Goal: Task Accomplishment & Management: Complete application form

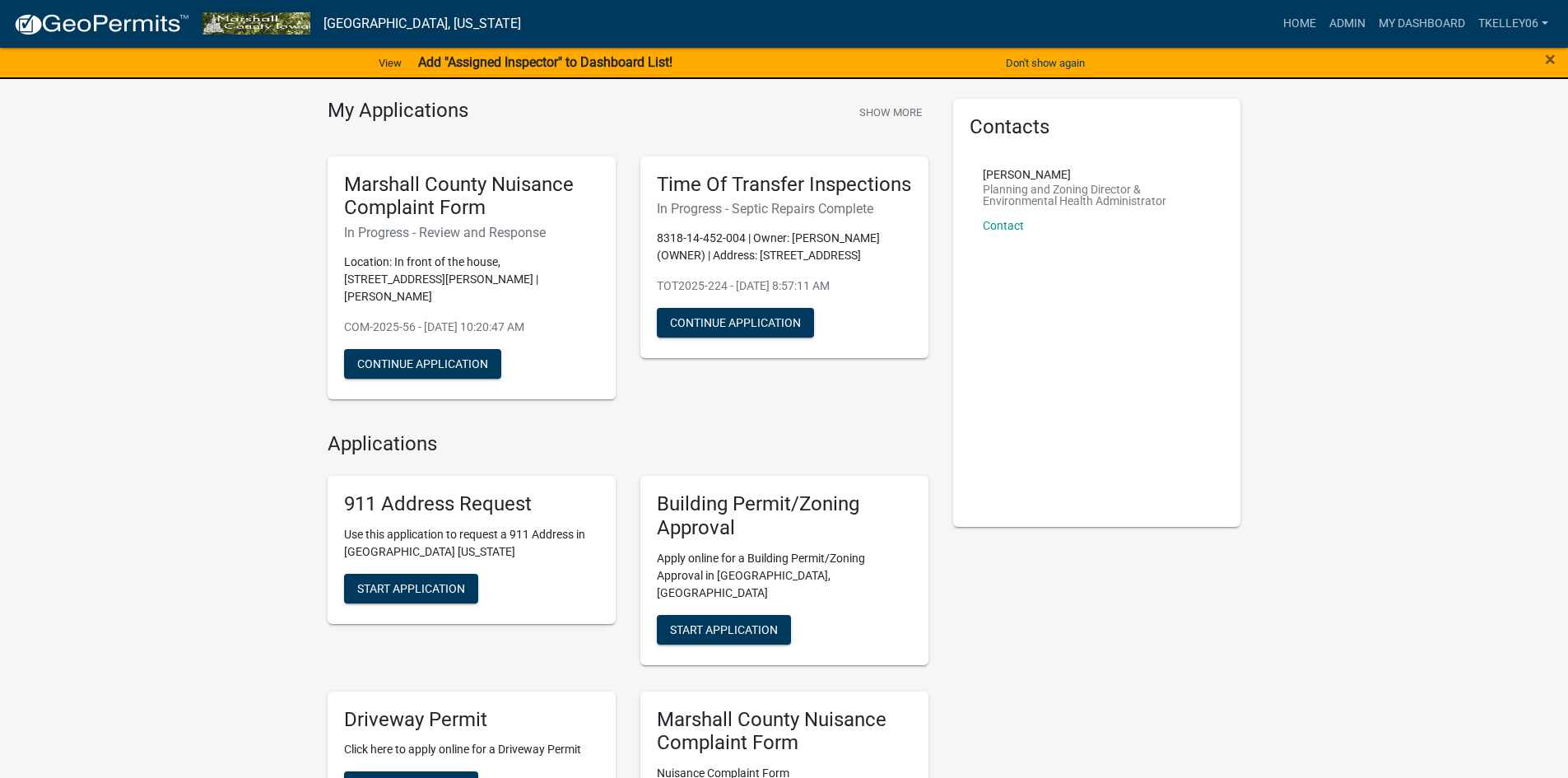
scroll to position [82, 0]
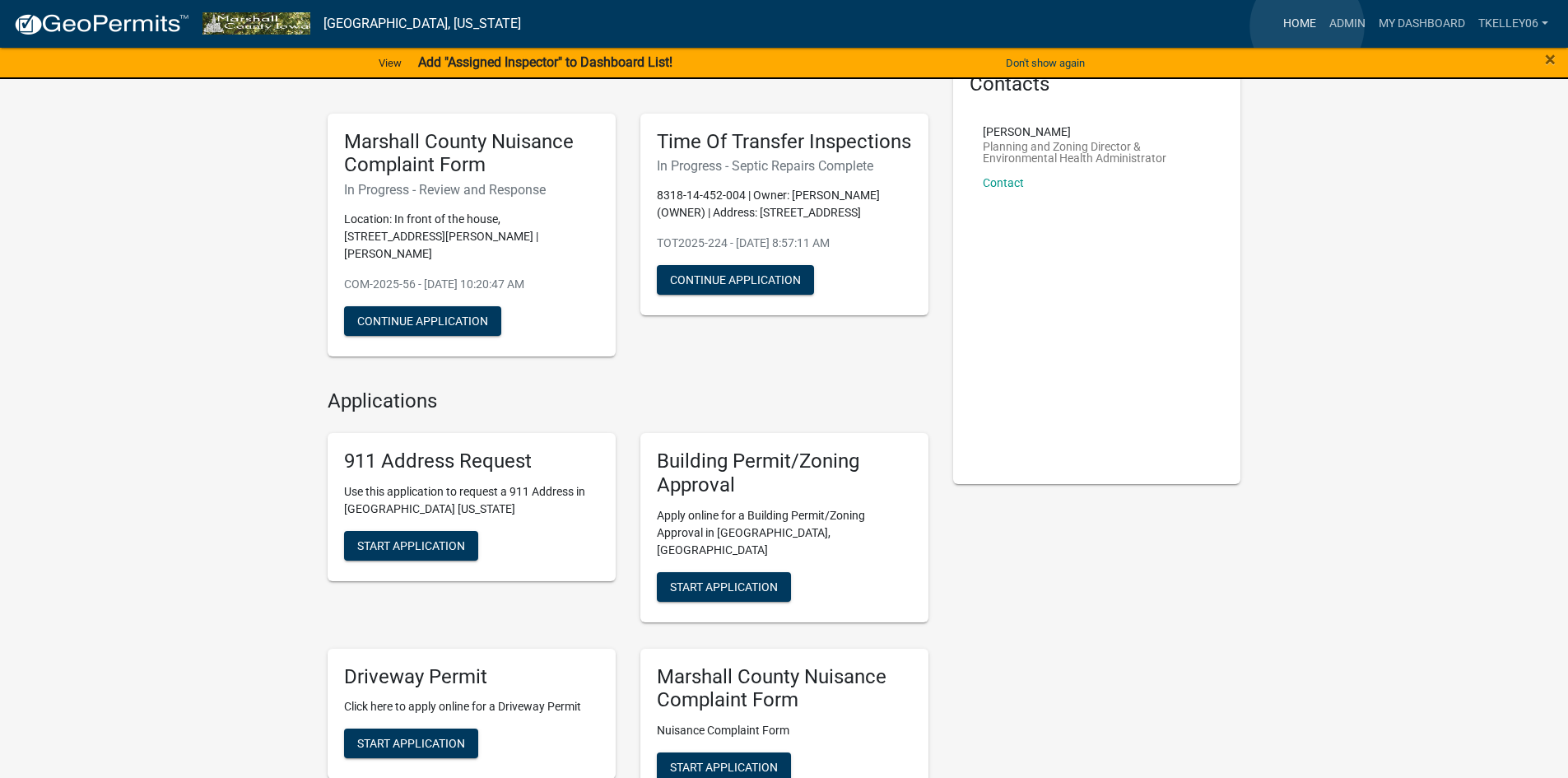
click at [1307, 26] on link "Home" at bounding box center [1300, 24] width 46 height 31
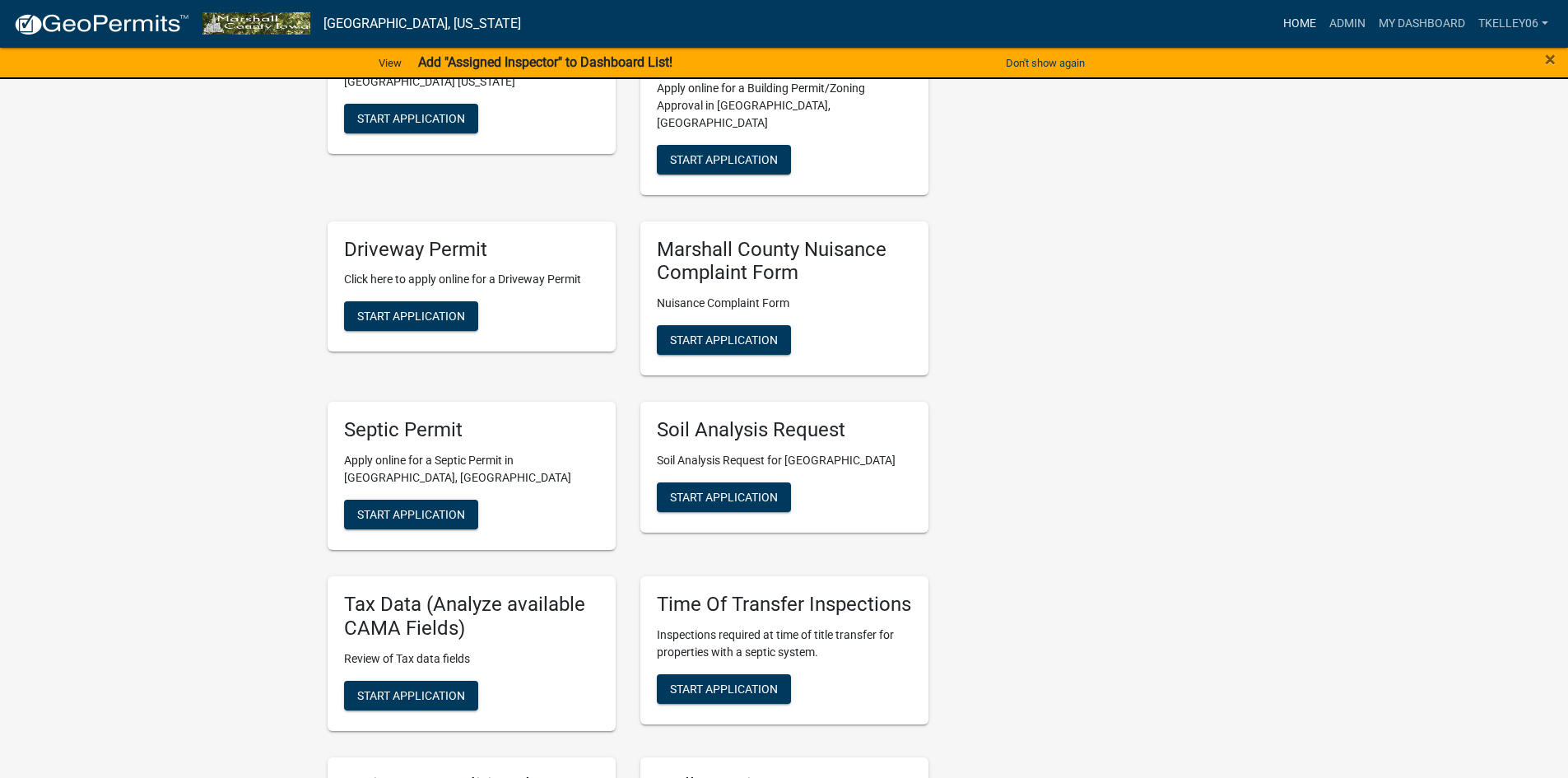
scroll to position [330, 0]
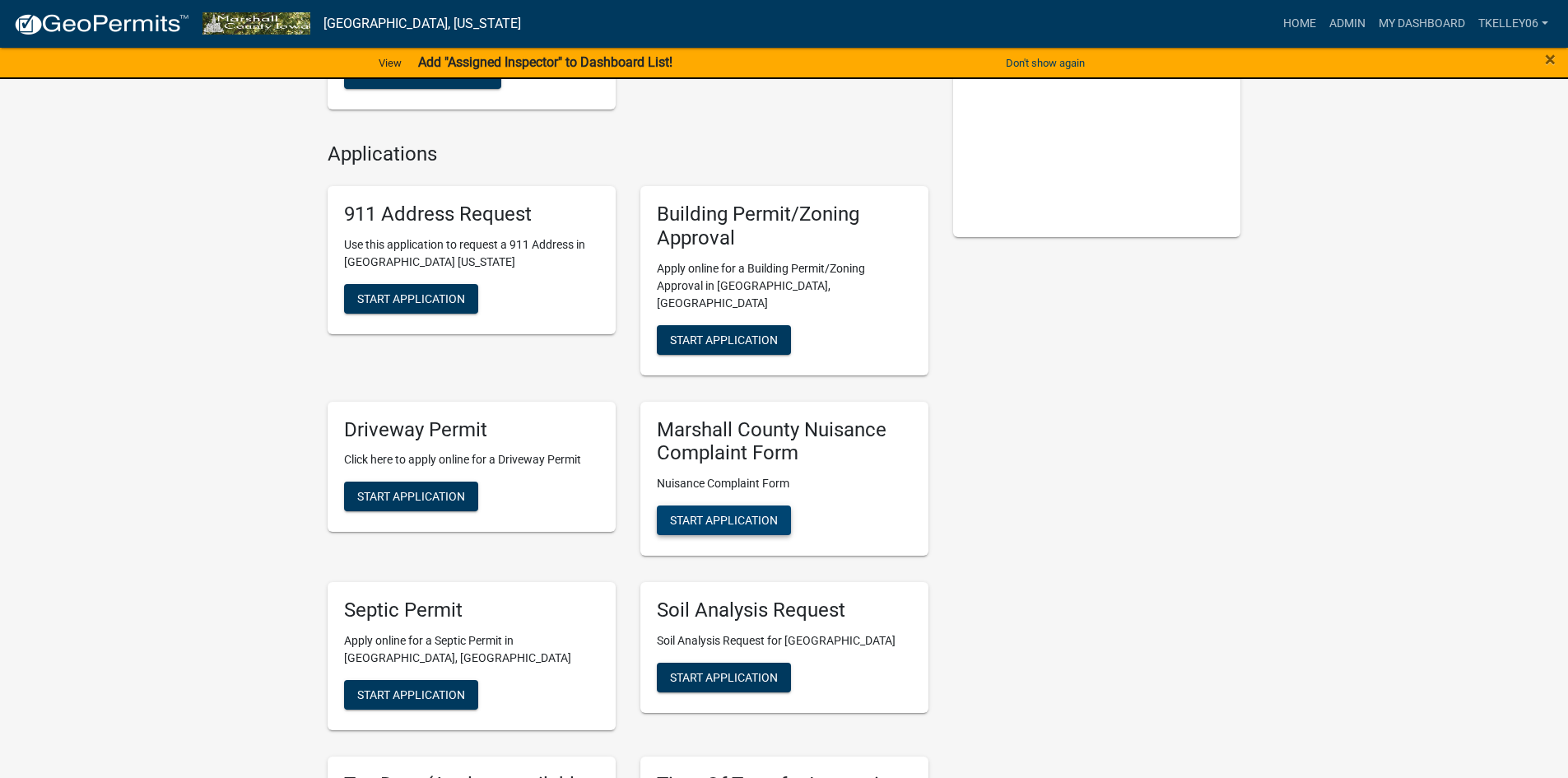
click at [747, 514] on span "Start Application" at bounding box center [724, 520] width 108 height 13
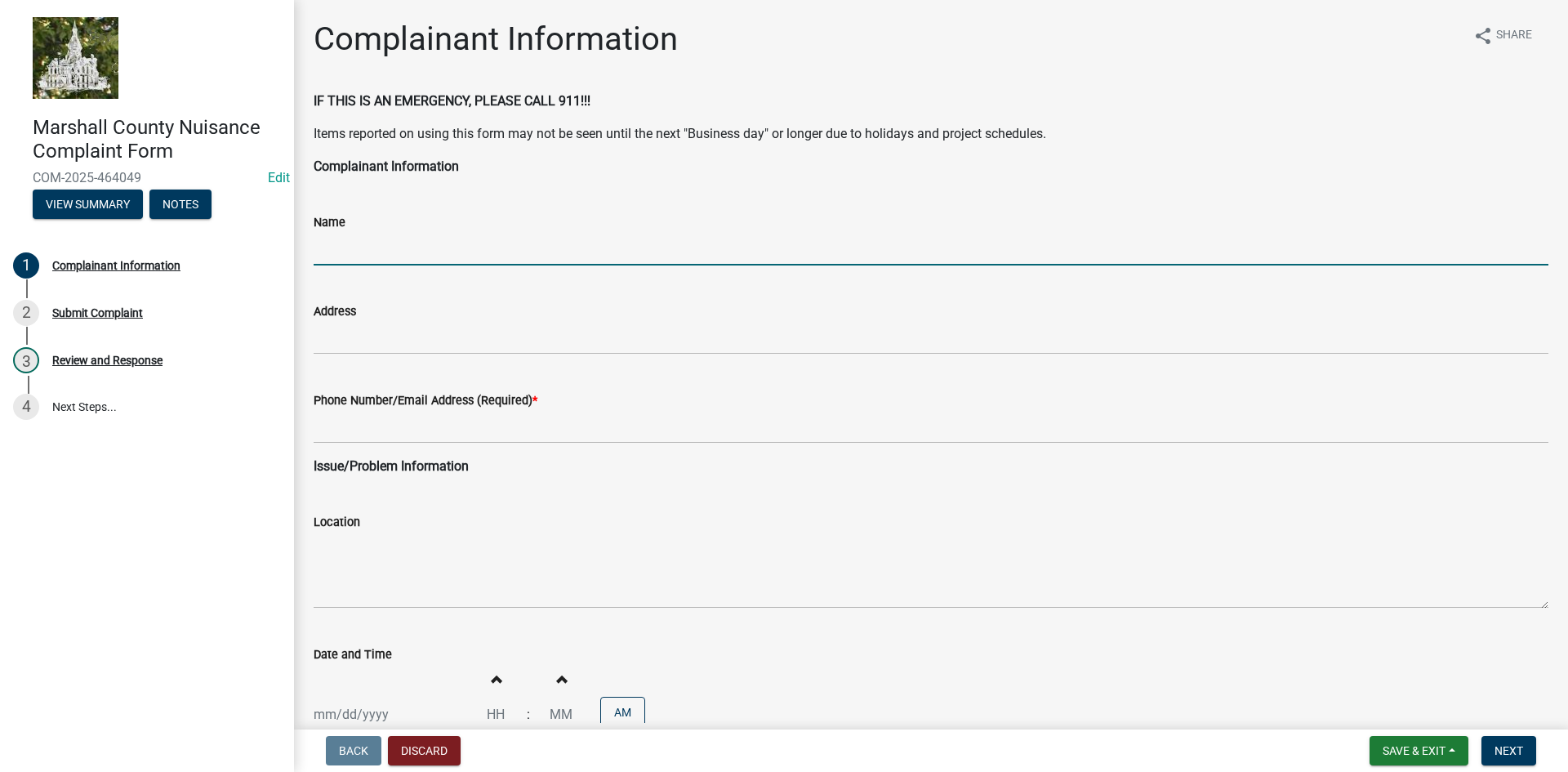
click at [343, 245] on input "Name" at bounding box center [932, 248] width 1235 height 34
click at [361, 251] on input "Name" at bounding box center [932, 248] width 1235 height 34
type input "[PERSON_NAME]"
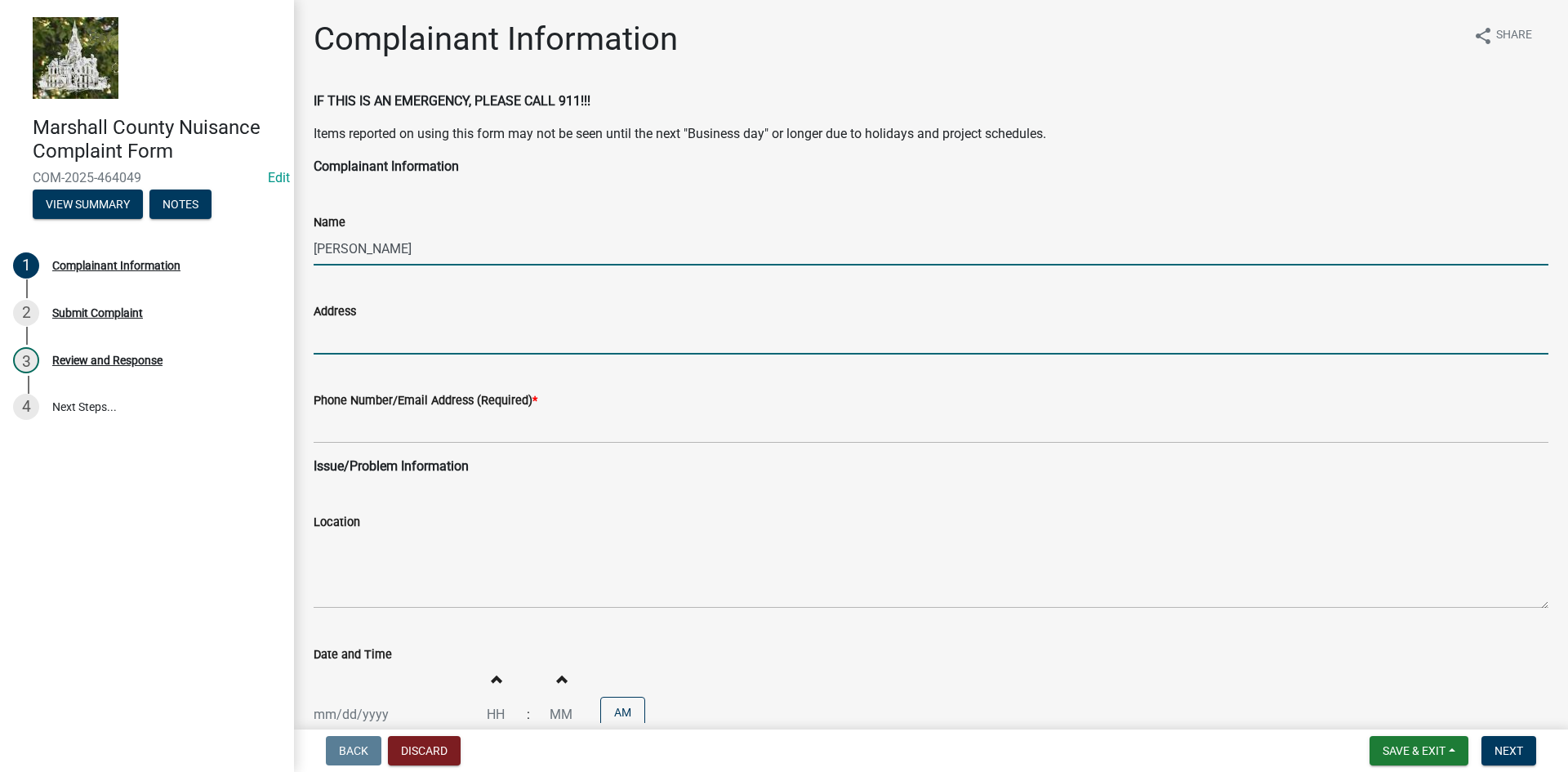
click at [347, 343] on input "Address" at bounding box center [932, 337] width 1235 height 34
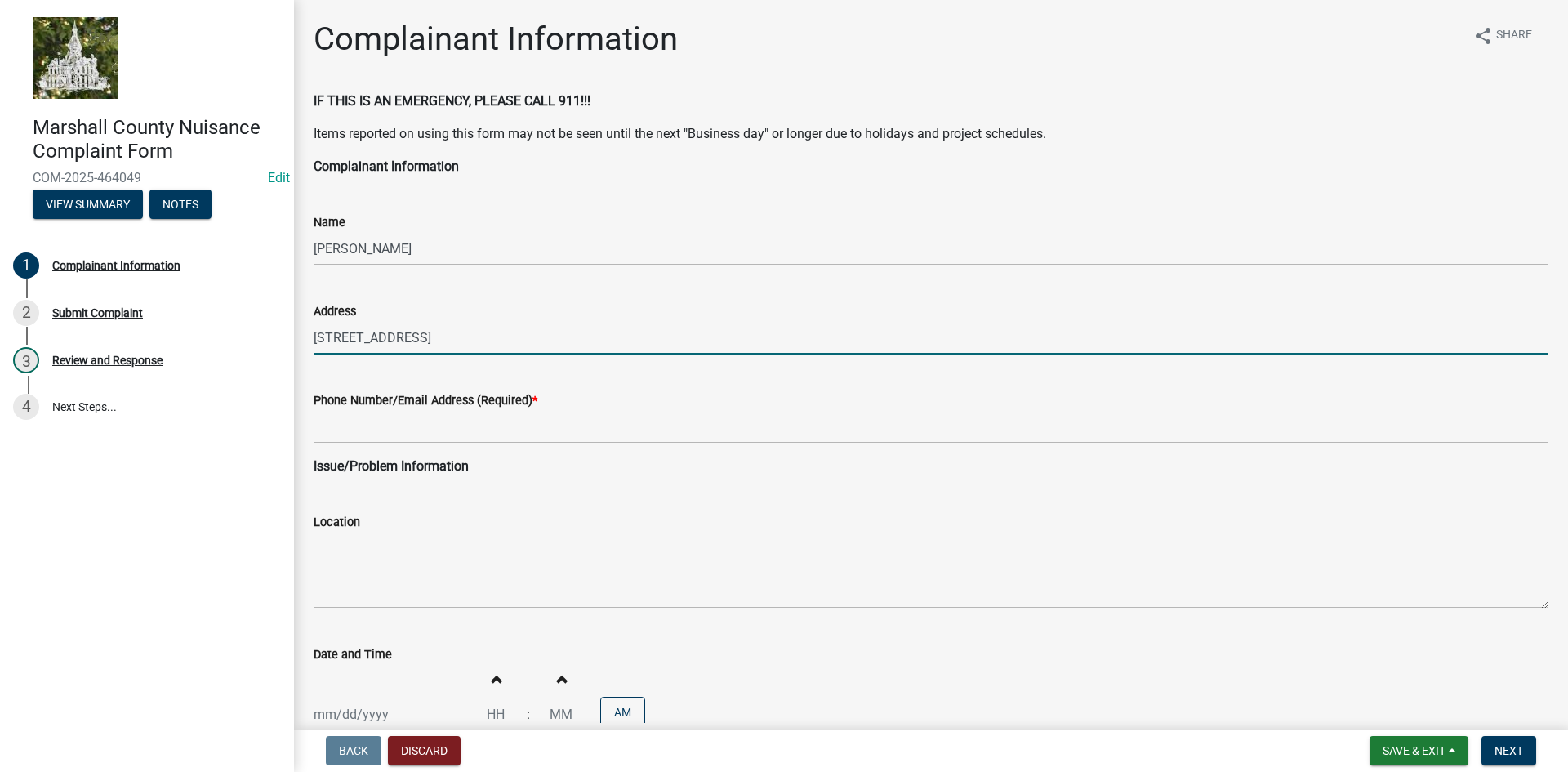
type input "[STREET_ADDRESS]"
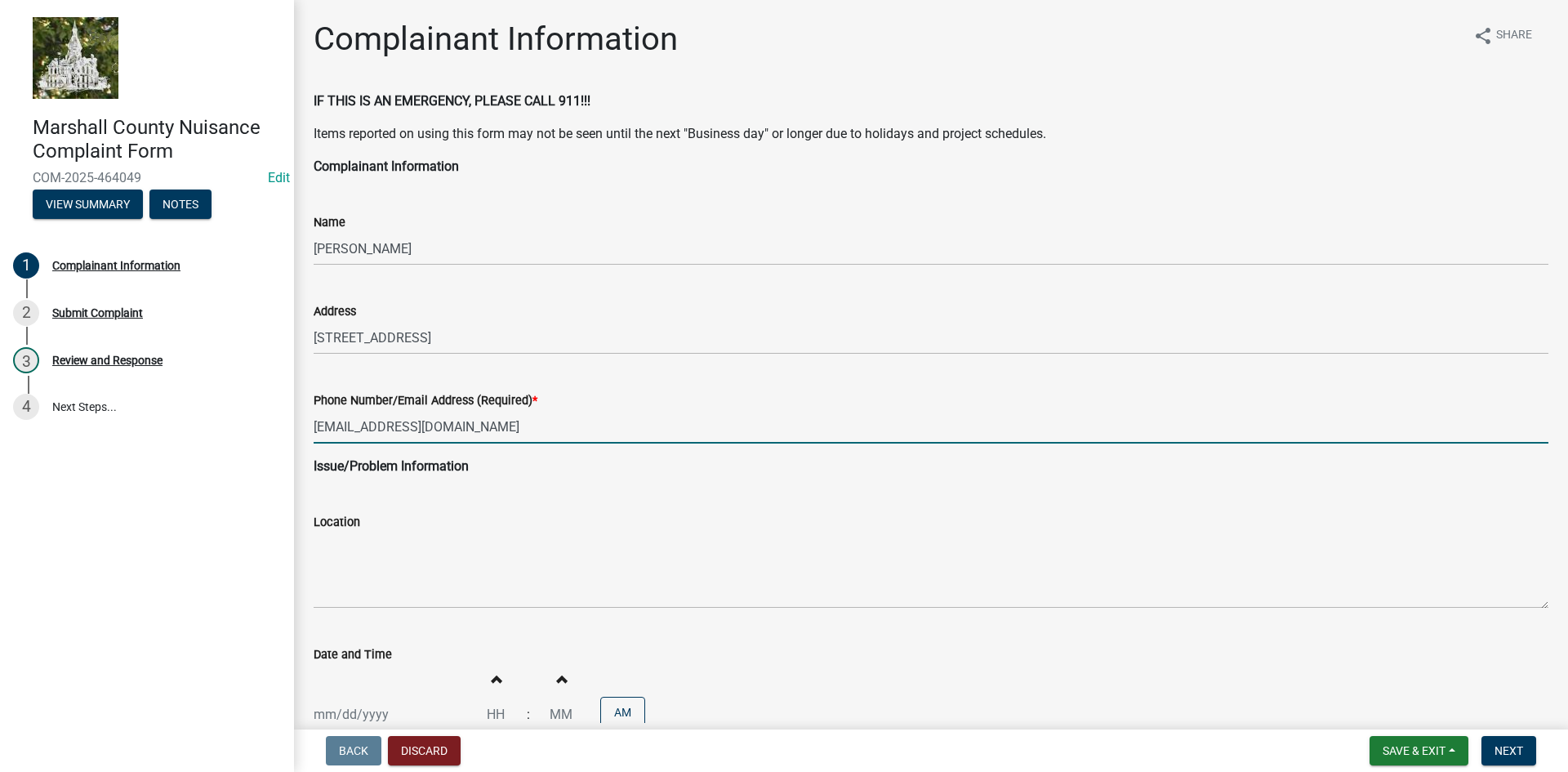
type input "[EMAIL_ADDRESS][DOMAIN_NAME]"
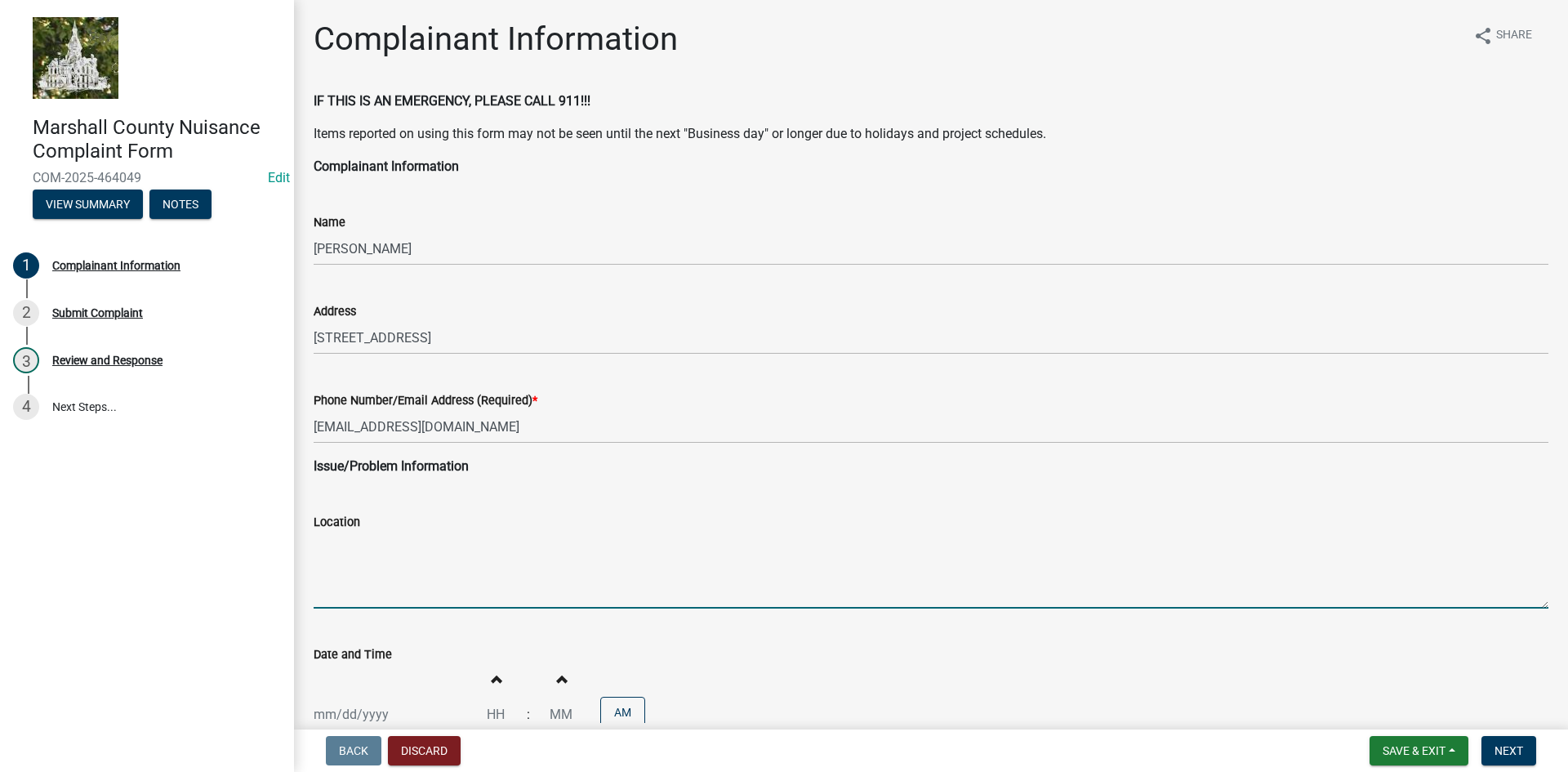
click at [364, 583] on textarea "Location" at bounding box center [932, 570] width 1235 height 77
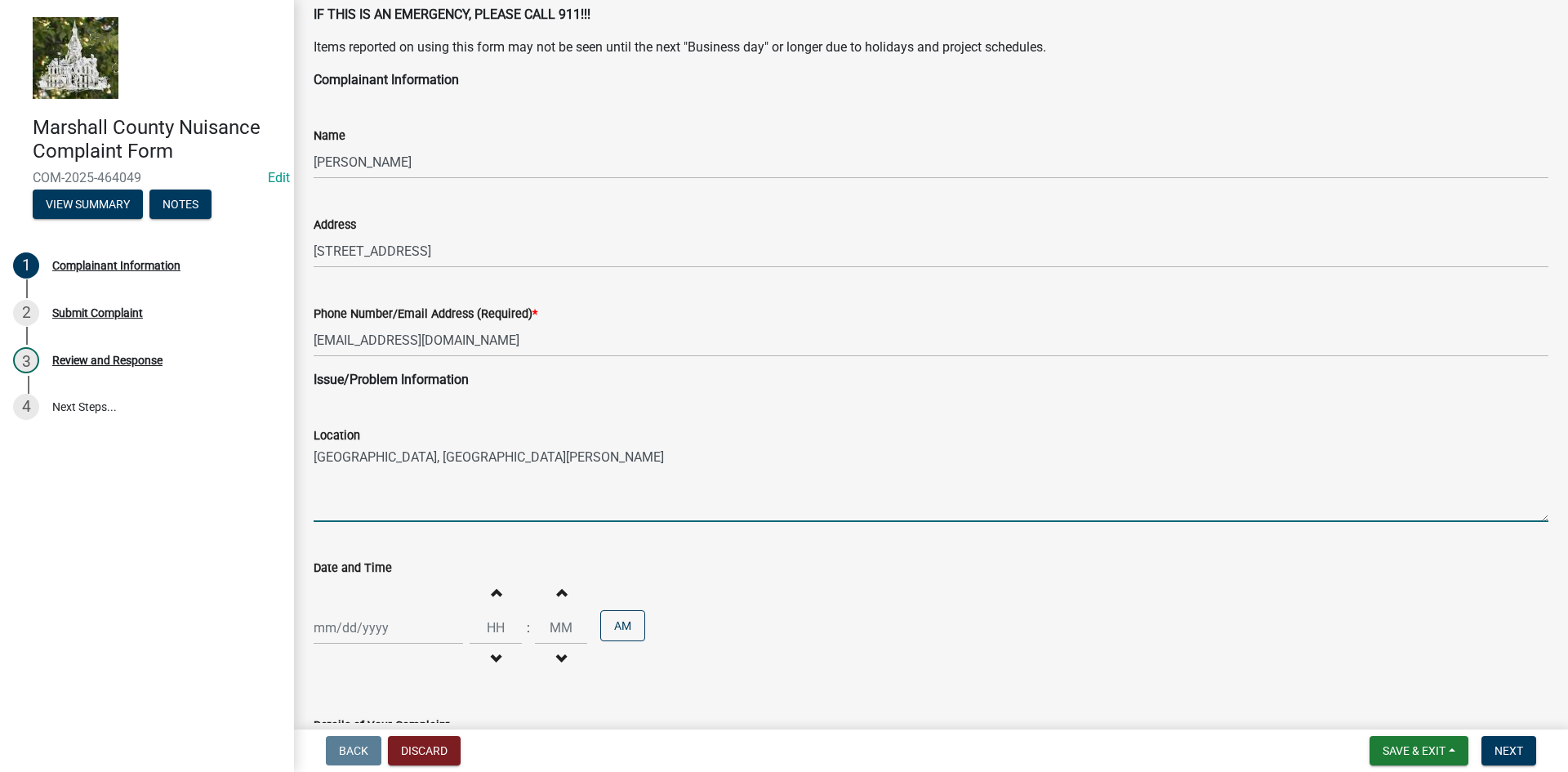
scroll to position [245, 0]
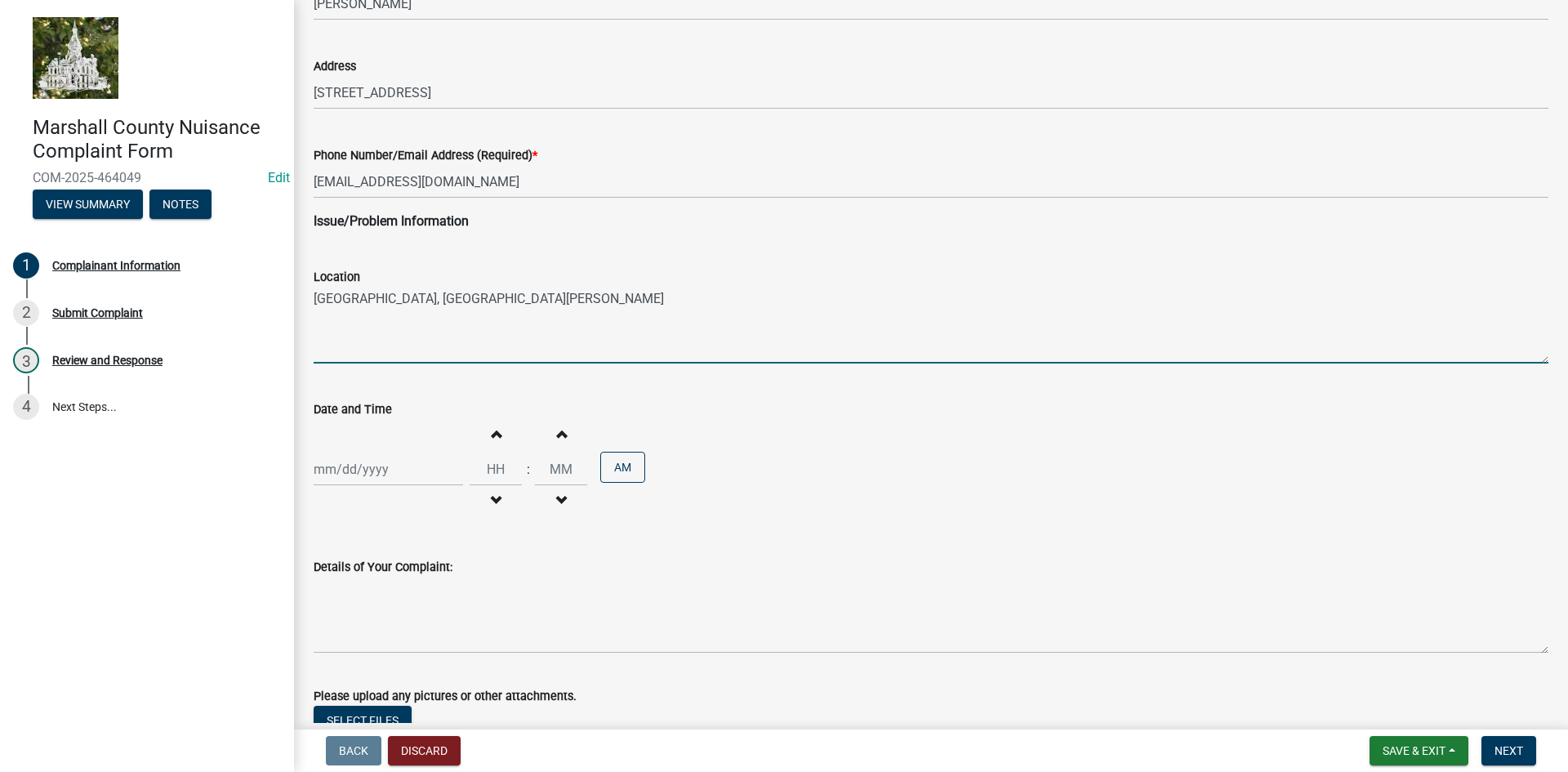
type textarea "[GEOGRAPHIC_DATA], [GEOGRAPHIC_DATA][PERSON_NAME]"
click at [336, 470] on div at bounding box center [388, 469] width 149 height 34
select select "8"
select select "2025"
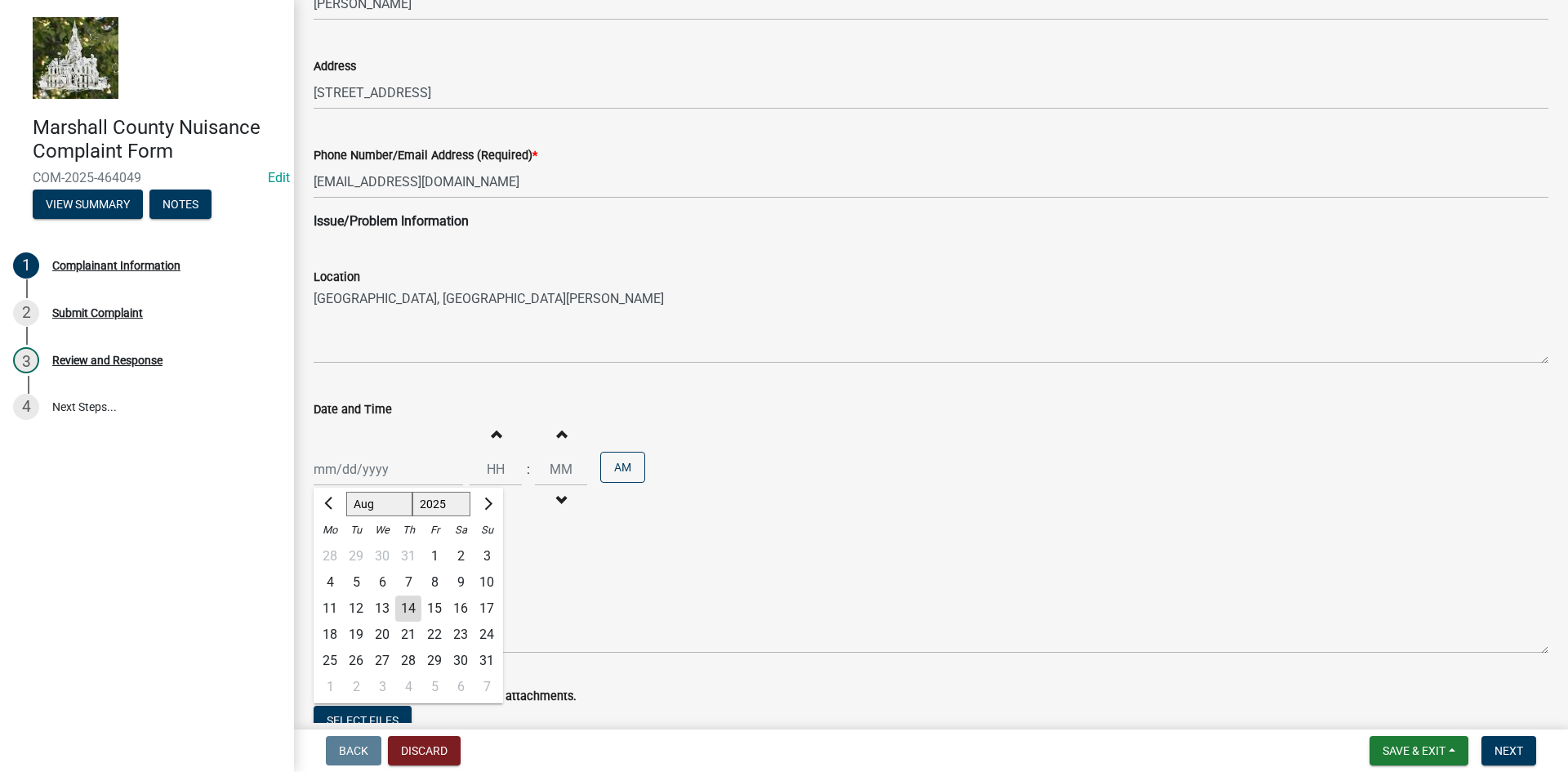
click at [630, 547] on div "Details of Your Complaint:" at bounding box center [932, 593] width 1235 height 119
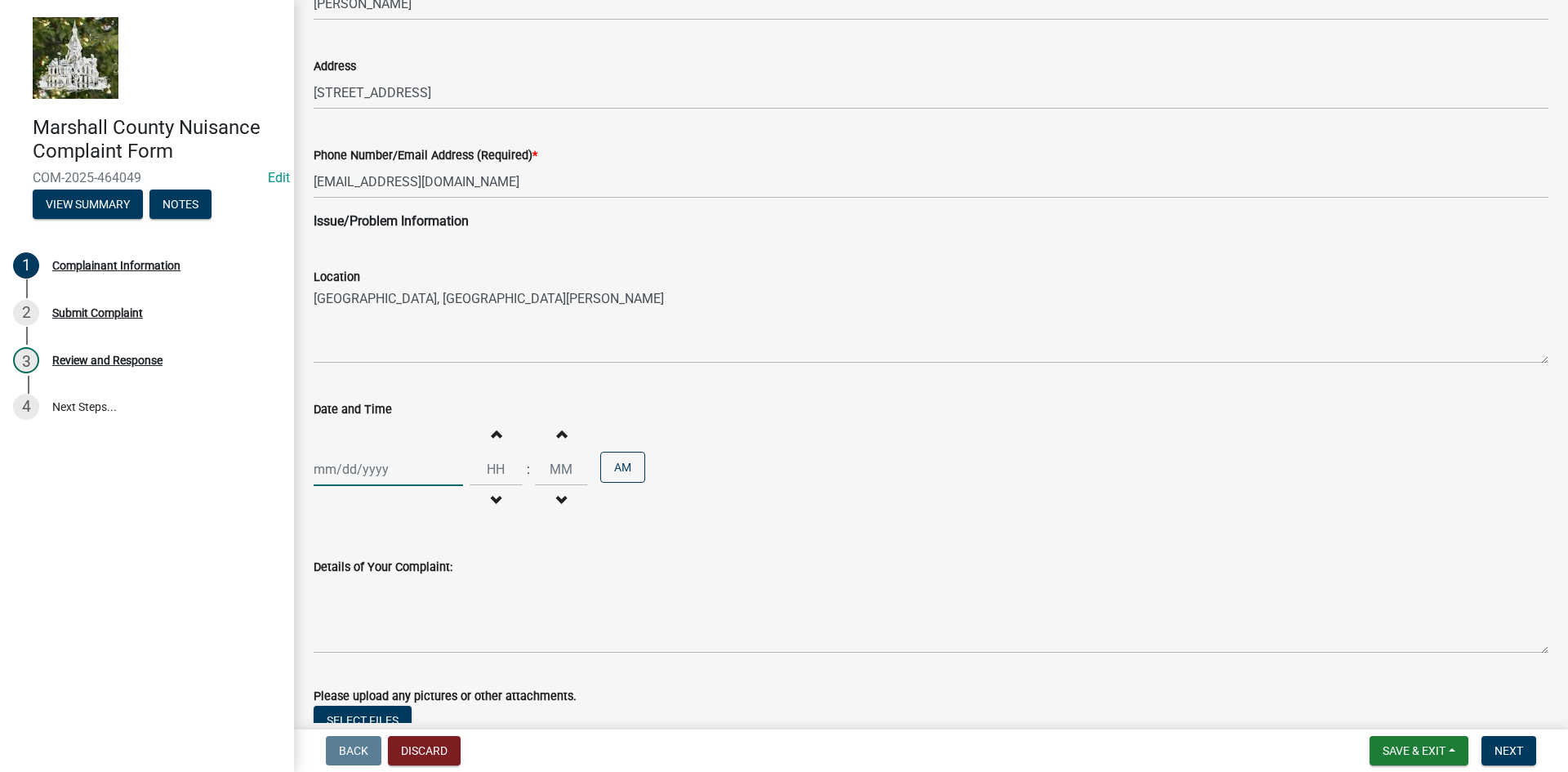
click at [346, 466] on div at bounding box center [388, 469] width 149 height 34
select select "8"
select select "2025"
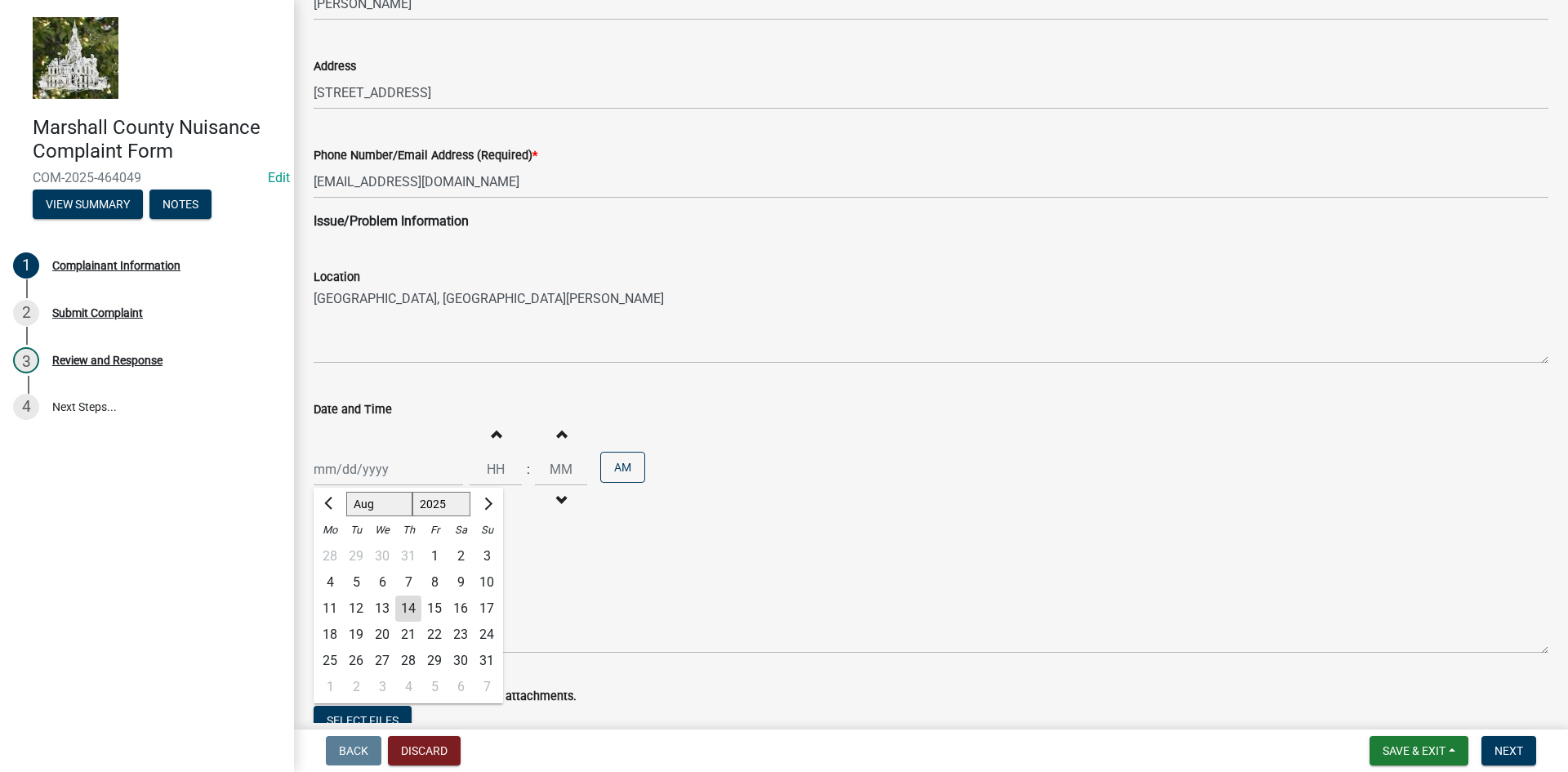
click at [411, 606] on div "14" at bounding box center [409, 608] width 26 height 26
type input "[DATE]"
click at [492, 431] on span "button" at bounding box center [496, 434] width 8 height 13
type input "01"
type input "00"
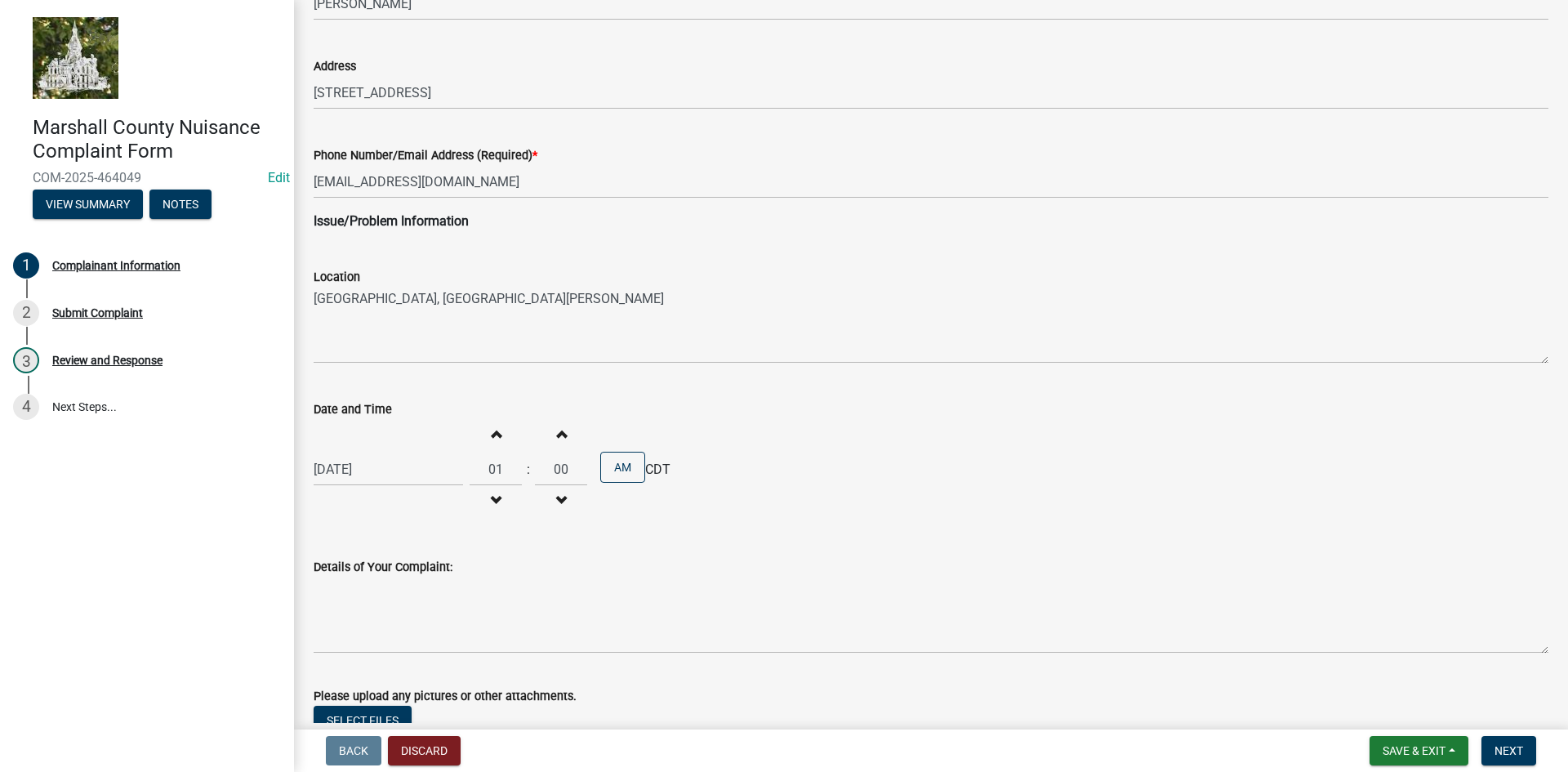
click at [492, 431] on span "button" at bounding box center [496, 434] width 8 height 13
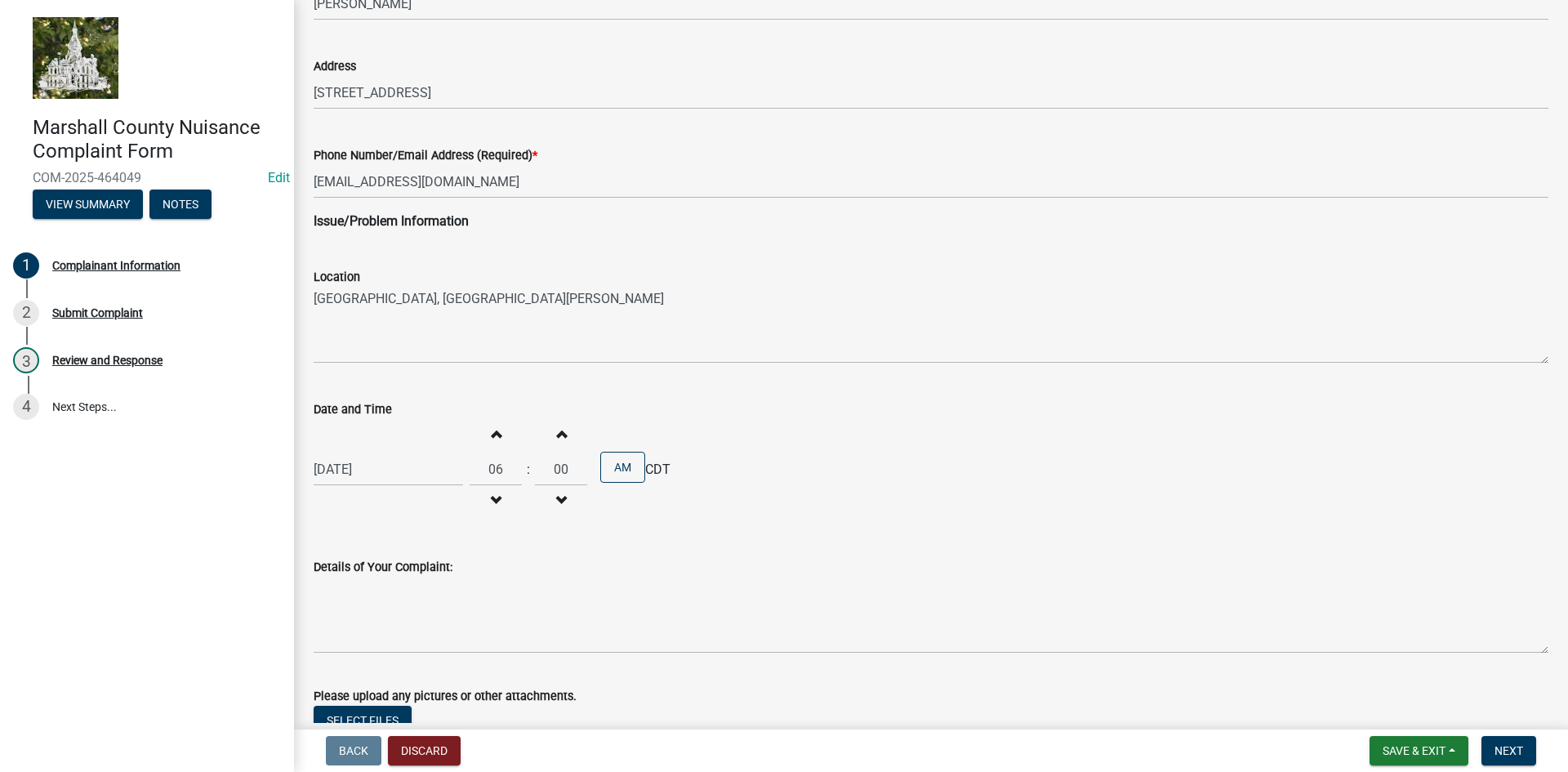
click at [492, 431] on span "button" at bounding box center [496, 434] width 8 height 13
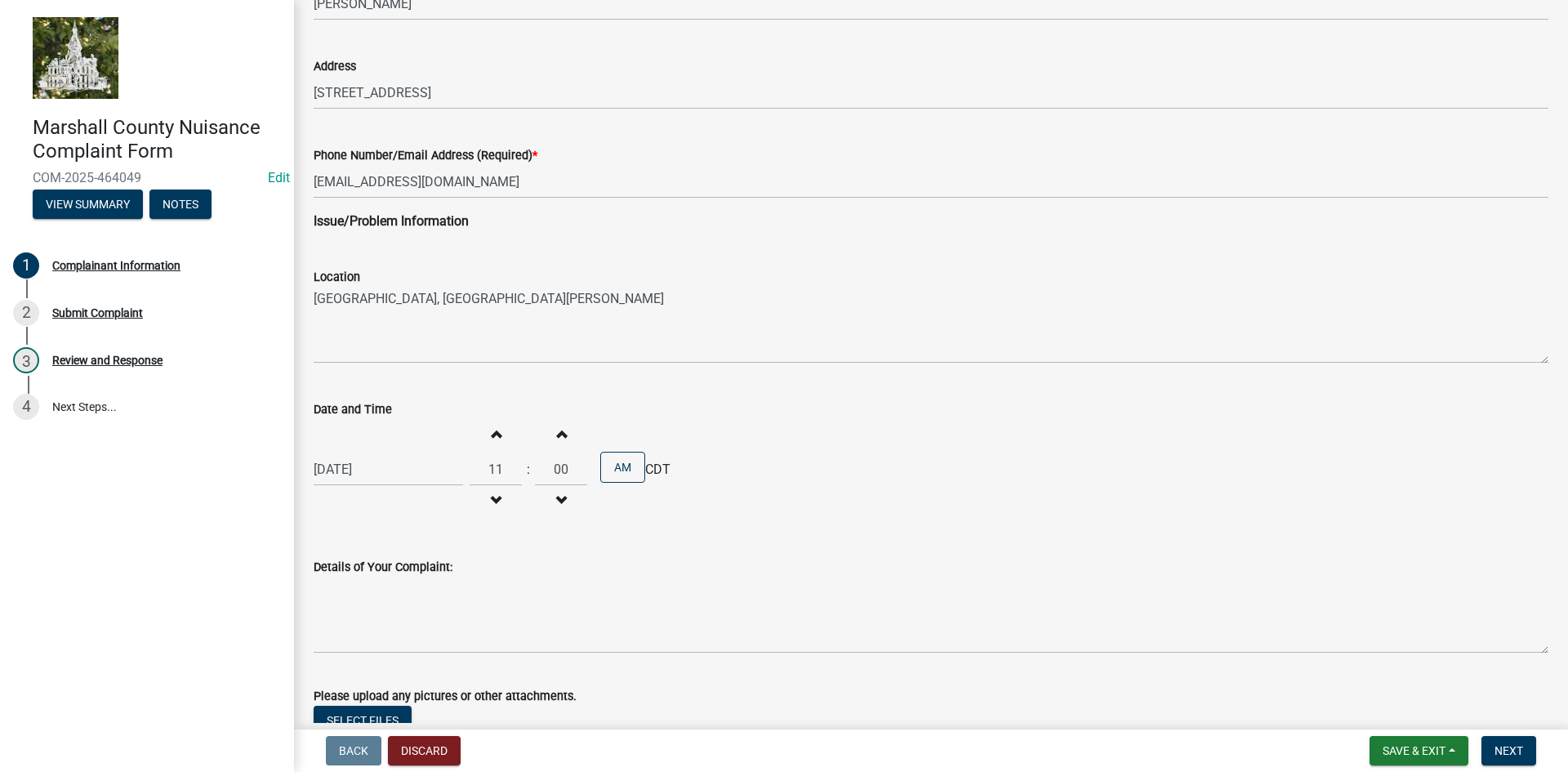
click at [492, 431] on span "button" at bounding box center [496, 434] width 8 height 13
type input "12"
click at [559, 435] on span "button" at bounding box center [560, 434] width 8 height 13
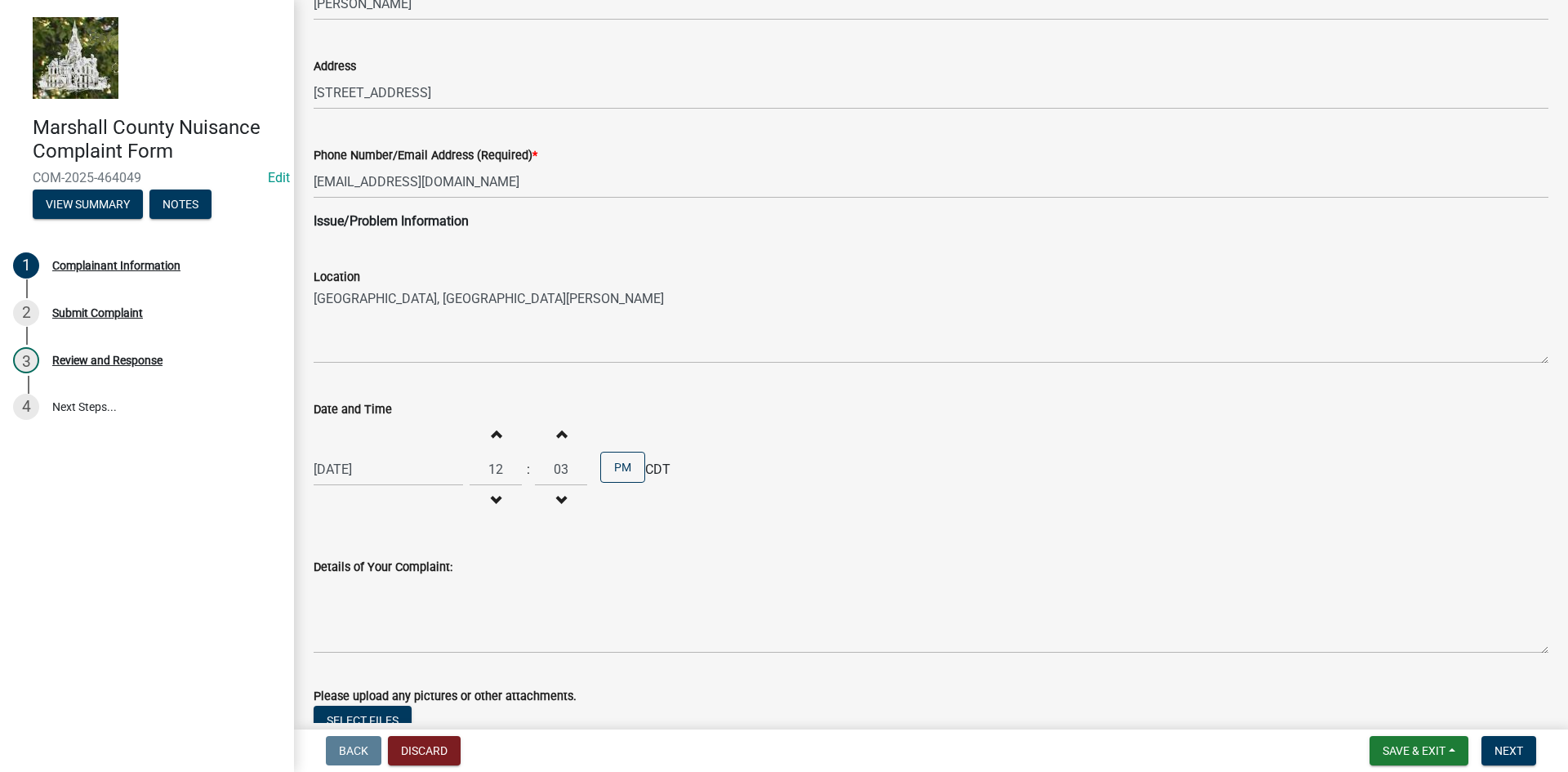
click at [559, 435] on span "button" at bounding box center [560, 434] width 8 height 13
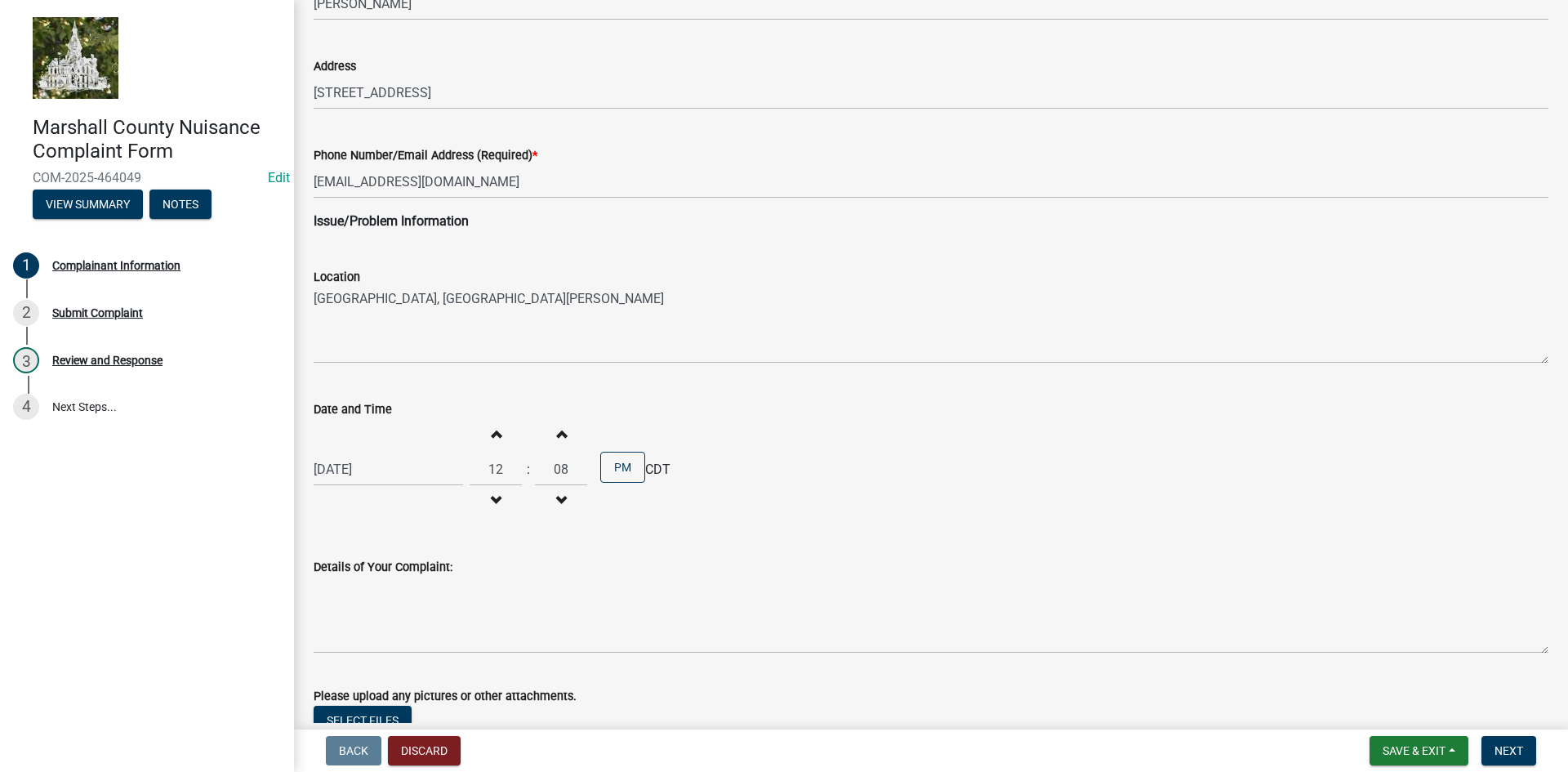
click at [559, 435] on span "button" at bounding box center [560, 434] width 8 height 13
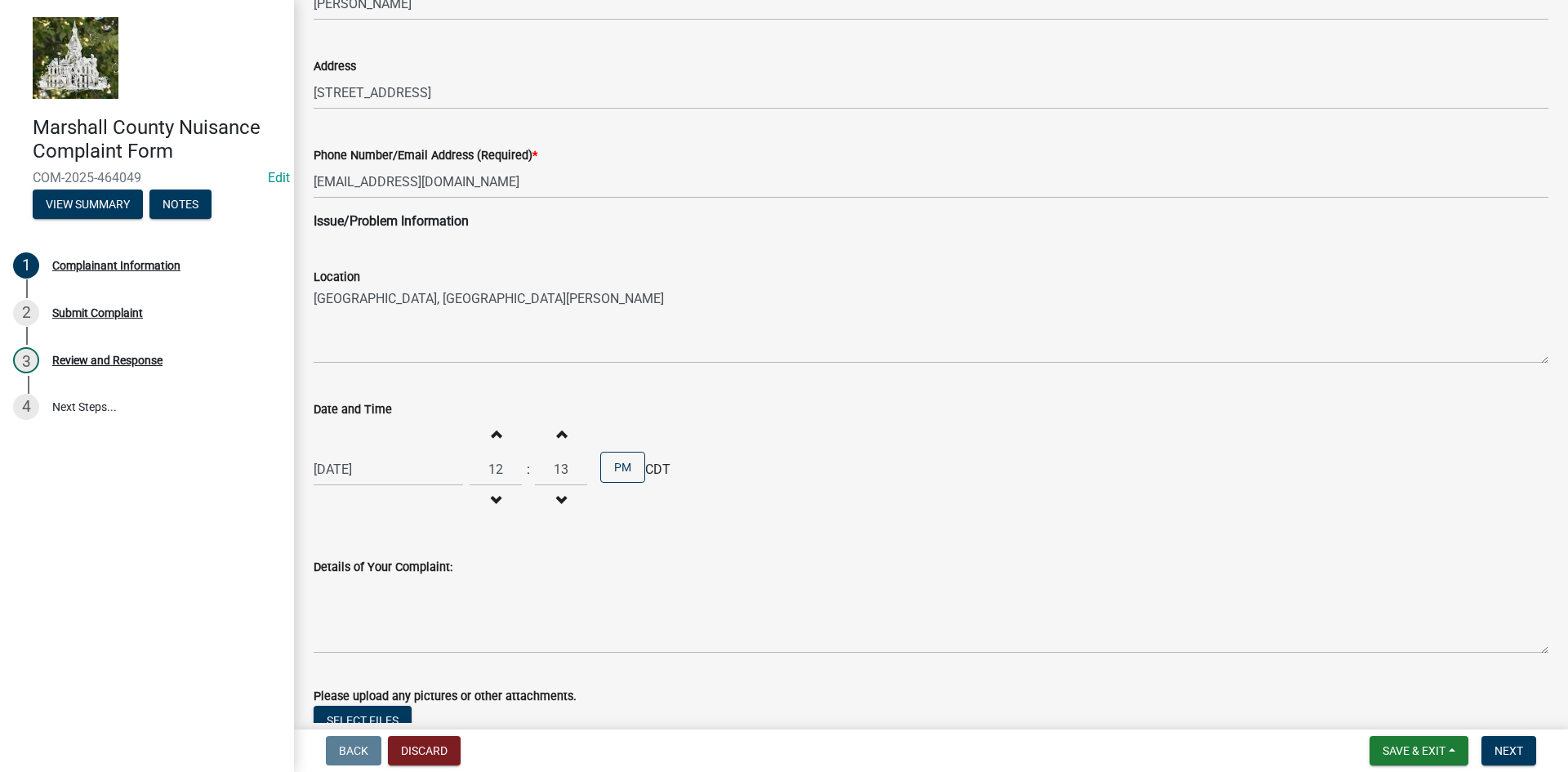
click at [559, 435] on span "button" at bounding box center [560, 434] width 8 height 13
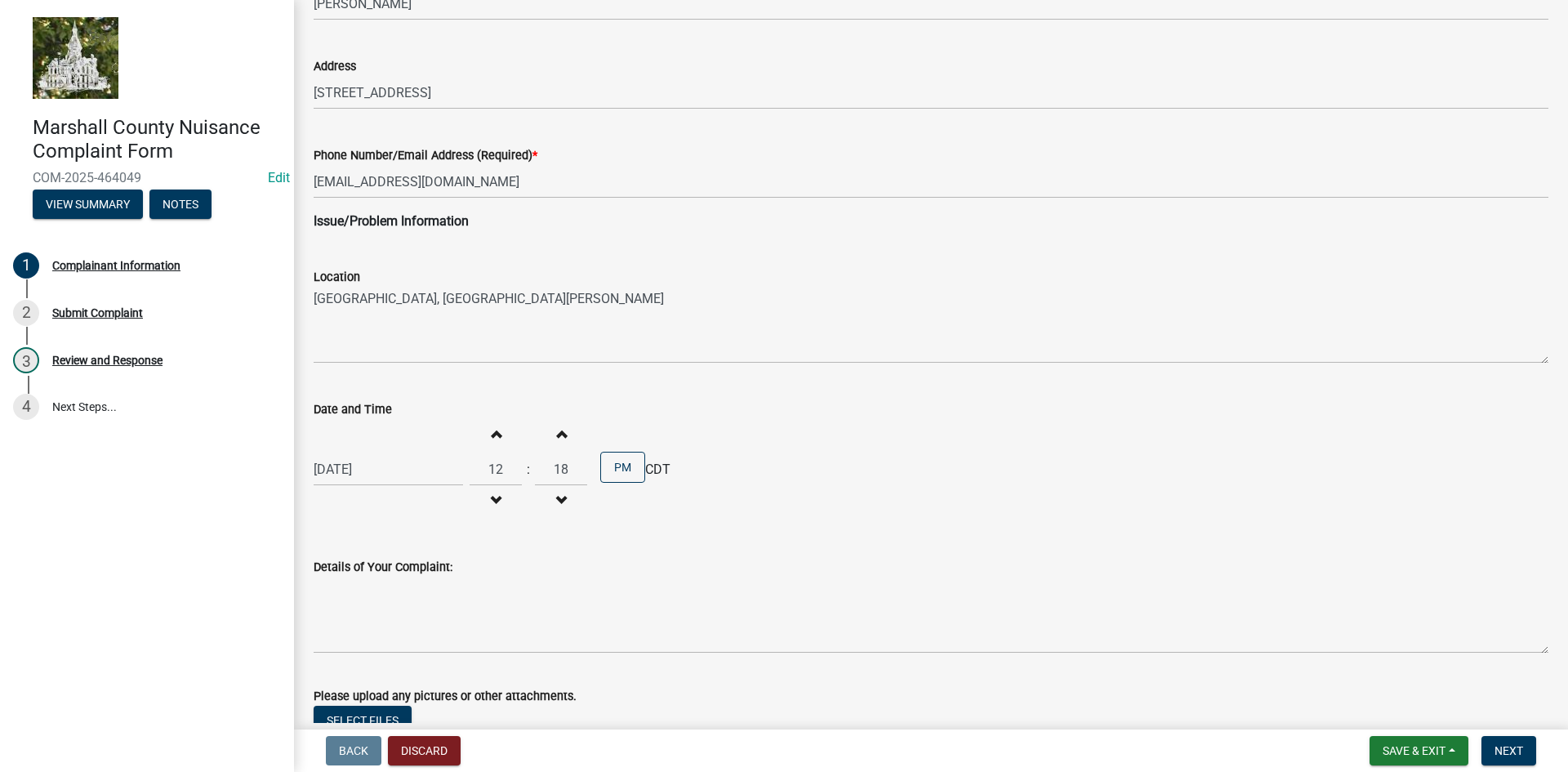
click at [559, 435] on span "button" at bounding box center [560, 434] width 8 height 13
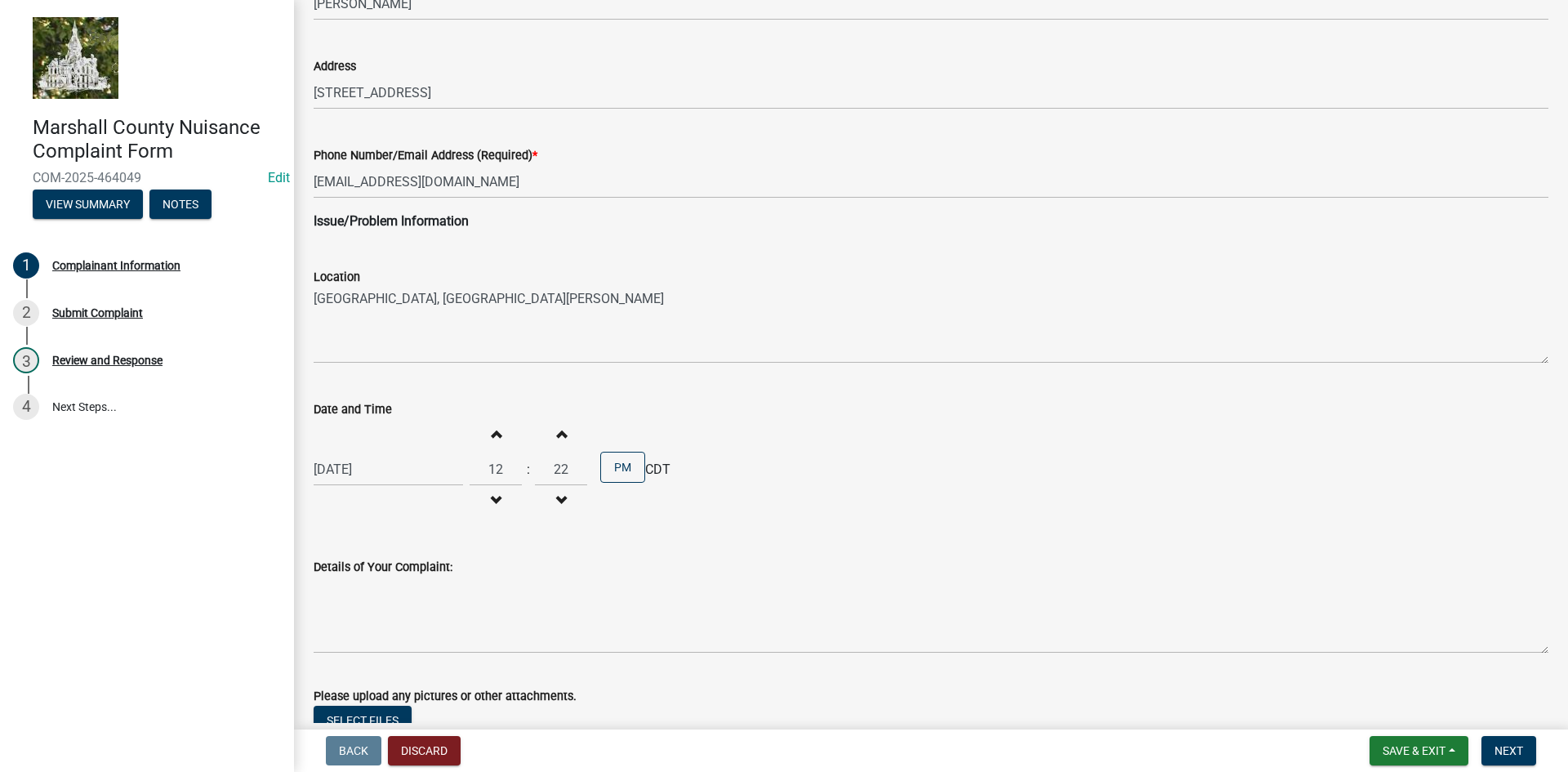
type input "23"
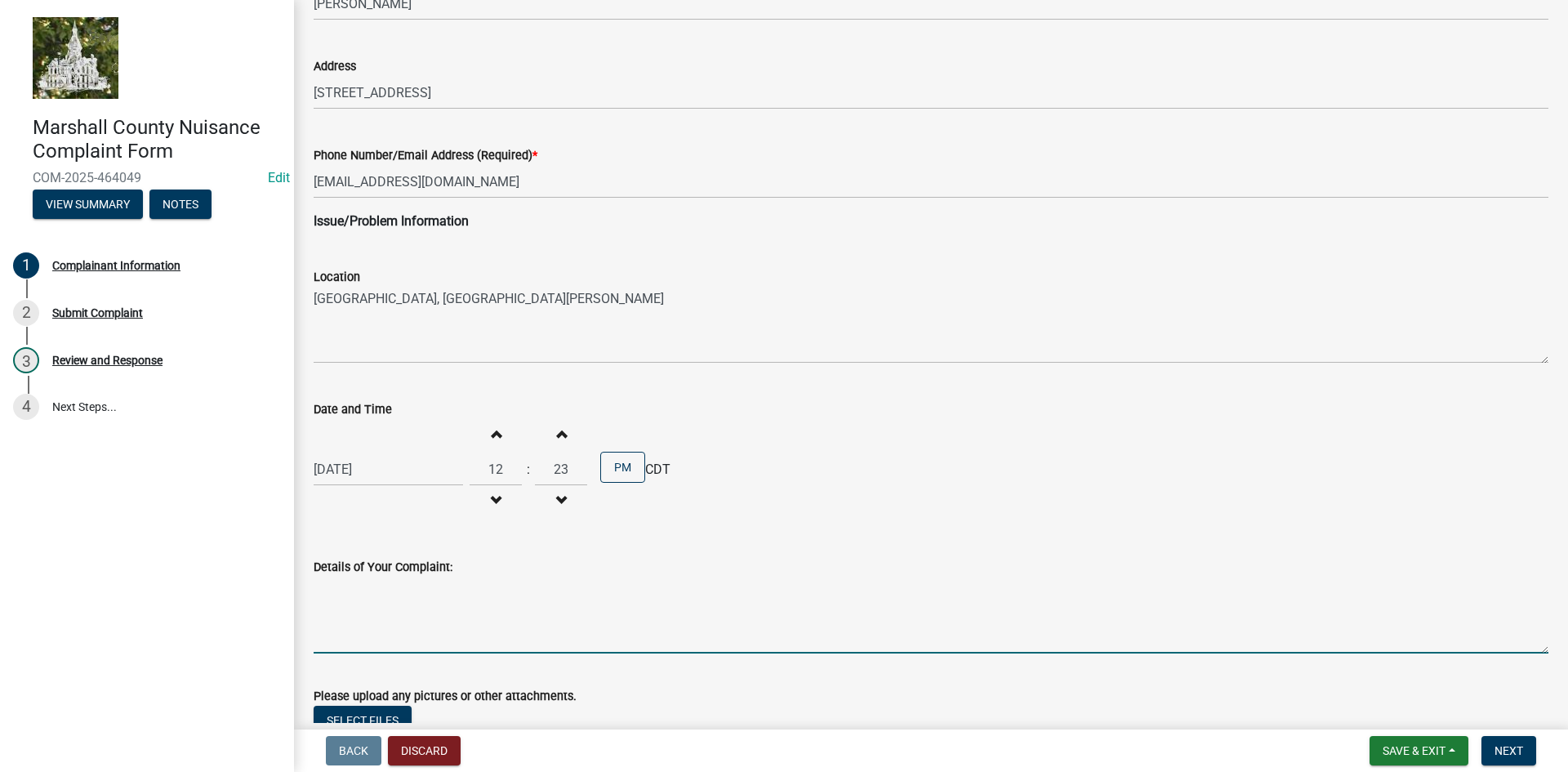
click at [368, 604] on textarea "Details of Your Complaint:" at bounding box center [932, 615] width 1235 height 77
click at [397, 595] on textarea "Details of Your Complaint:" at bounding box center [932, 615] width 1235 height 77
paste textarea "The local area CenturyLink technicians have reported they do not have access to…"
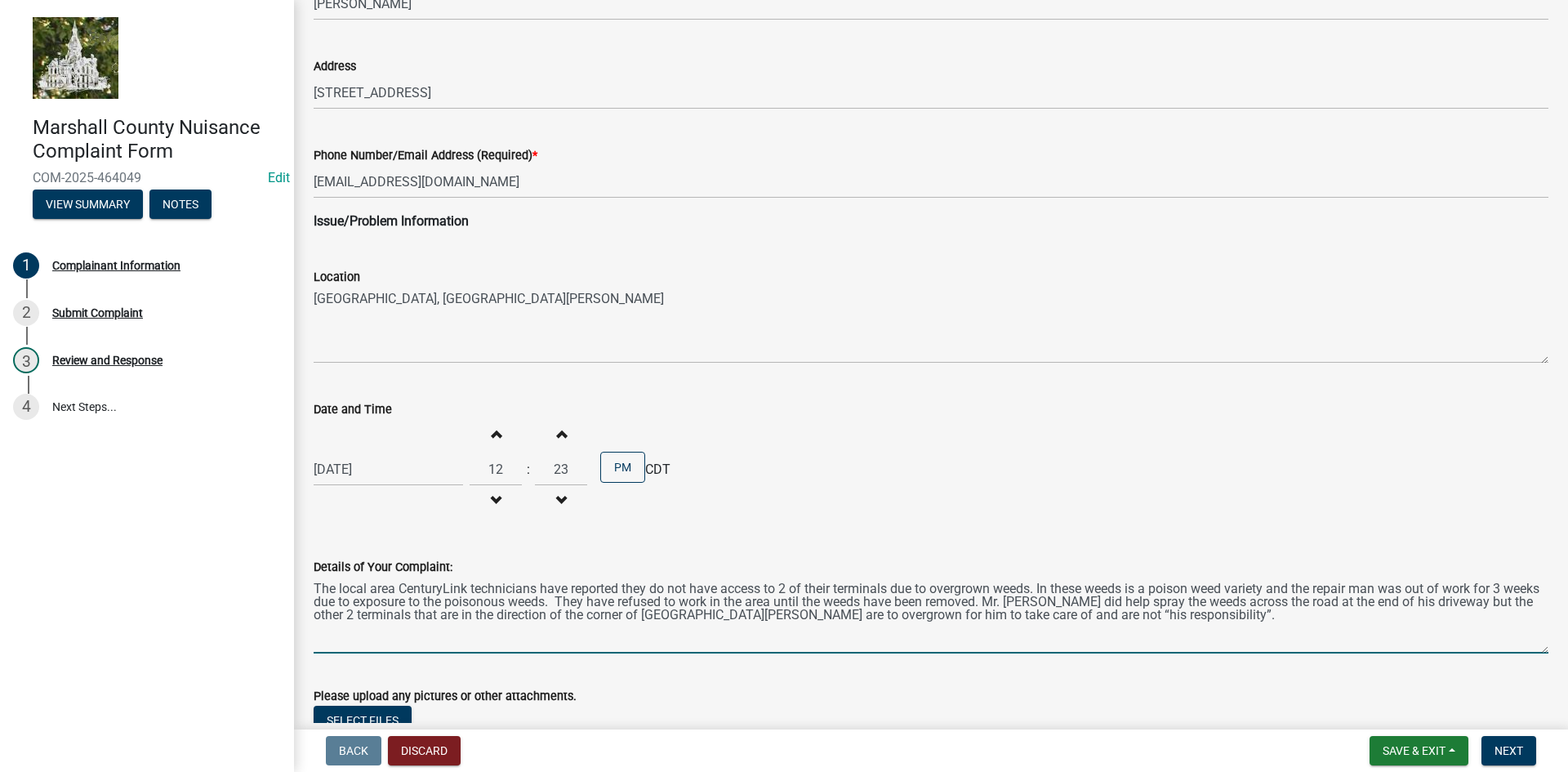
click at [442, 585] on textarea "The local area CenturyLink technicians have reported they do not have access to…" at bounding box center [932, 615] width 1235 height 77
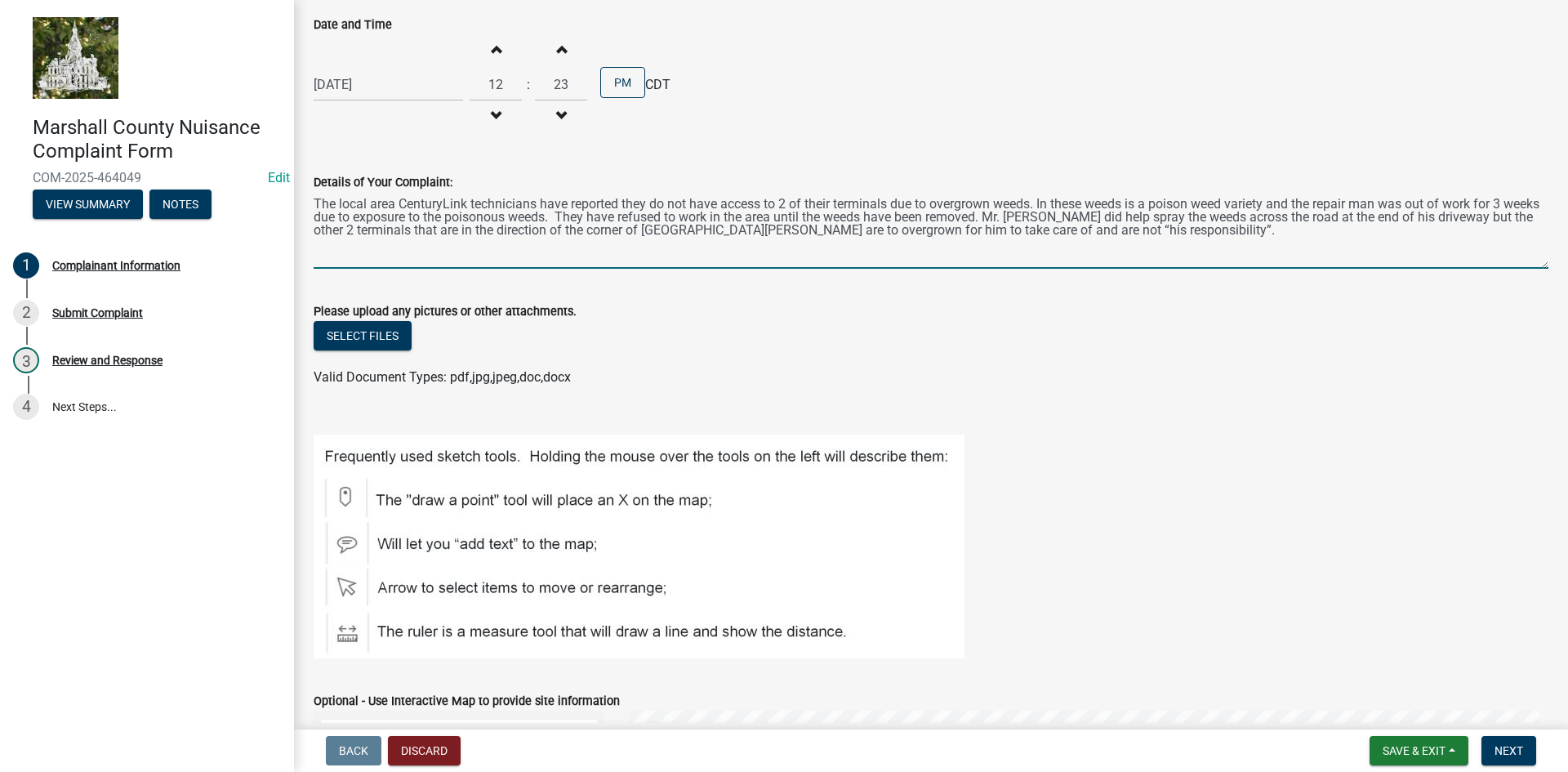
scroll to position [408, 0]
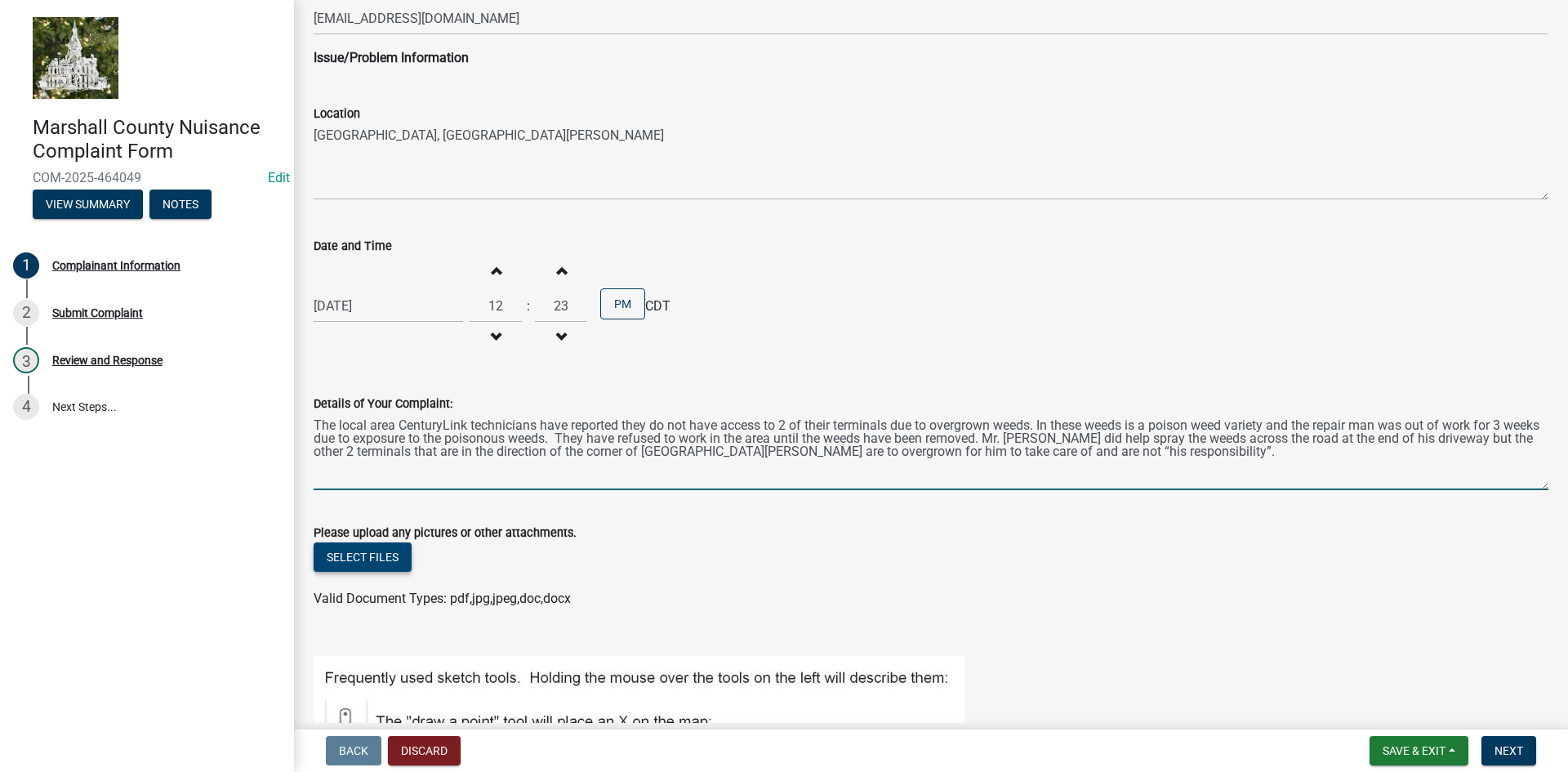
type textarea "The local area CenturyLink technicians have reported they do not have access to…"
click at [354, 560] on button "Select files" at bounding box center [363, 557] width 98 height 29
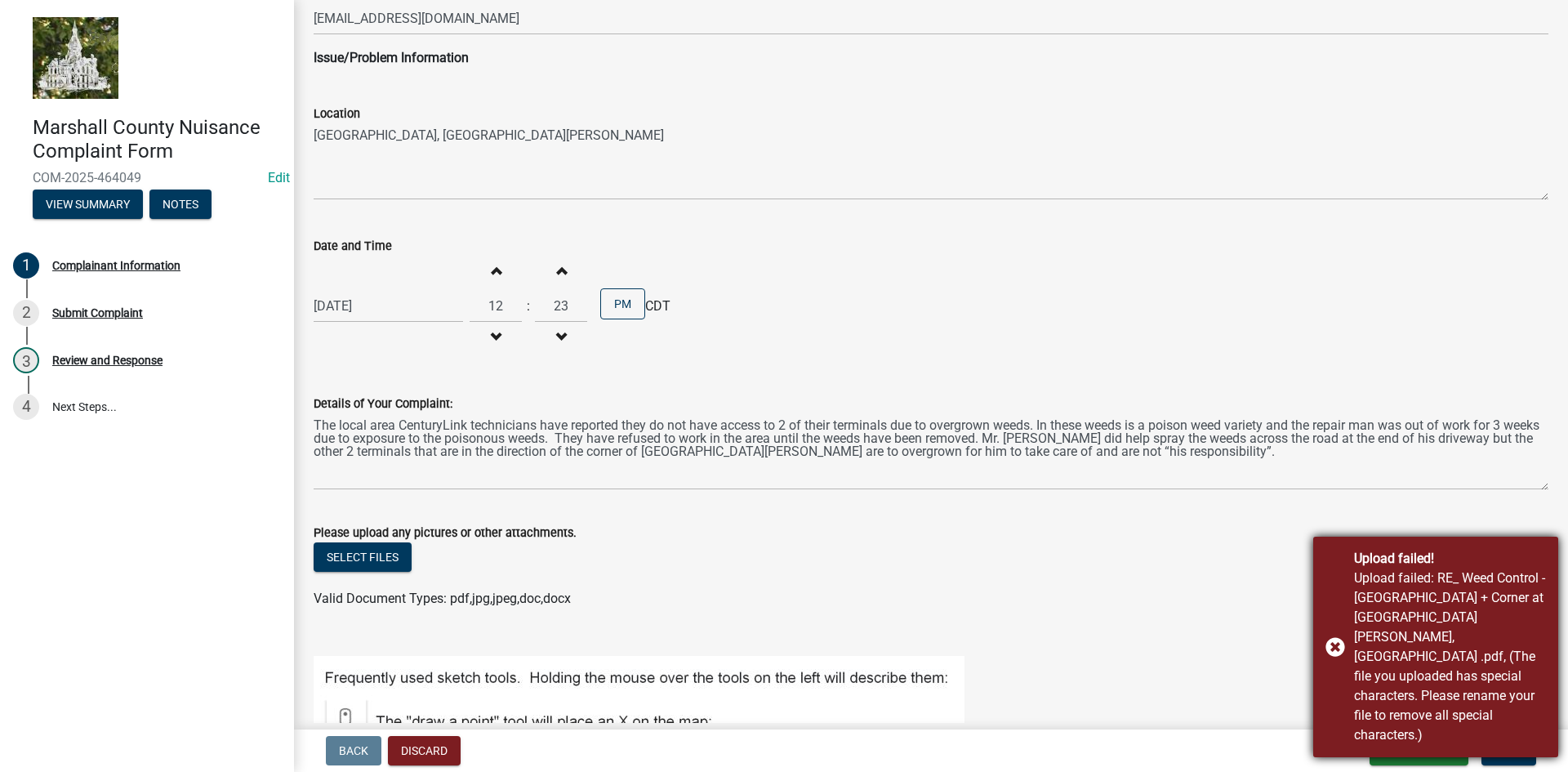
click at [1327, 663] on div "Upload failed! Upload failed: RE_ Weed Control - [GEOGRAPHIC_DATA] + Corner at …" at bounding box center [1435, 646] width 245 height 220
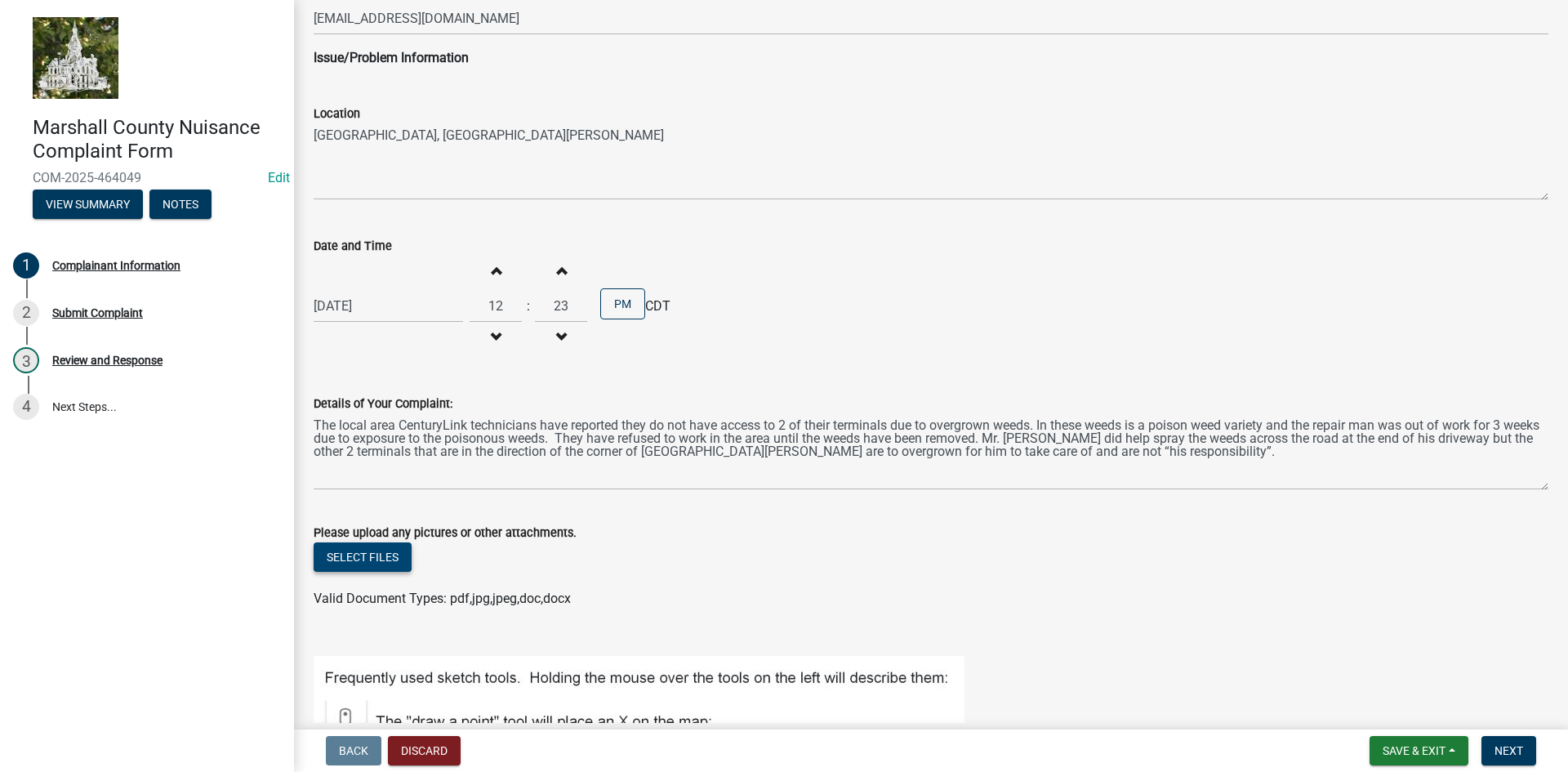
click at [384, 556] on button "Select files" at bounding box center [363, 557] width 98 height 29
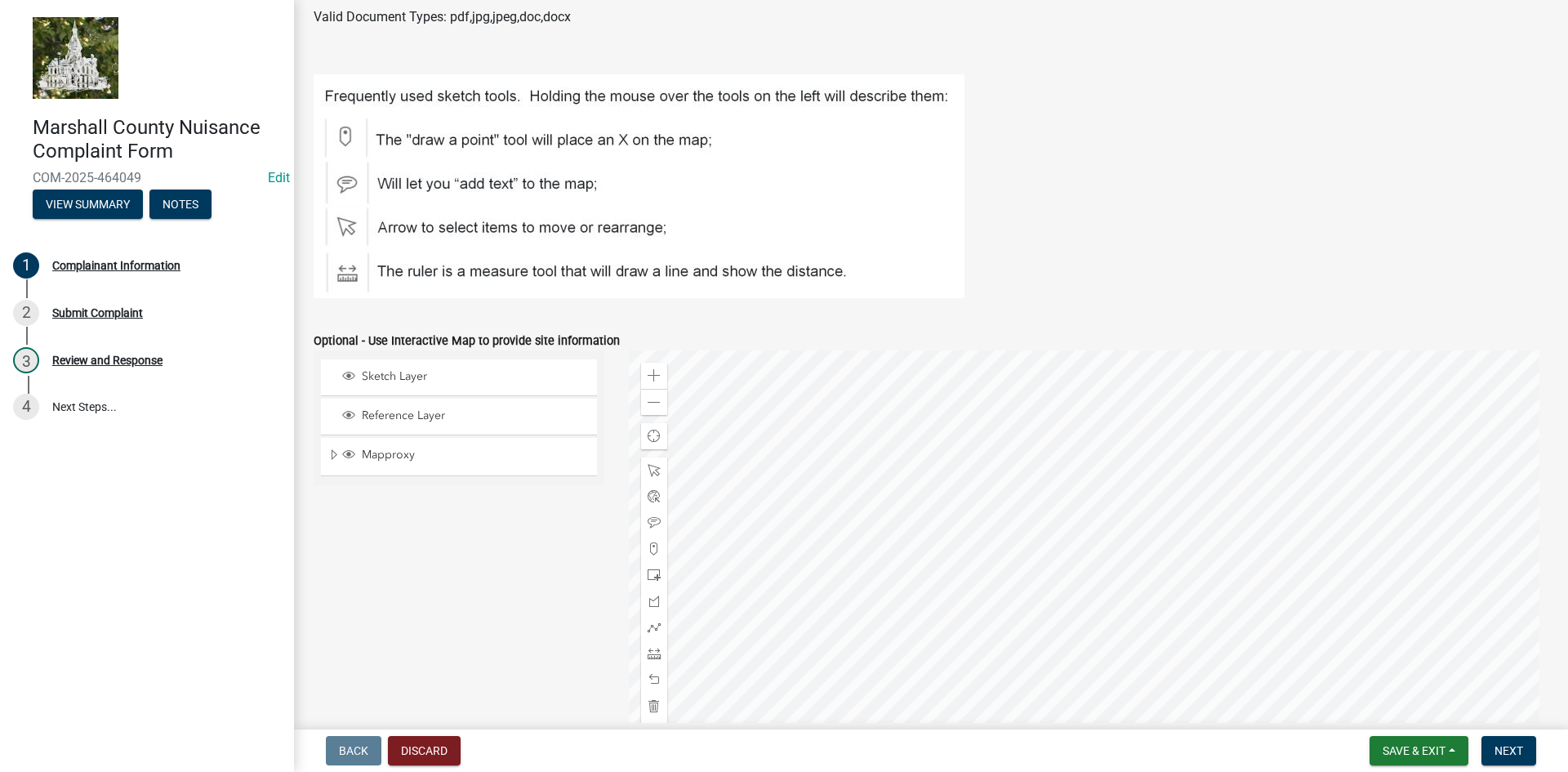
scroll to position [1164, 0]
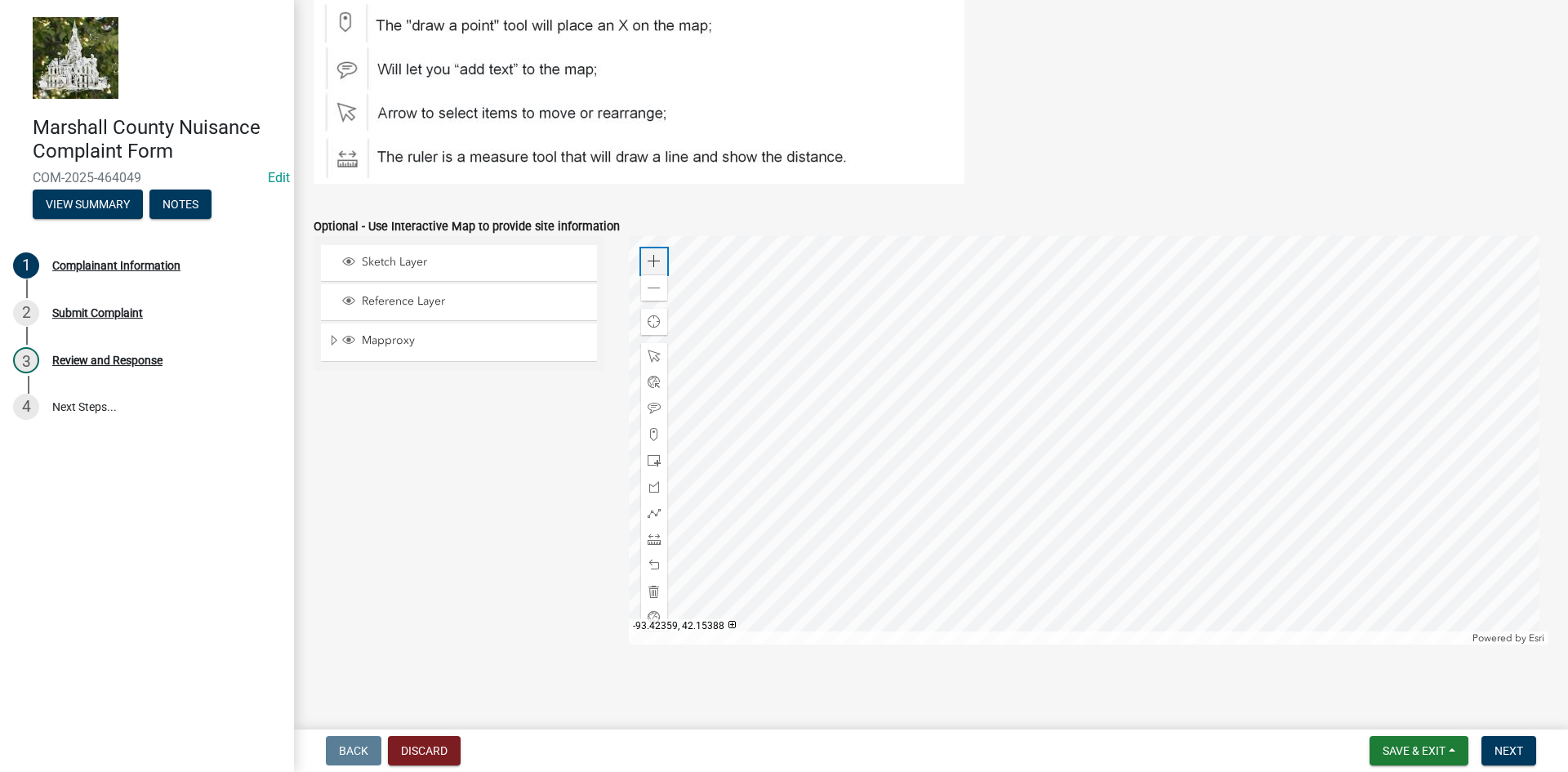
click at [651, 270] on div "Zoom in" at bounding box center [654, 261] width 26 height 26
click at [643, 257] on div "Zoom in" at bounding box center [654, 261] width 26 height 26
click at [874, 572] on div at bounding box center [1089, 440] width 920 height 408
click at [1018, 599] on div at bounding box center [1089, 440] width 920 height 408
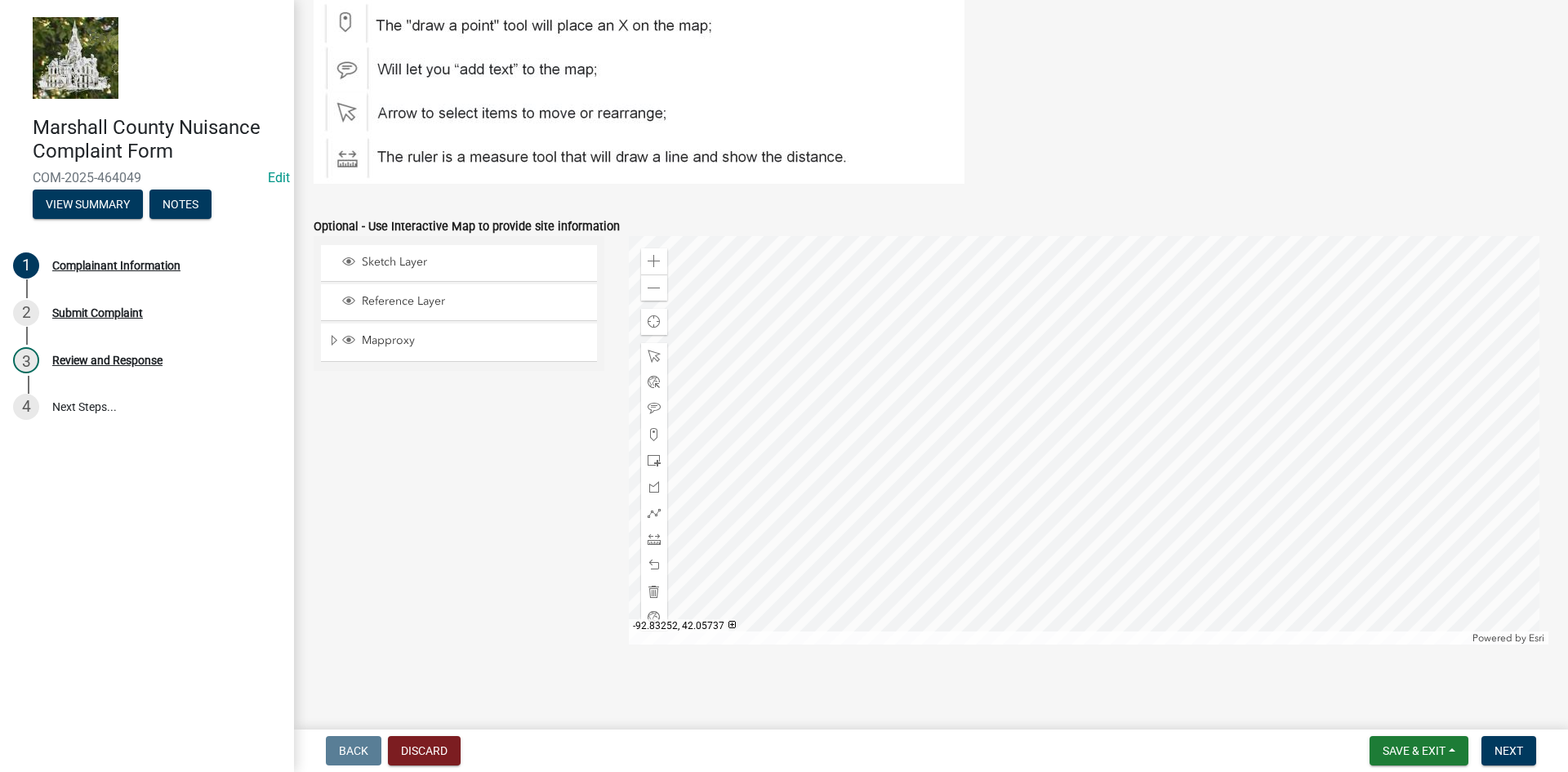
click at [1050, 499] on div at bounding box center [1089, 440] width 920 height 408
click at [653, 258] on span at bounding box center [654, 261] width 13 height 13
click at [973, 615] on div at bounding box center [1089, 440] width 920 height 408
click at [1242, 261] on div at bounding box center [1089, 440] width 920 height 408
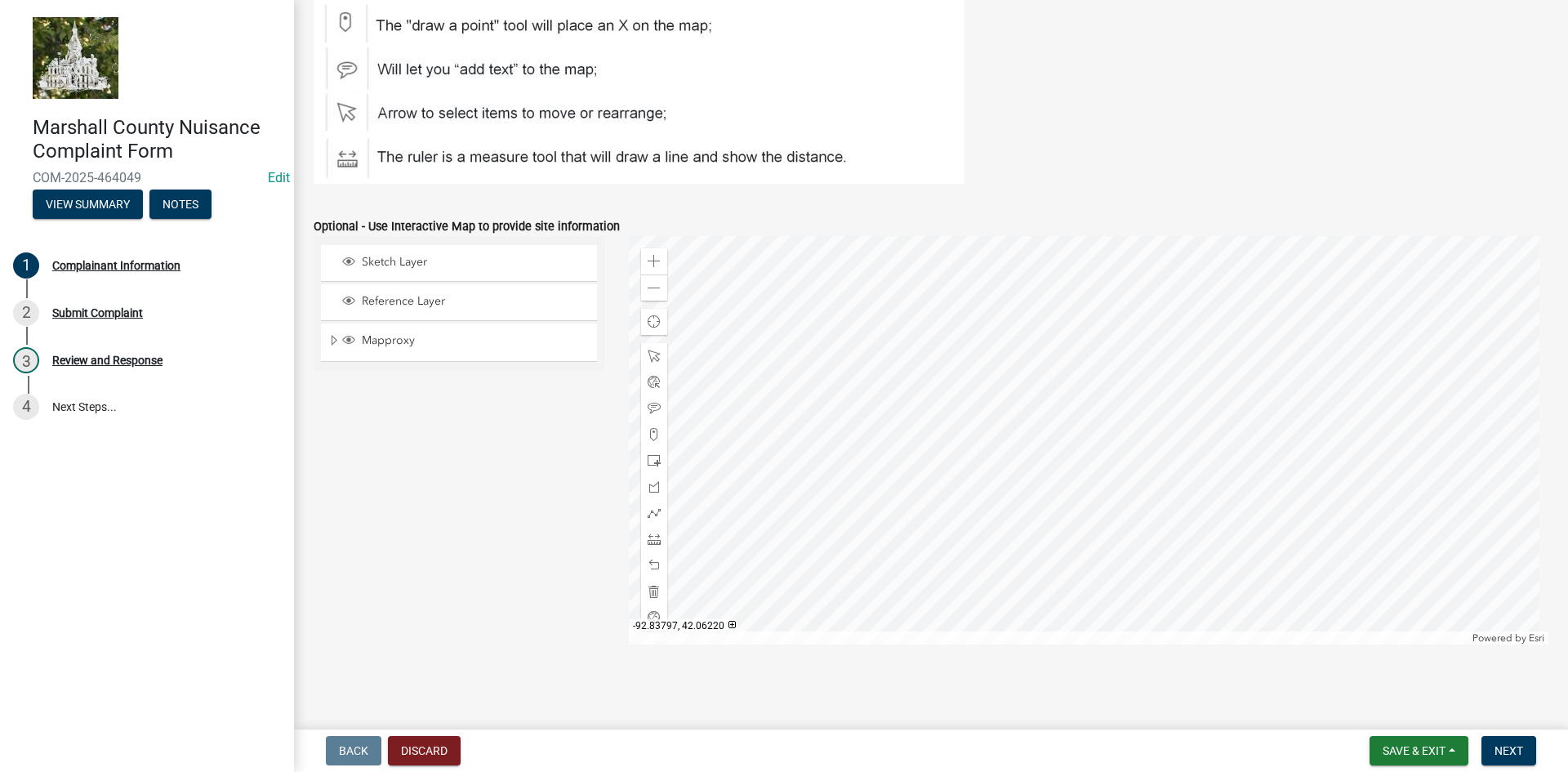
click at [1120, 300] on div at bounding box center [1089, 440] width 920 height 408
click at [1020, 379] on div at bounding box center [1089, 440] width 920 height 408
click at [650, 260] on span at bounding box center [654, 261] width 13 height 13
click at [959, 493] on div at bounding box center [1089, 440] width 920 height 408
click at [649, 508] on span at bounding box center [654, 512] width 13 height 13
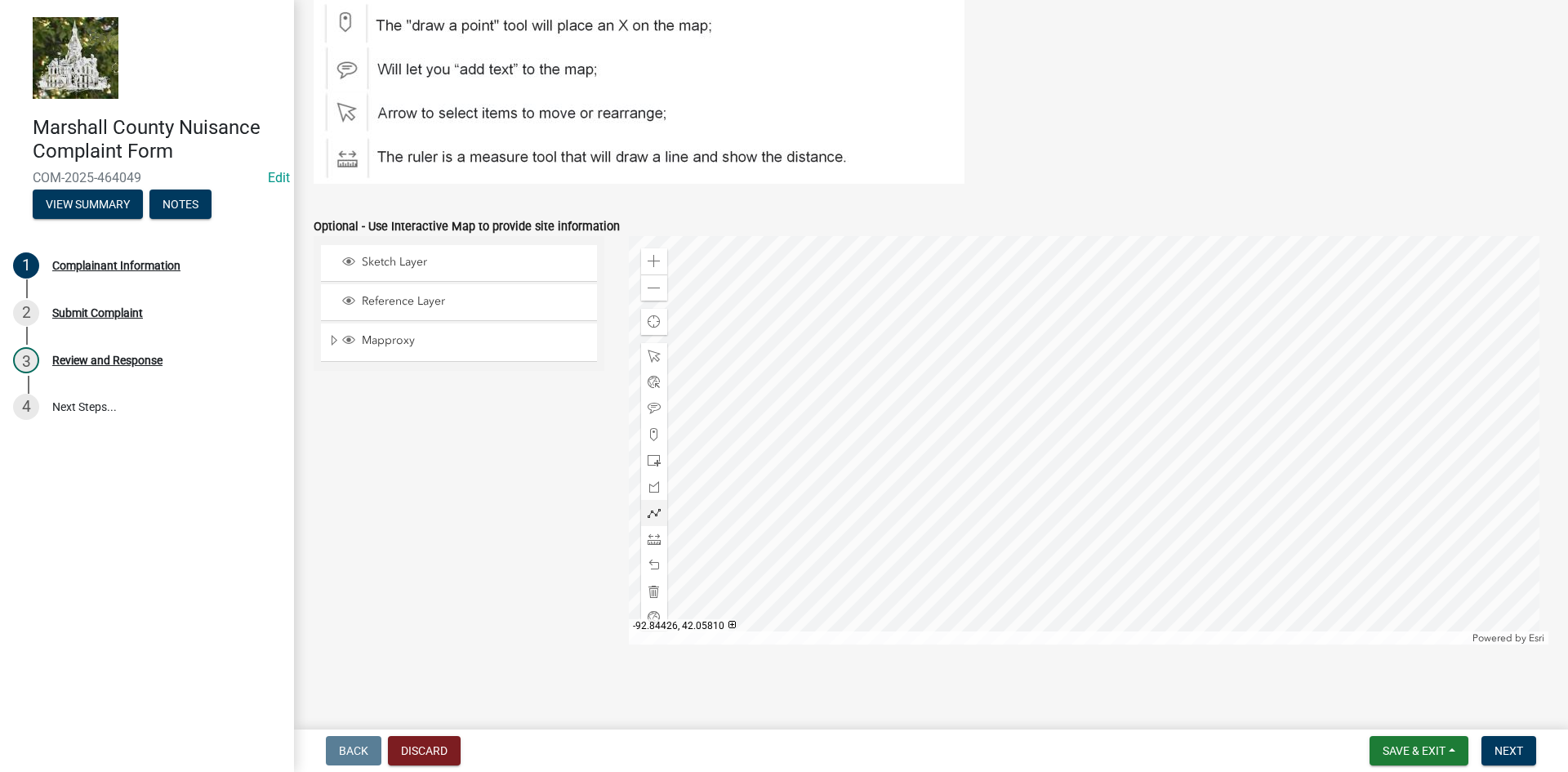
click at [986, 395] on div at bounding box center [1089, 440] width 920 height 408
click at [980, 392] on div at bounding box center [1089, 440] width 920 height 408
click at [822, 391] on div at bounding box center [1089, 440] width 920 height 408
click at [823, 384] on div at bounding box center [1089, 440] width 920 height 408
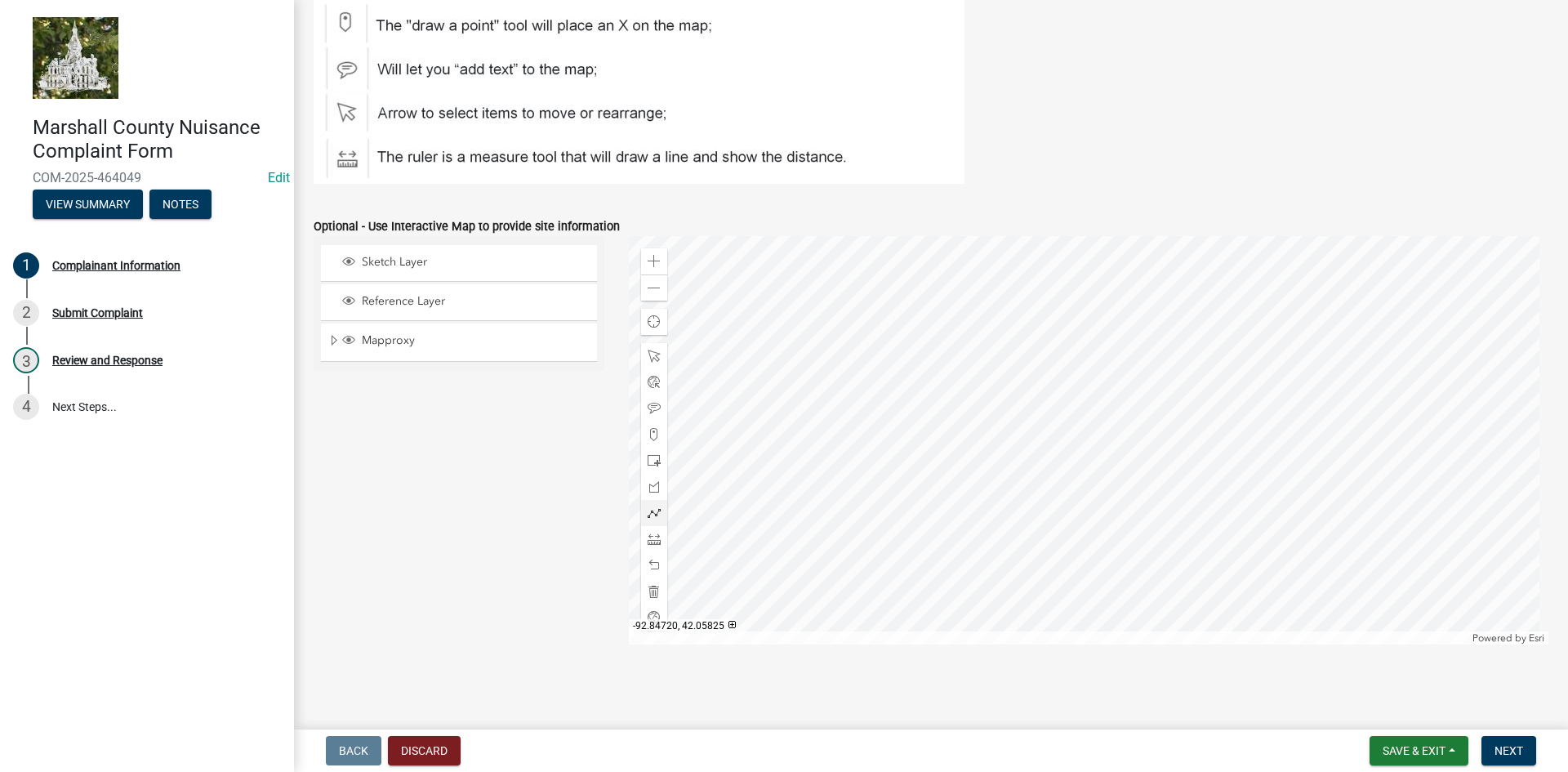
click at [830, 384] on div at bounding box center [1089, 440] width 920 height 408
click at [838, 384] on div at bounding box center [1089, 440] width 920 height 408
click at [939, 383] on div at bounding box center [1089, 440] width 920 height 408
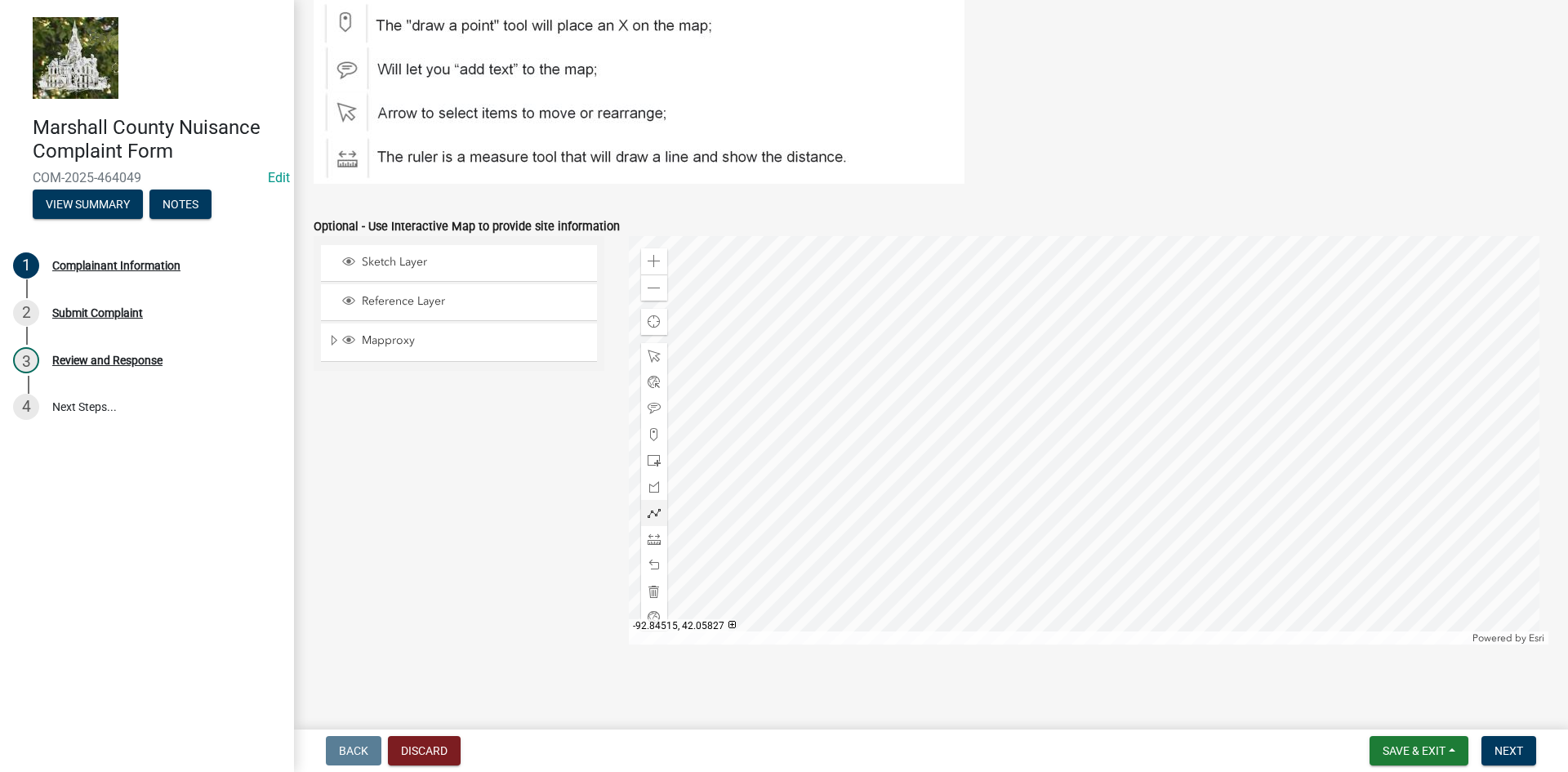
click at [939, 383] on div at bounding box center [1089, 440] width 920 height 408
click at [939, 382] on div at bounding box center [1089, 440] width 920 height 408
click at [648, 354] on span at bounding box center [654, 356] width 13 height 13
click at [655, 512] on span at bounding box center [654, 512] width 13 height 13
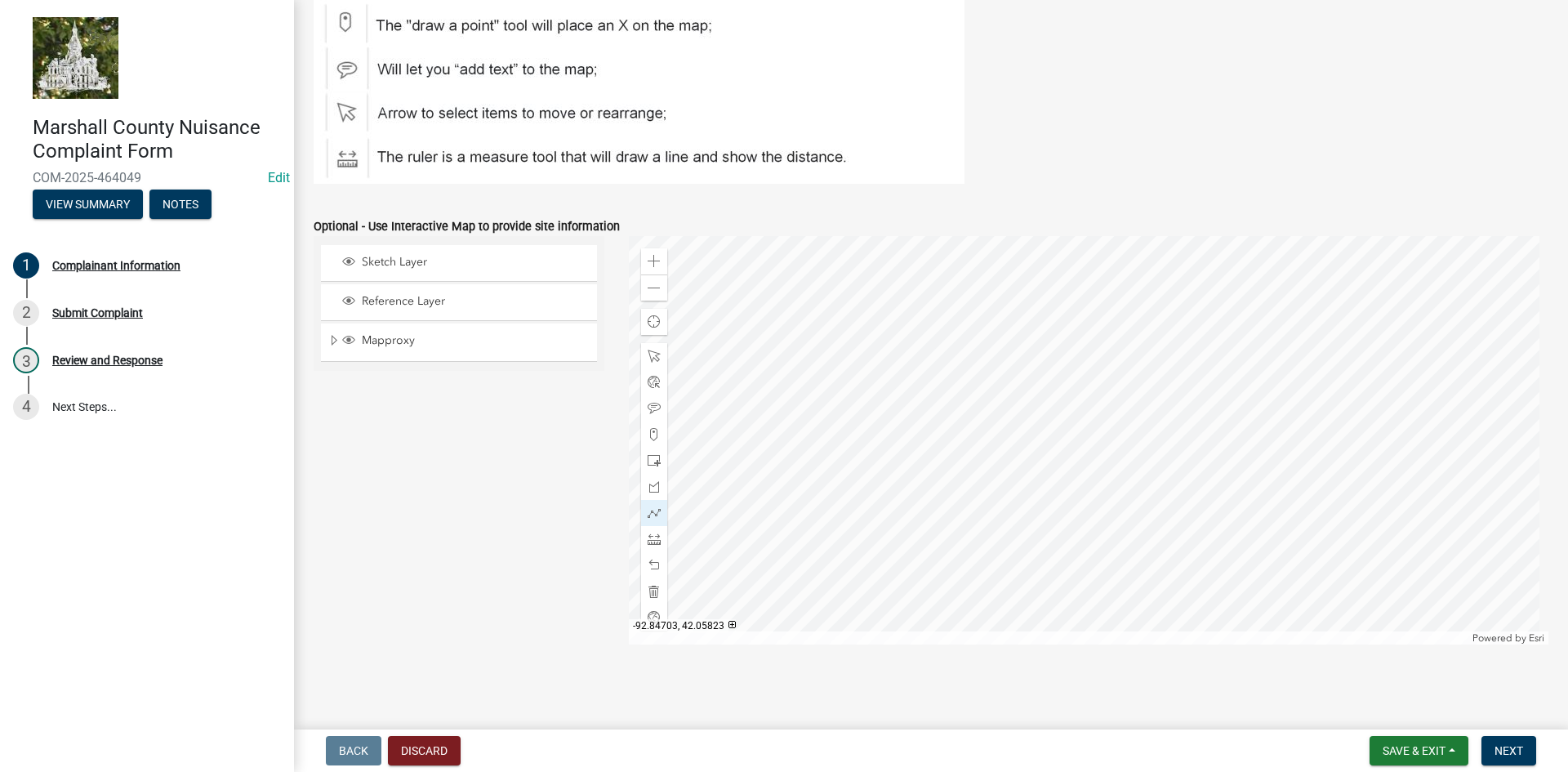
click at [840, 385] on div at bounding box center [1089, 440] width 920 height 408
click at [941, 384] on div at bounding box center [1089, 440] width 920 height 408
click at [1498, 750] on span "Next" at bounding box center [1509, 750] width 29 height 13
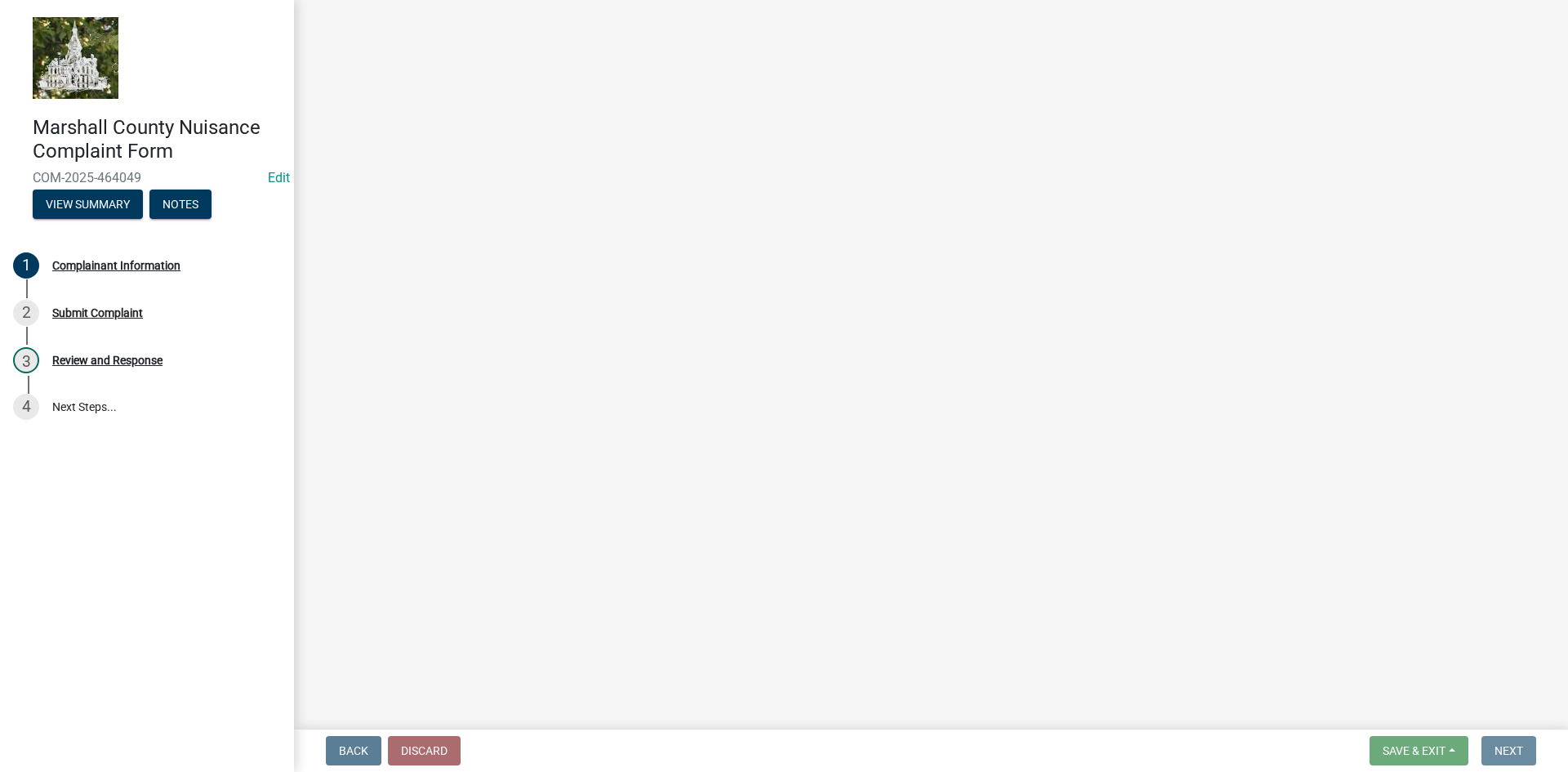
scroll to position [0, 0]
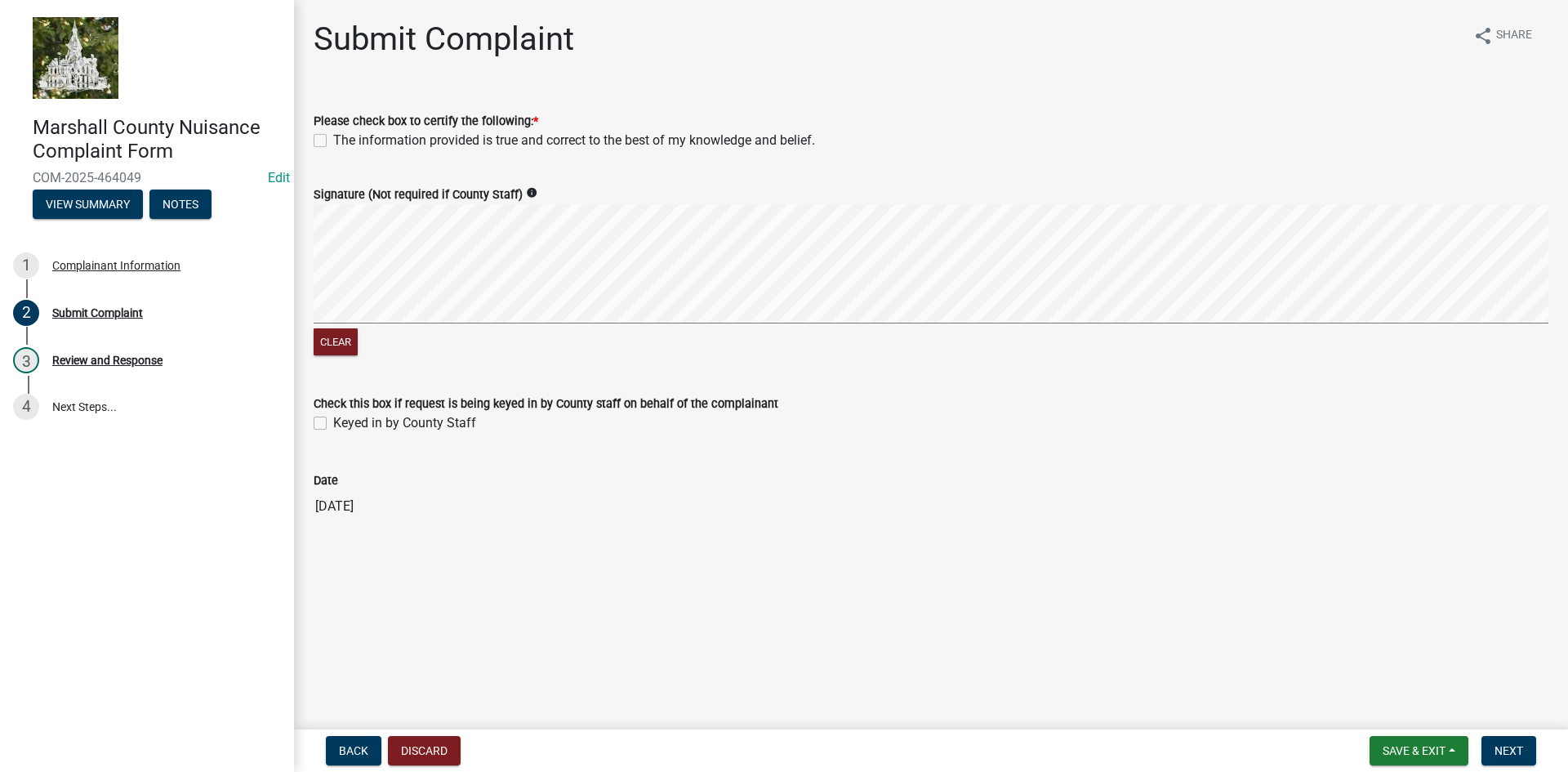
click at [313, 141] on div "Please check box to certify the following: * The information provided is true a…" at bounding box center [932, 121] width 1260 height 59
click at [334, 144] on label "The information provided is true and correct to the best of my knowledge and be…" at bounding box center [575, 140] width 482 height 20
click at [334, 141] on input "The information provided is true and correct to the best of my knowledge and be…" at bounding box center [338, 135] width 10 height 10
checkbox input "true"
click at [1501, 750] on span "Next" at bounding box center [1509, 750] width 29 height 13
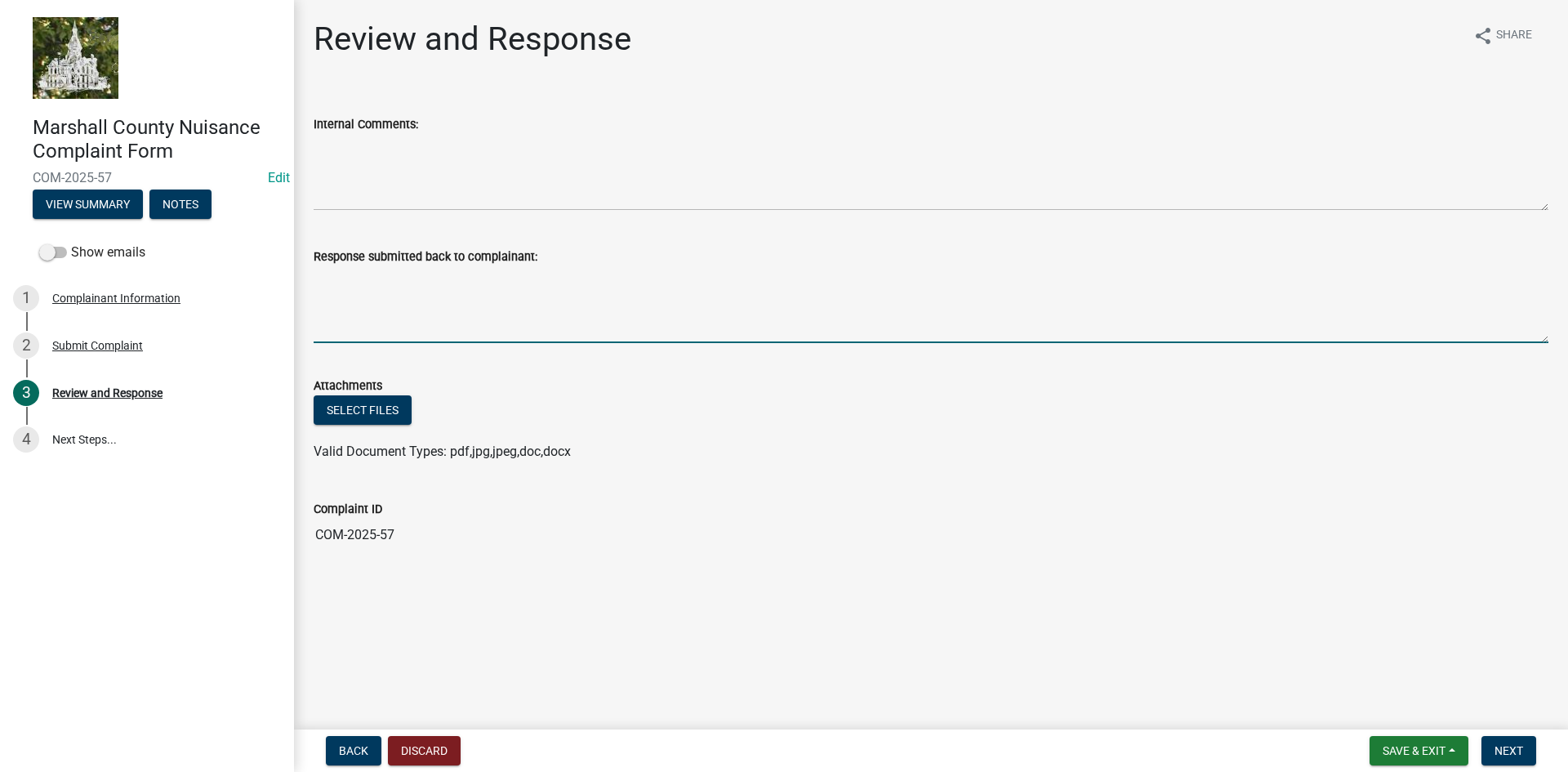
click at [371, 295] on textarea "Response submitted back to complainant:" at bounding box center [932, 304] width 1235 height 77
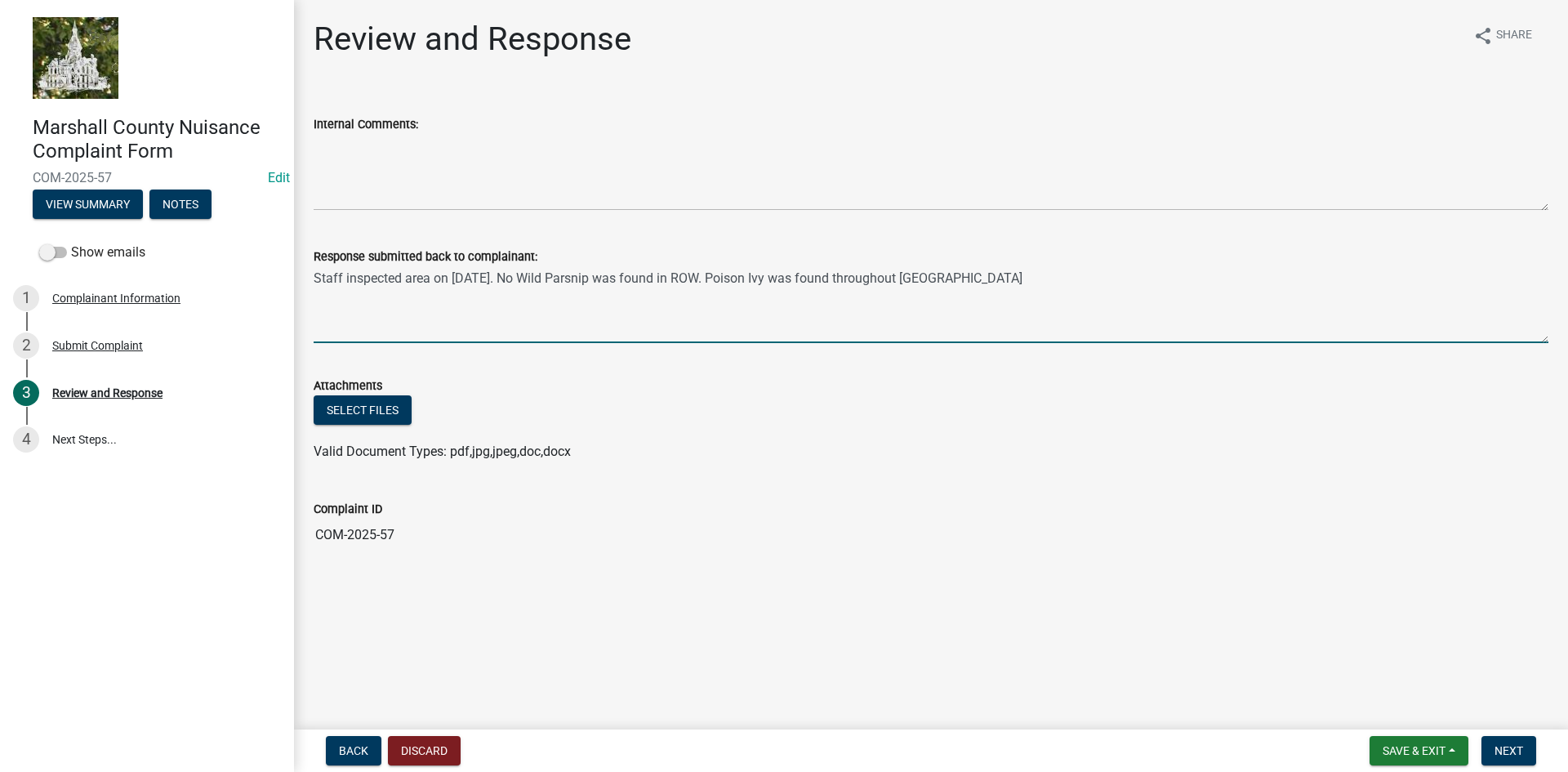
click at [575, 279] on textarea "Staff inspected area on [DATE]. No Wild Parsnip was found in ROW. Poison Ivy wa…" at bounding box center [932, 304] width 1235 height 77
paste textarea "Pastinaca sativa"
click at [892, 278] on textarea "Staff inspected area on [DATE]. No Wild parsnip (Pastinaca sativa)was found in …" at bounding box center [932, 304] width 1235 height 77
paste textarea "Toxicodendron radicans"
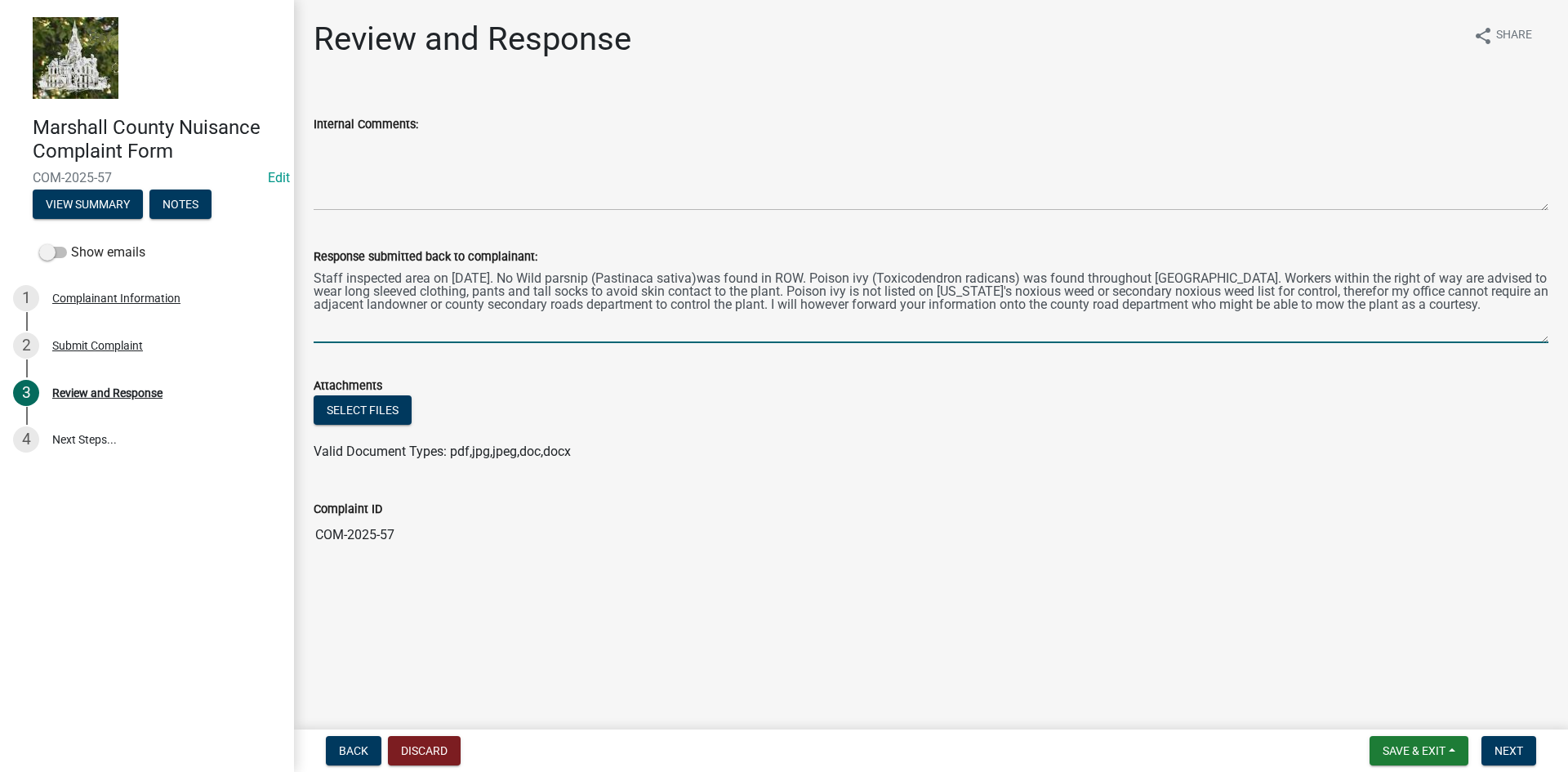
click at [1405, 307] on textarea "Staff inspected area on [DATE]. No Wild parsnip (Pastinaca sativa)was found in …" at bounding box center [932, 304] width 1235 height 77
click at [1280, 274] on textarea "Staff inspected area on [DATE]. No Wild parsnip (Pastinaca sativa)was found in …" at bounding box center [932, 304] width 1235 height 77
click at [849, 292] on textarea "Staff inspected area on [DATE]. No Wild parsnip (Pastinaca sativa)was found in …" at bounding box center [932, 304] width 1235 height 77
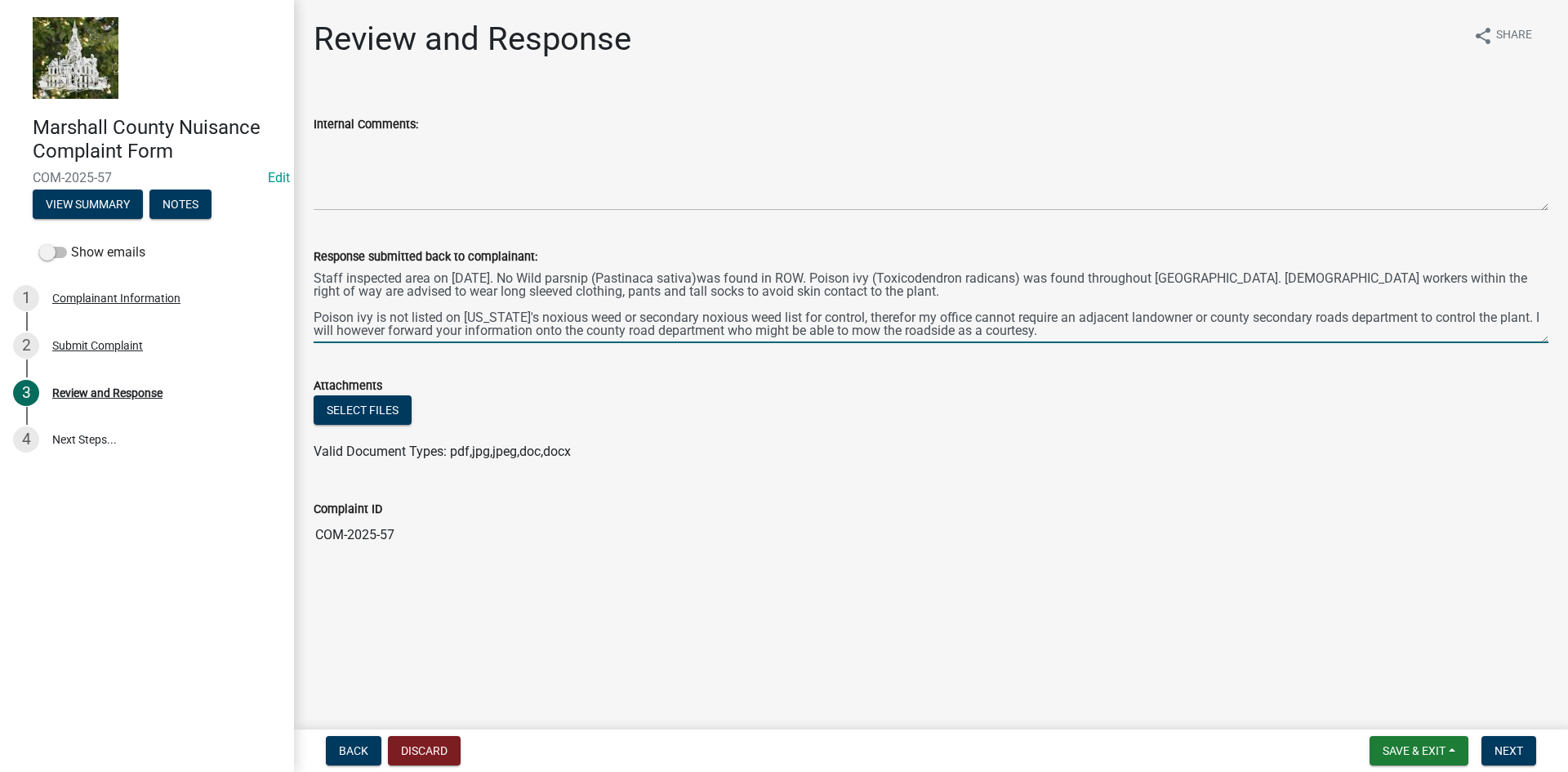
click at [1026, 330] on textarea "Staff inspected area on [DATE]. No Wild parsnip (Pastinaca sativa)was found in …" at bounding box center [932, 304] width 1235 height 77
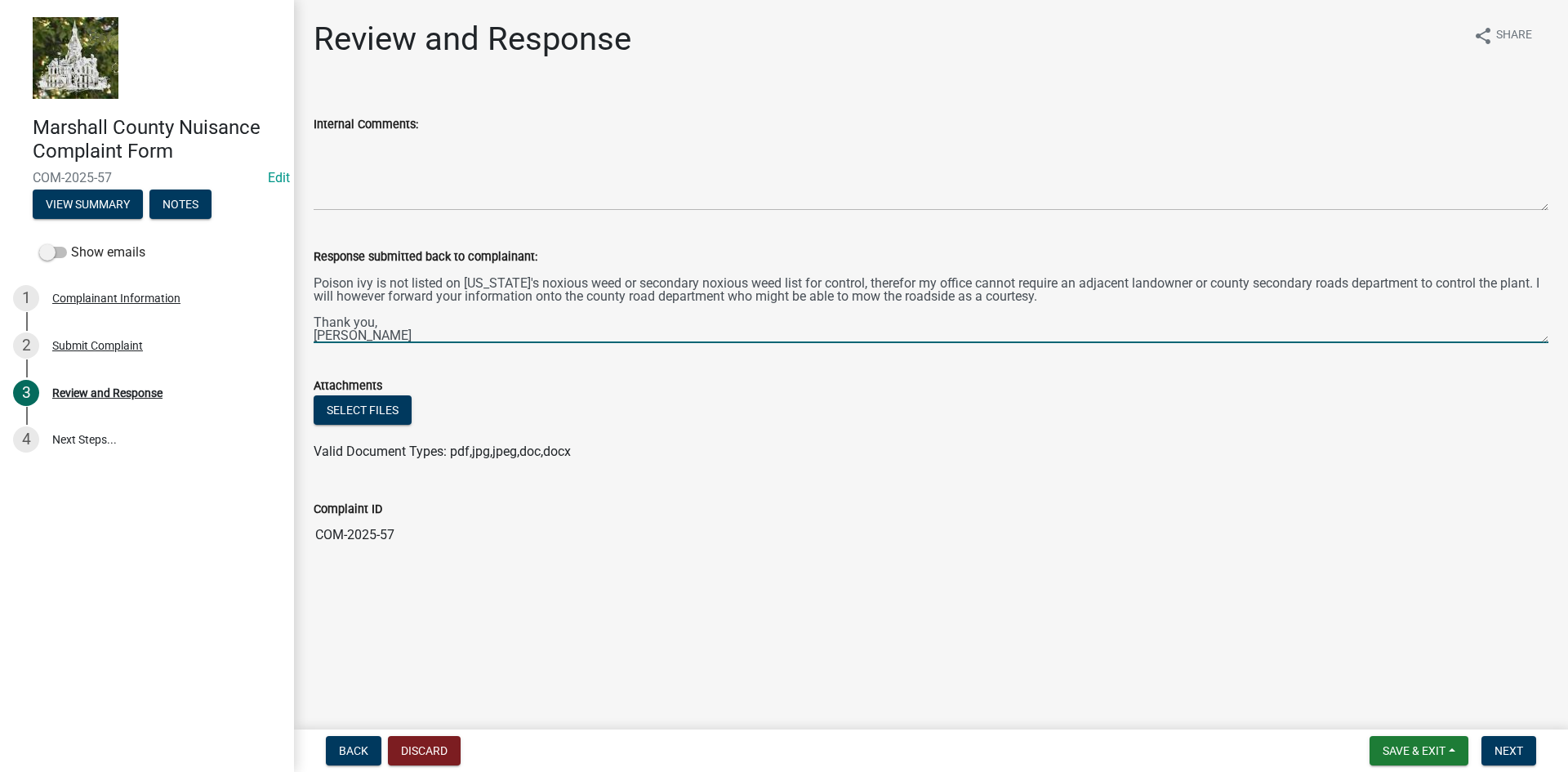
scroll to position [48, 0]
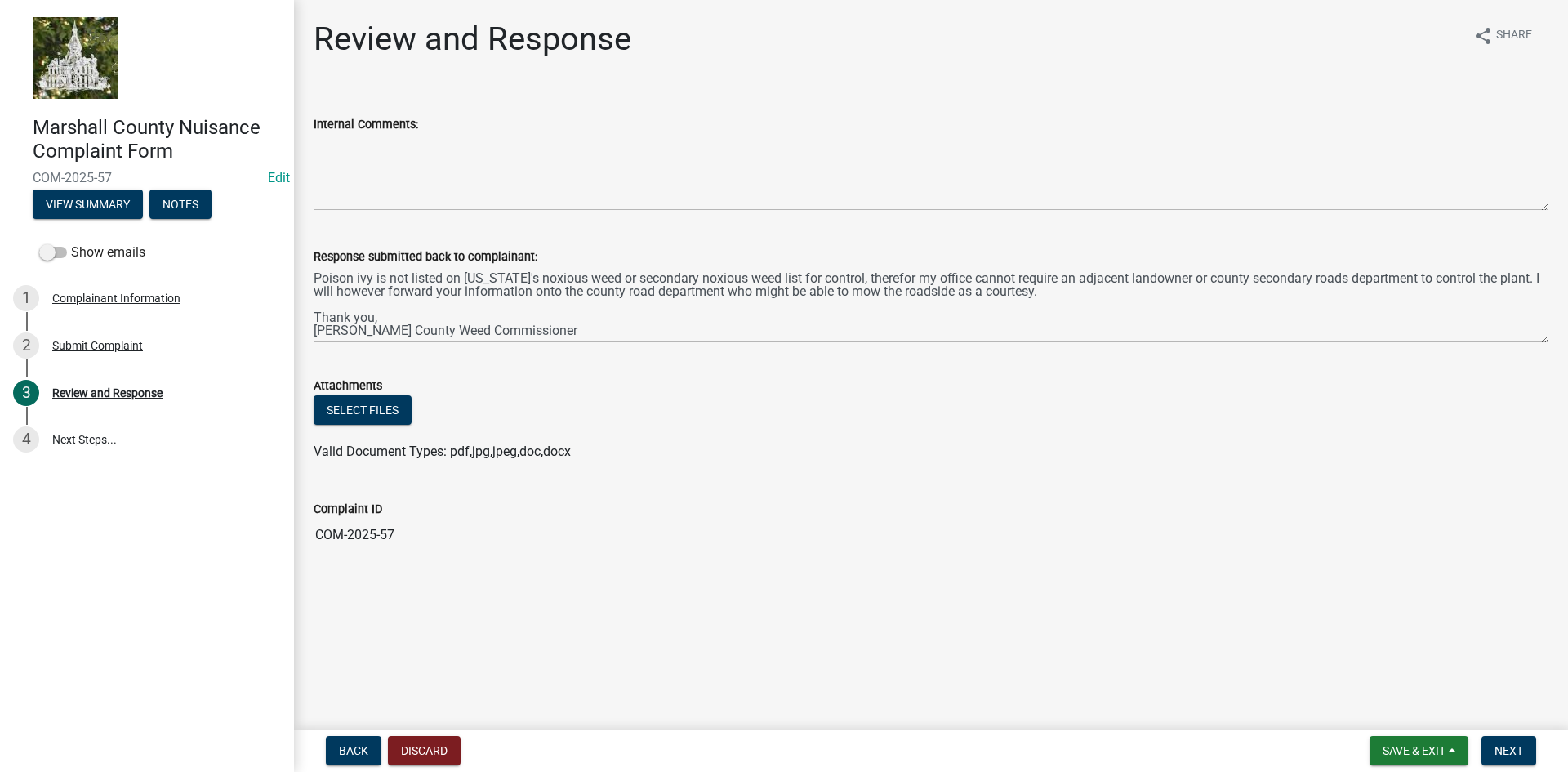
click at [313, 319] on div "Response submitted back to complainant: Staff inspected area on [DATE]. No Wild…" at bounding box center [932, 283] width 1260 height 119
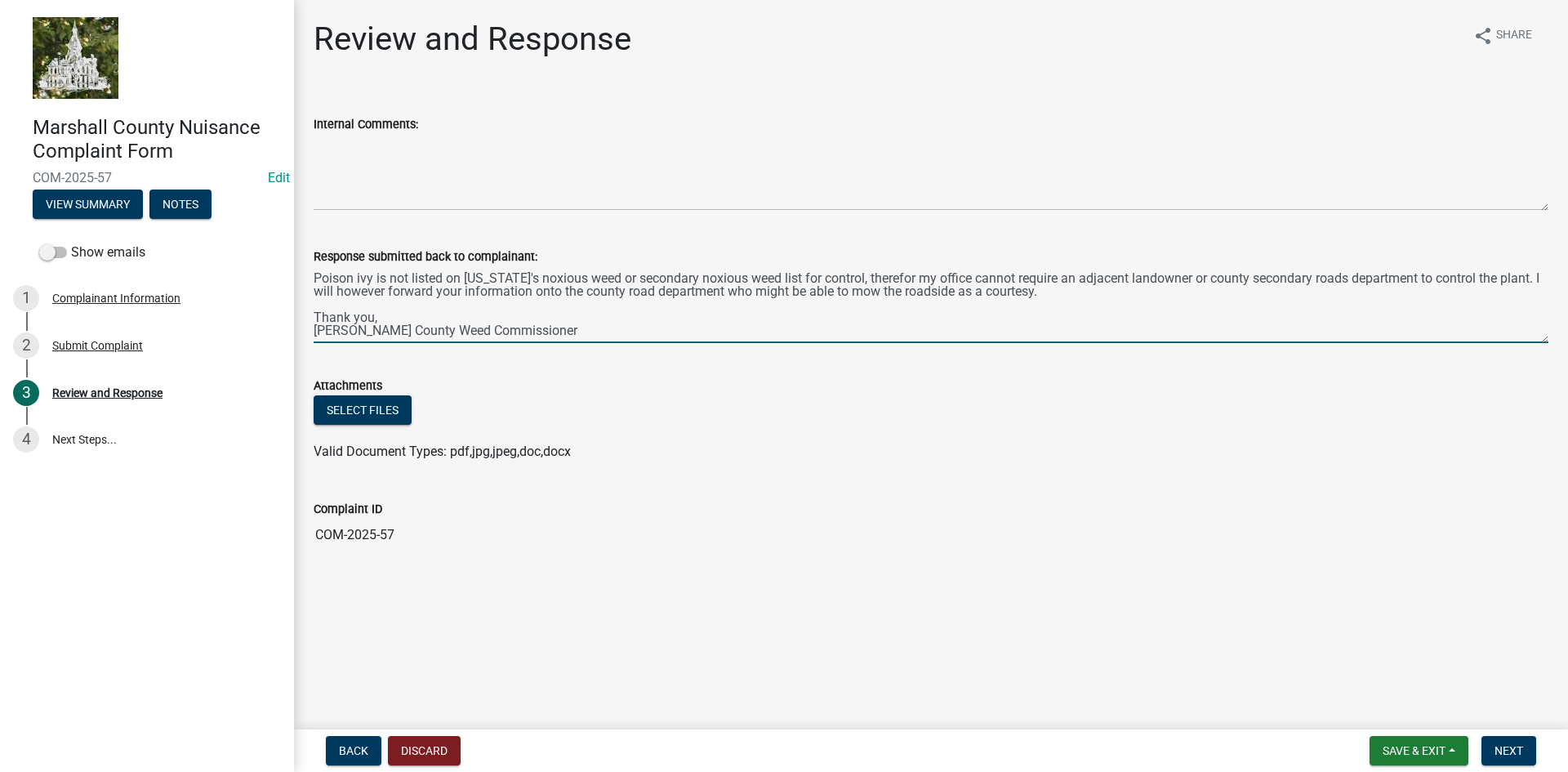
click at [316, 320] on textarea "Staff inspected area on [DATE]. No Wild parsnip (Pastinaca sativa)was found in …" at bounding box center [932, 304] width 1235 height 77
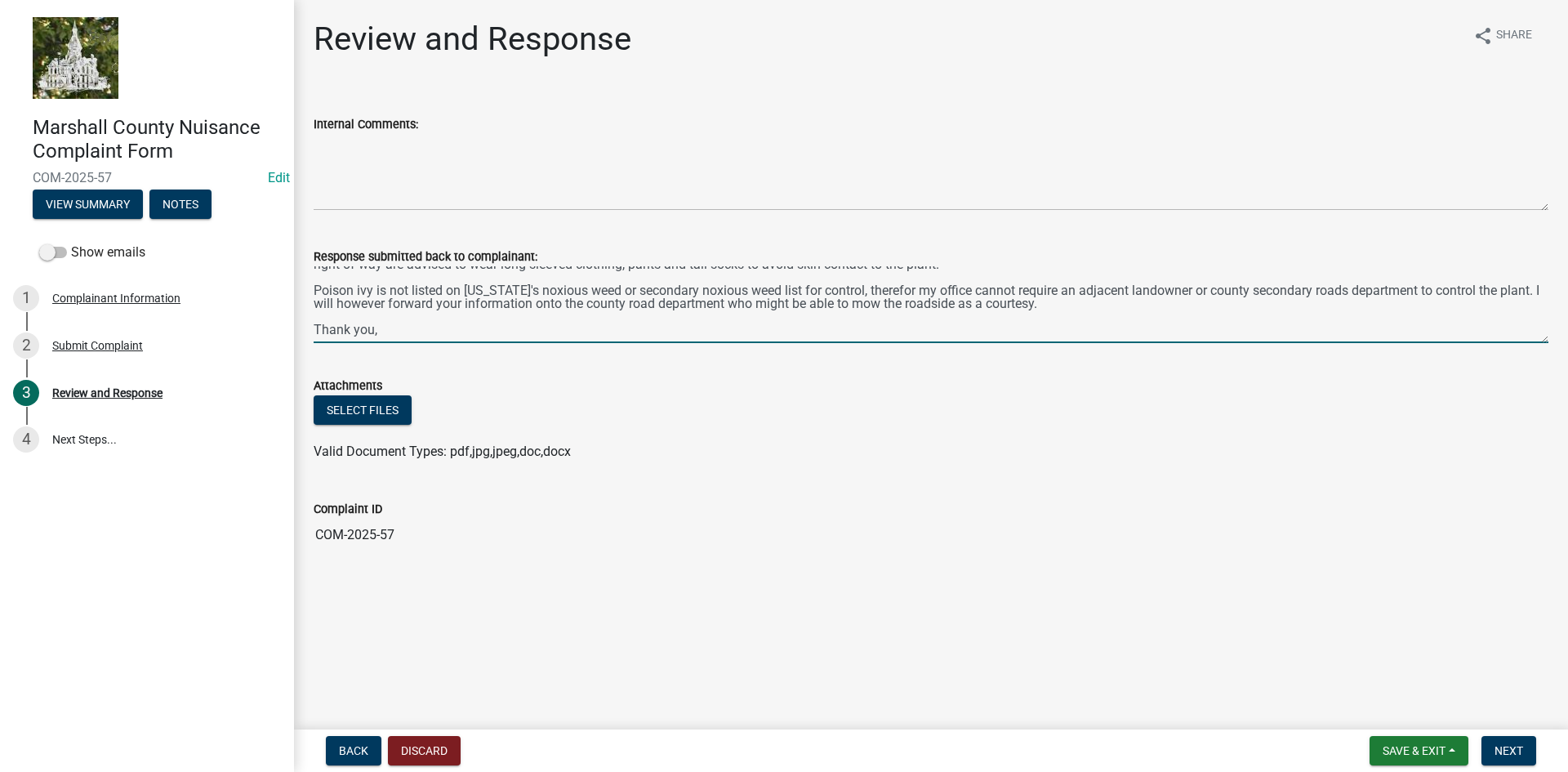
scroll to position [0, 0]
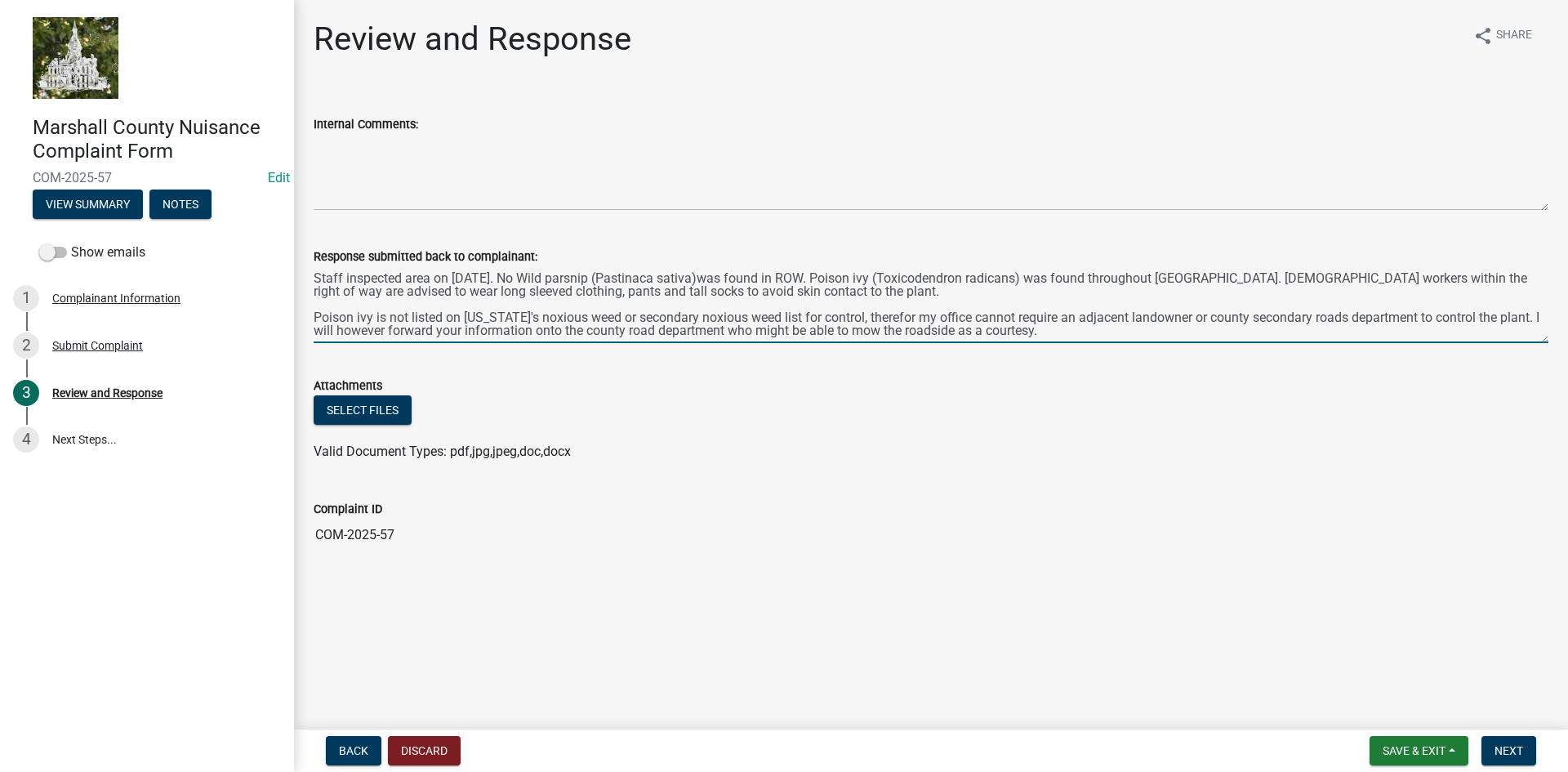
click at [1270, 279] on textarea "Staff inspected area on [DATE]. No Wild parsnip (Pastinaca sativa)was found in …" at bounding box center [932, 304] width 1235 height 77
click at [1288, 290] on textarea "Staff inspected area on [DATE]. No Wild parsnip (Pastinaca sativa)was found in …" at bounding box center [932, 304] width 1235 height 77
type textarea "Staff inspected area on [DATE]. No Wild parsnip (Pastinaca sativa)was found in …"
click at [1516, 747] on span "Next" at bounding box center [1509, 750] width 29 height 13
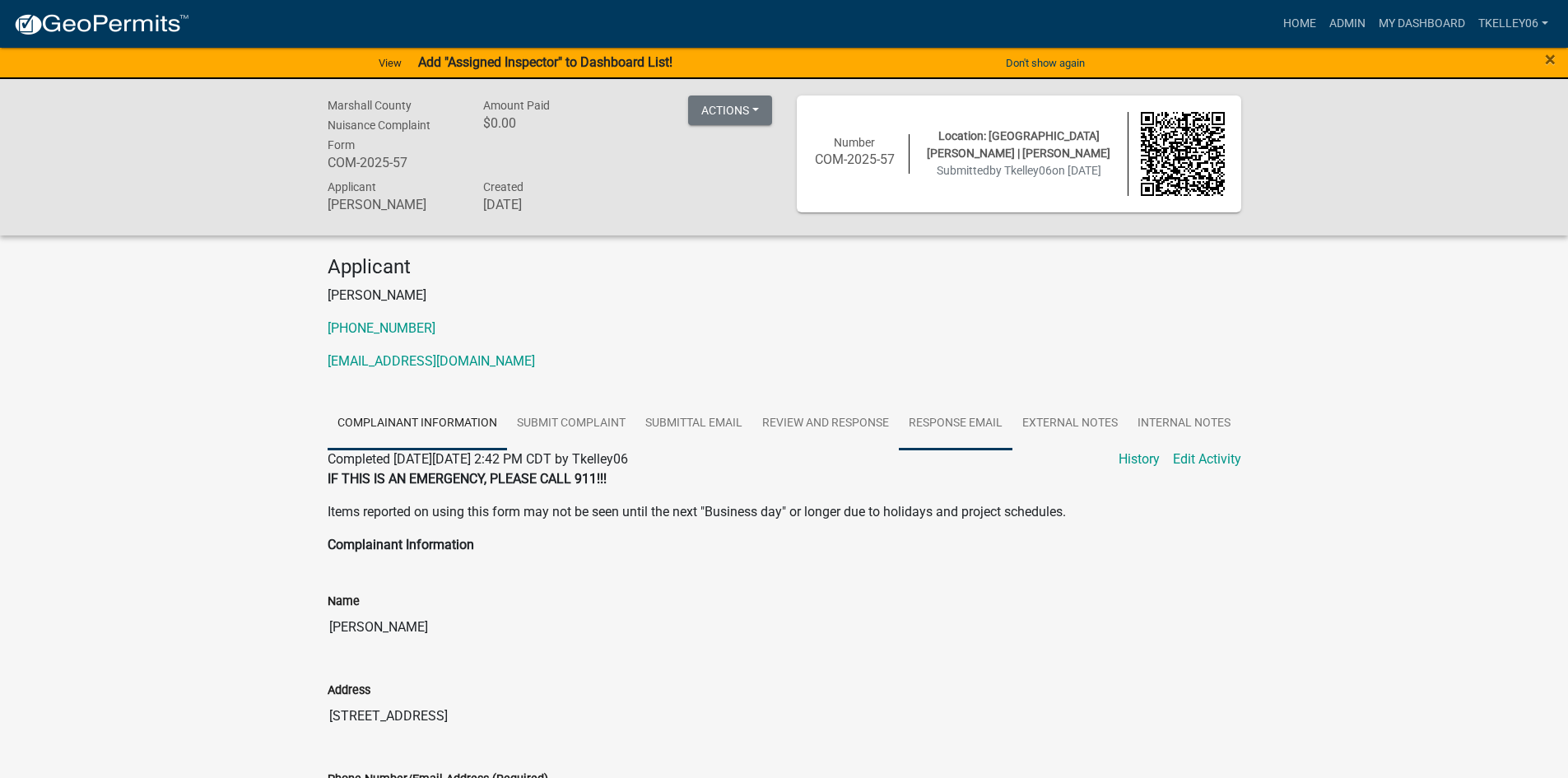
click at [977, 425] on link "Response Email" at bounding box center [956, 424] width 113 height 53
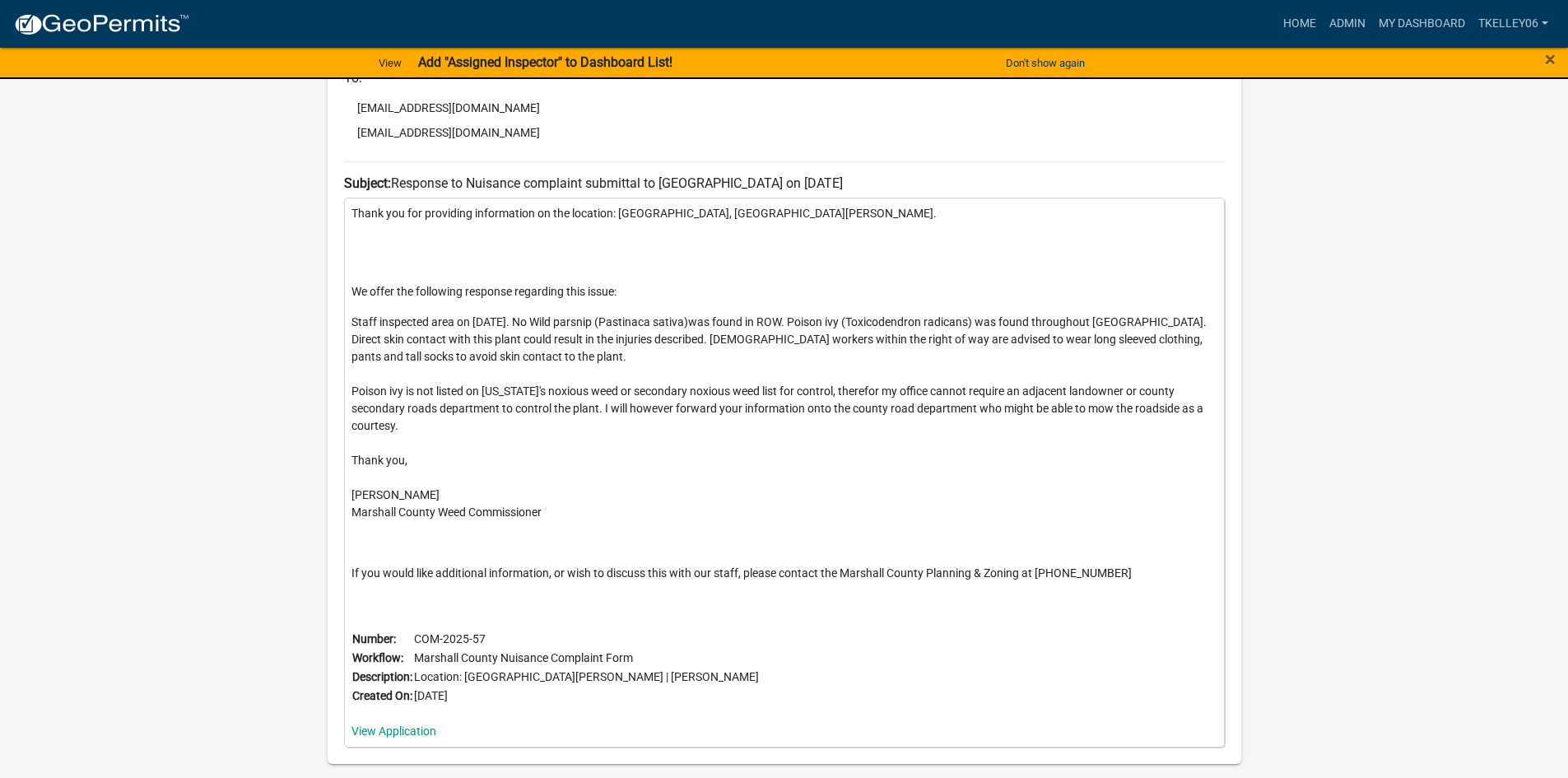
scroll to position [658, 0]
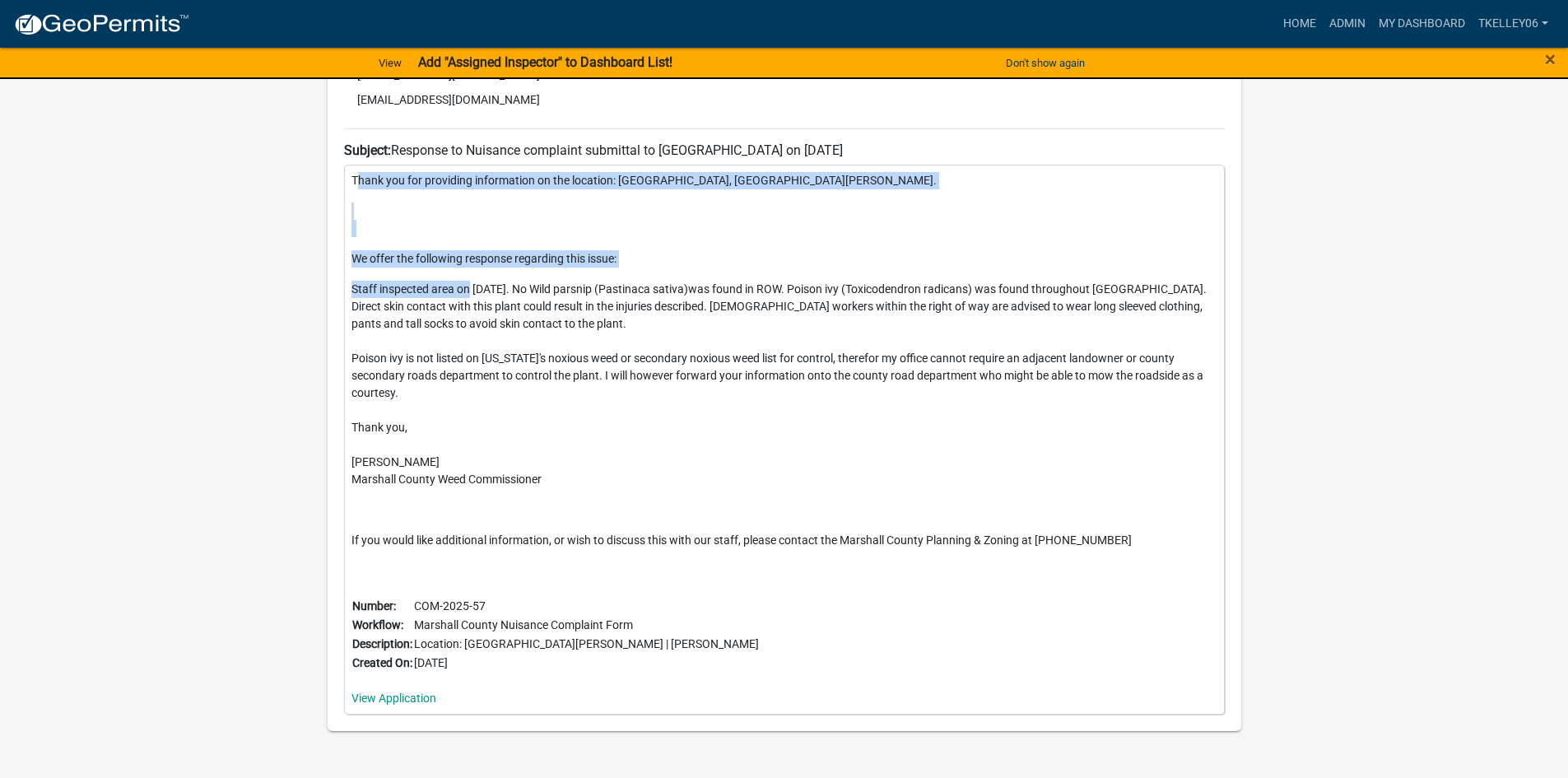
drag, startPoint x: 359, startPoint y: 186, endPoint x: 469, endPoint y: 285, distance: 148.0
click at [469, 285] on div "Thank you for providing information on the location: [GEOGRAPHIC_DATA], [GEOGRA…" at bounding box center [784, 439] width 880 height 550
click at [395, 208] on p at bounding box center [784, 219] width 866 height 35
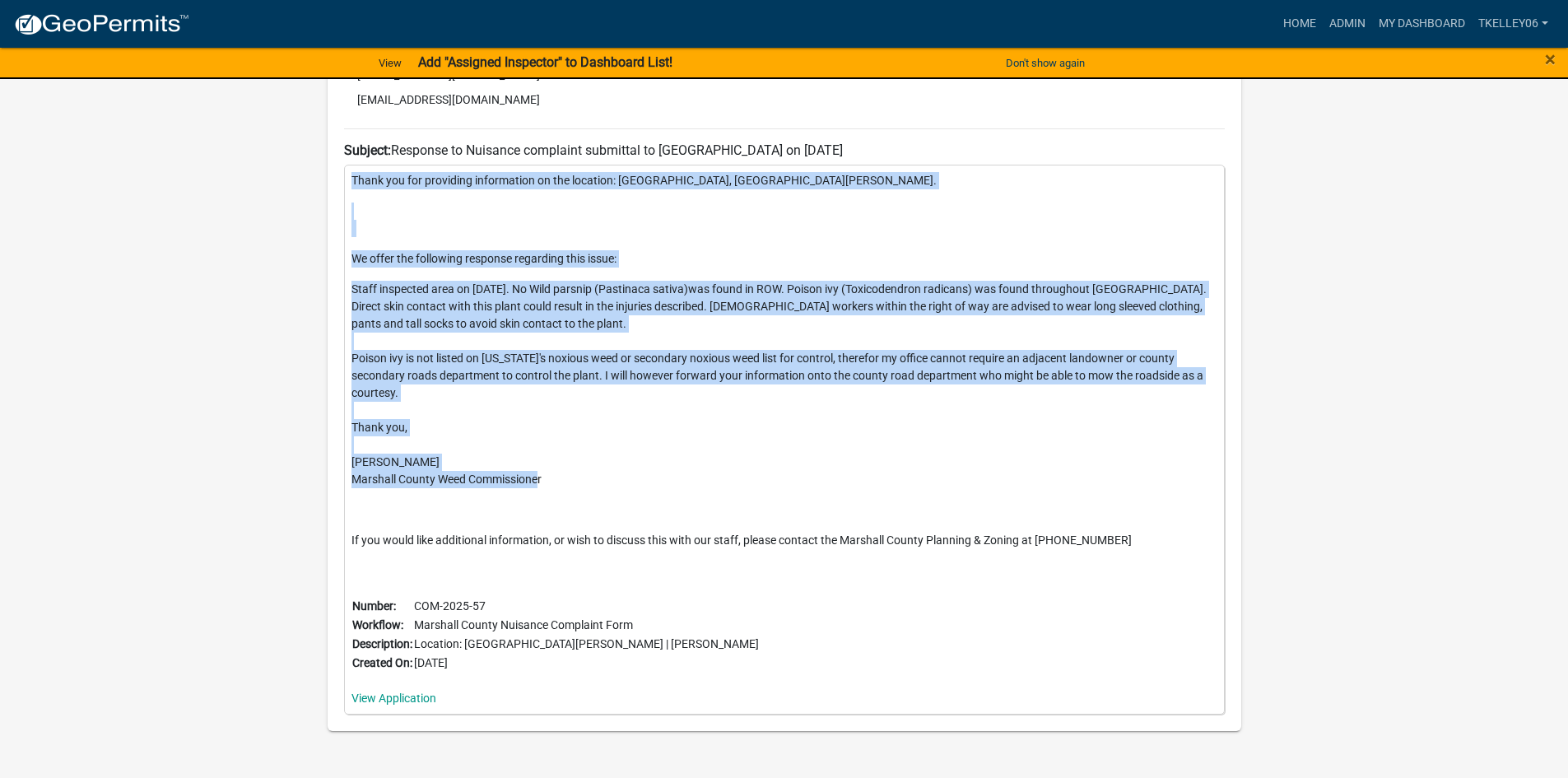
drag, startPoint x: 349, startPoint y: 181, endPoint x: 540, endPoint y: 464, distance: 341.4
click at [540, 464] on div "Thank you for providing information on the location: [GEOGRAPHIC_DATA], [GEOGRA…" at bounding box center [784, 439] width 880 height 550
copy div "Thank you for providing information on the location: [GEOGRAPHIC_DATA], [GEOGRA…"
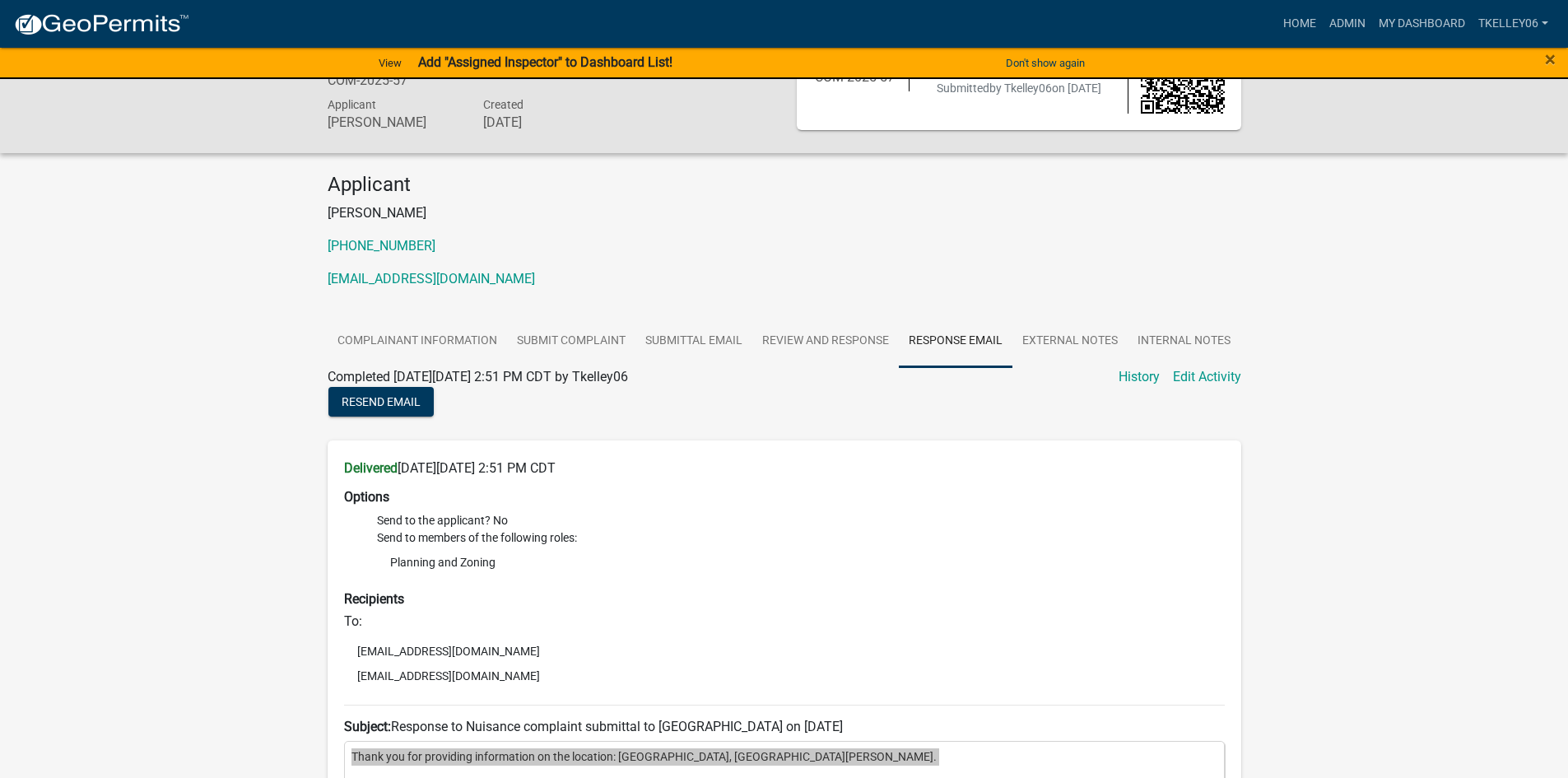
scroll to position [0, 0]
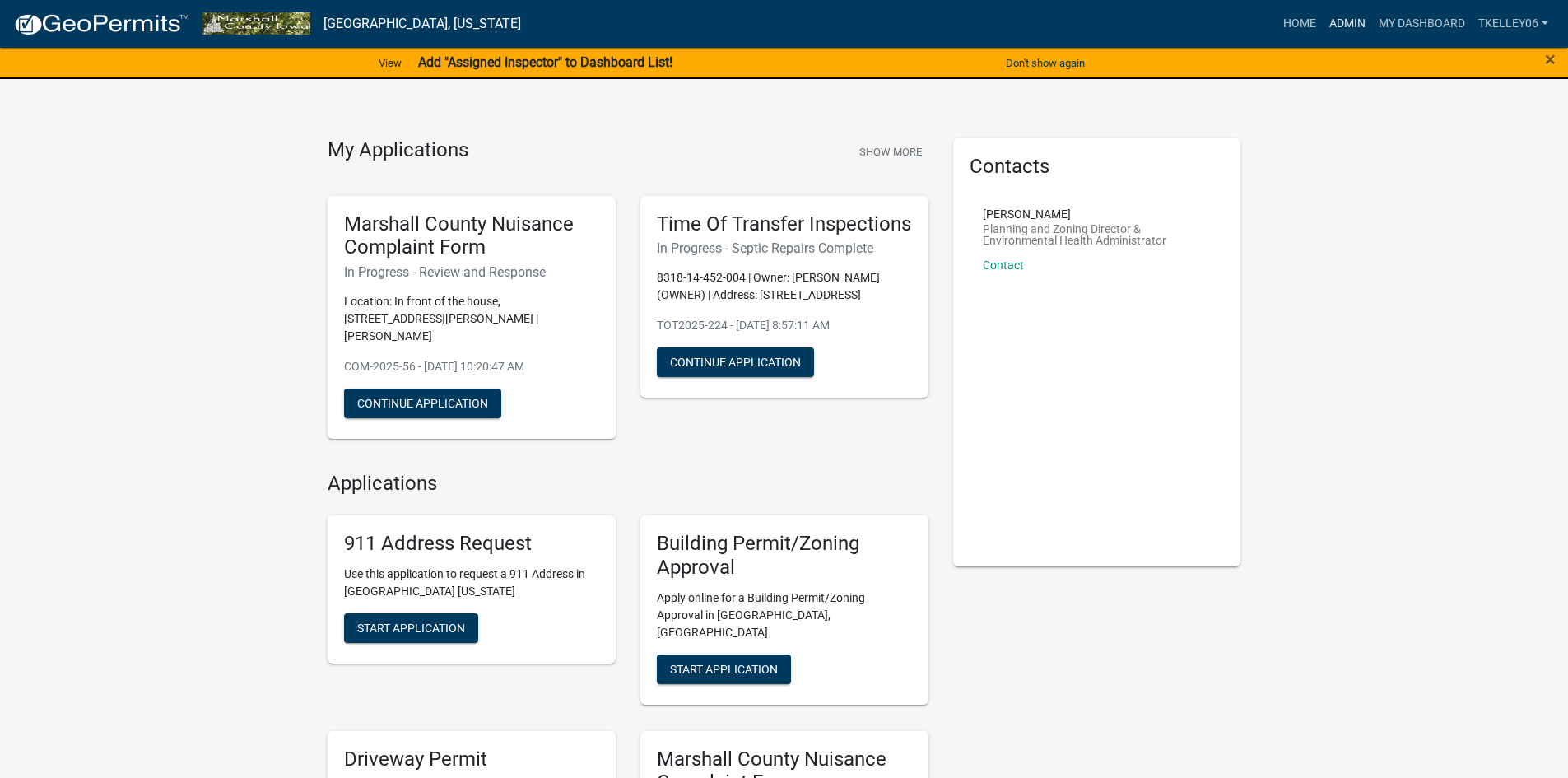
click at [1350, 16] on link "Admin" at bounding box center [1347, 24] width 49 height 31
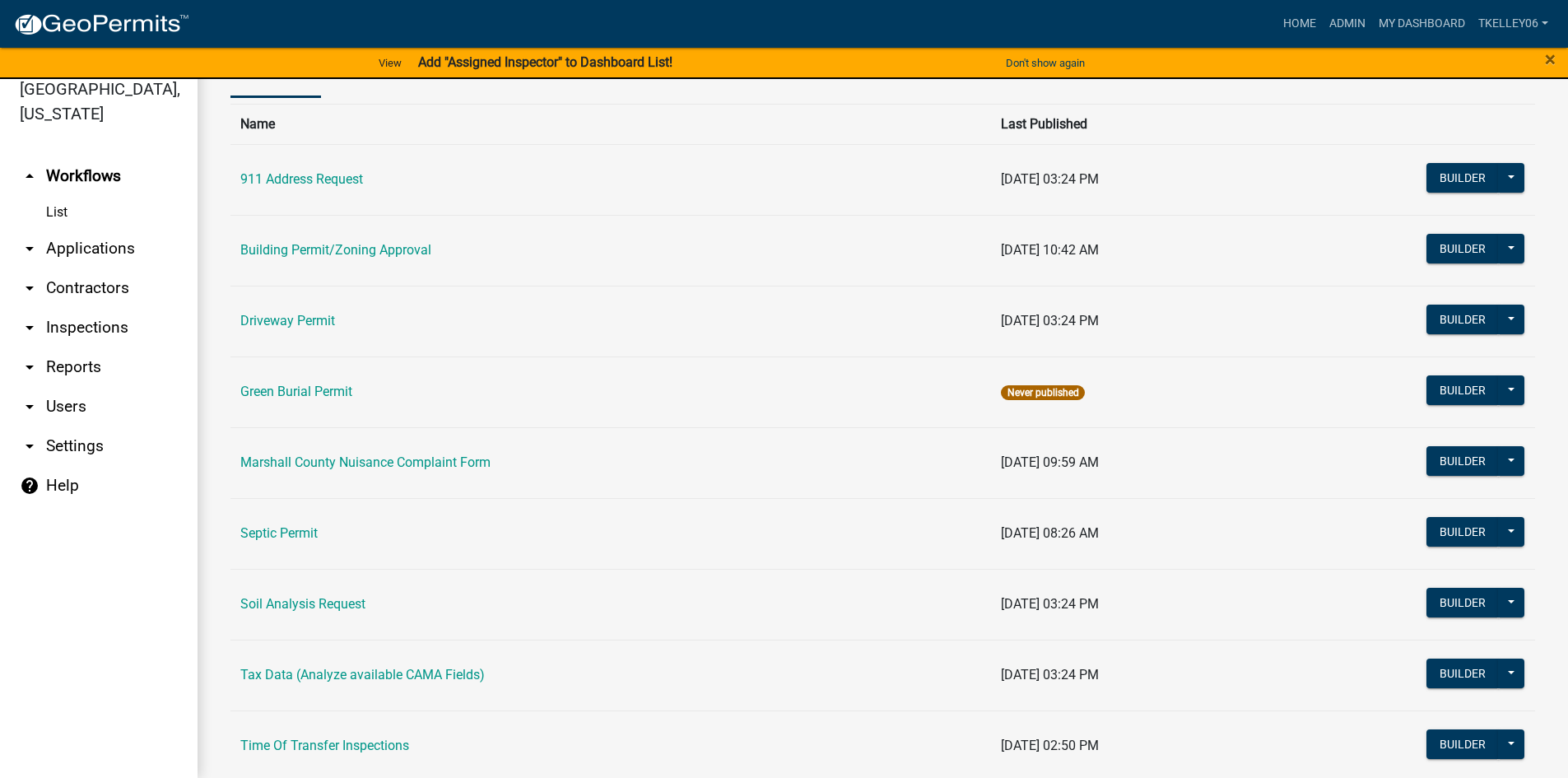
scroll to position [82, 0]
click at [291, 533] on link "Septic Permit" at bounding box center [279, 532] width 77 height 16
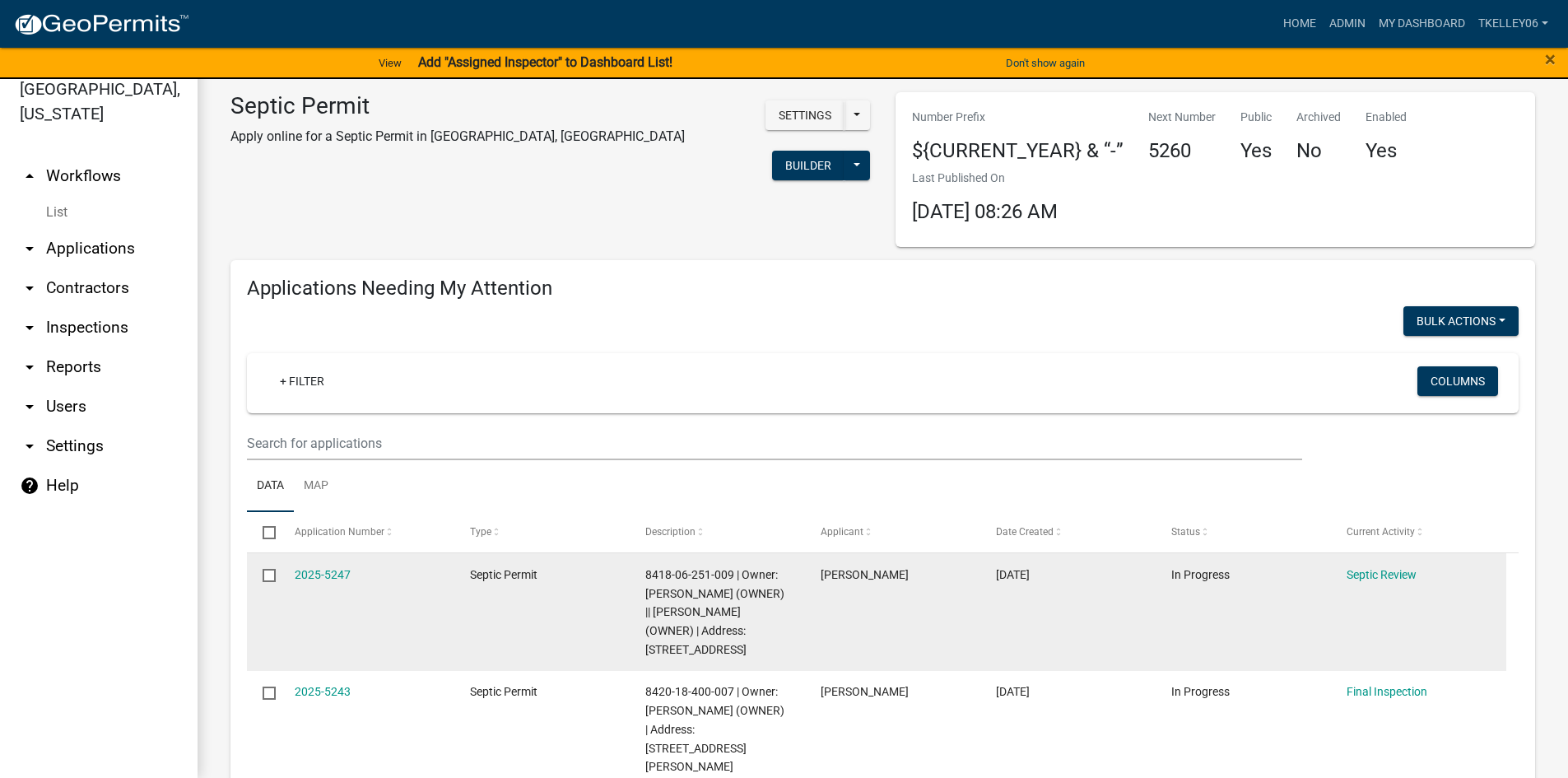
select select "3: 100"
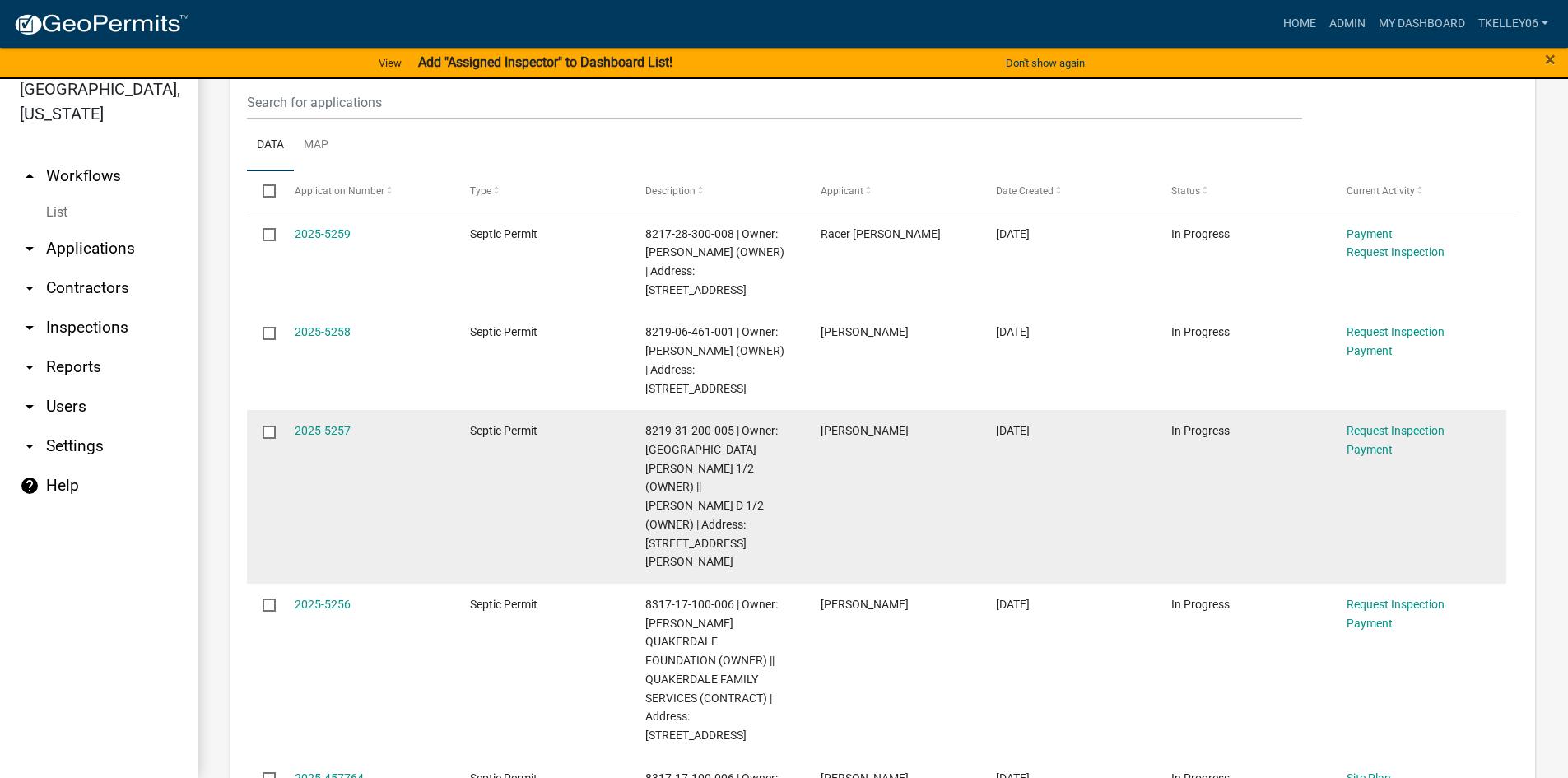
scroll to position [988, 0]
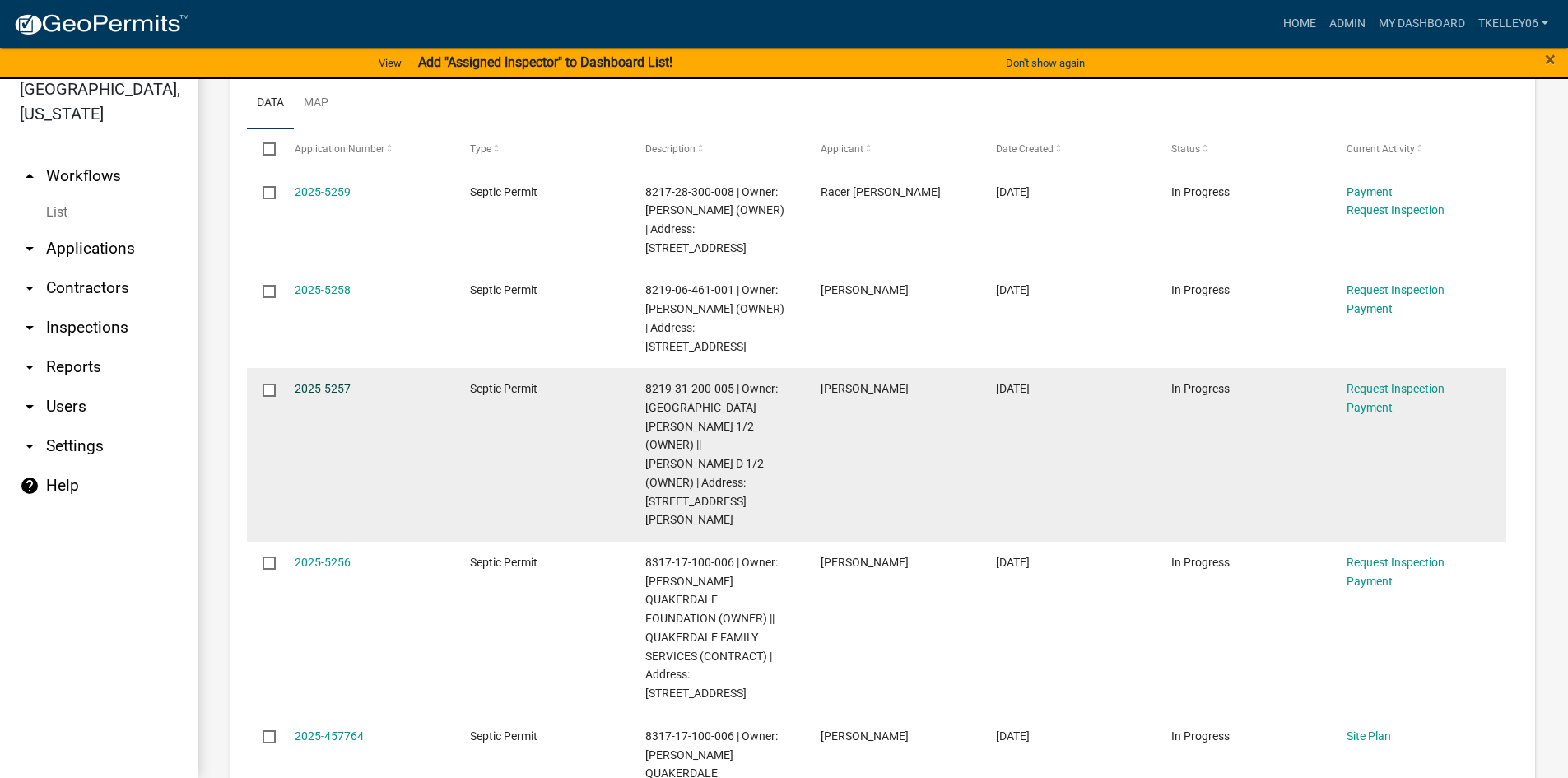
click at [334, 381] on link "2025-5257" at bounding box center [322, 388] width 56 height 13
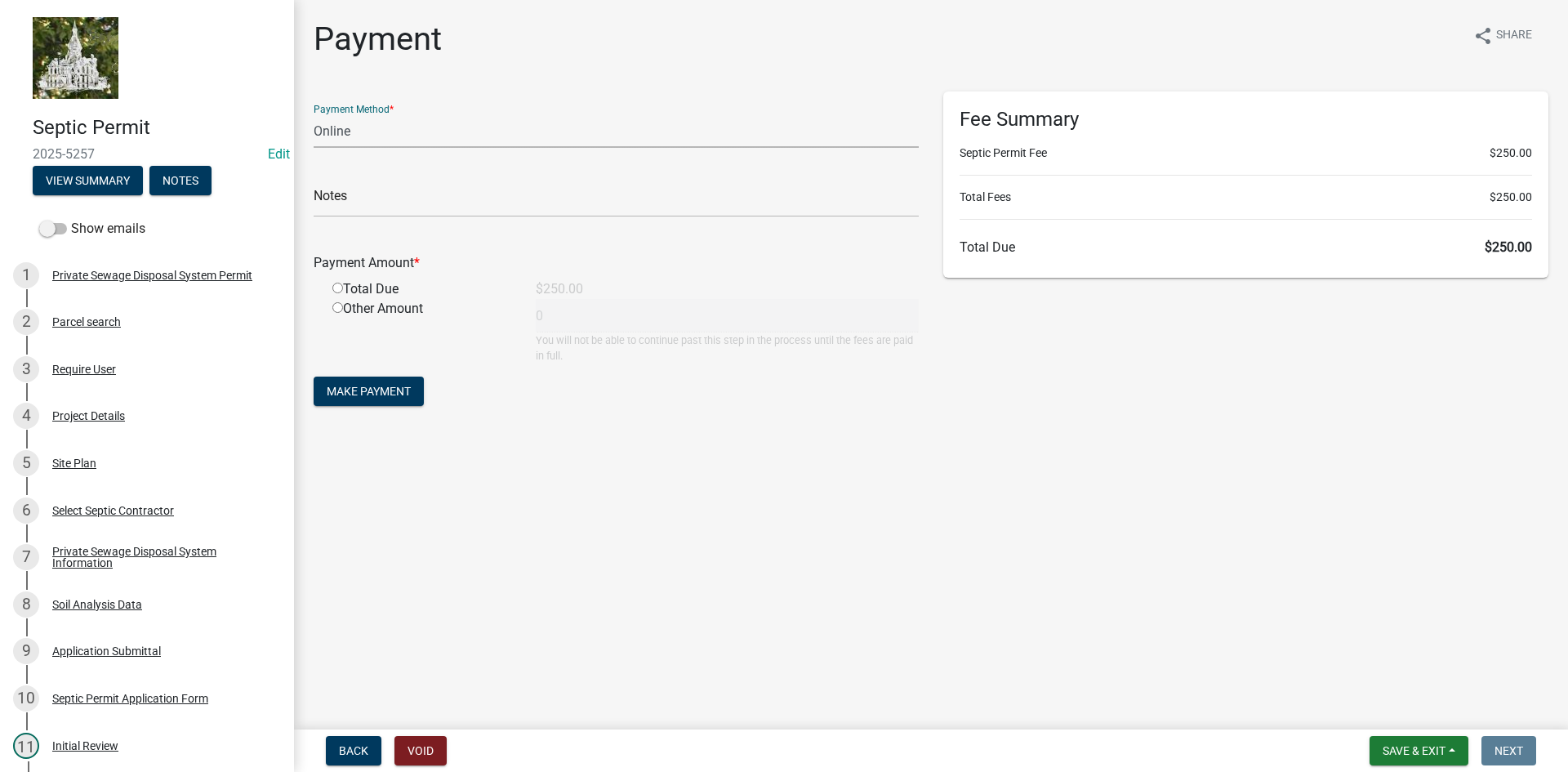
click at [353, 128] on select "Credit Card POS Check Cash Online" at bounding box center [617, 131] width 605 height 34
select select "1: 0"
click at [314, 114] on select "Credit Card POS Check Cash Online" at bounding box center [617, 131] width 605 height 34
click at [351, 202] on input "text" at bounding box center [617, 200] width 605 height 34
type input "014000"
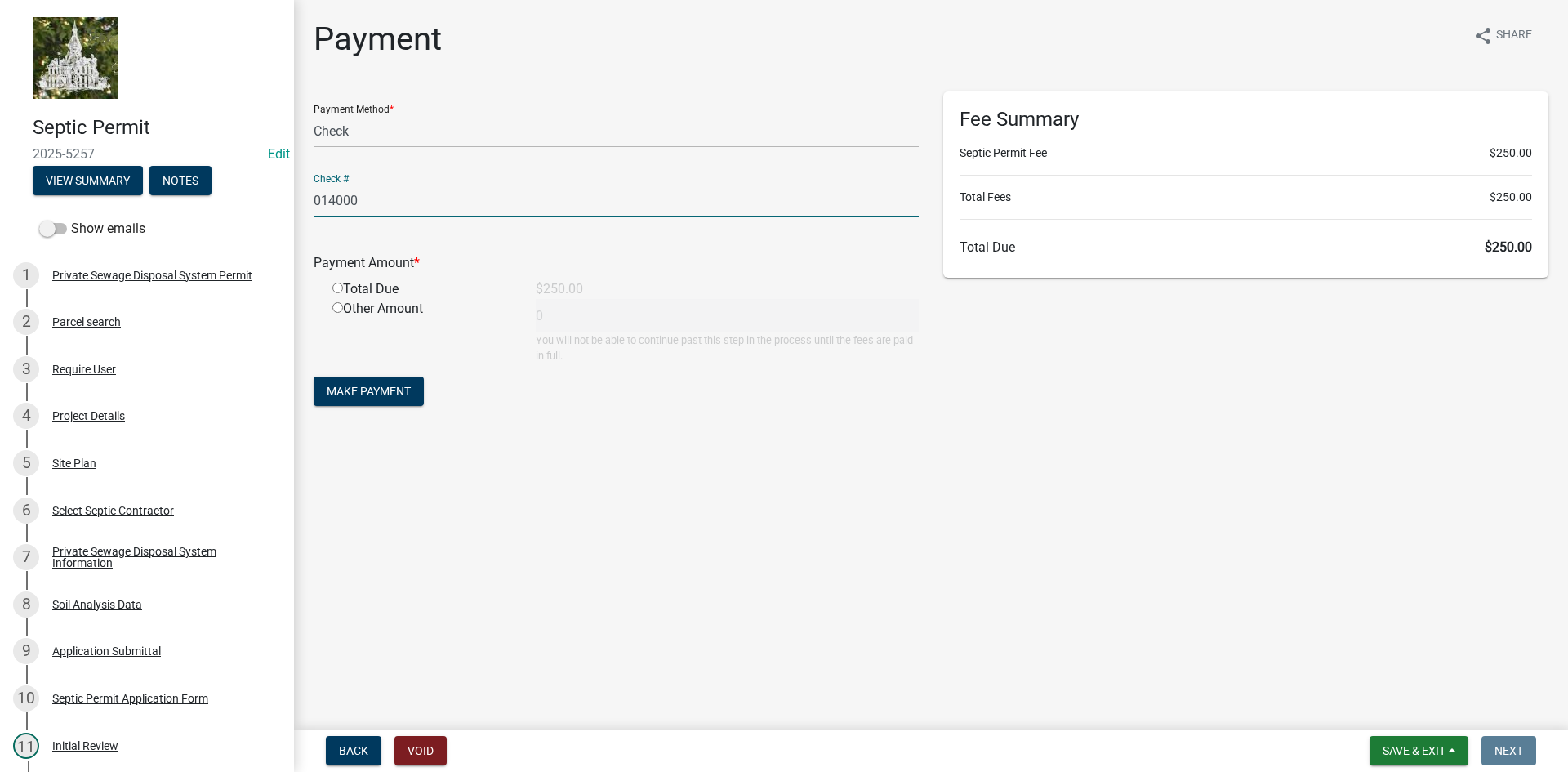
click at [335, 291] on input "radio" at bounding box center [337, 288] width 10 height 10
radio input "true"
type input "250"
click at [363, 393] on span "Make Payment" at bounding box center [369, 391] width 84 height 13
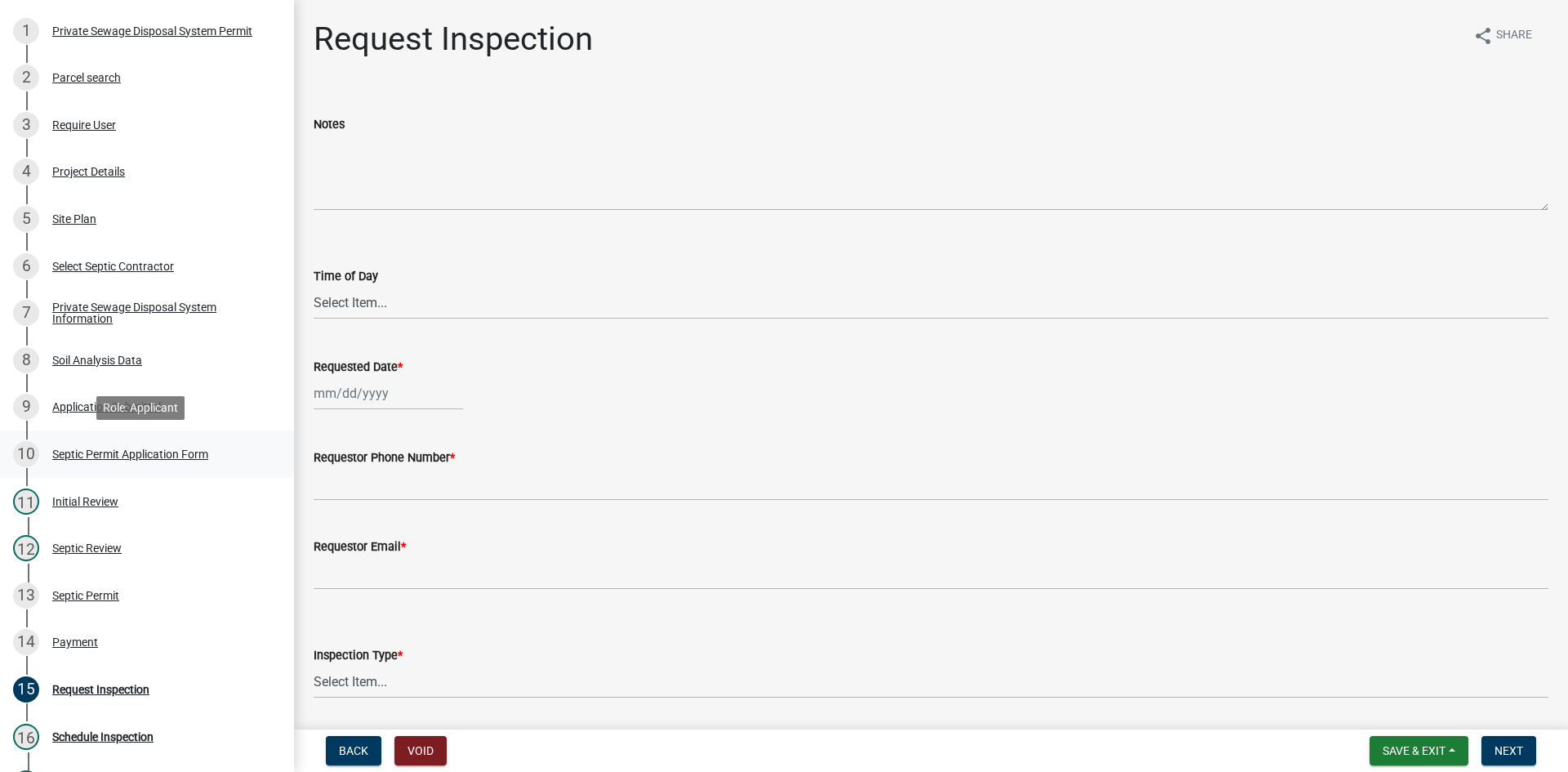
scroll to position [245, 0]
click at [81, 639] on div "Payment" at bounding box center [75, 641] width 46 height 11
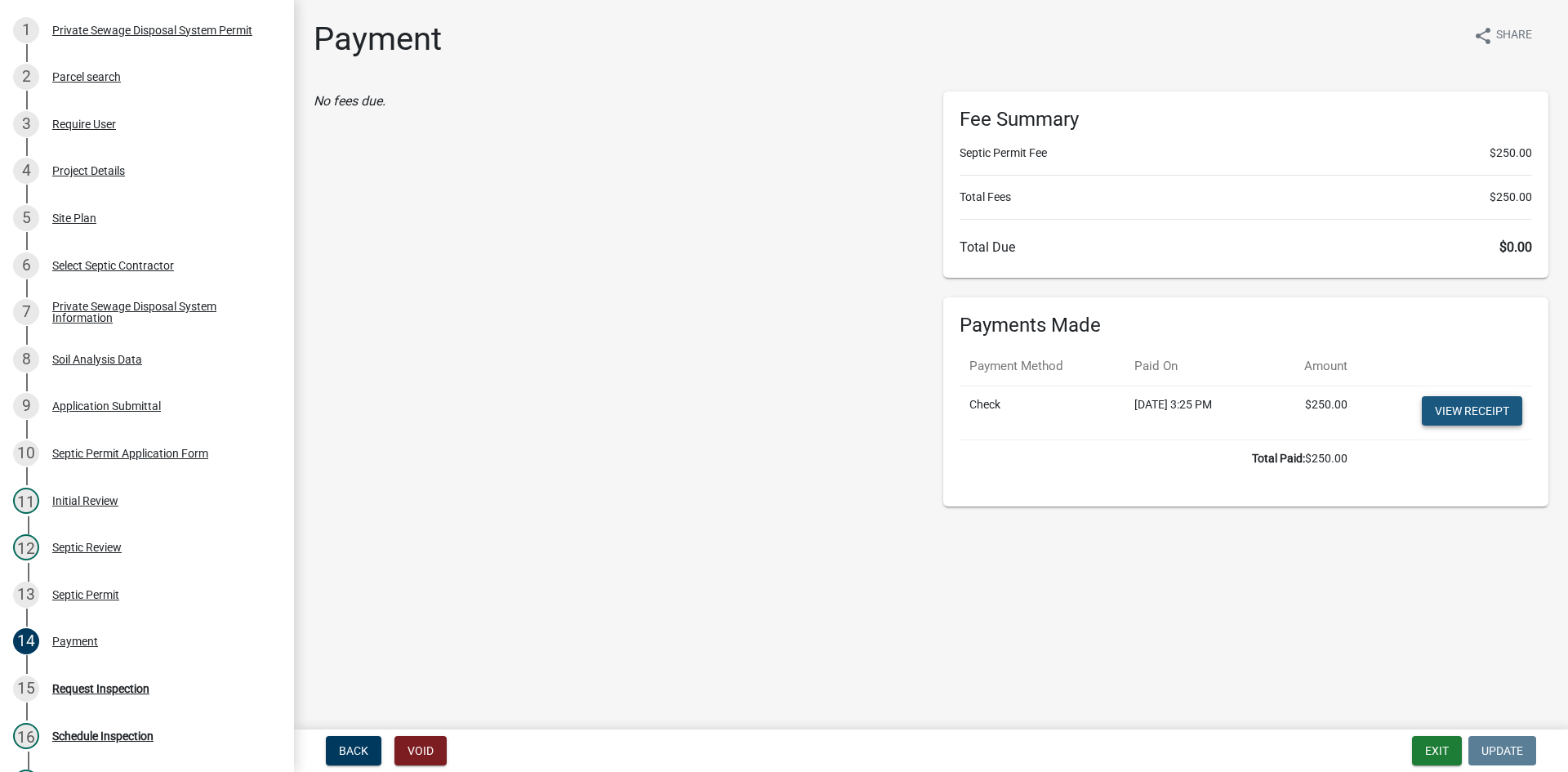
click at [1455, 408] on link "View receipt" at bounding box center [1471, 410] width 100 height 29
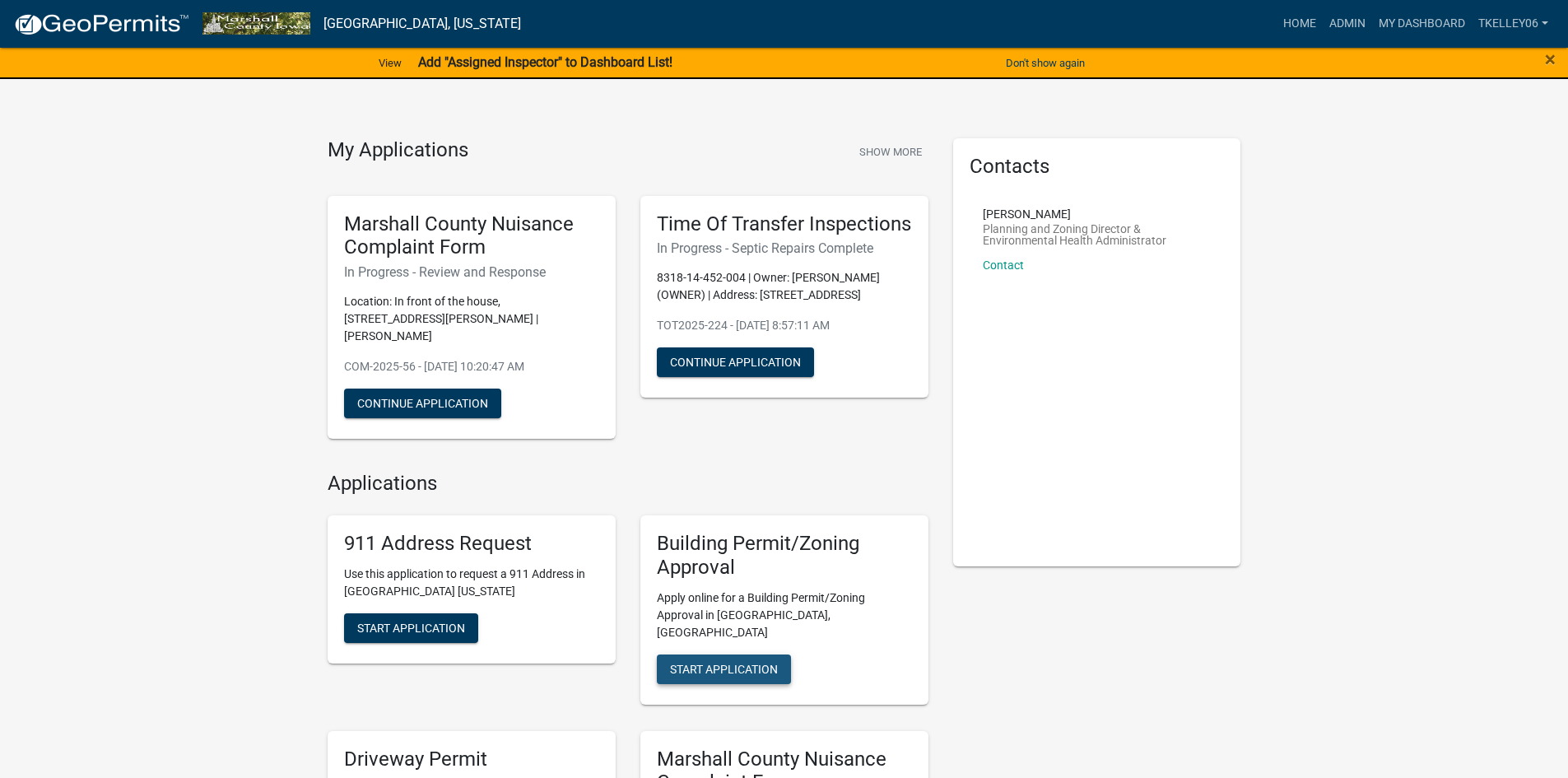
click at [727, 662] on span "Start Application" at bounding box center [724, 668] width 108 height 13
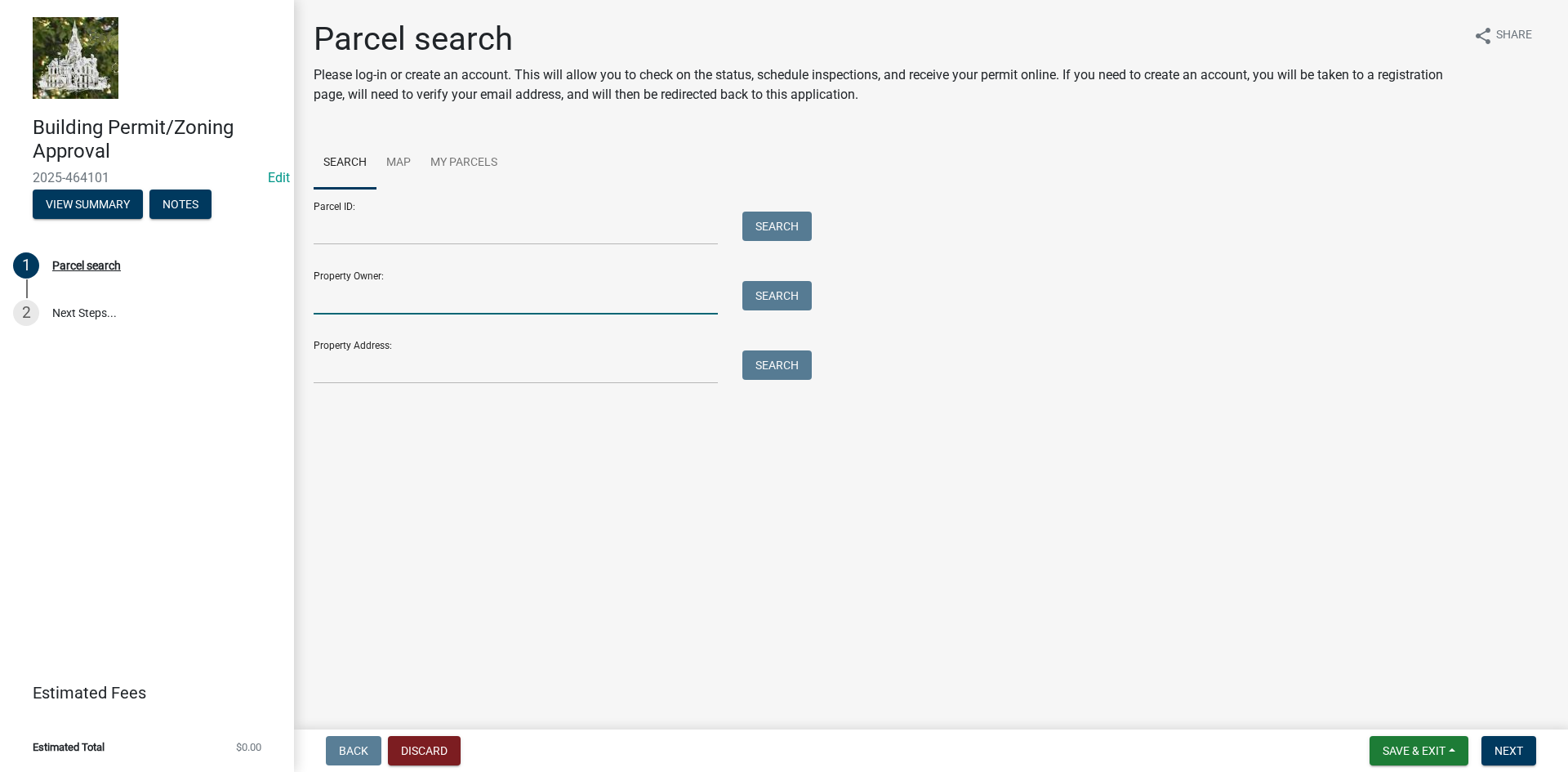
click at [362, 296] on input "Property Owner:" at bounding box center [515, 298] width 404 height 34
type input "H"
click at [403, 168] on link "Map" at bounding box center [398, 163] width 44 height 52
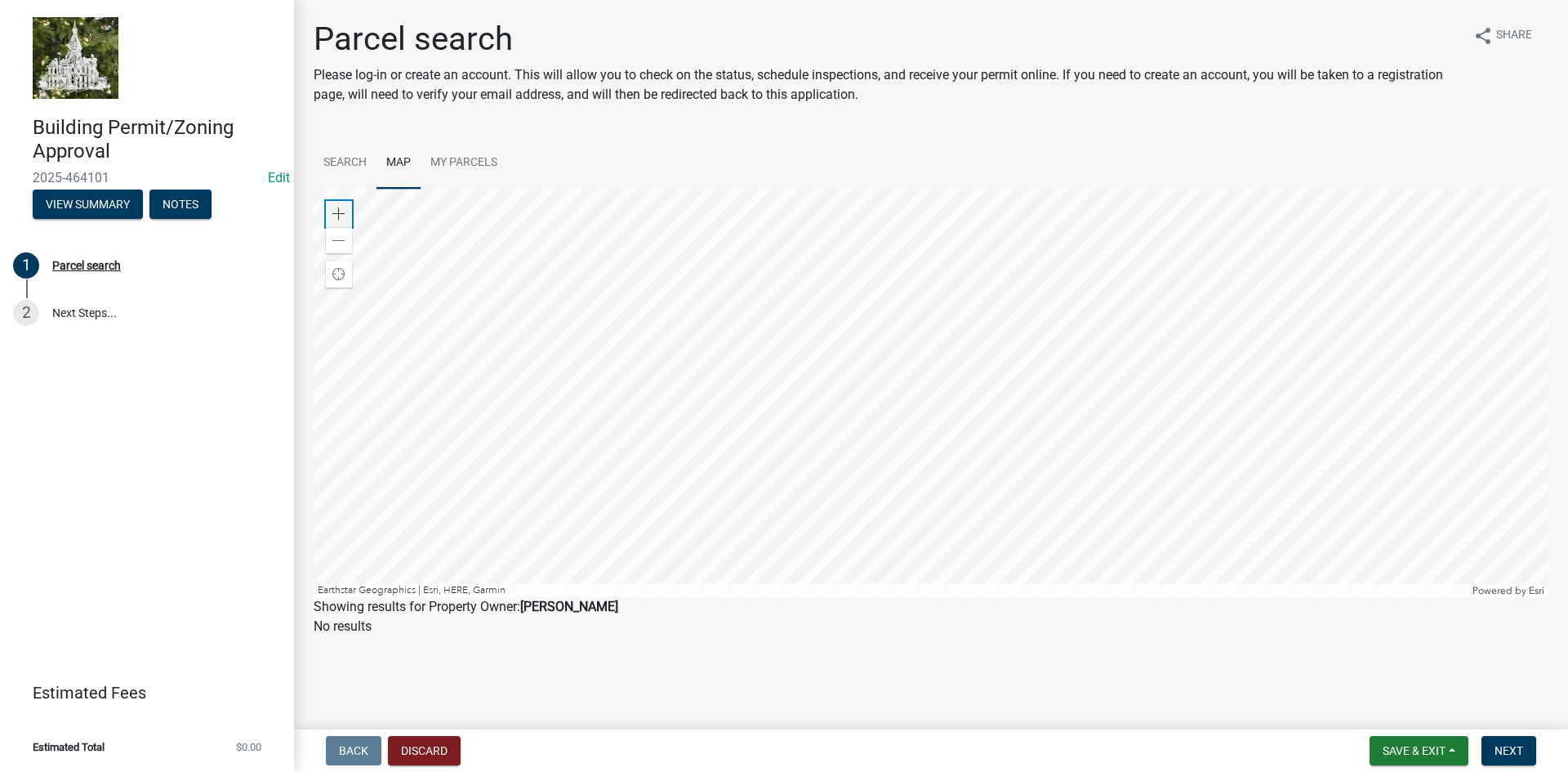
click at [335, 207] on span at bounding box center [339, 214] width 13 height 13
click at [873, 309] on div at bounding box center [932, 393] width 1235 height 408
click at [916, 354] on div at bounding box center [932, 393] width 1235 height 408
click at [337, 213] on span at bounding box center [339, 214] width 13 height 13
click at [876, 337] on div at bounding box center [932, 393] width 1235 height 408
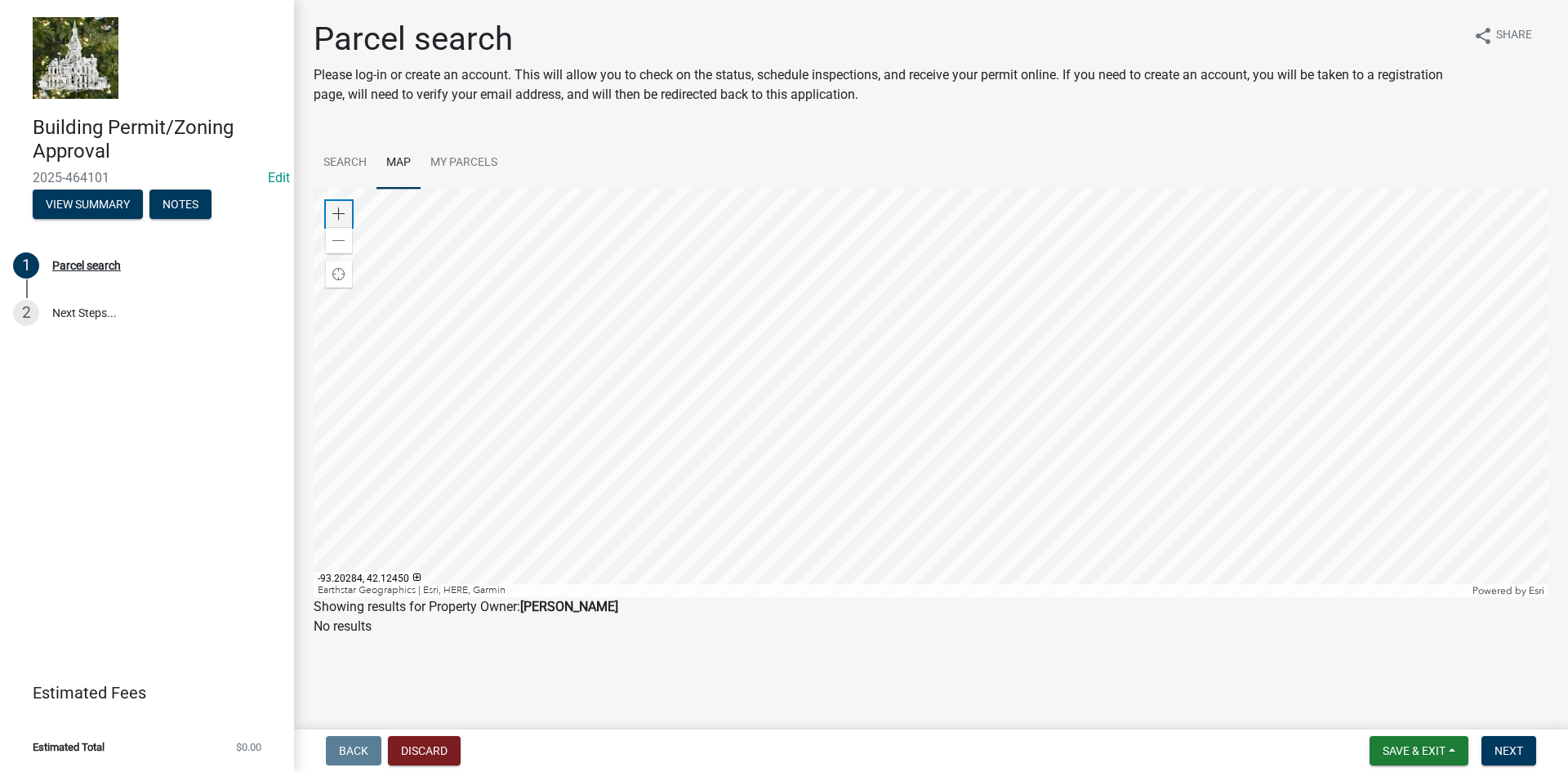
click at [340, 204] on div "Zoom in" at bounding box center [339, 214] width 26 height 26
click at [918, 272] on div at bounding box center [932, 393] width 1235 height 408
click at [336, 219] on span at bounding box center [339, 214] width 13 height 13
click at [969, 306] on div at bounding box center [932, 393] width 1235 height 408
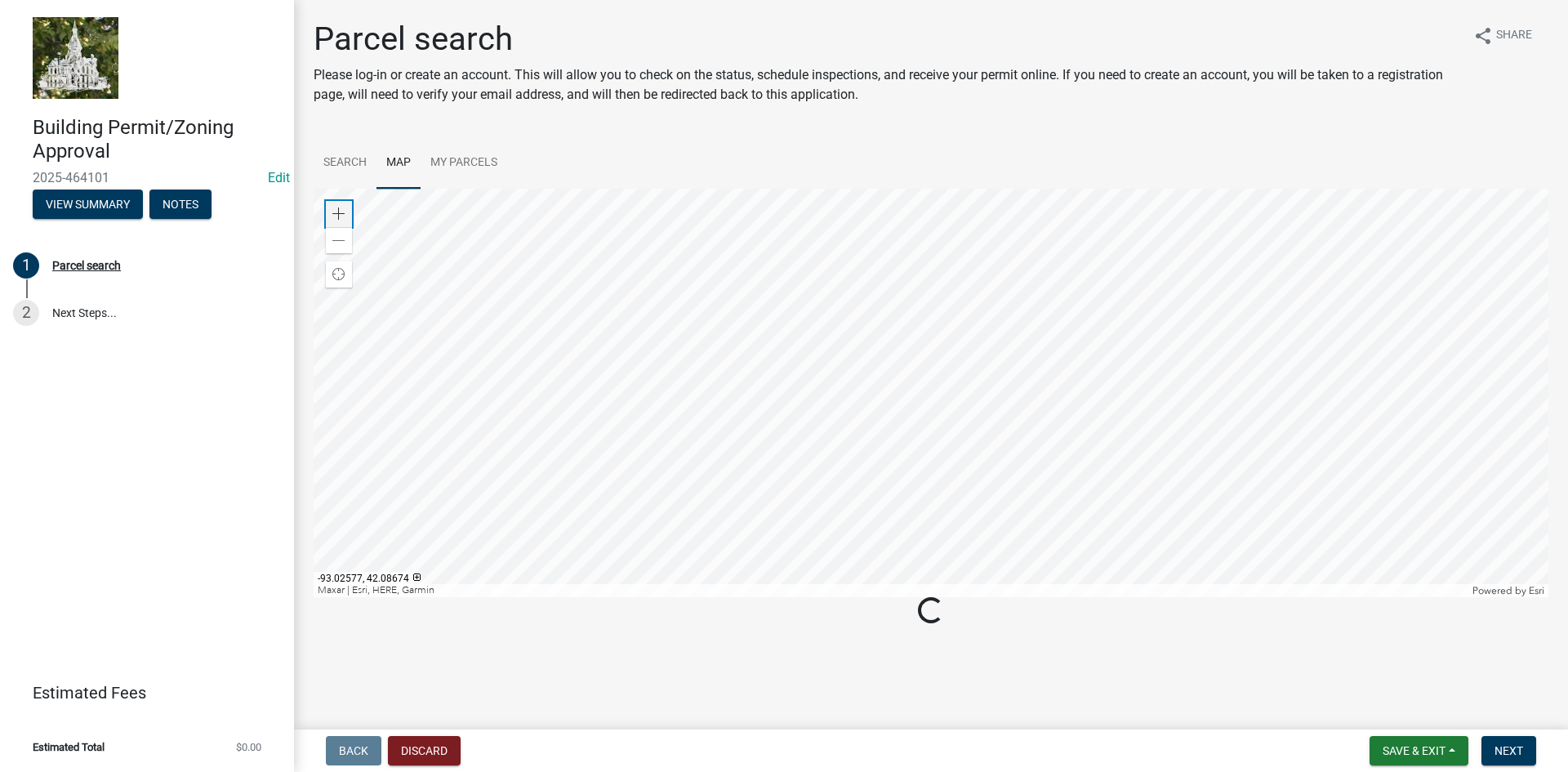
click at [343, 208] on span at bounding box center [339, 214] width 13 height 13
click at [734, 551] on div at bounding box center [932, 393] width 1235 height 408
click at [643, 567] on div at bounding box center [932, 393] width 1235 height 408
click at [537, 291] on div at bounding box center [932, 393] width 1235 height 408
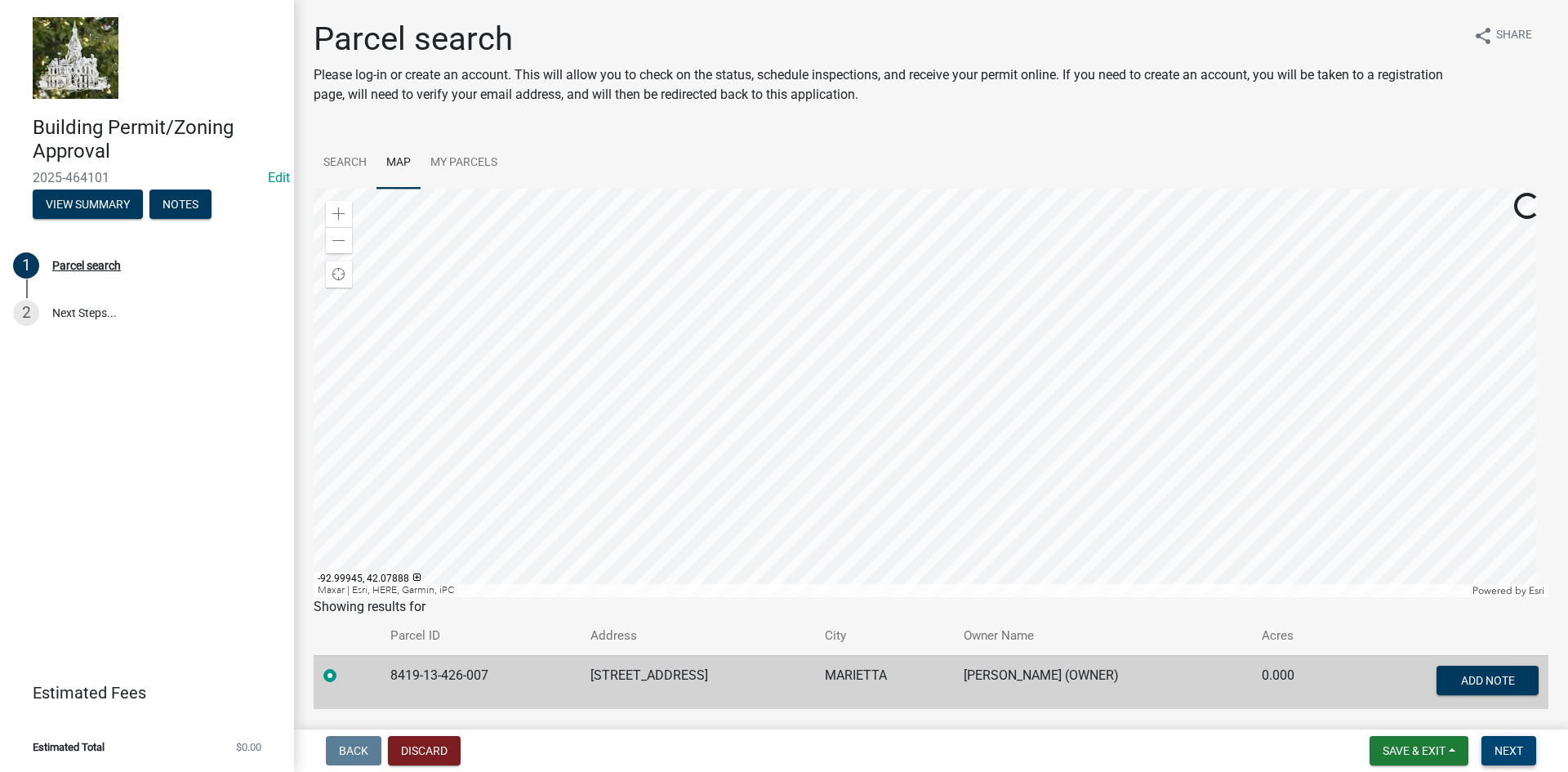
click at [1506, 744] on span "Next" at bounding box center [1509, 750] width 29 height 13
click at [1509, 748] on span "Next" at bounding box center [1509, 750] width 29 height 13
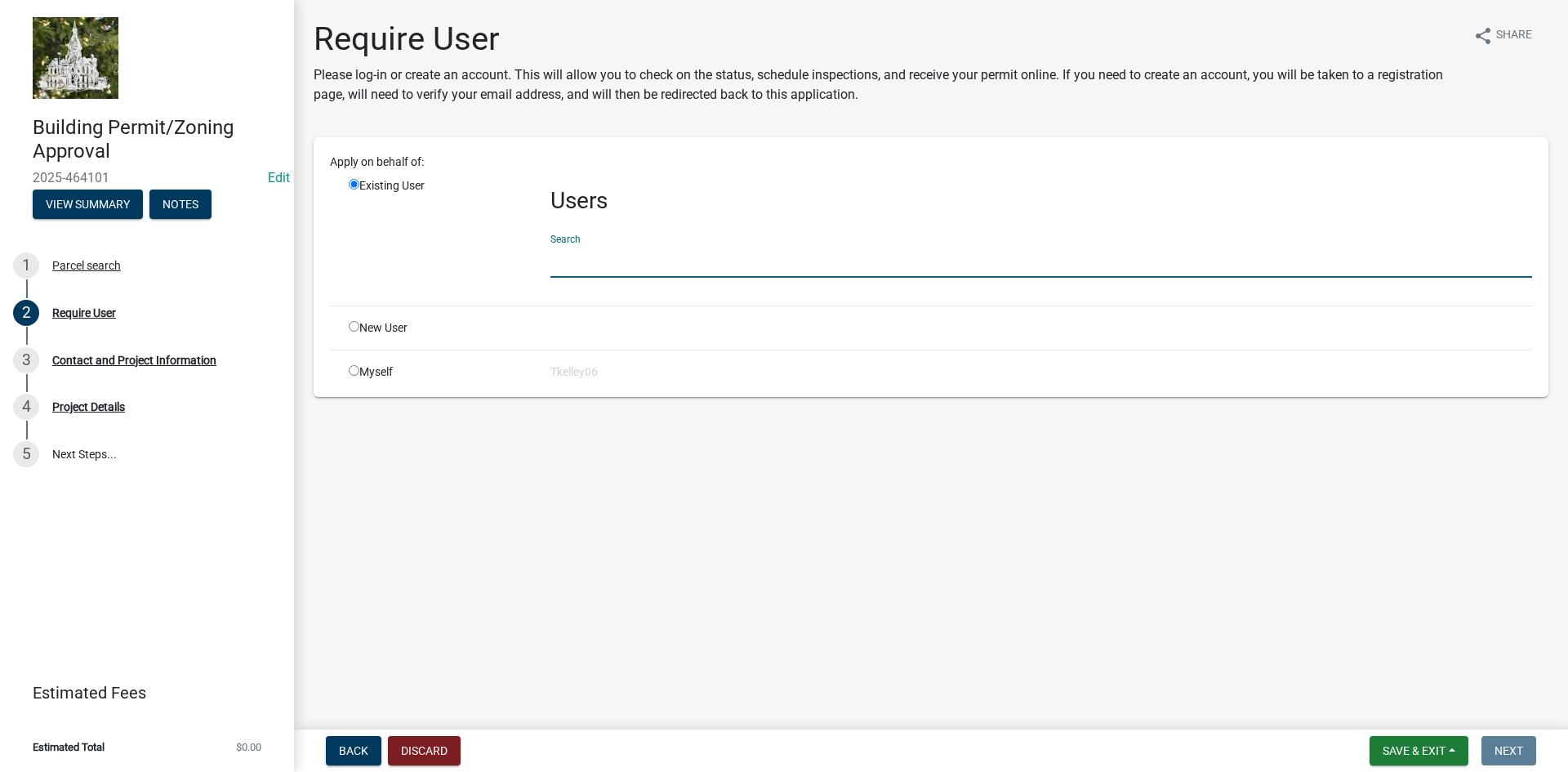
click at [649, 258] on input "text" at bounding box center [1040, 261] width 981 height 34
type input "tkelley"
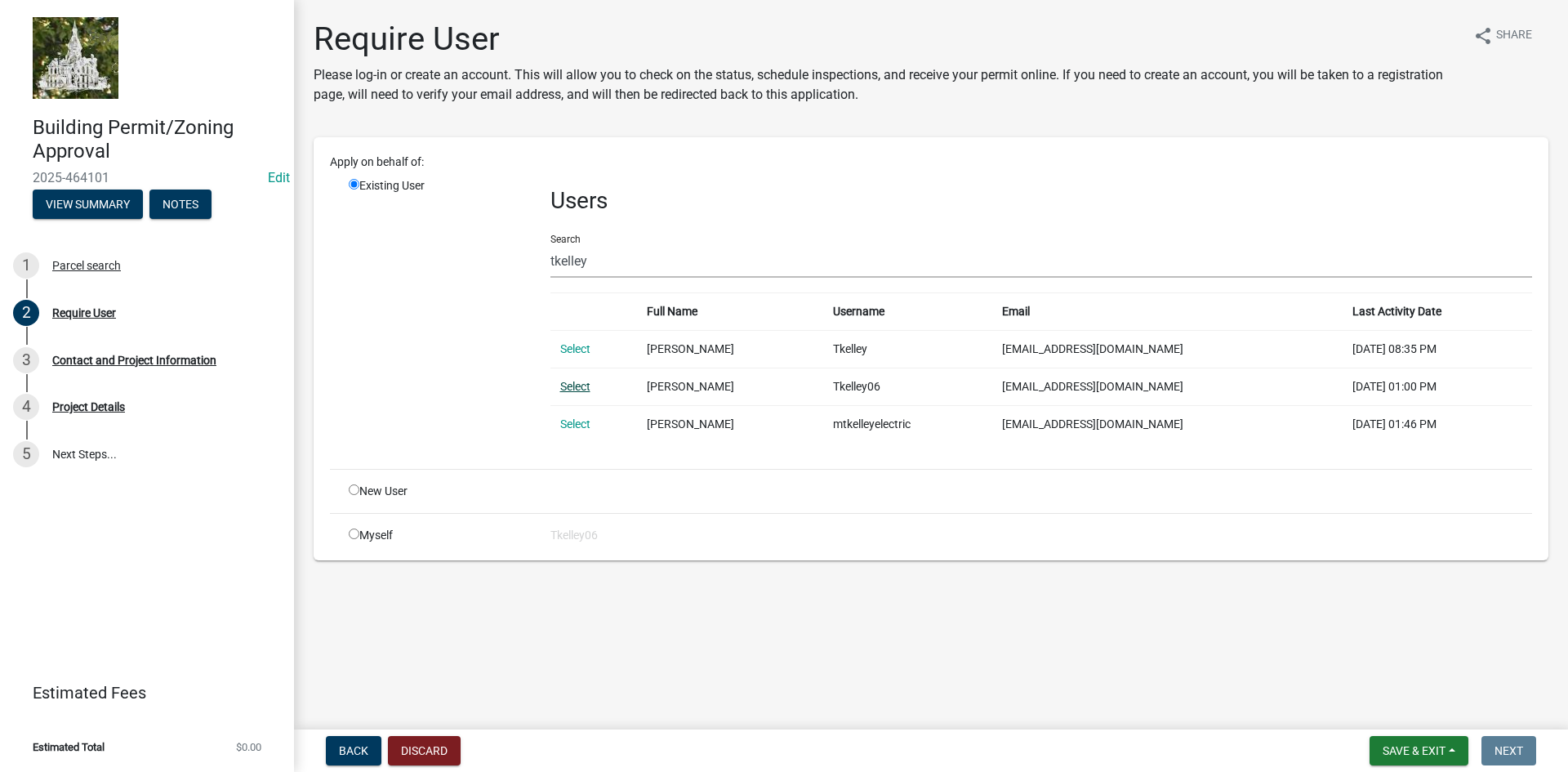
click at [574, 389] on link "Select" at bounding box center [575, 386] width 30 height 13
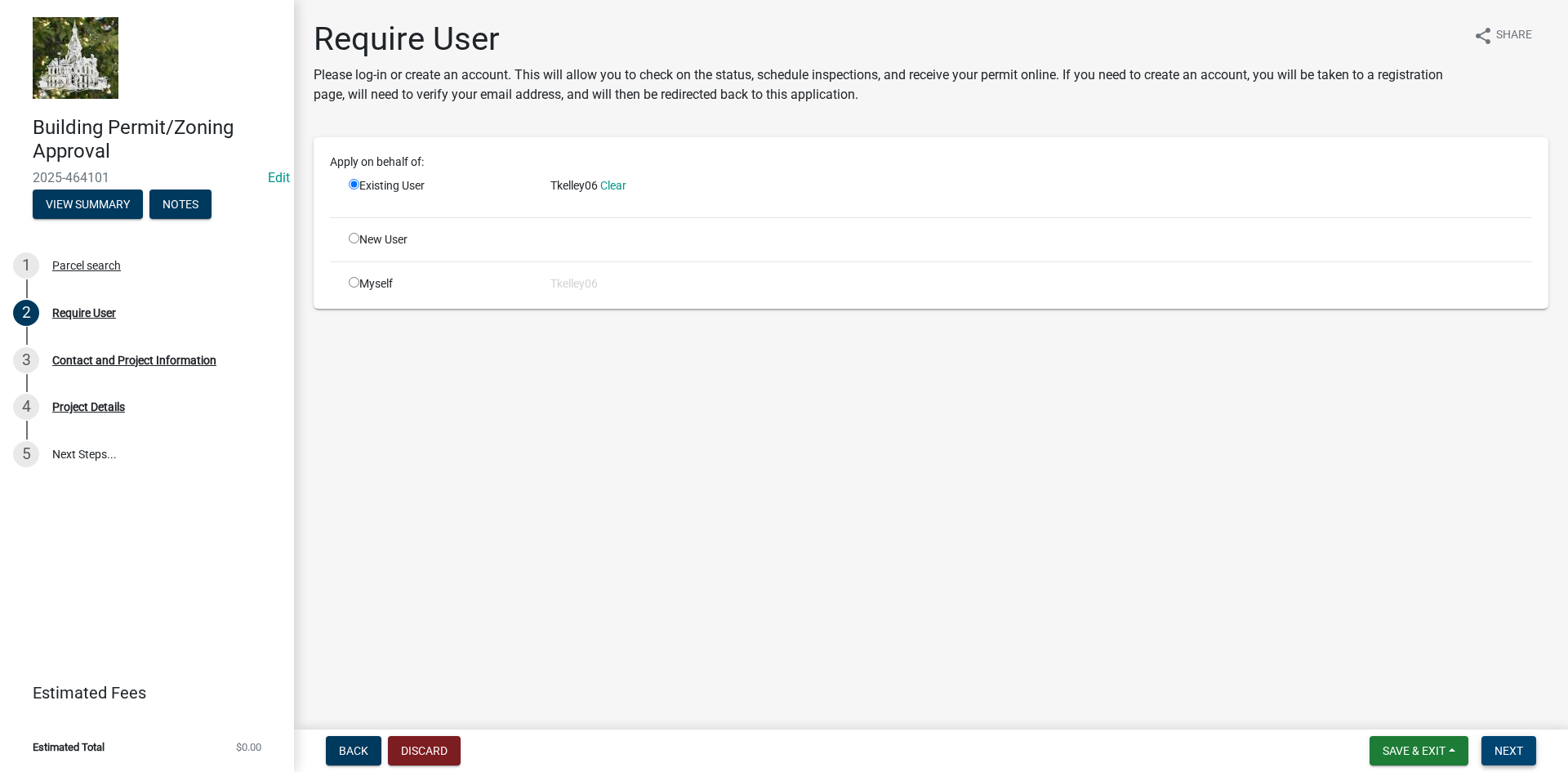
click at [1509, 746] on span "Next" at bounding box center [1509, 750] width 29 height 13
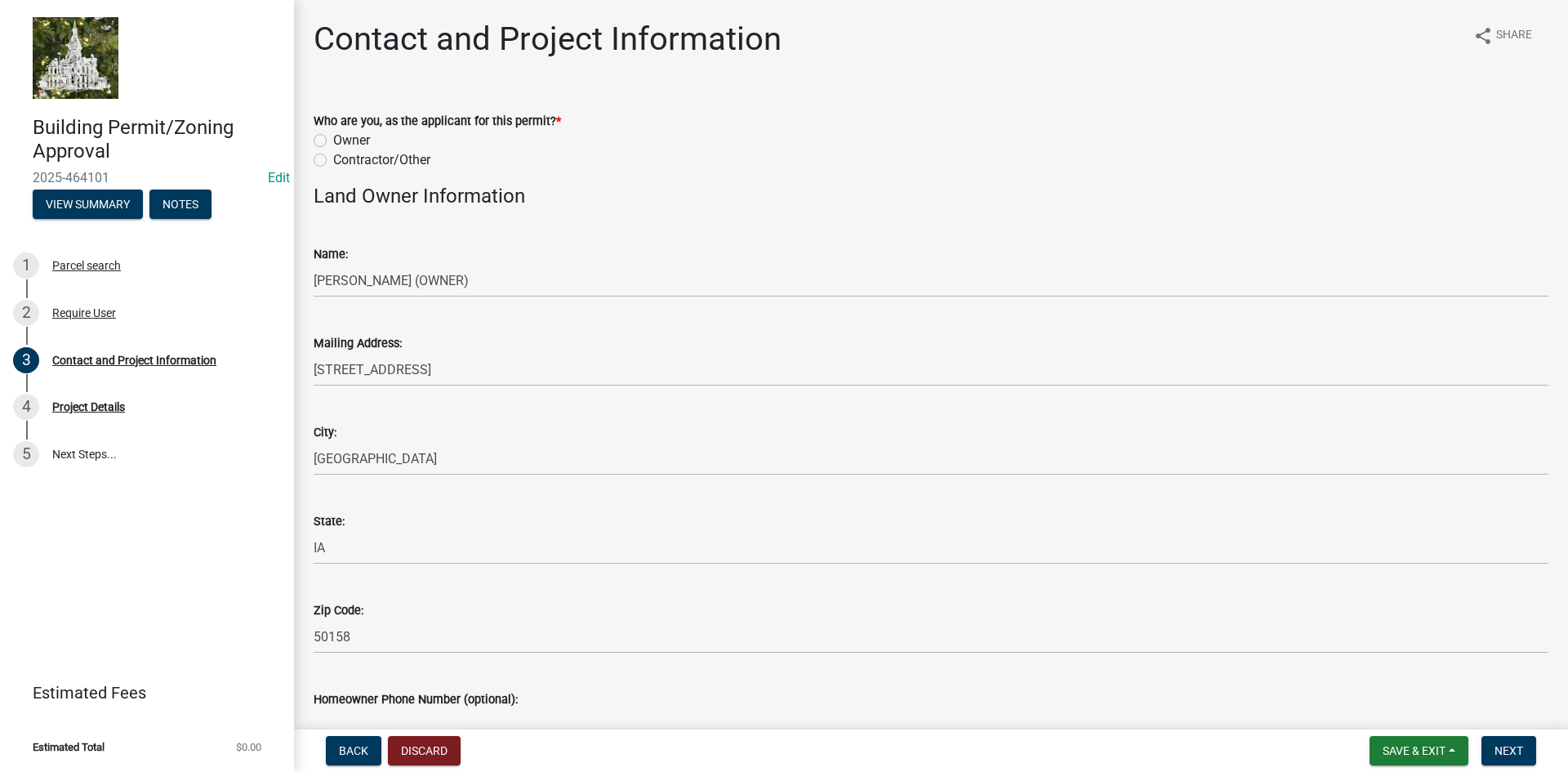
click at [334, 145] on label "Owner" at bounding box center [351, 140] width 37 height 20
click at [334, 141] on input "Owner" at bounding box center [338, 135] width 10 height 10
radio input "true"
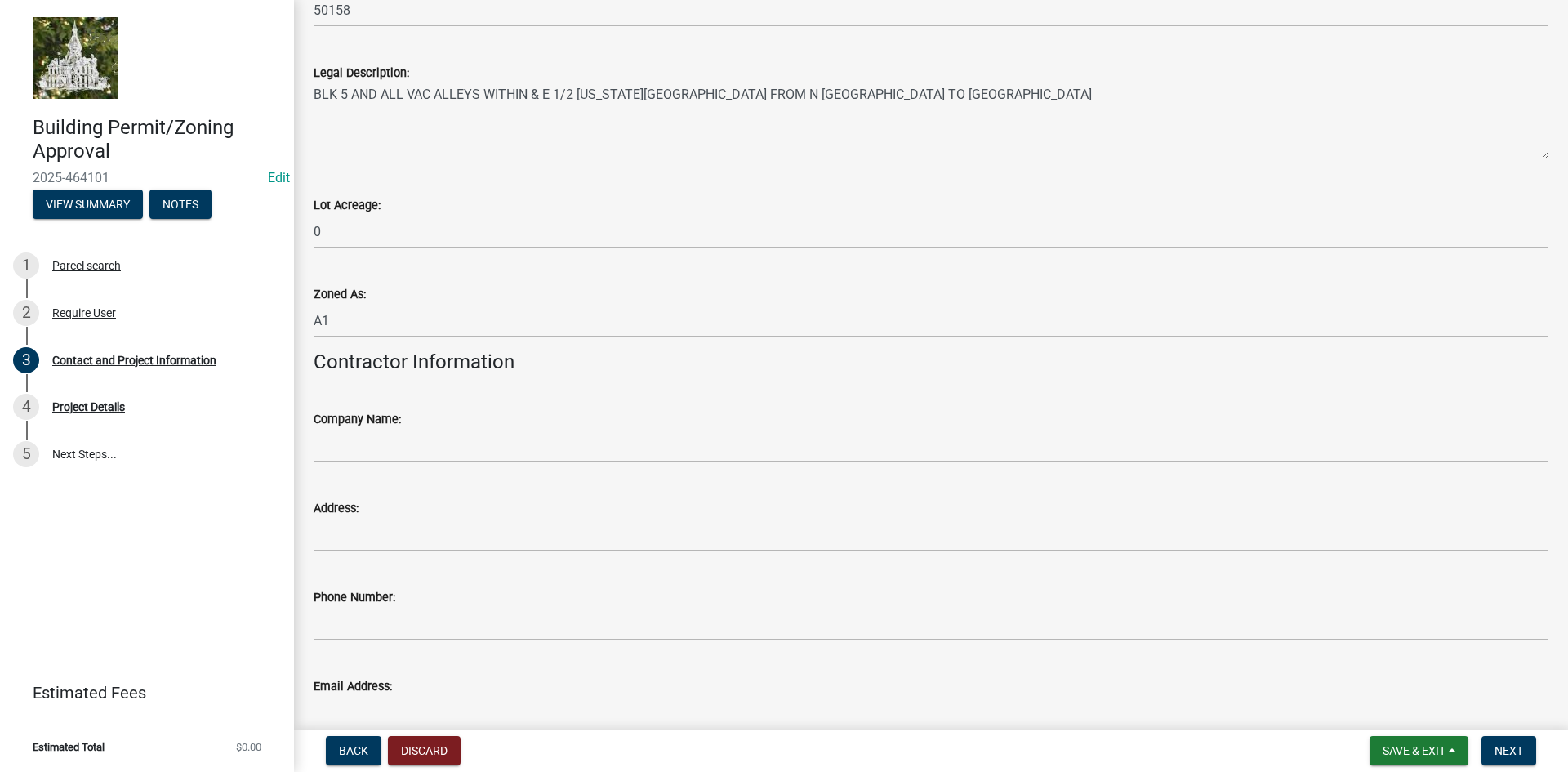
scroll to position [1370, 0]
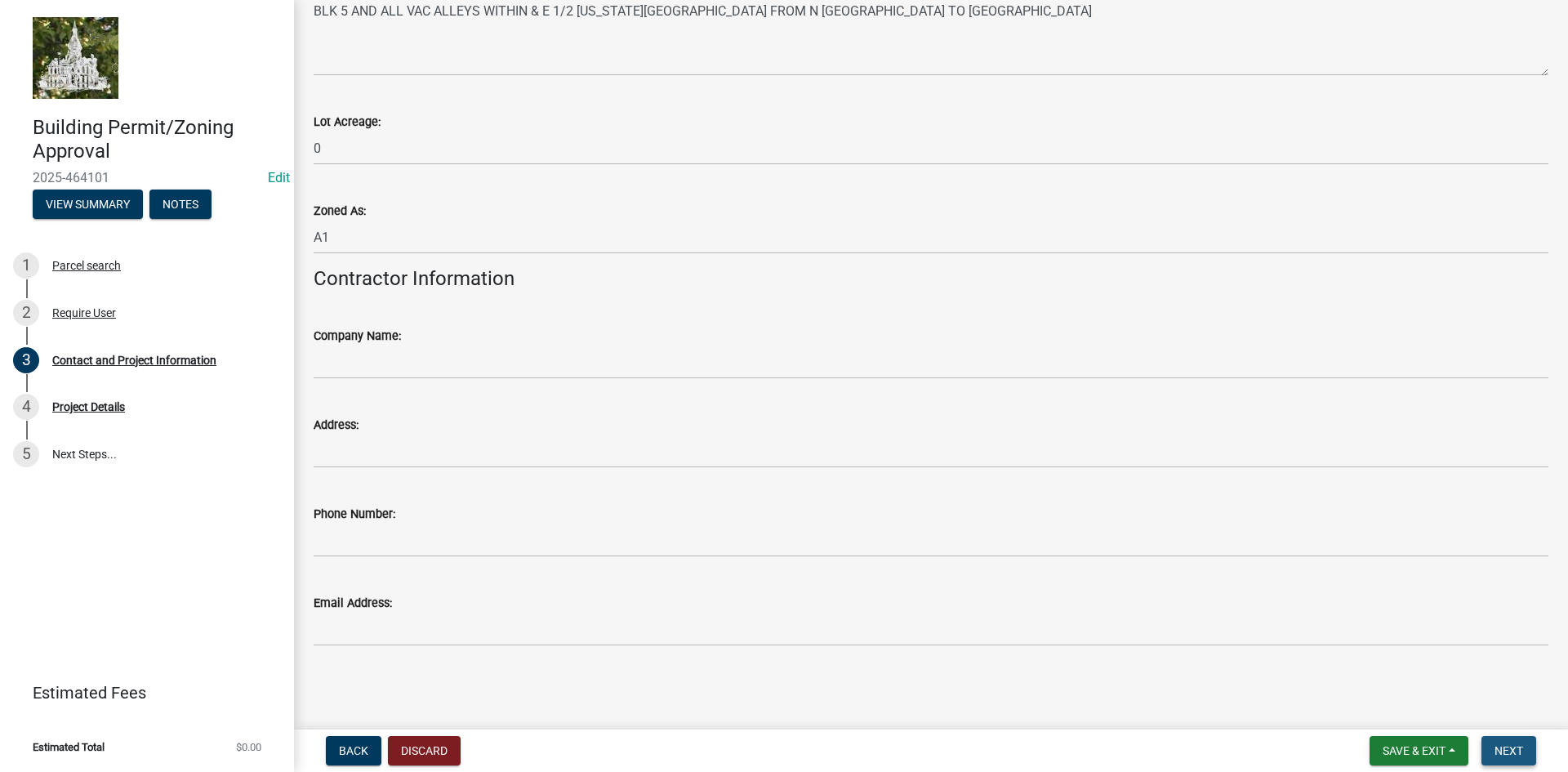
click at [1509, 749] on span "Next" at bounding box center [1509, 750] width 29 height 13
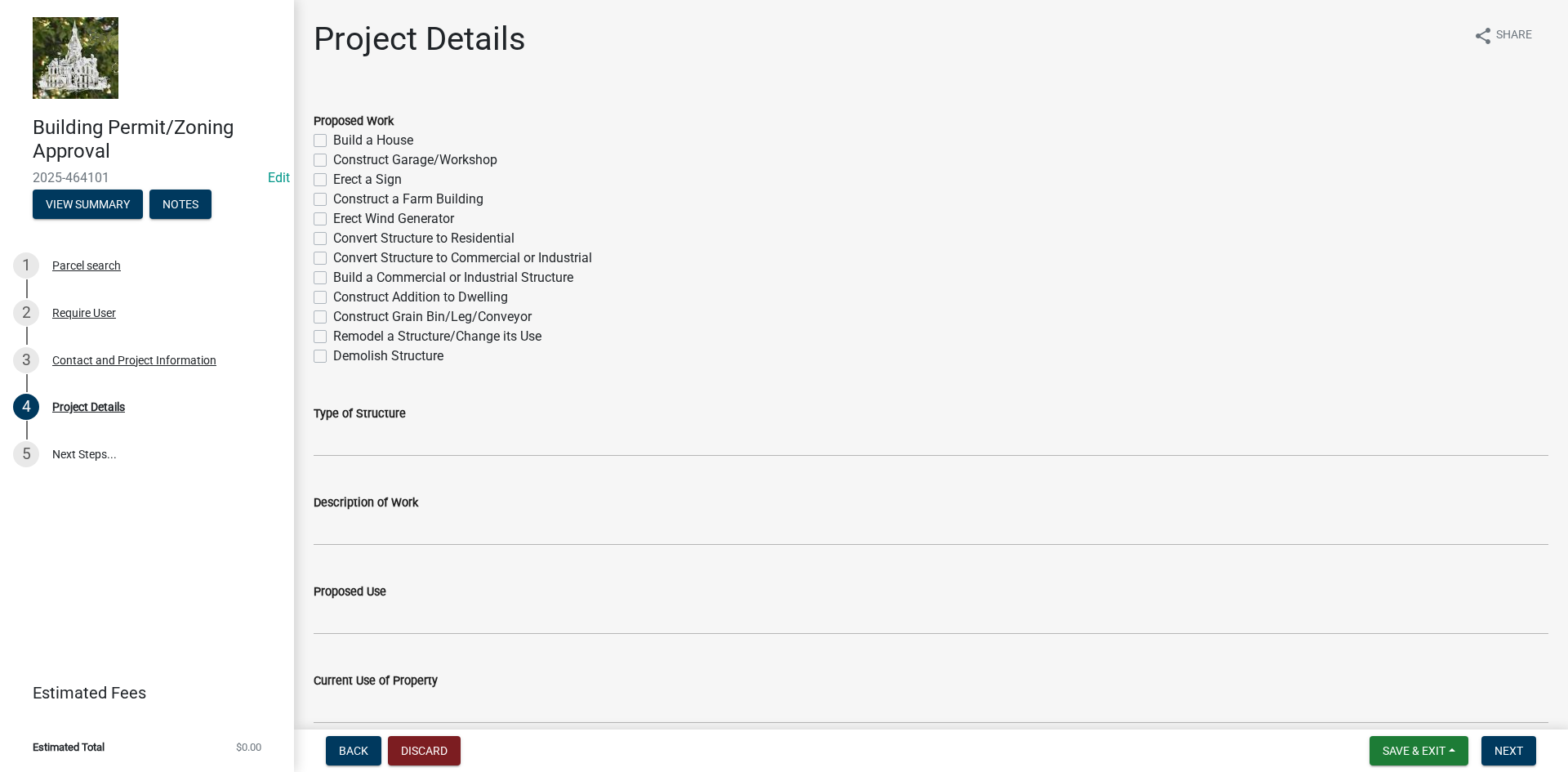
click at [334, 161] on label "Construct Garage/Workshop" at bounding box center [415, 159] width 164 height 20
click at [334, 161] on input "Construct Garage/Workshop" at bounding box center [338, 155] width 10 height 10
checkbox input "true"
checkbox input "false"
checkbox input "true"
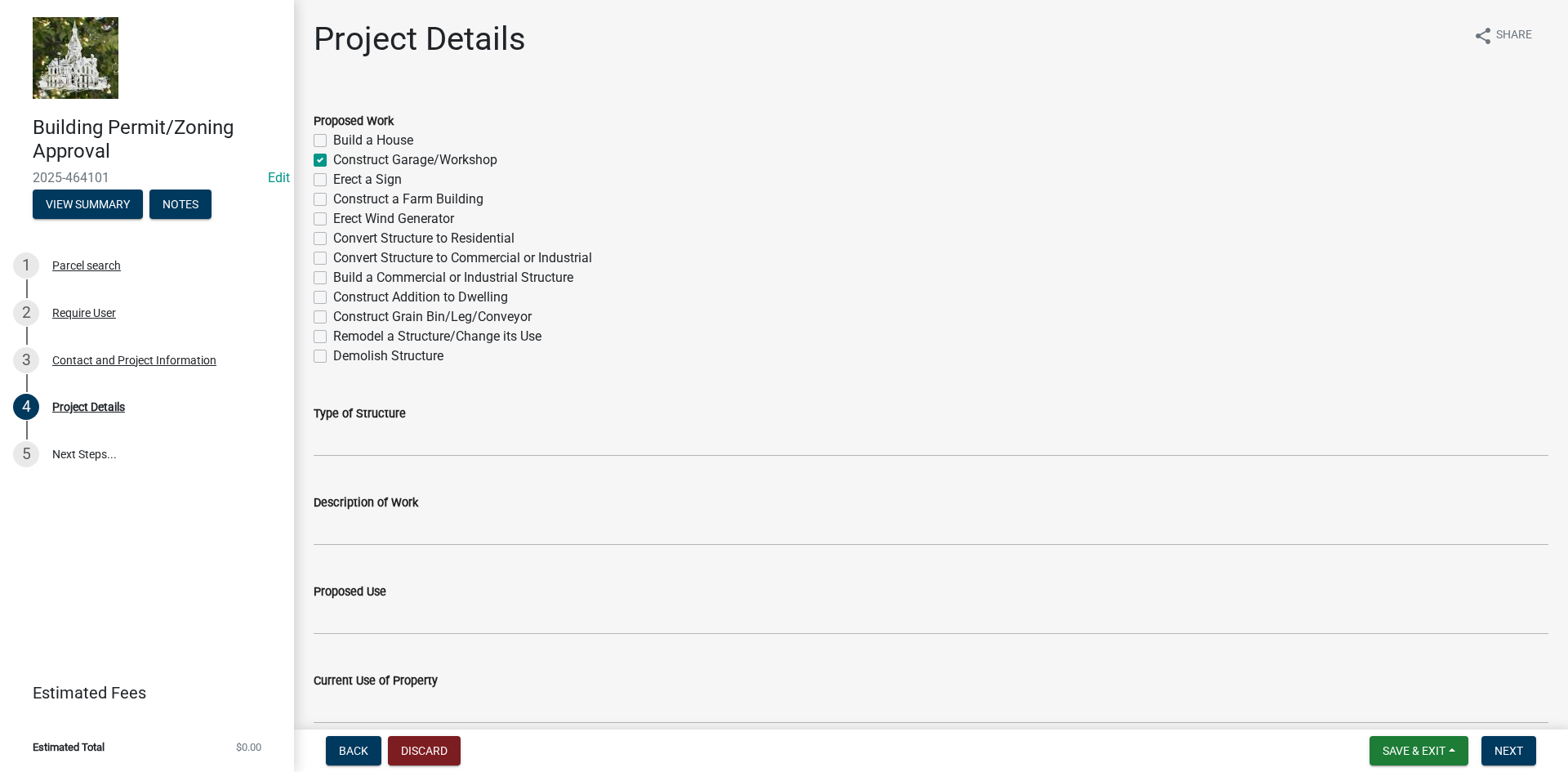
checkbox input "false"
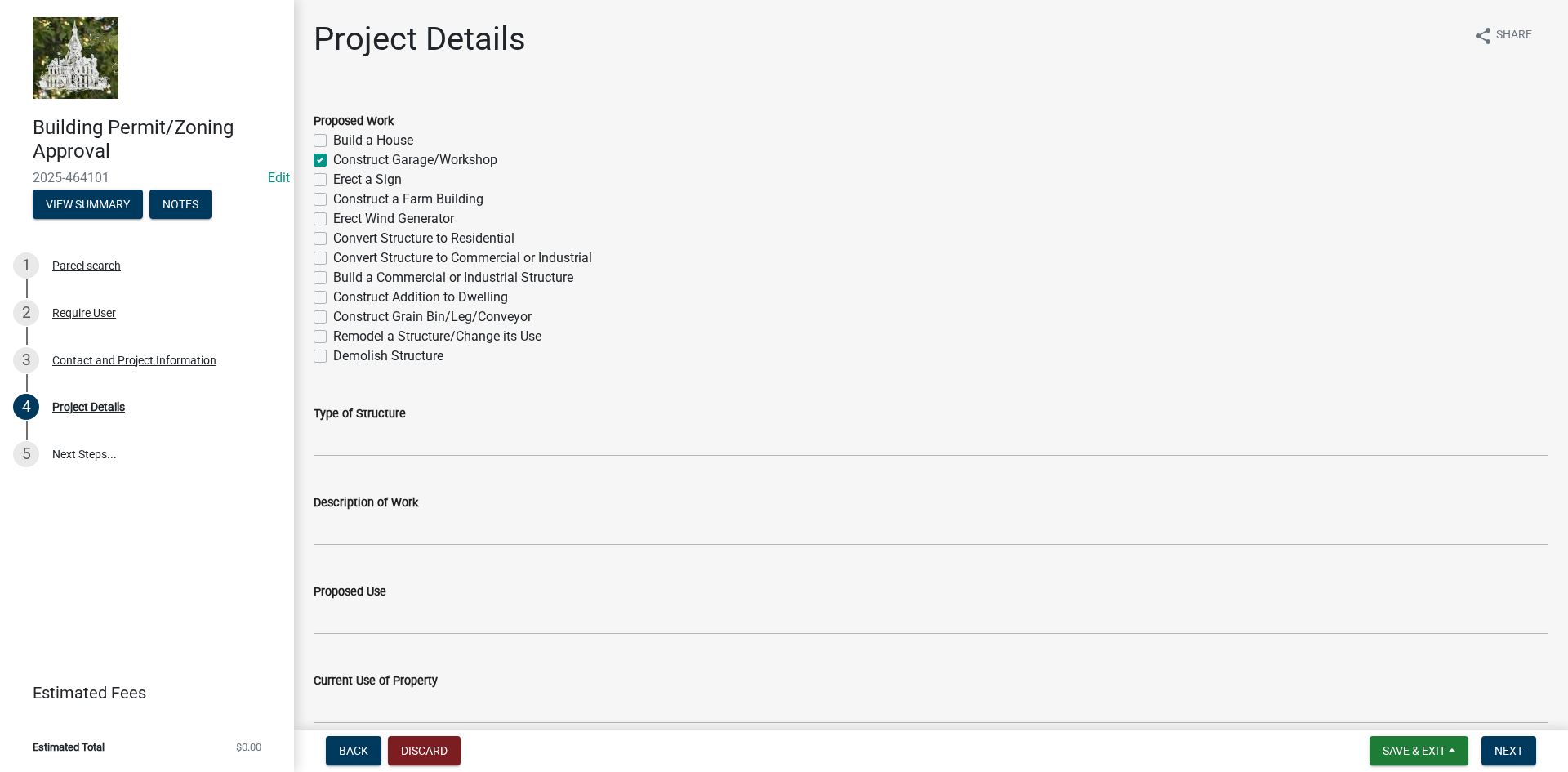
checkbox input "false"
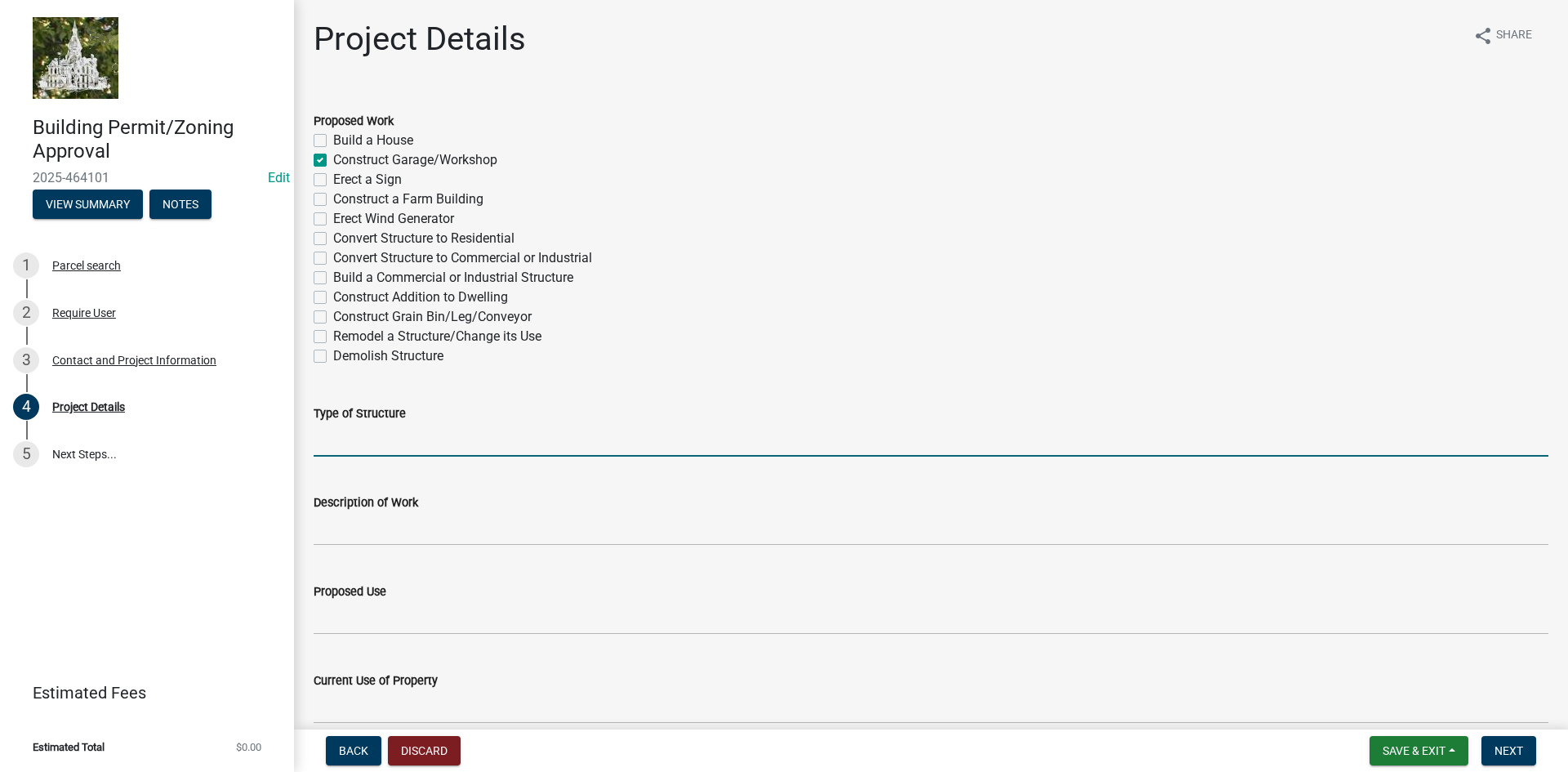
click at [366, 442] on input "Type of Structure" at bounding box center [932, 439] width 1235 height 34
type input "Post Frame"
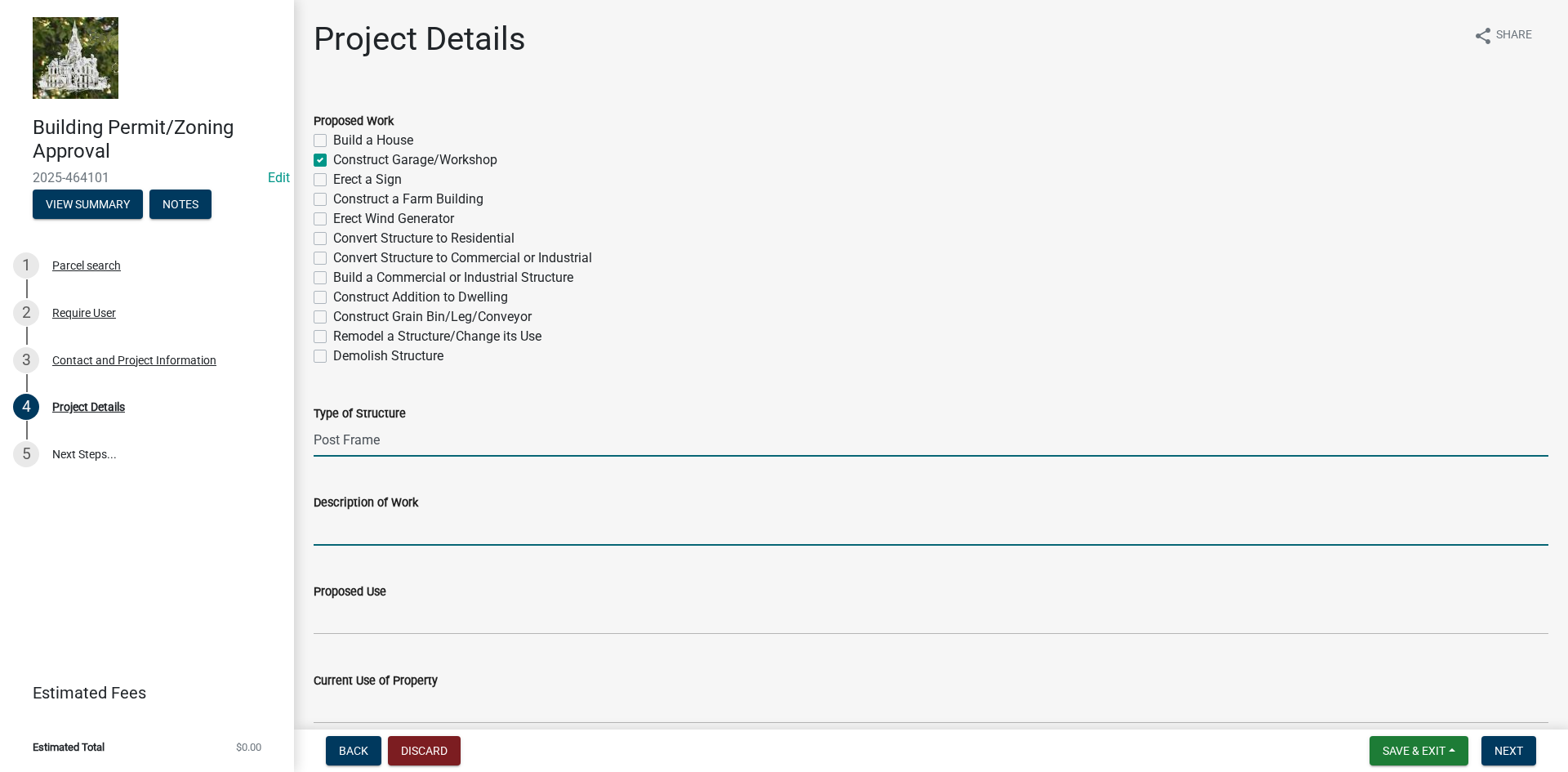
click at [359, 542] on input "Description of Work" at bounding box center [932, 528] width 1235 height 34
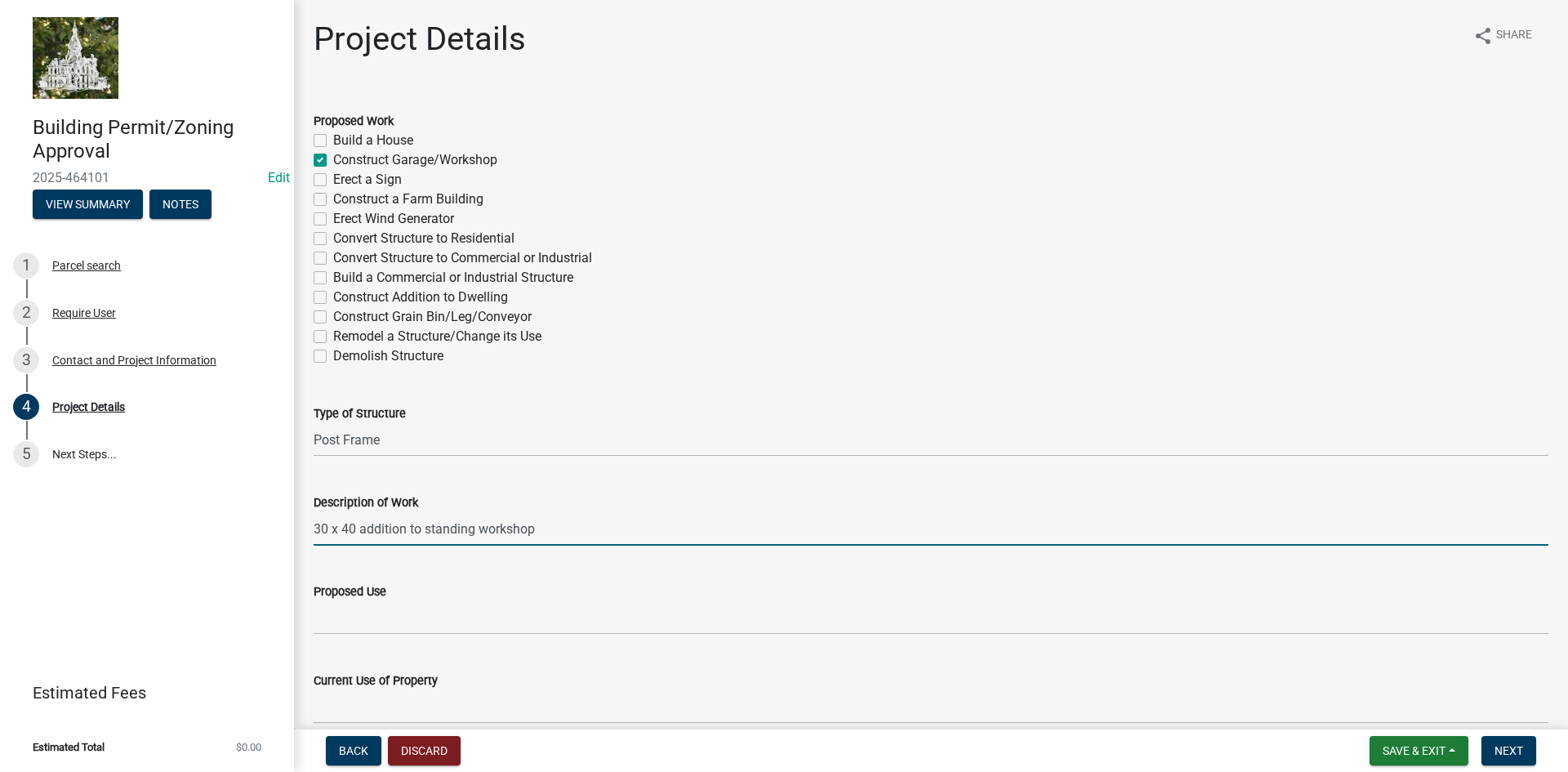
type input "30 x 40 addition to standing workshop"
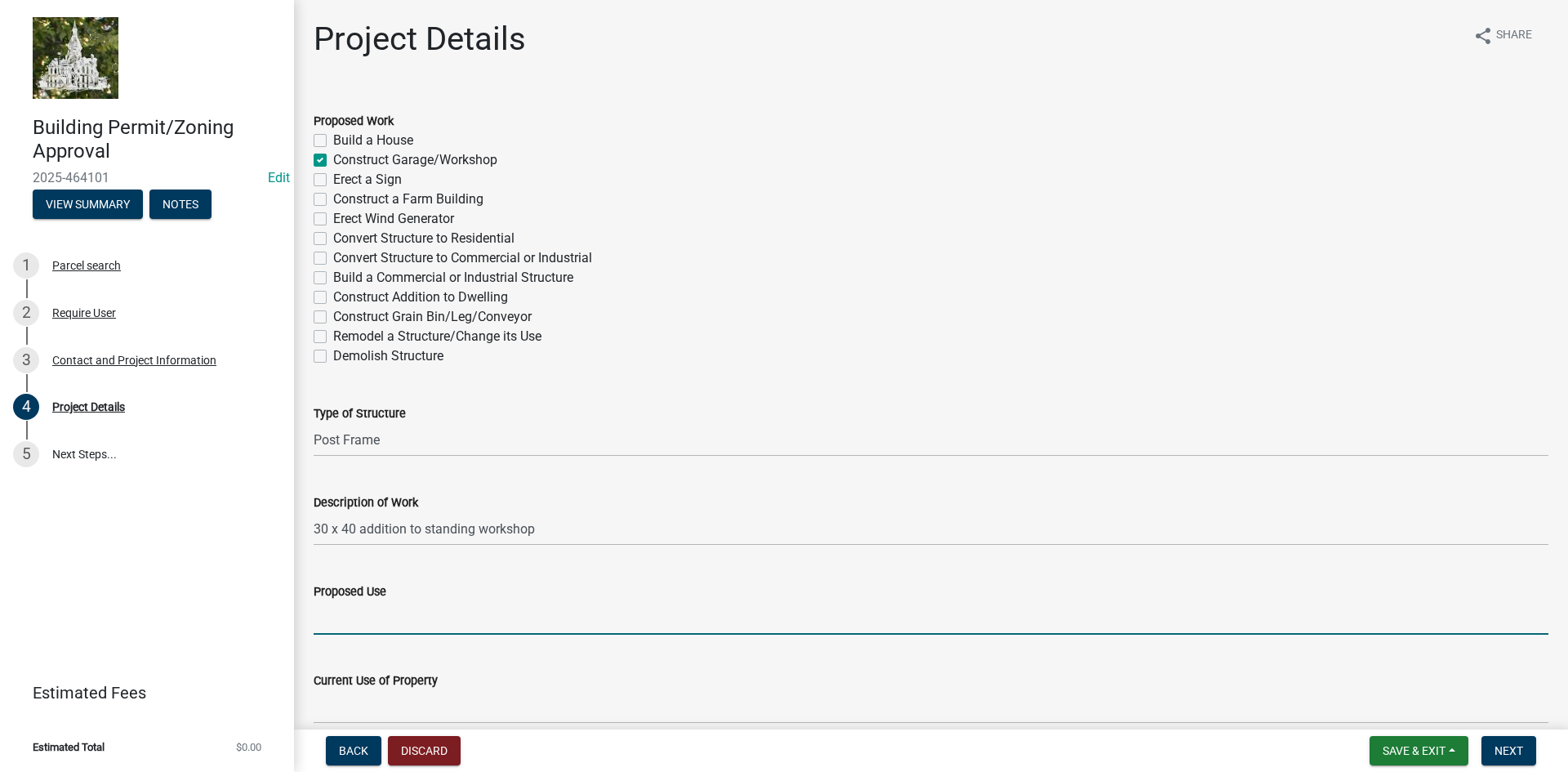
click at [364, 619] on input "Proposed Use" at bounding box center [932, 617] width 1235 height 34
type input "Storage"
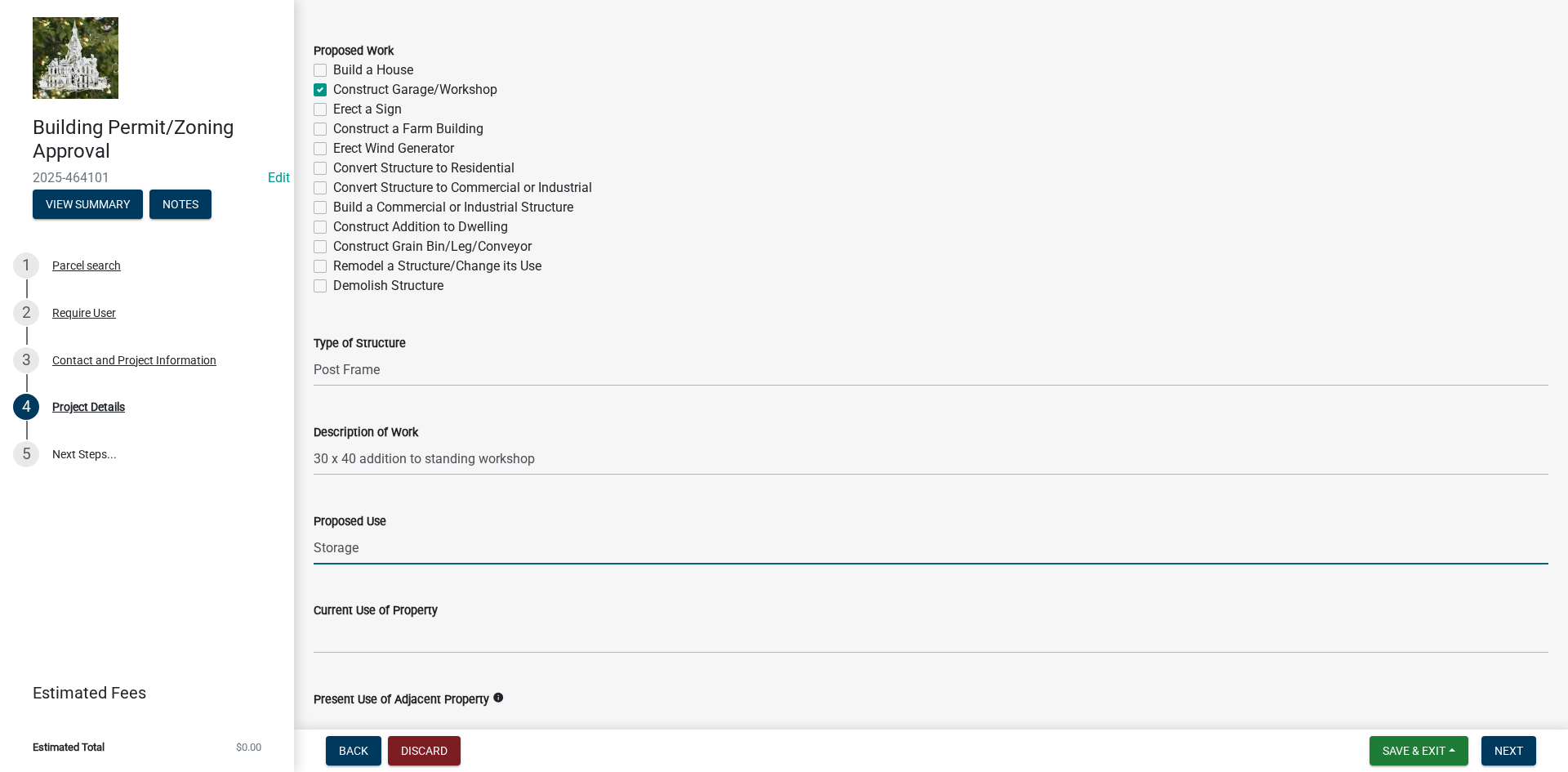
scroll to position [245, 0]
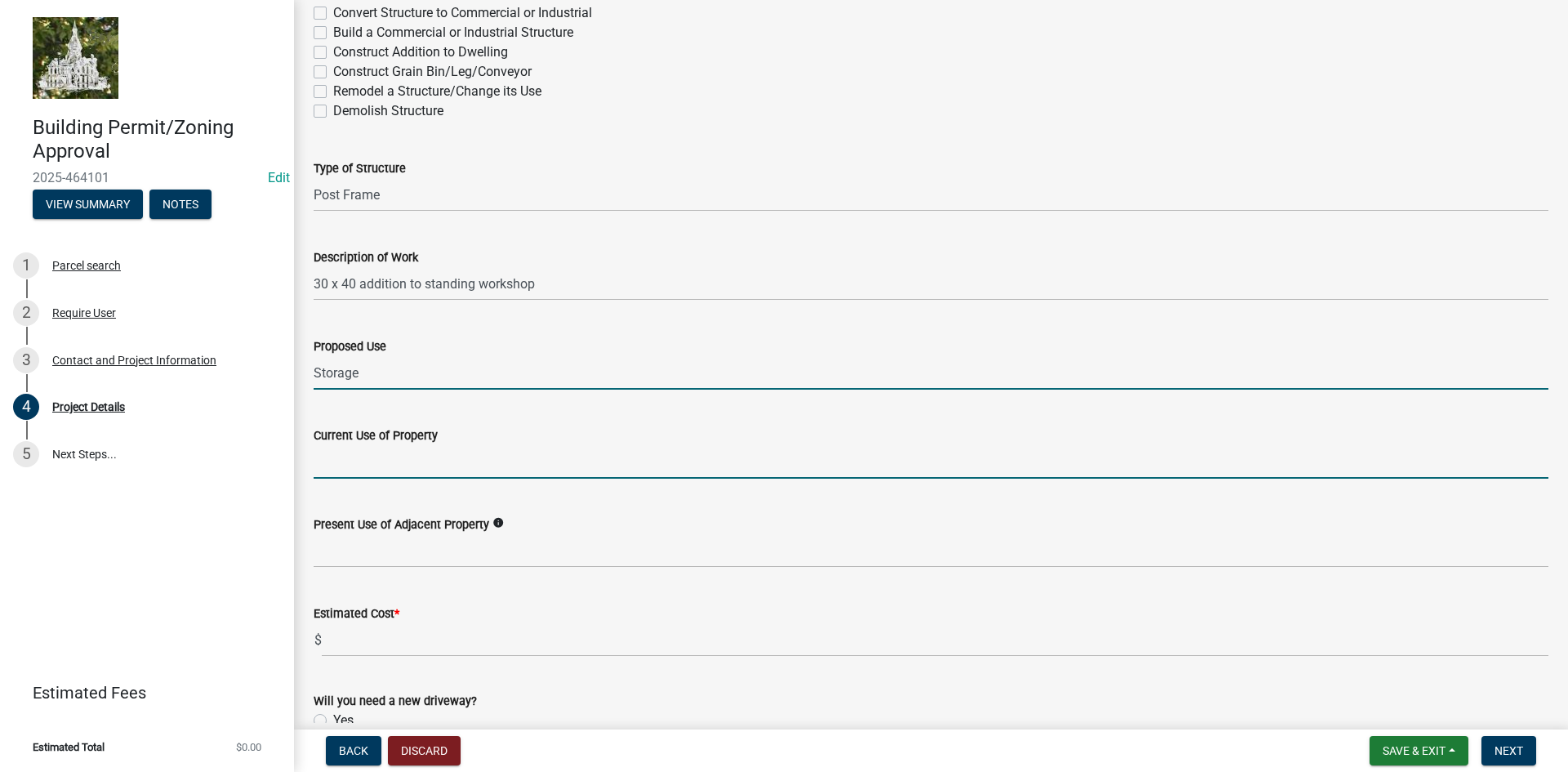
click at [392, 469] on input "Current Use of Property" at bounding box center [932, 462] width 1235 height 34
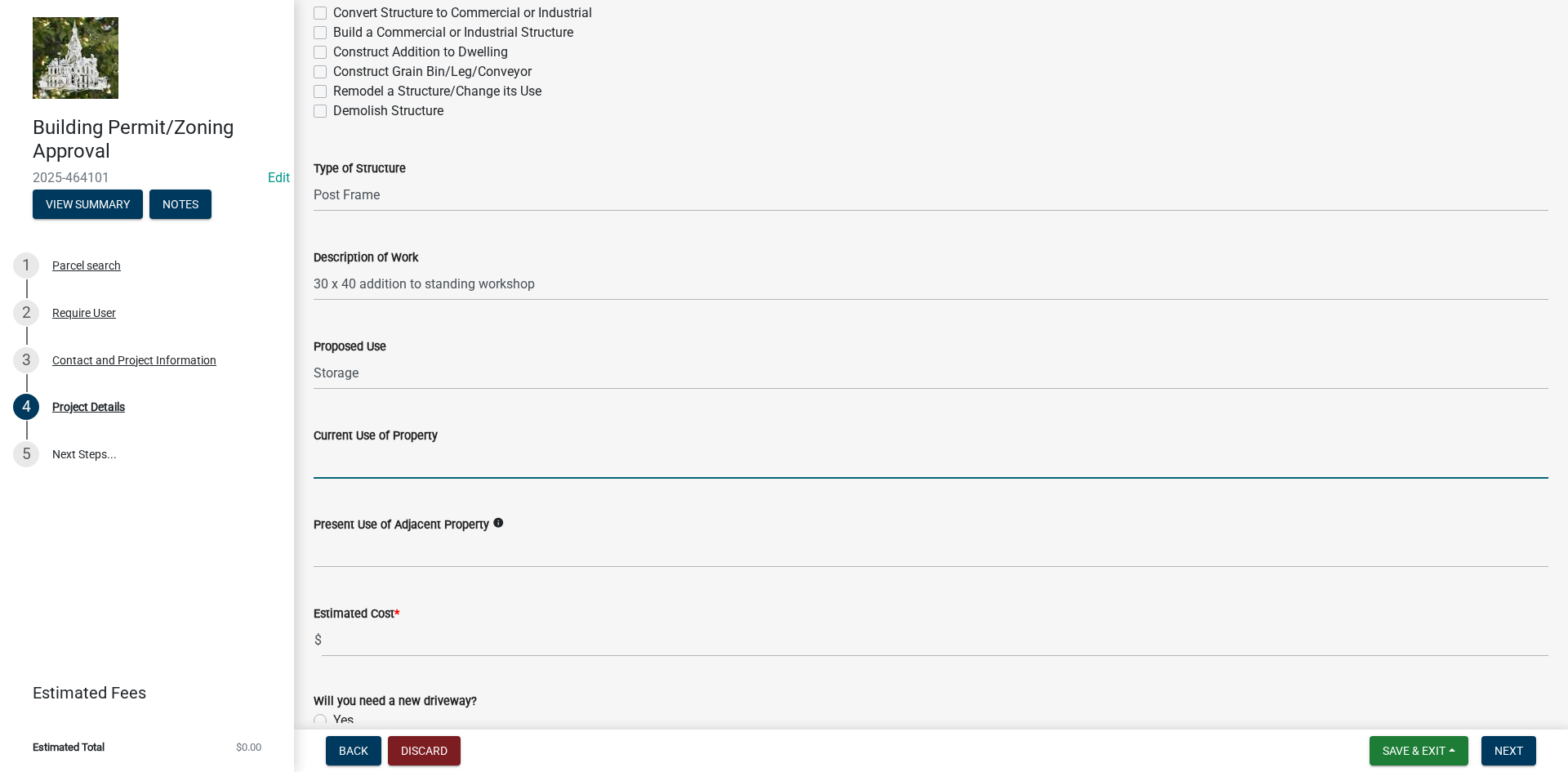
type input "Residential Dwelling"
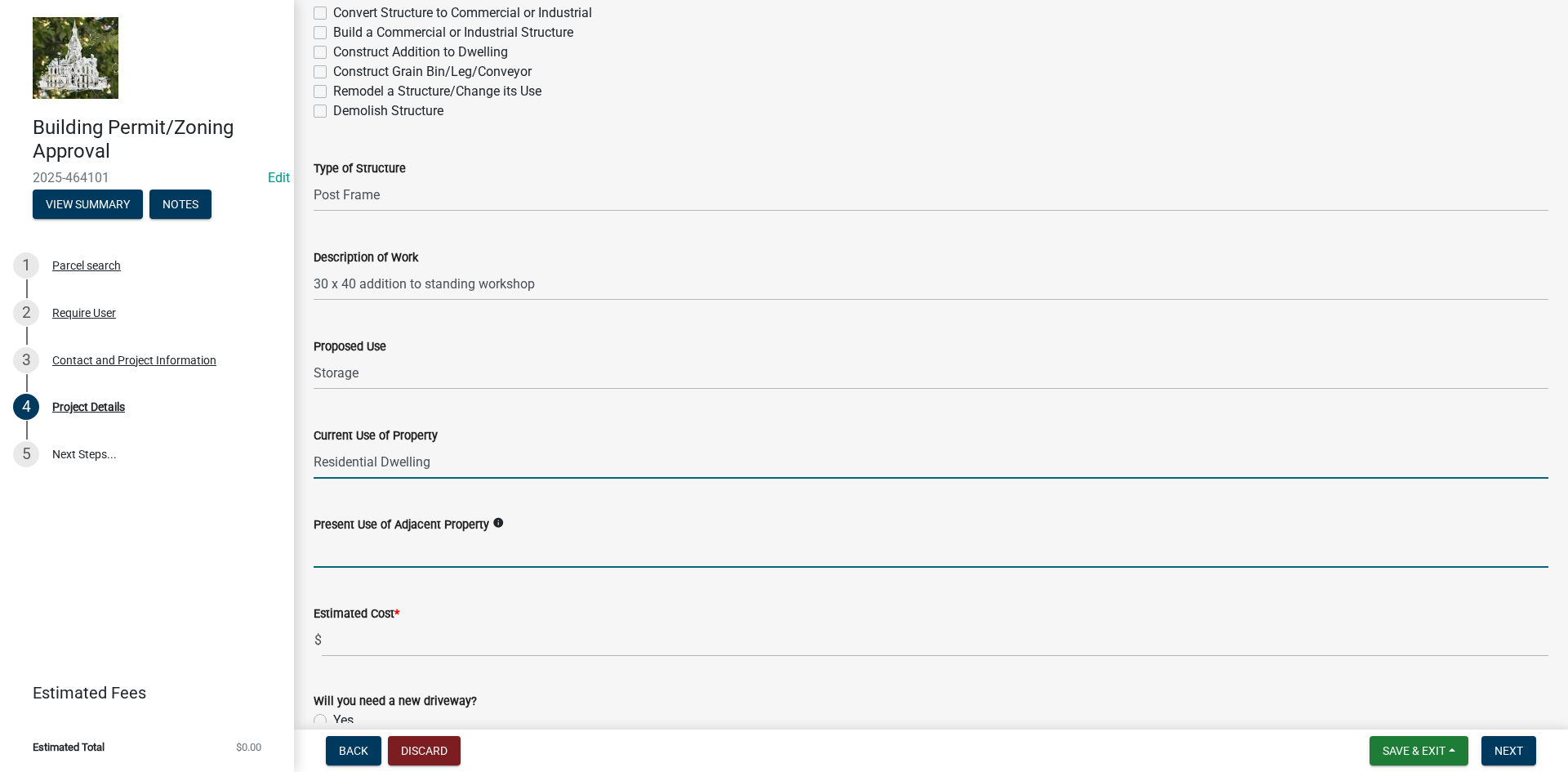
click at [546, 534] on input "Present Use of Adjacent Property" at bounding box center [932, 551] width 1235 height 34
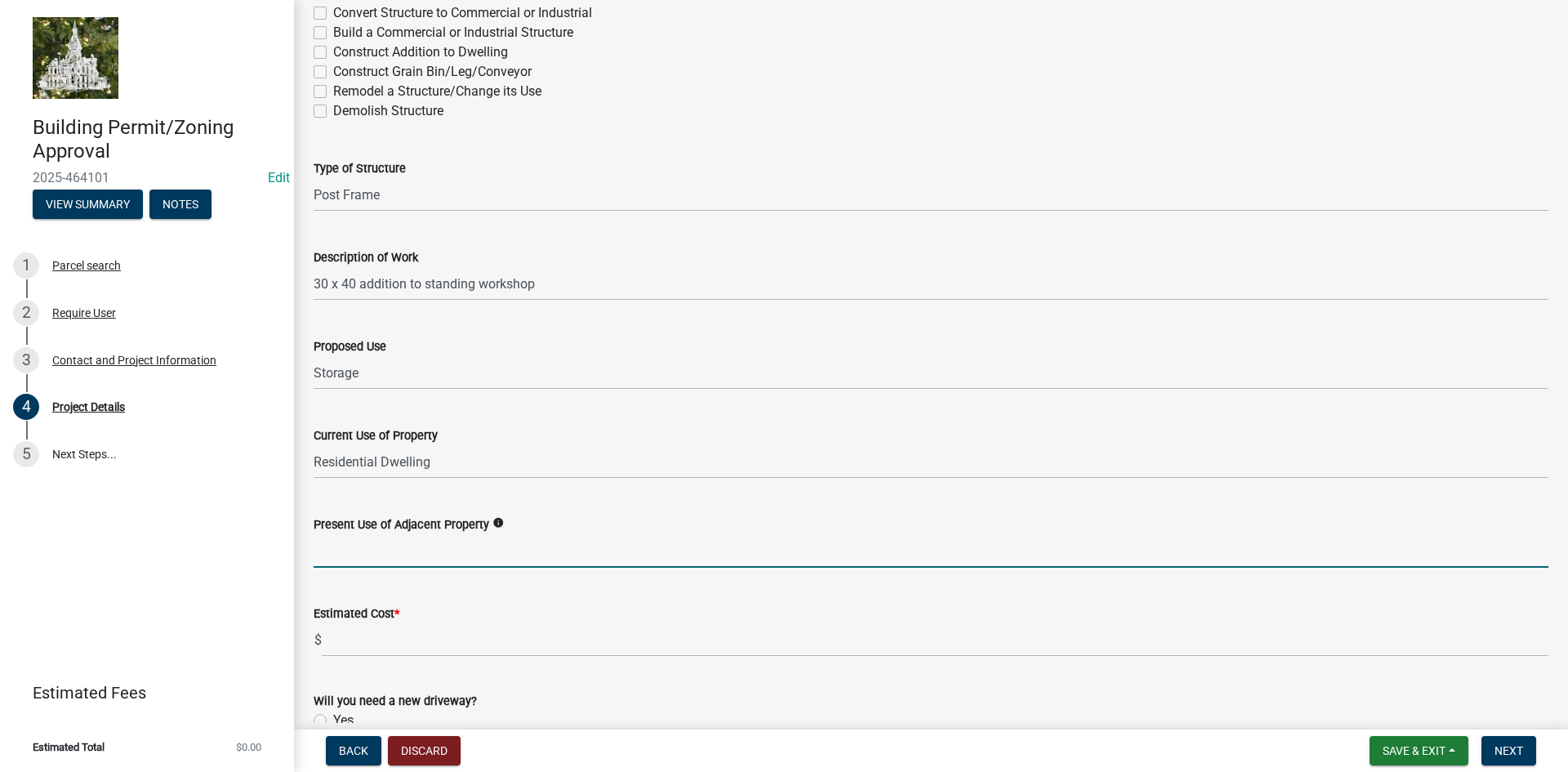
type input "Agriculture/Residential"
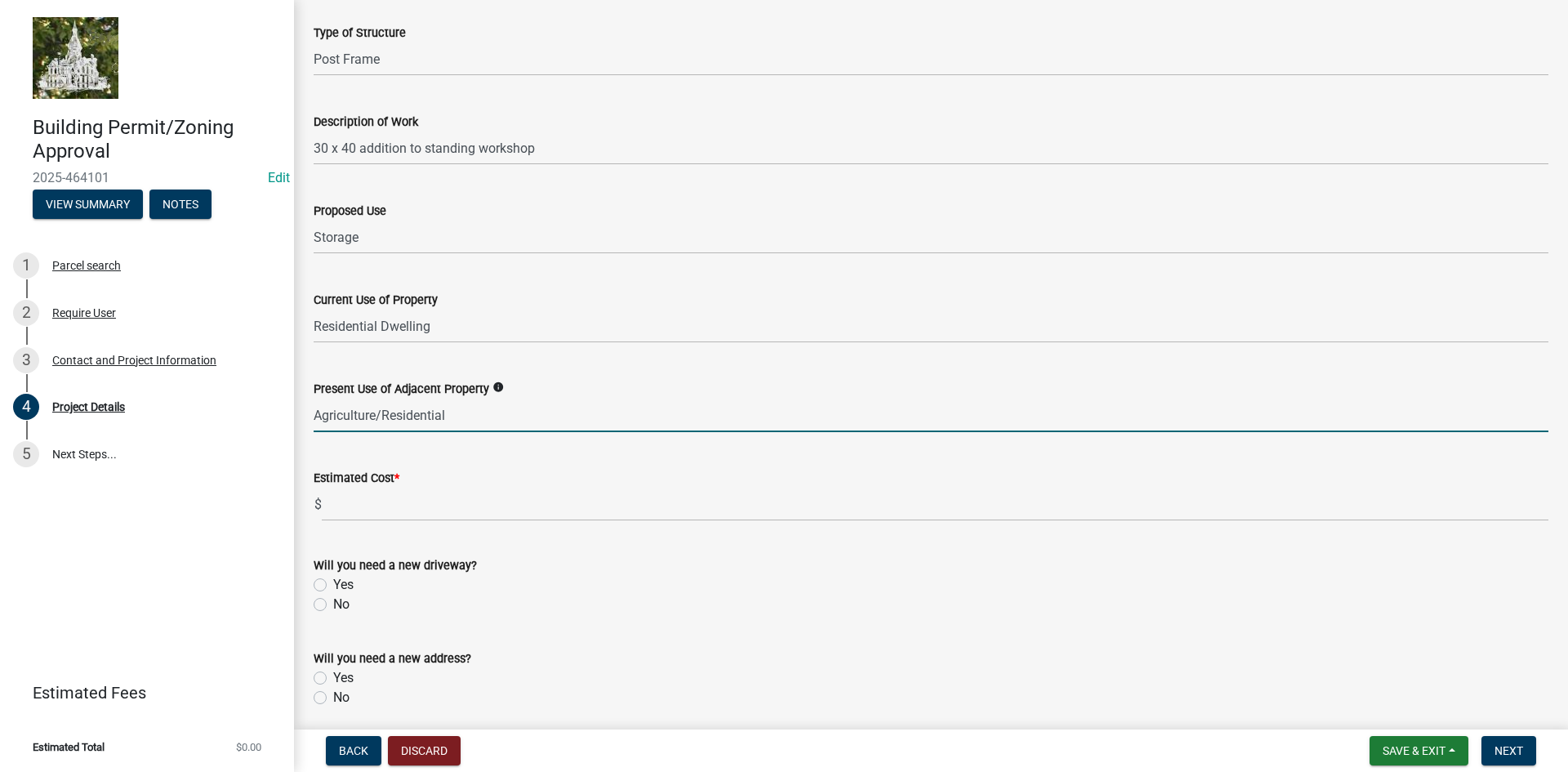
scroll to position [408, 0]
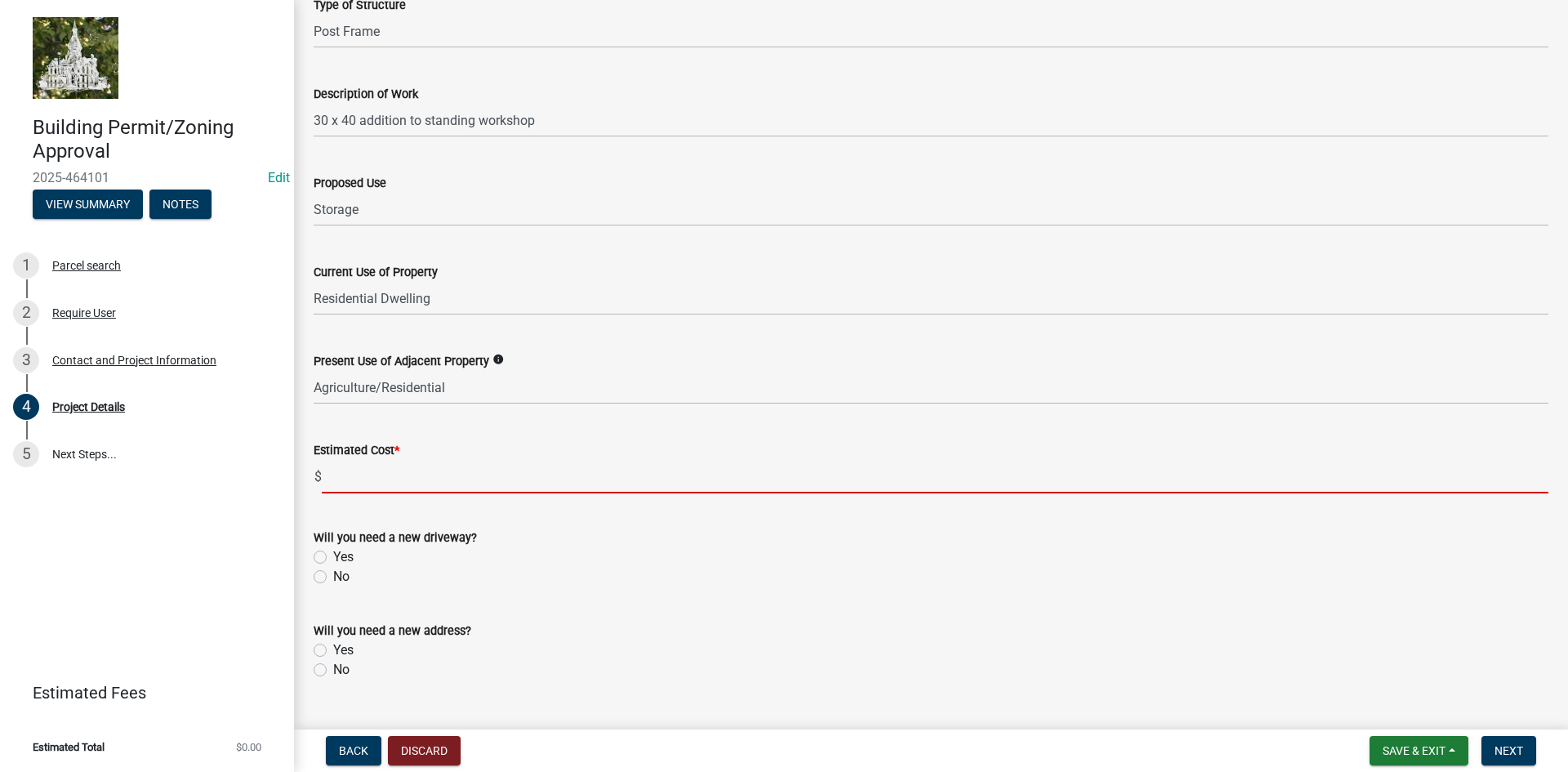
click at [366, 471] on input "text" at bounding box center [934, 477] width 1227 height 34
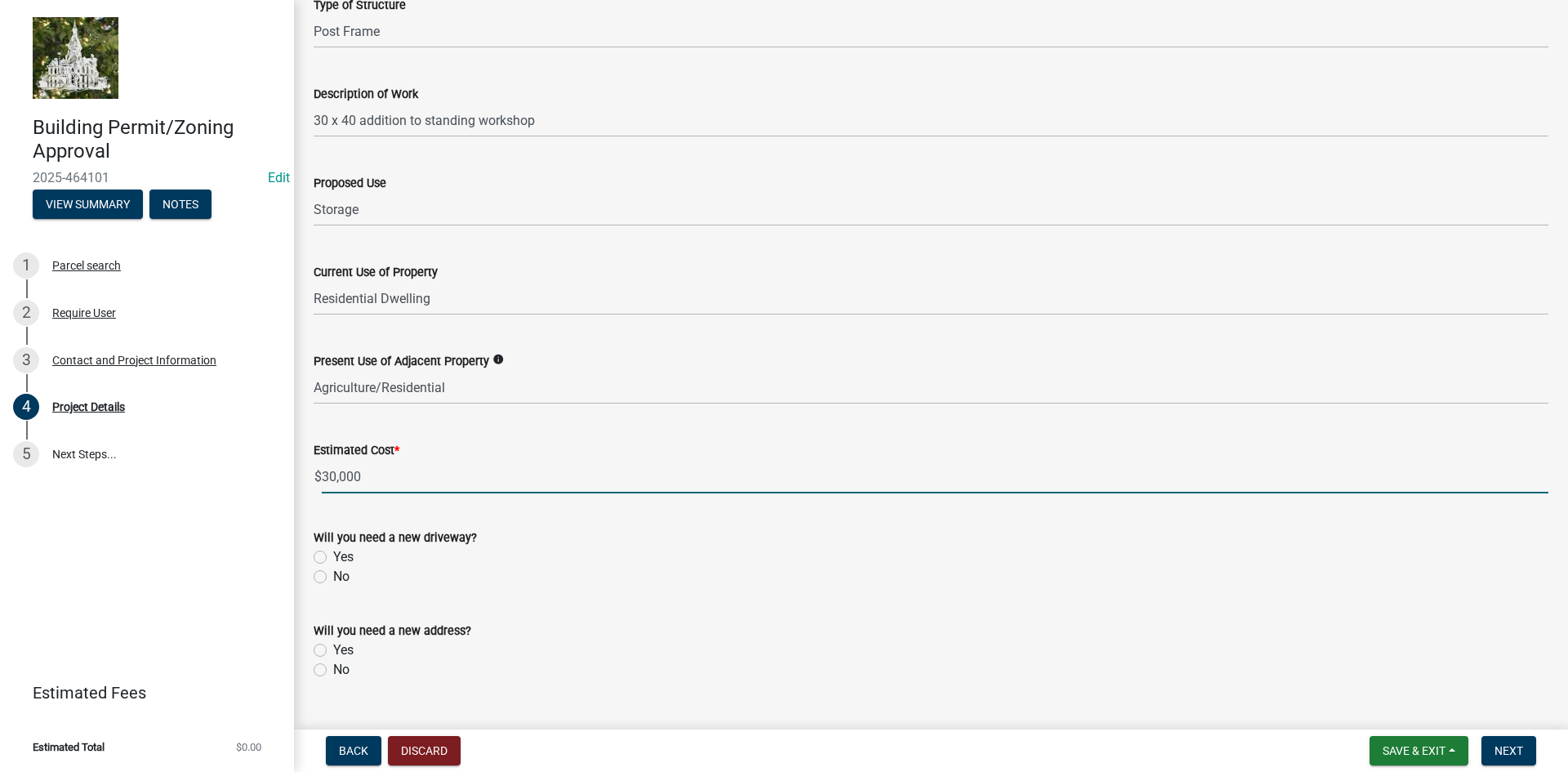
type input "30000"
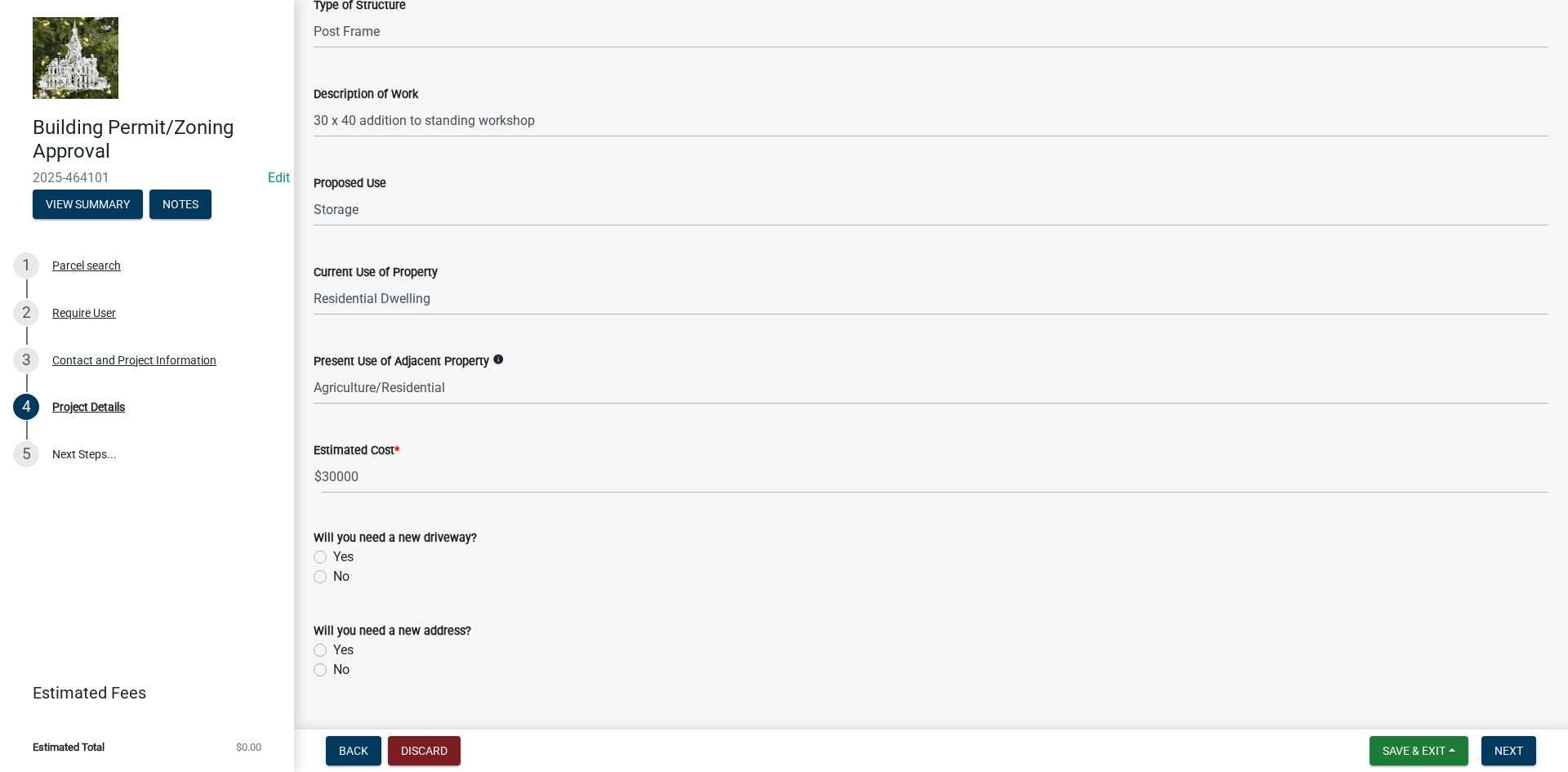
click at [544, 515] on form "Will you need a new driveway? Yes No" at bounding box center [932, 547] width 1235 height 79
click at [334, 573] on label "No" at bounding box center [341, 576] width 16 height 20
click at [334, 573] on input "No" at bounding box center [338, 572] width 10 height 10
radio input "true"
click at [334, 674] on label "No" at bounding box center [341, 669] width 16 height 20
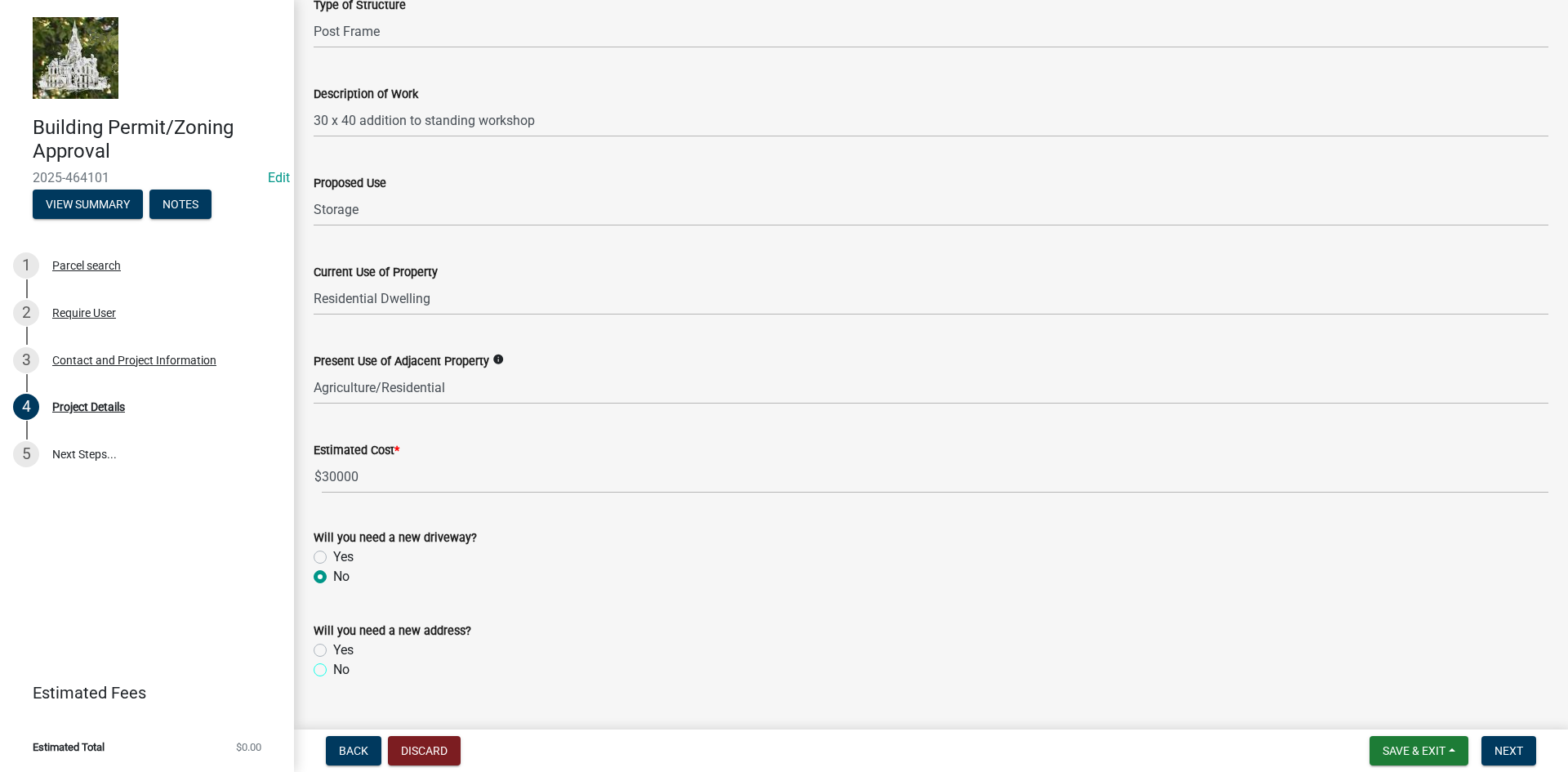
click at [334, 670] on input "No" at bounding box center [338, 664] width 10 height 10
radio input "true"
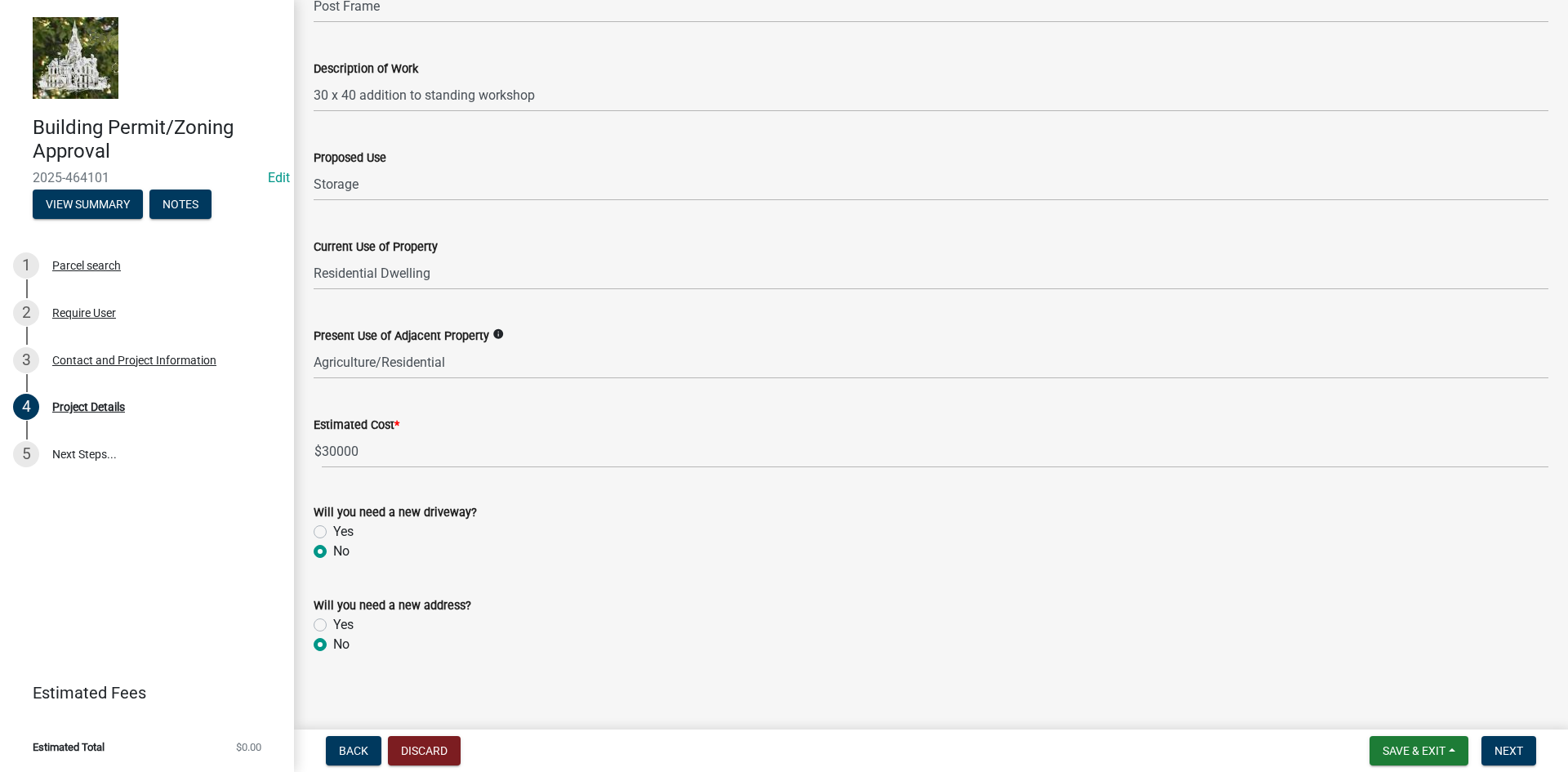
scroll to position [443, 0]
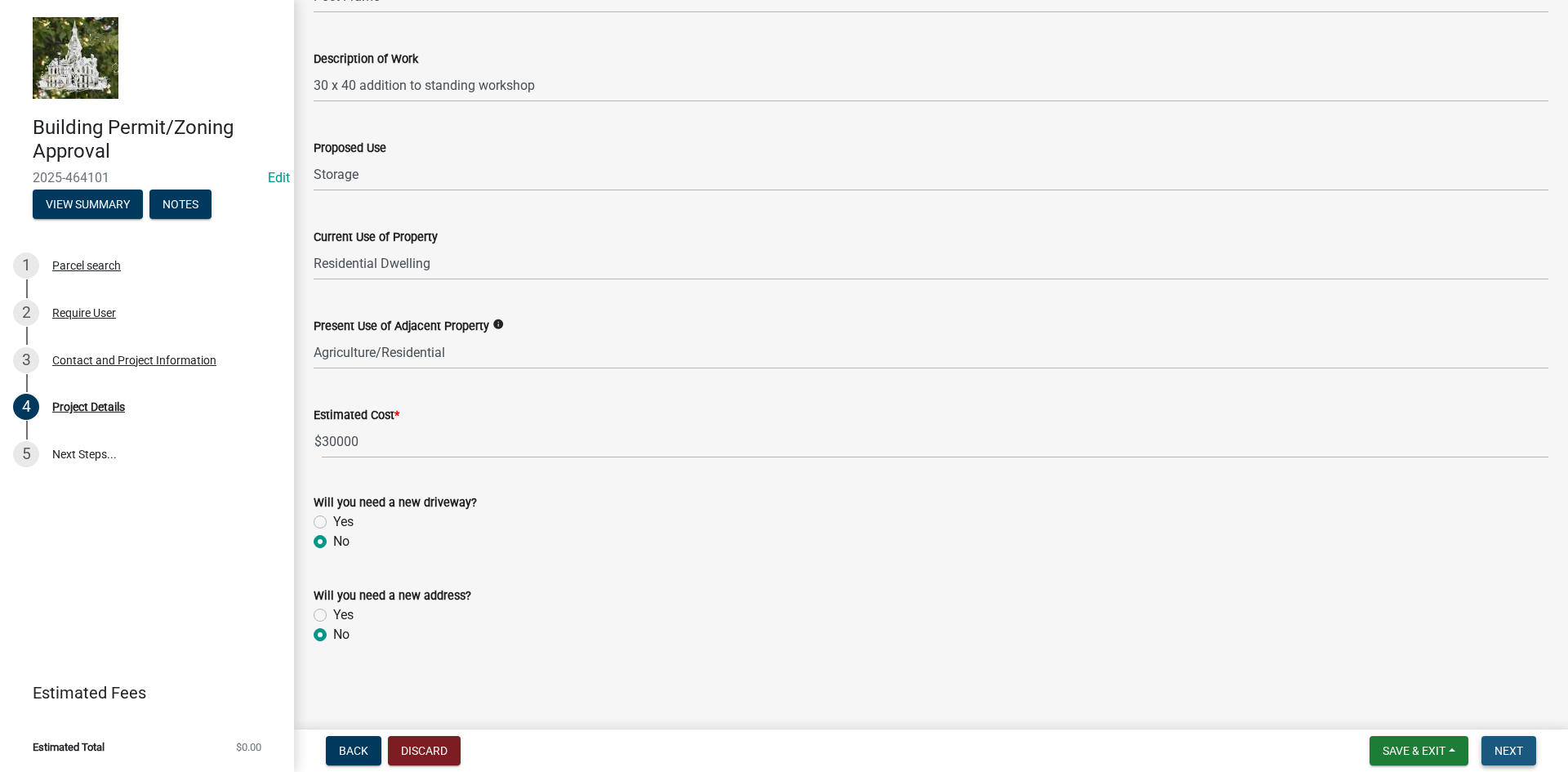
click at [1510, 744] on span "Next" at bounding box center [1509, 750] width 29 height 13
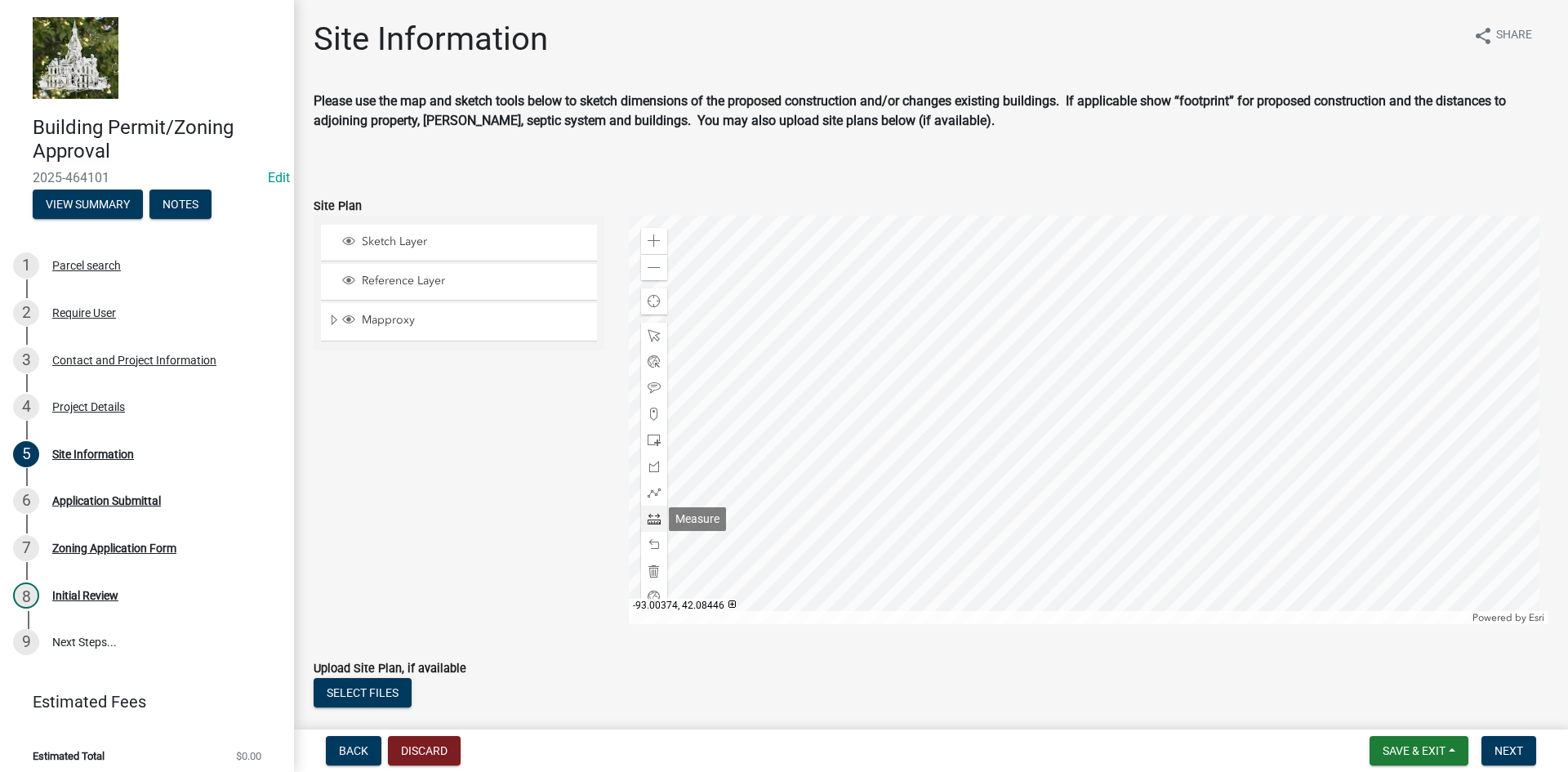
click at [652, 514] on span at bounding box center [654, 518] width 13 height 13
click at [1089, 438] on div at bounding box center [1089, 420] width 920 height 408
click at [651, 575] on span at bounding box center [654, 571] width 13 height 13
click at [650, 239] on span at bounding box center [654, 241] width 13 height 13
click at [1094, 440] on div at bounding box center [1089, 420] width 920 height 408
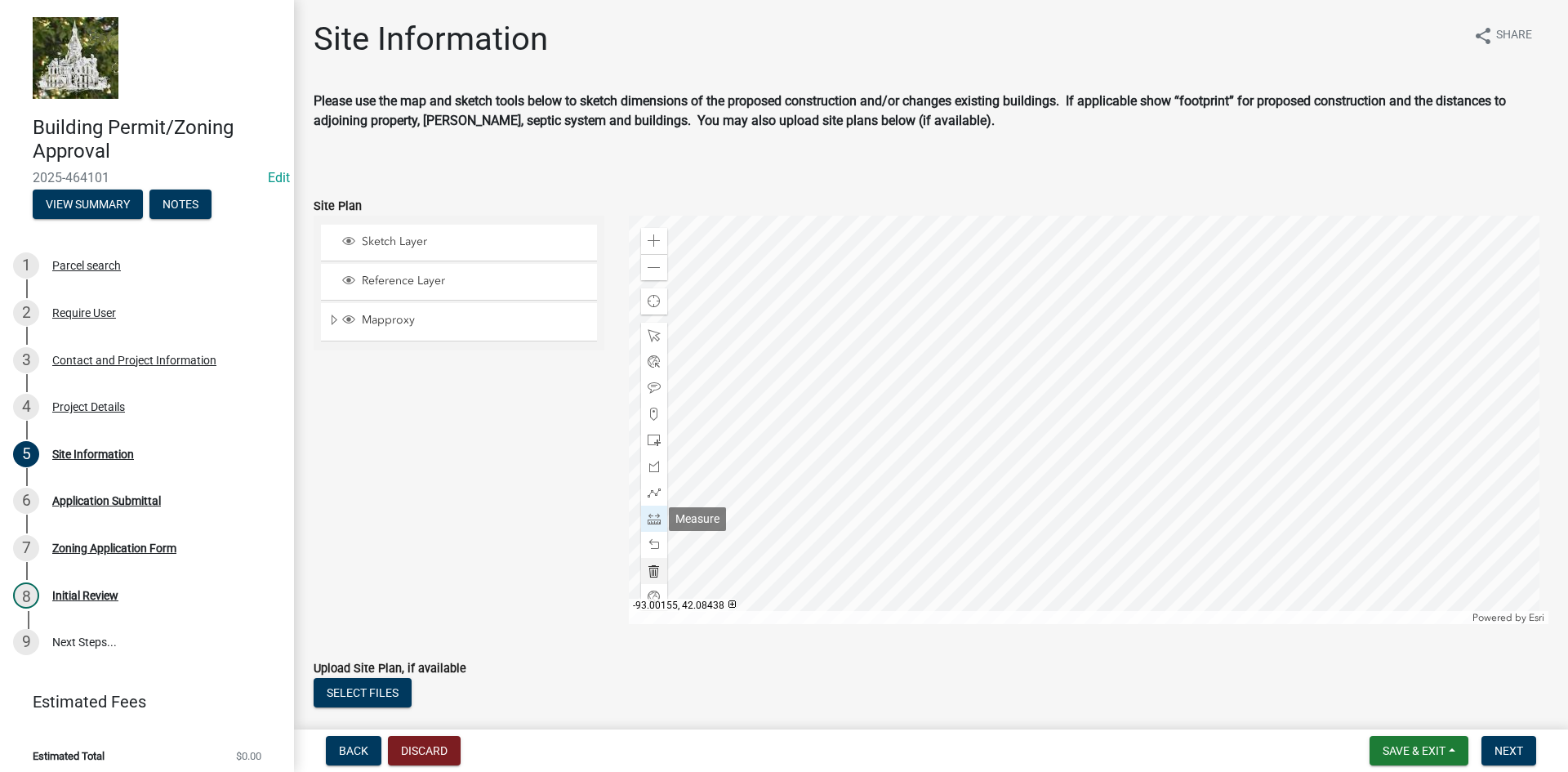
click at [652, 568] on span at bounding box center [654, 571] width 13 height 13
click at [652, 517] on span at bounding box center [654, 518] width 13 height 13
click at [1094, 467] on div at bounding box center [1089, 420] width 920 height 408
click at [1096, 409] on div at bounding box center [1089, 420] width 920 height 408
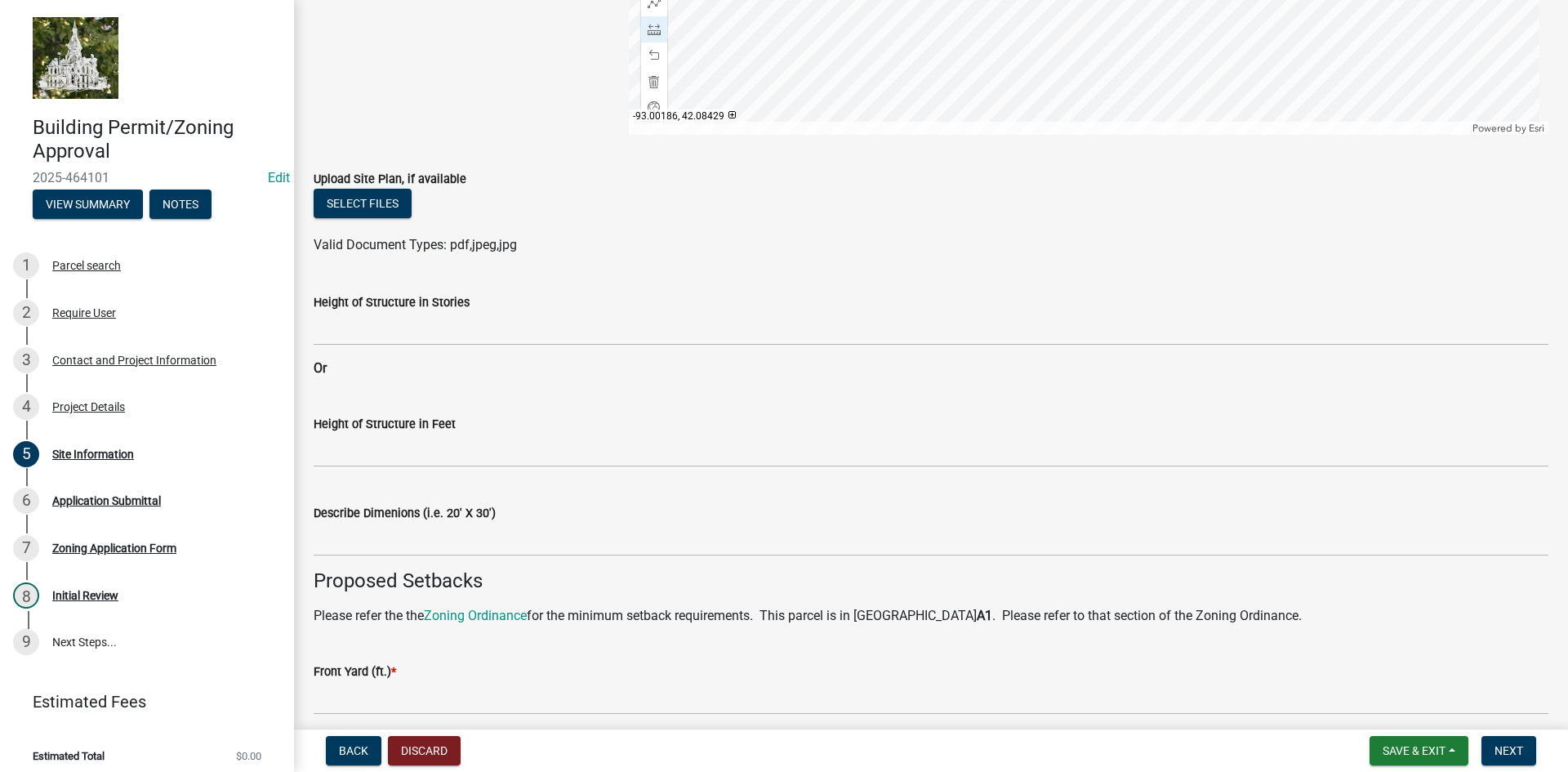
scroll to position [572, 0]
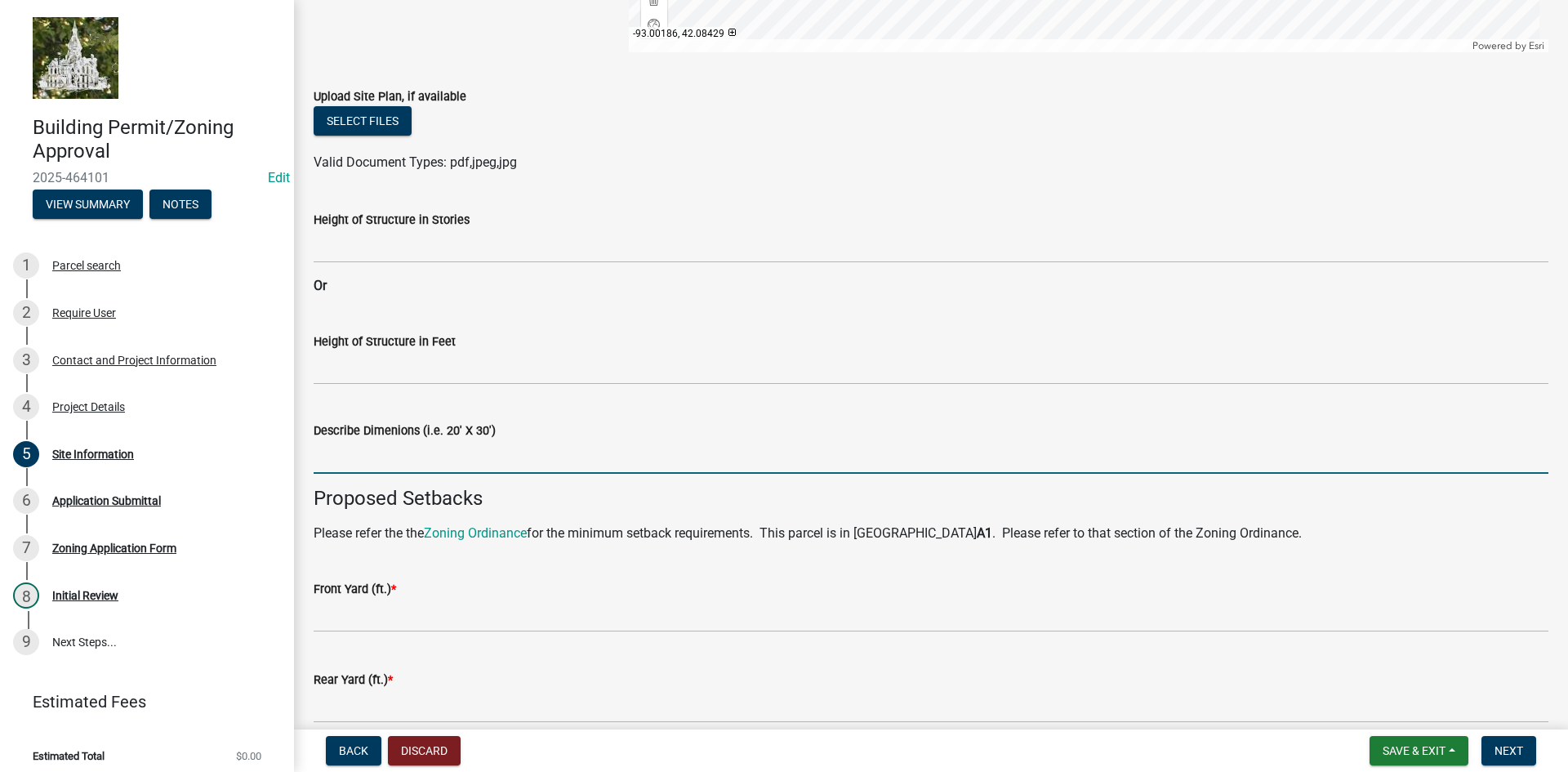
click at [395, 460] on input "Describe Dimenions (i.e. 20' X 30')" at bounding box center [932, 457] width 1235 height 34
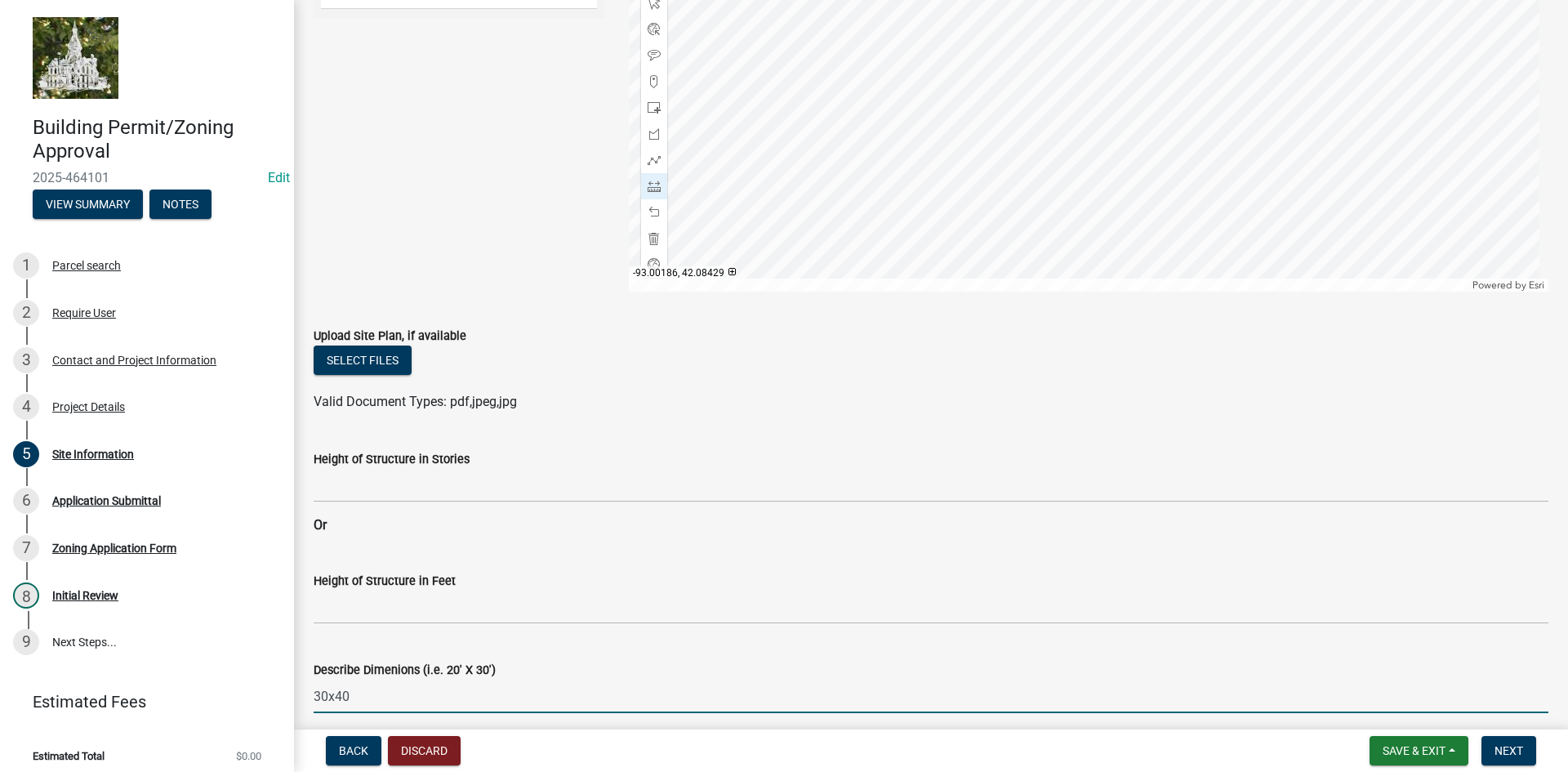
scroll to position [327, 0]
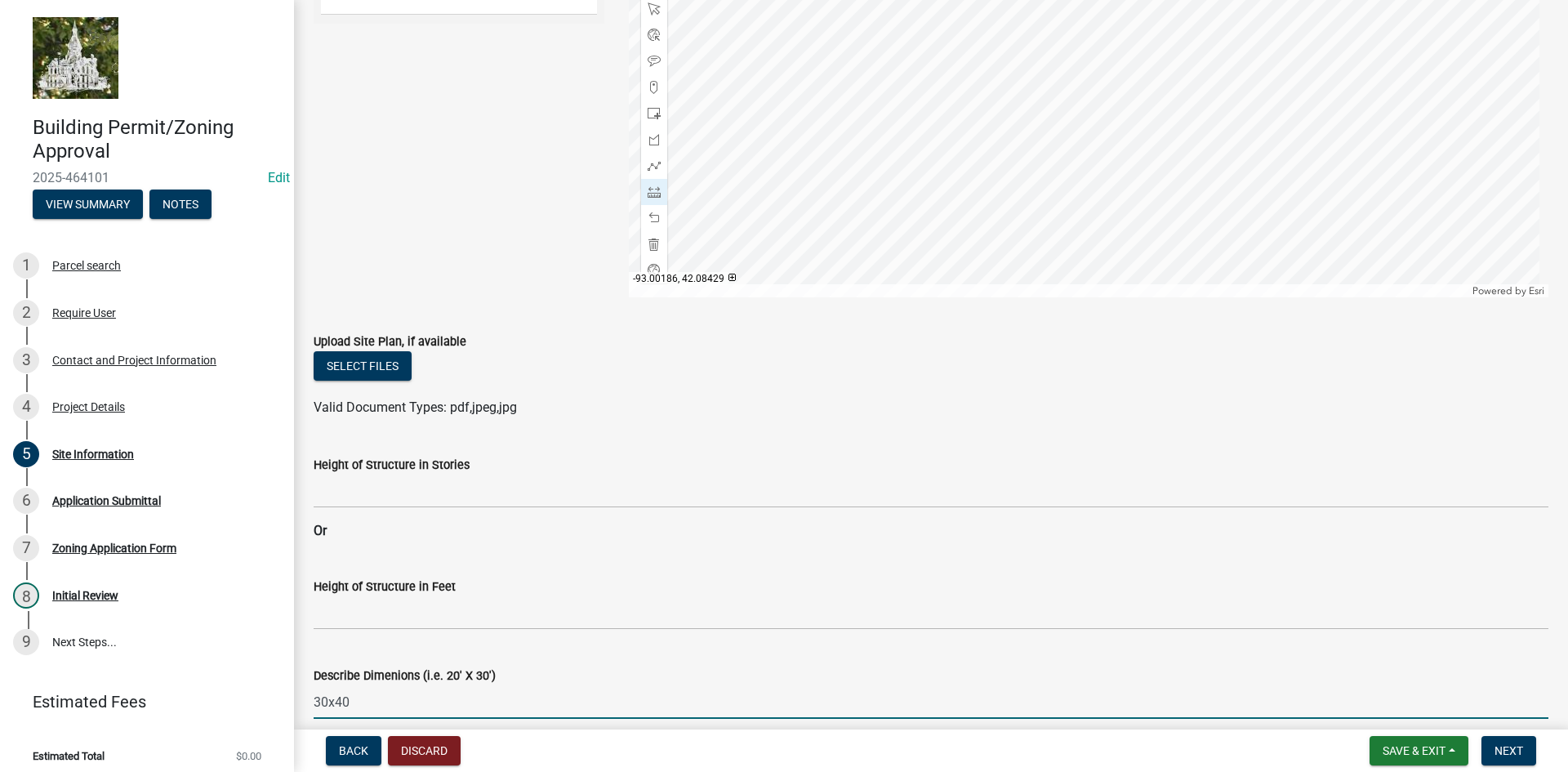
type input "30x40"
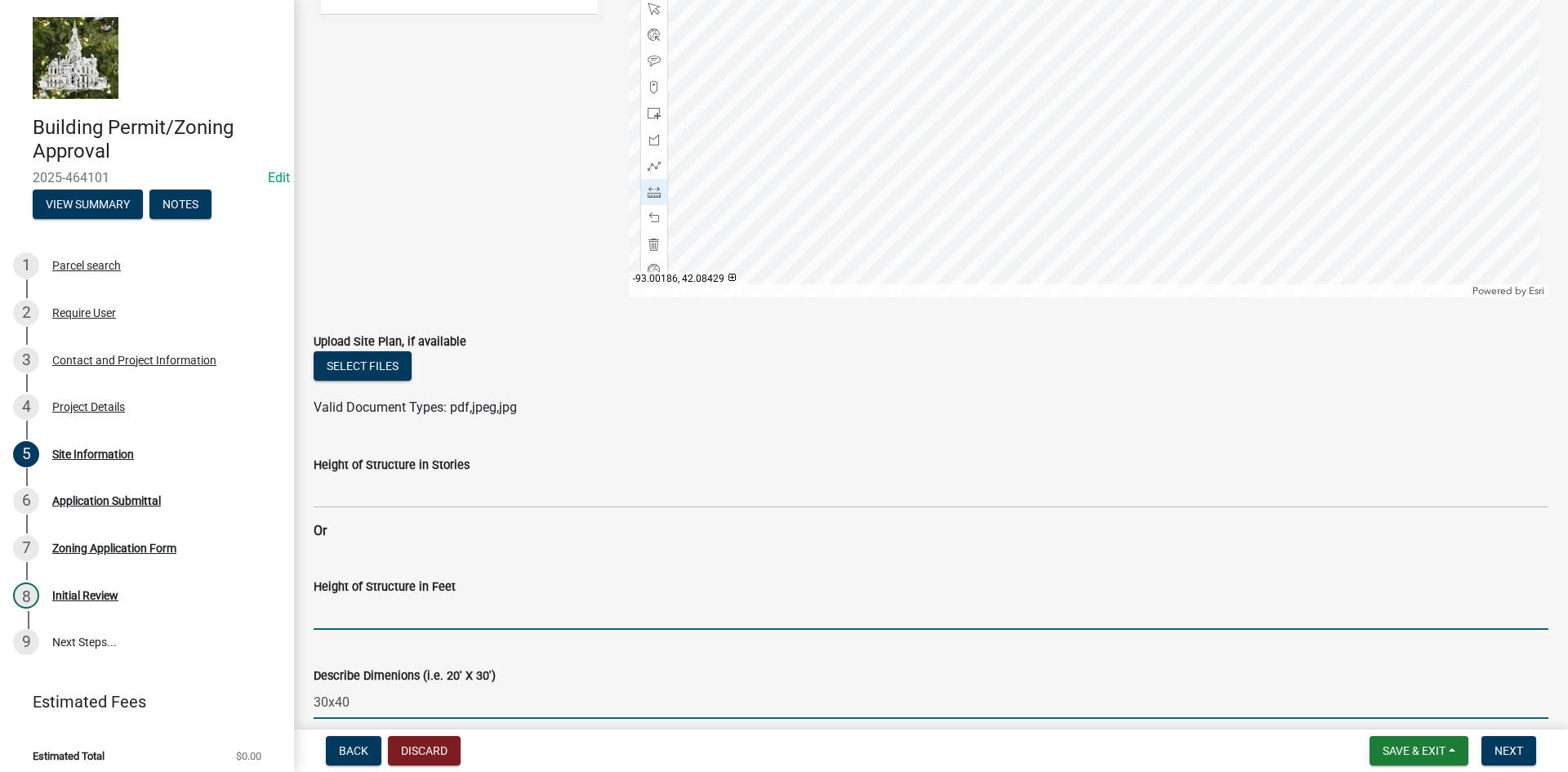
click at [372, 616] on input "Height of Structure in Feet" at bounding box center [932, 613] width 1235 height 34
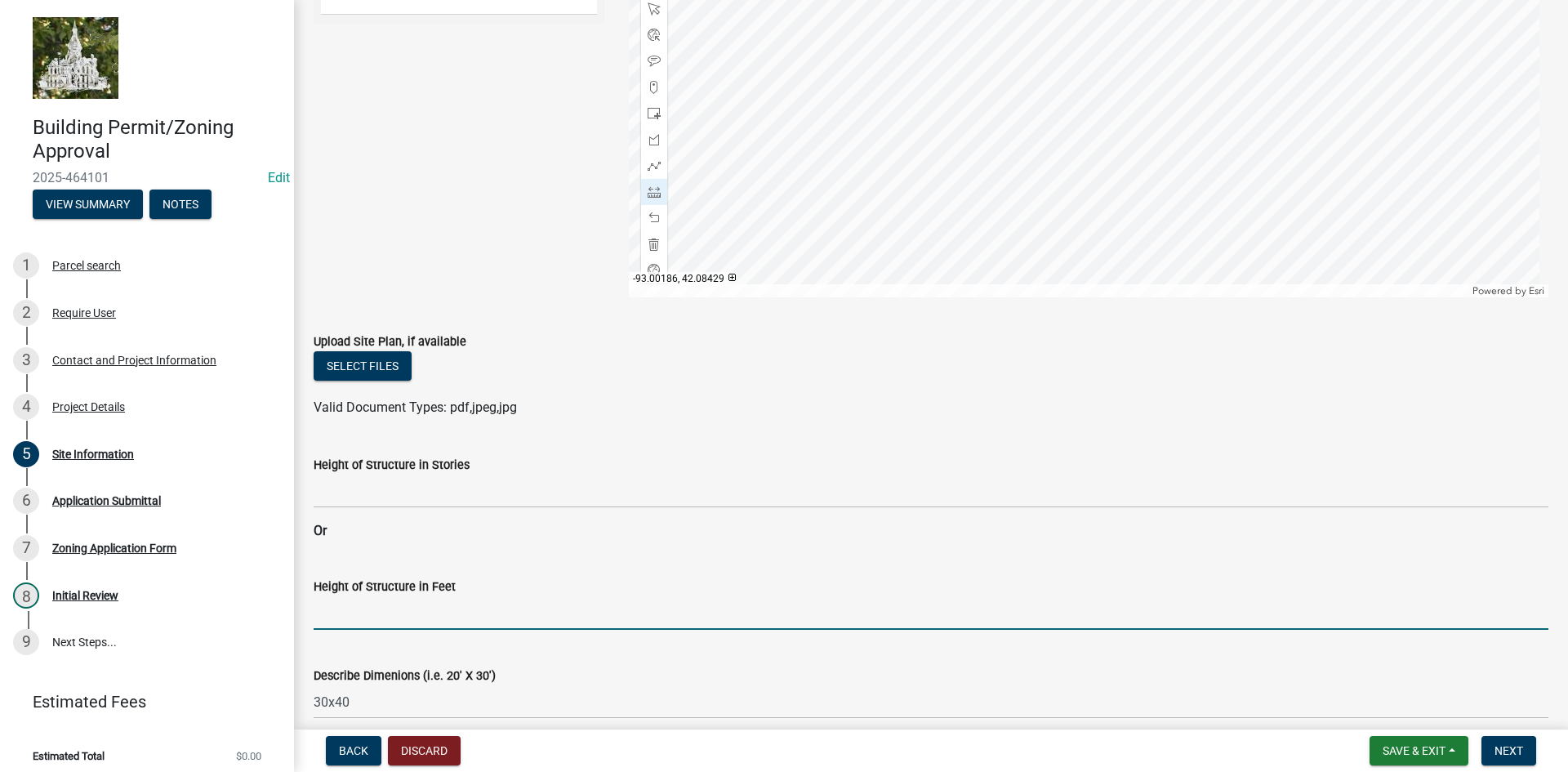
type input "14' sidewalls"
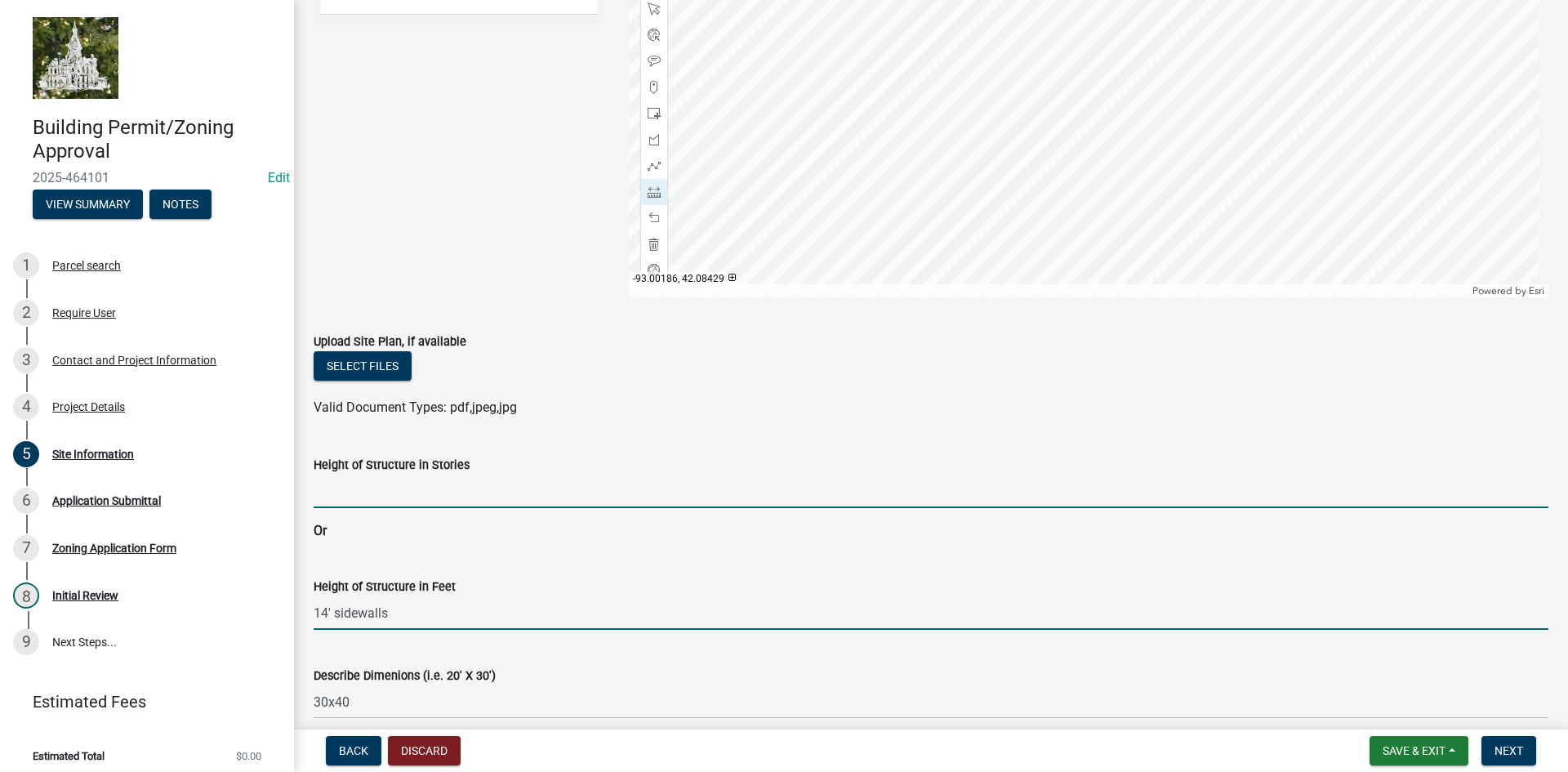
click at [413, 487] on input "Height of Structure in Stories" at bounding box center [932, 491] width 1235 height 34
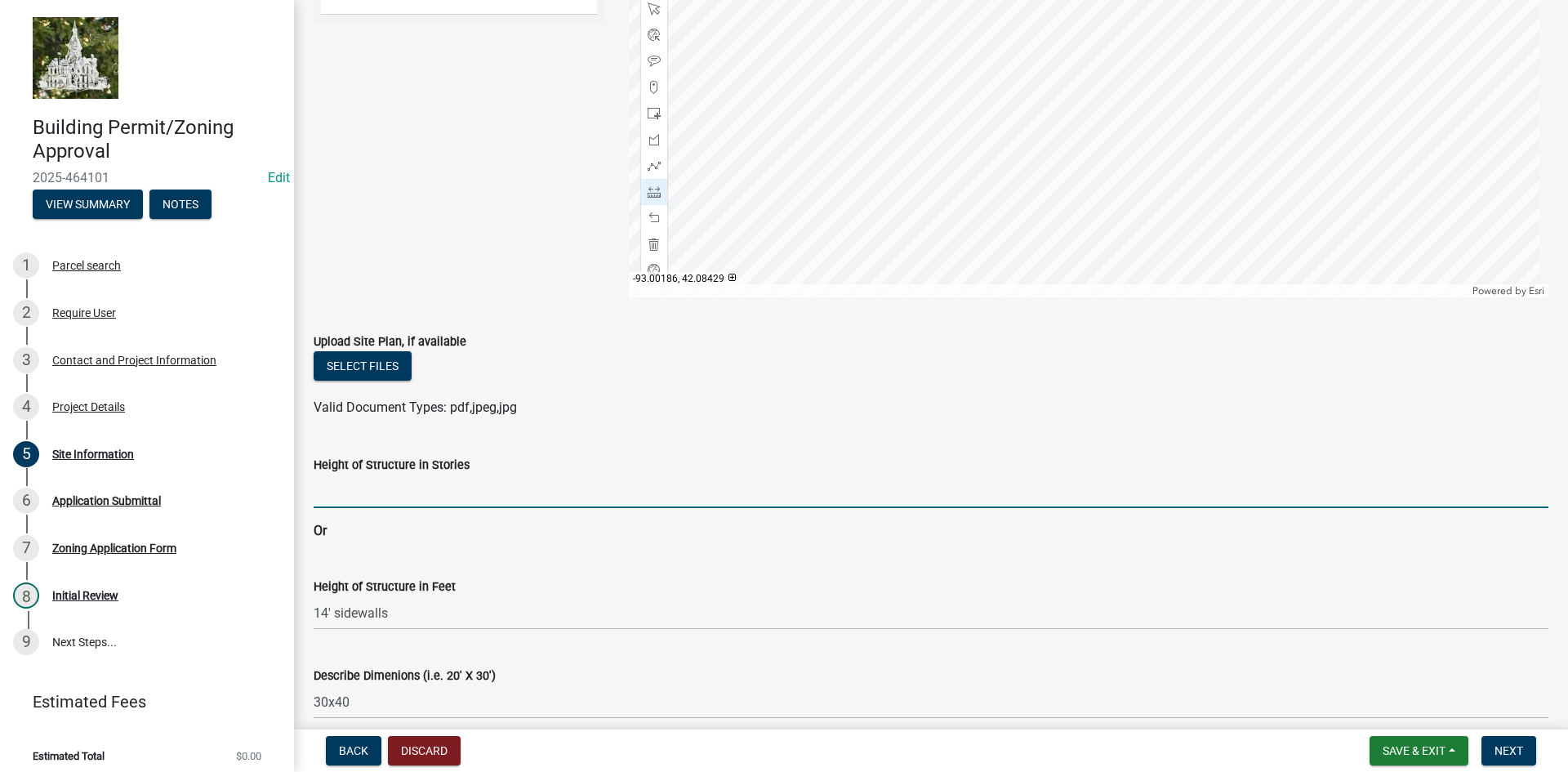
type input "1"
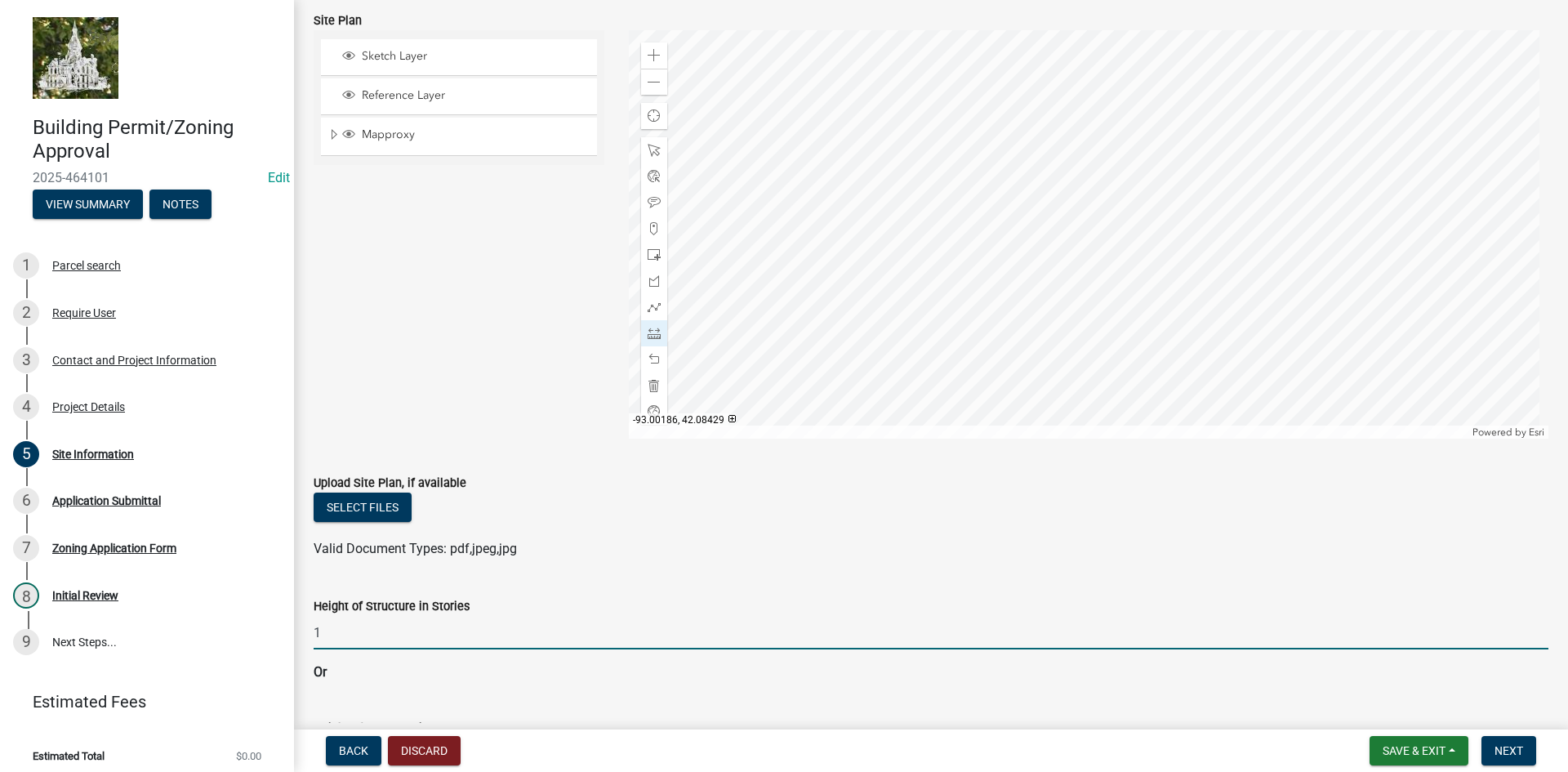
scroll to position [0, 0]
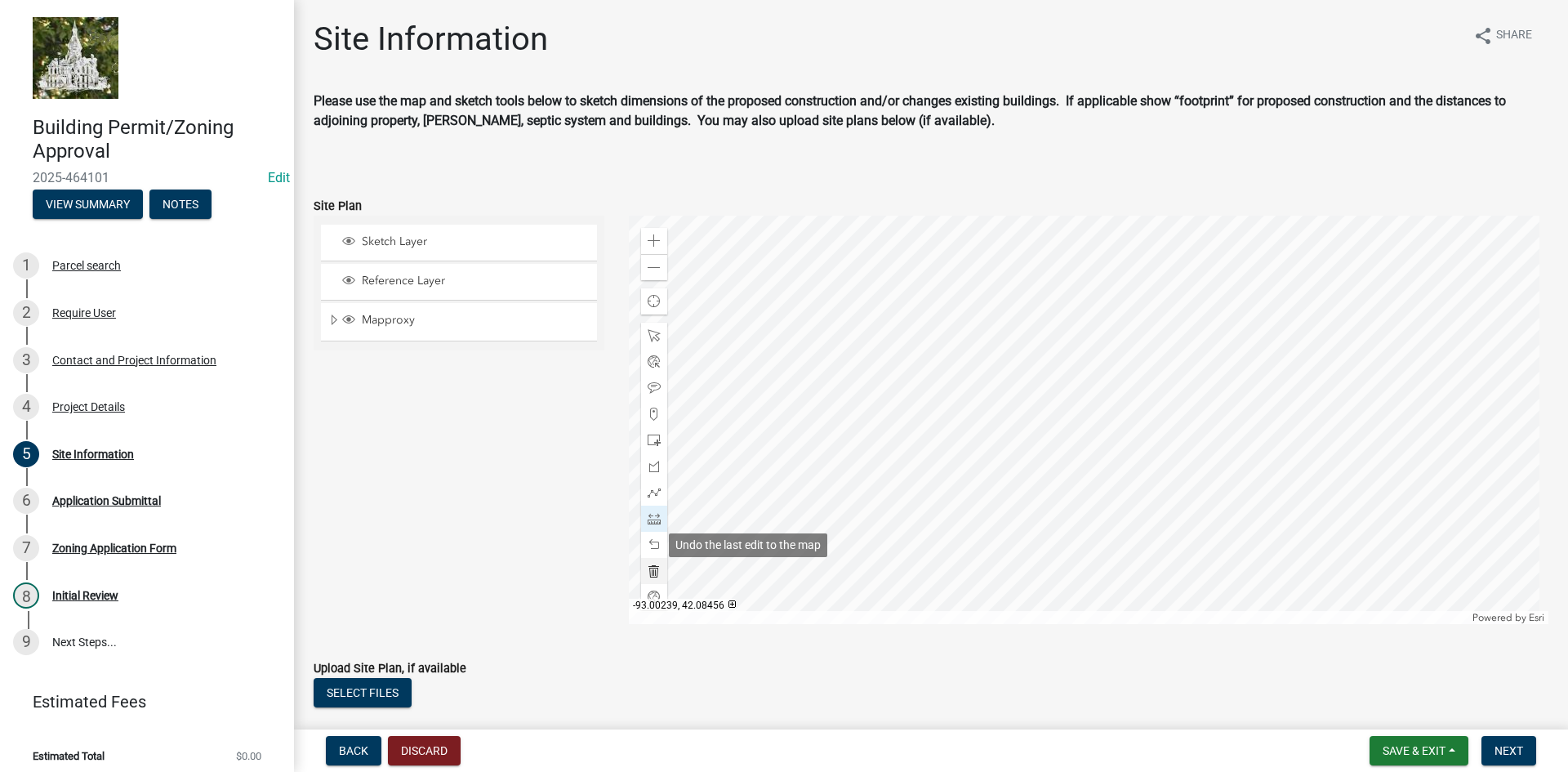
click at [650, 573] on span at bounding box center [654, 571] width 13 height 13
click at [1026, 451] on div at bounding box center [1089, 420] width 920 height 408
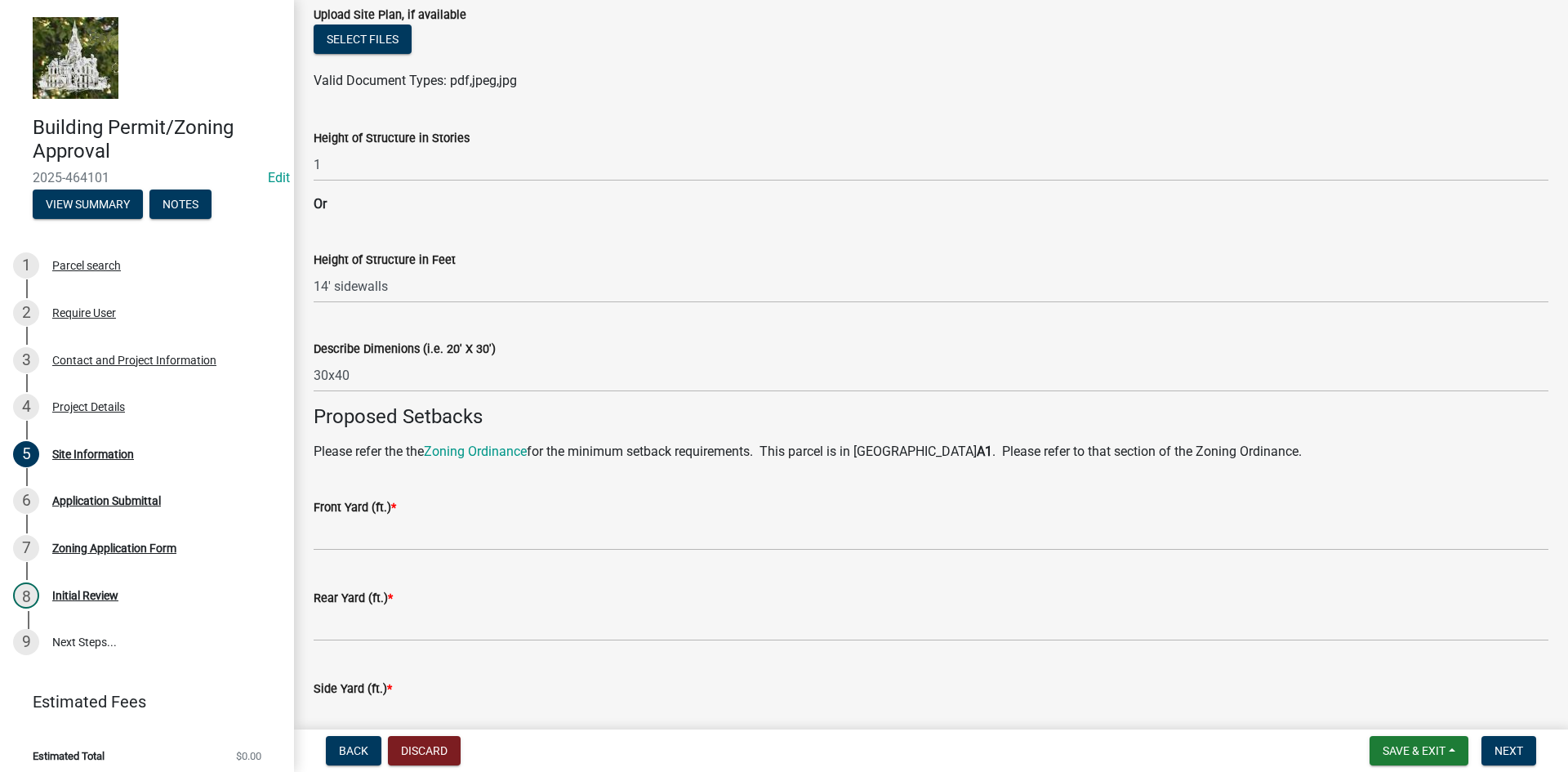
scroll to position [898, 0]
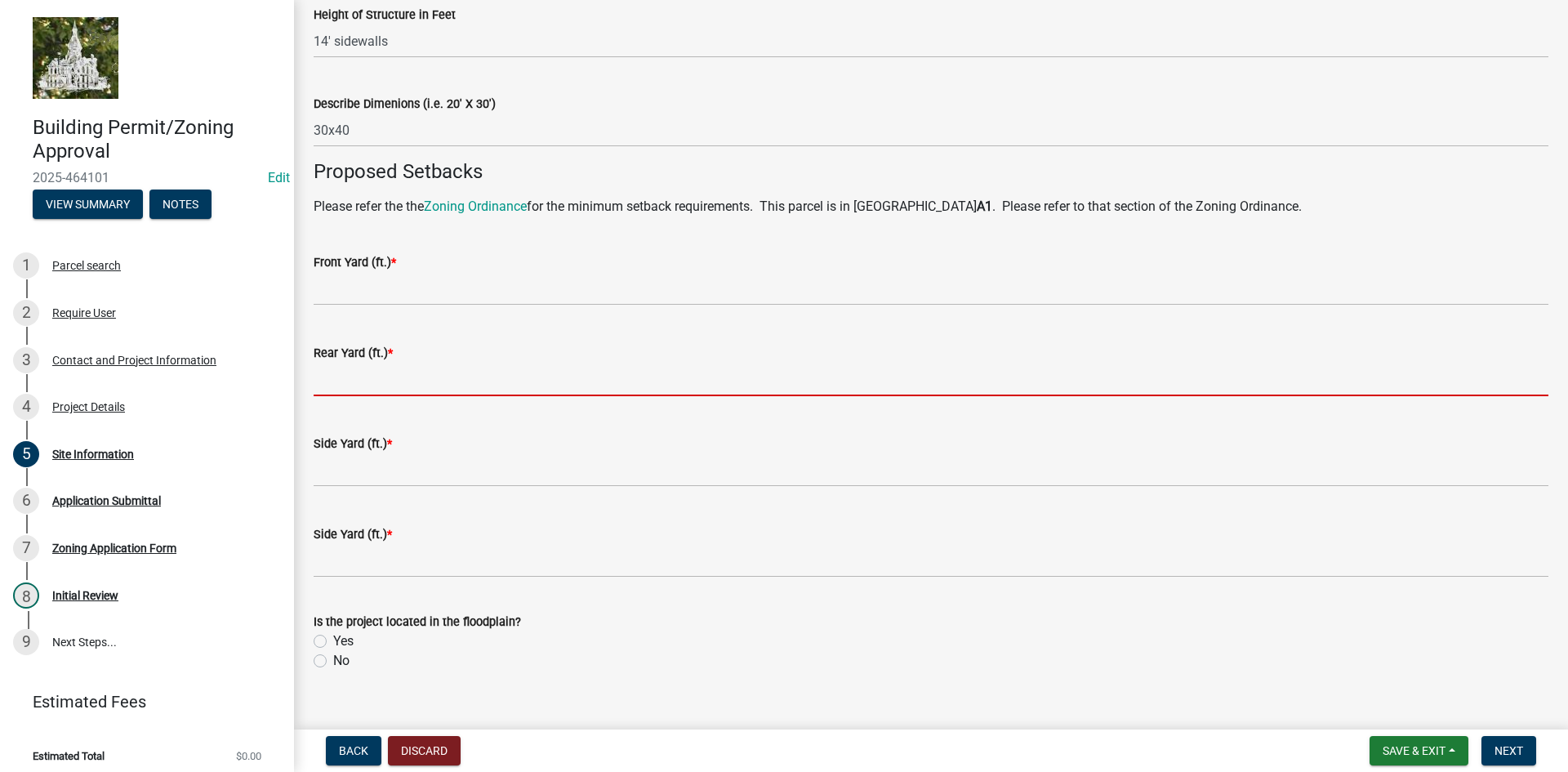
click at [336, 383] on input "text" at bounding box center [932, 379] width 1235 height 34
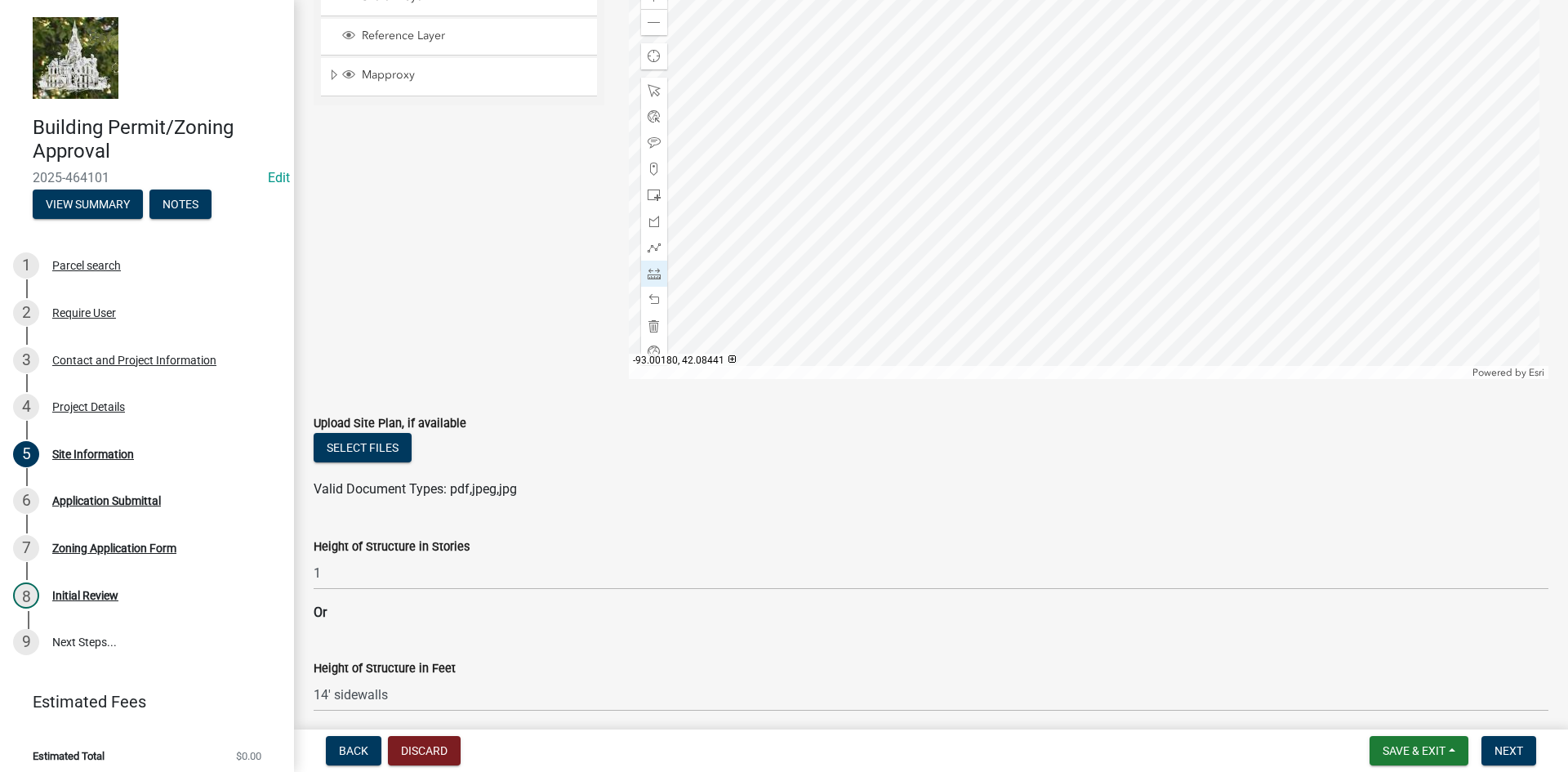
scroll to position [0, 0]
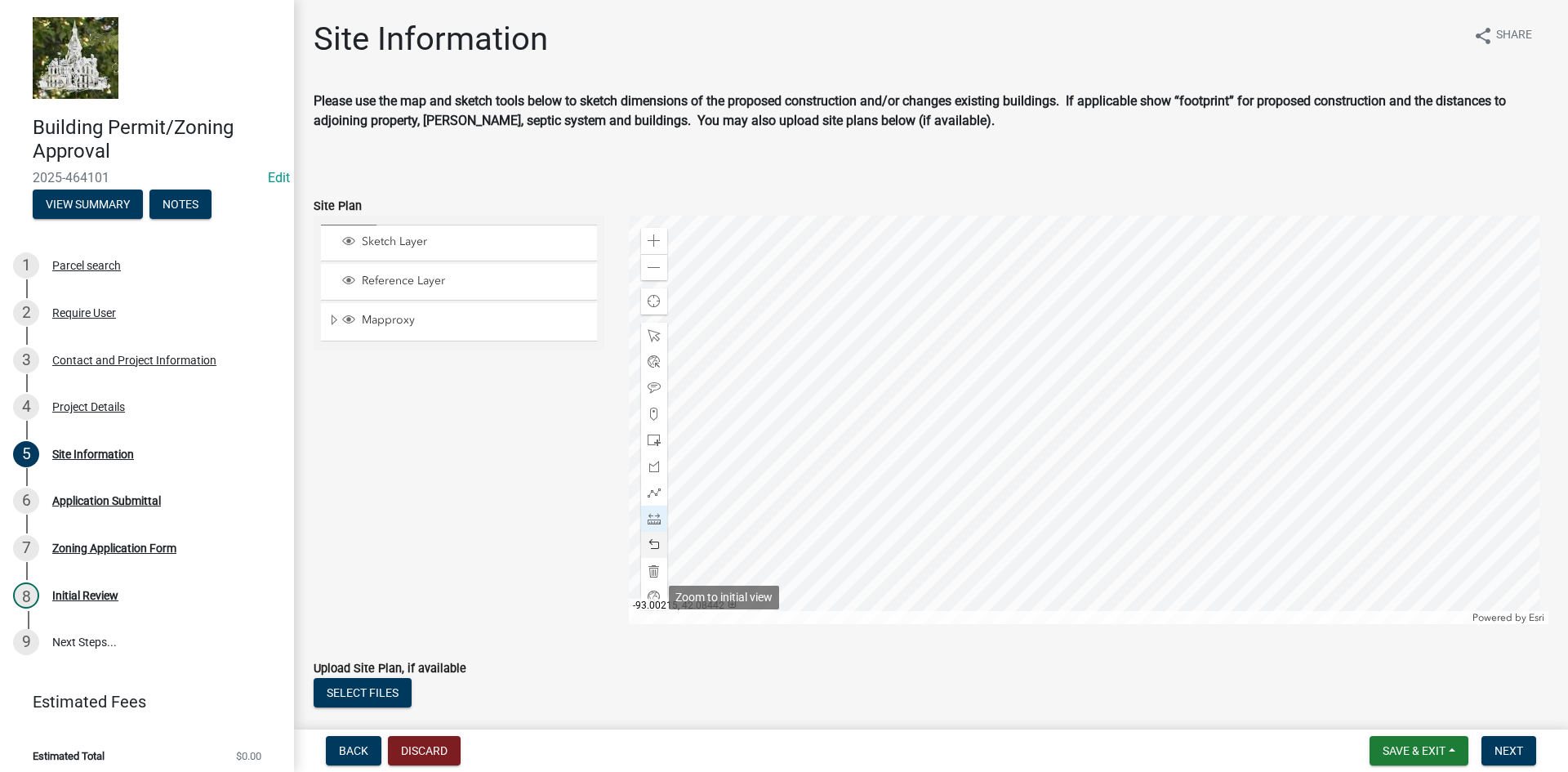
type input "103"
click at [650, 572] on span at bounding box center [654, 571] width 13 height 13
click at [648, 521] on span at bounding box center [654, 518] width 13 height 13
click at [1095, 442] on div at bounding box center [1089, 420] width 920 height 408
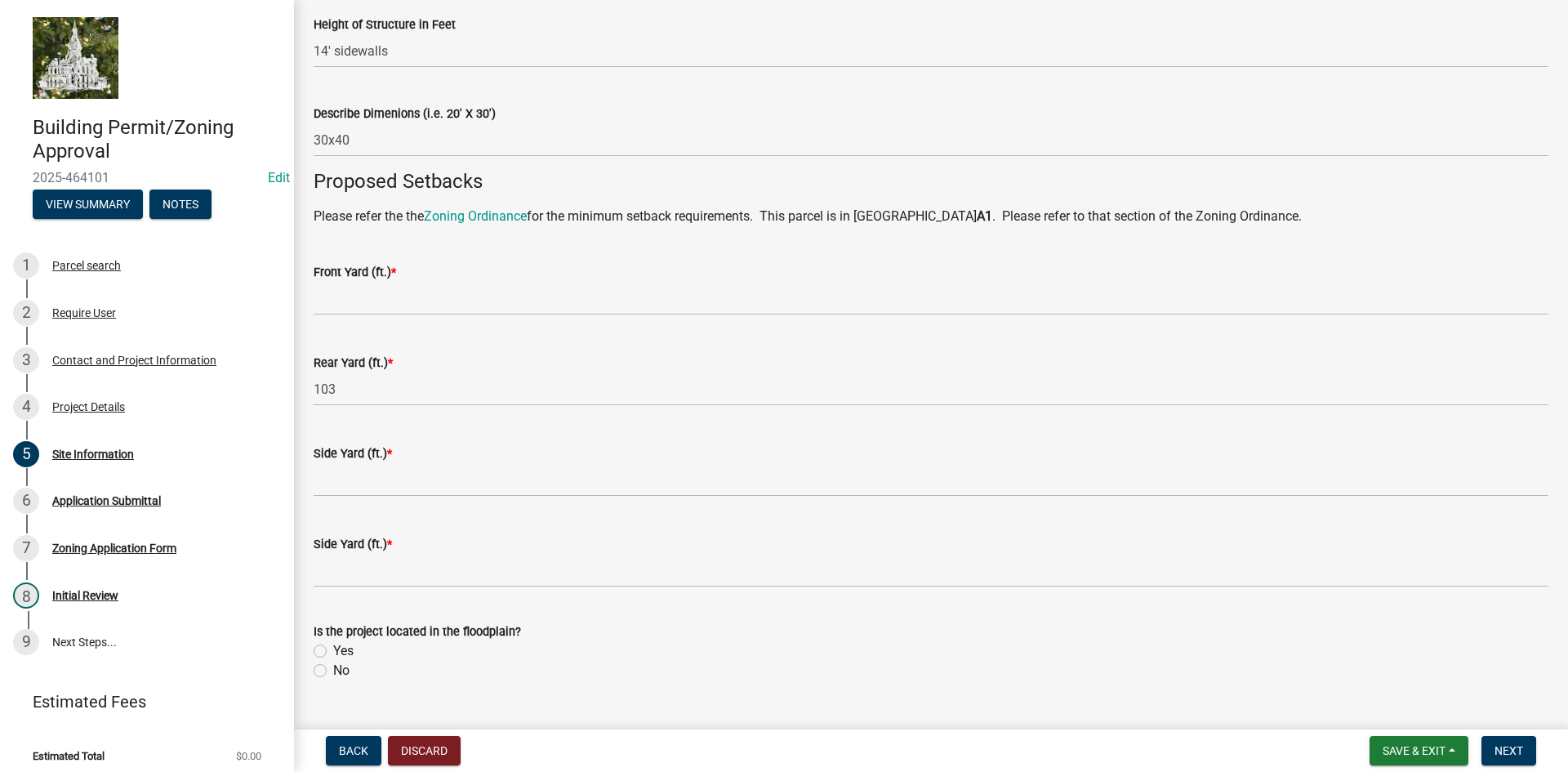
scroll to position [924, 0]
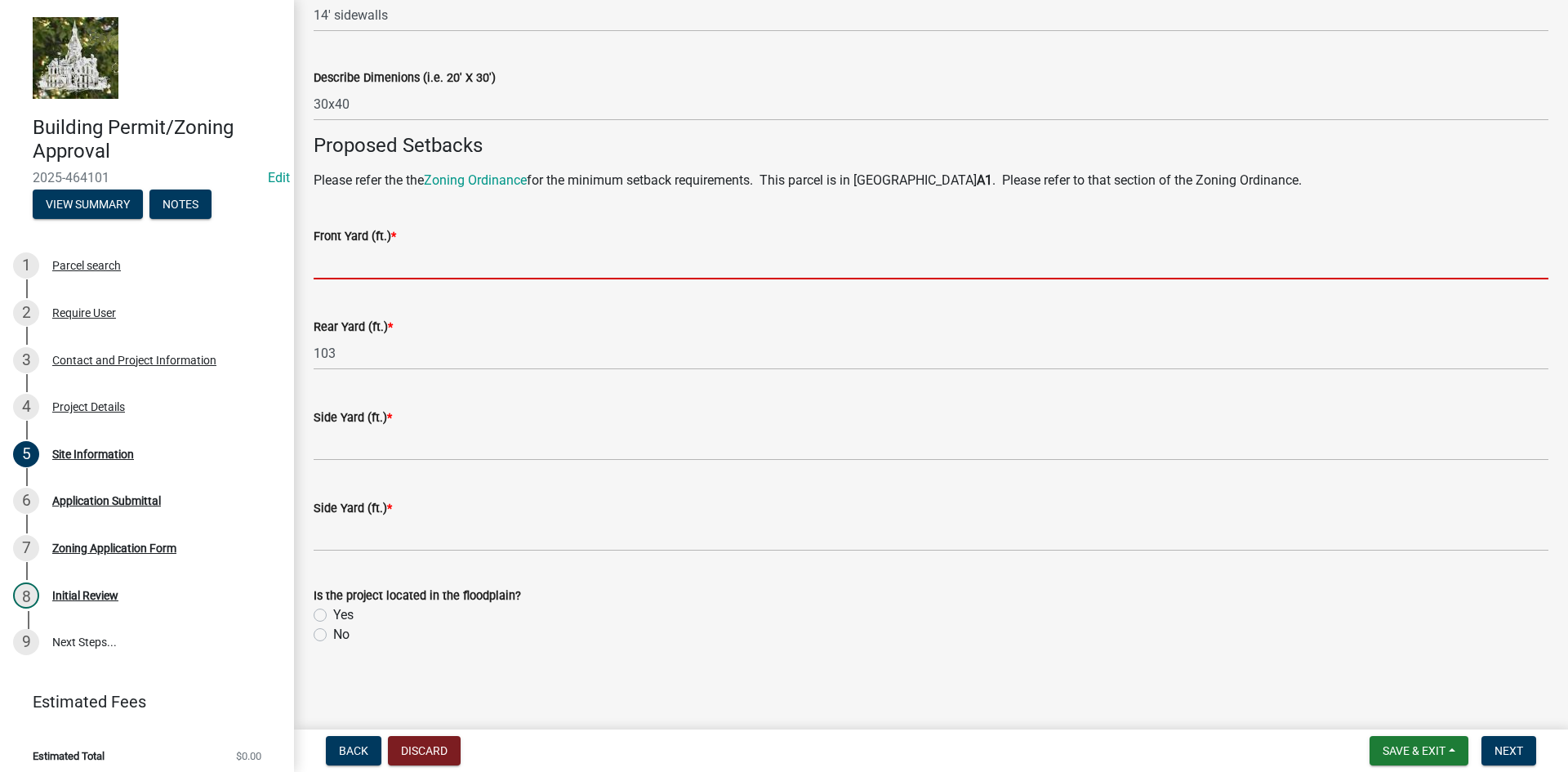
click at [338, 265] on input "text" at bounding box center [932, 262] width 1235 height 34
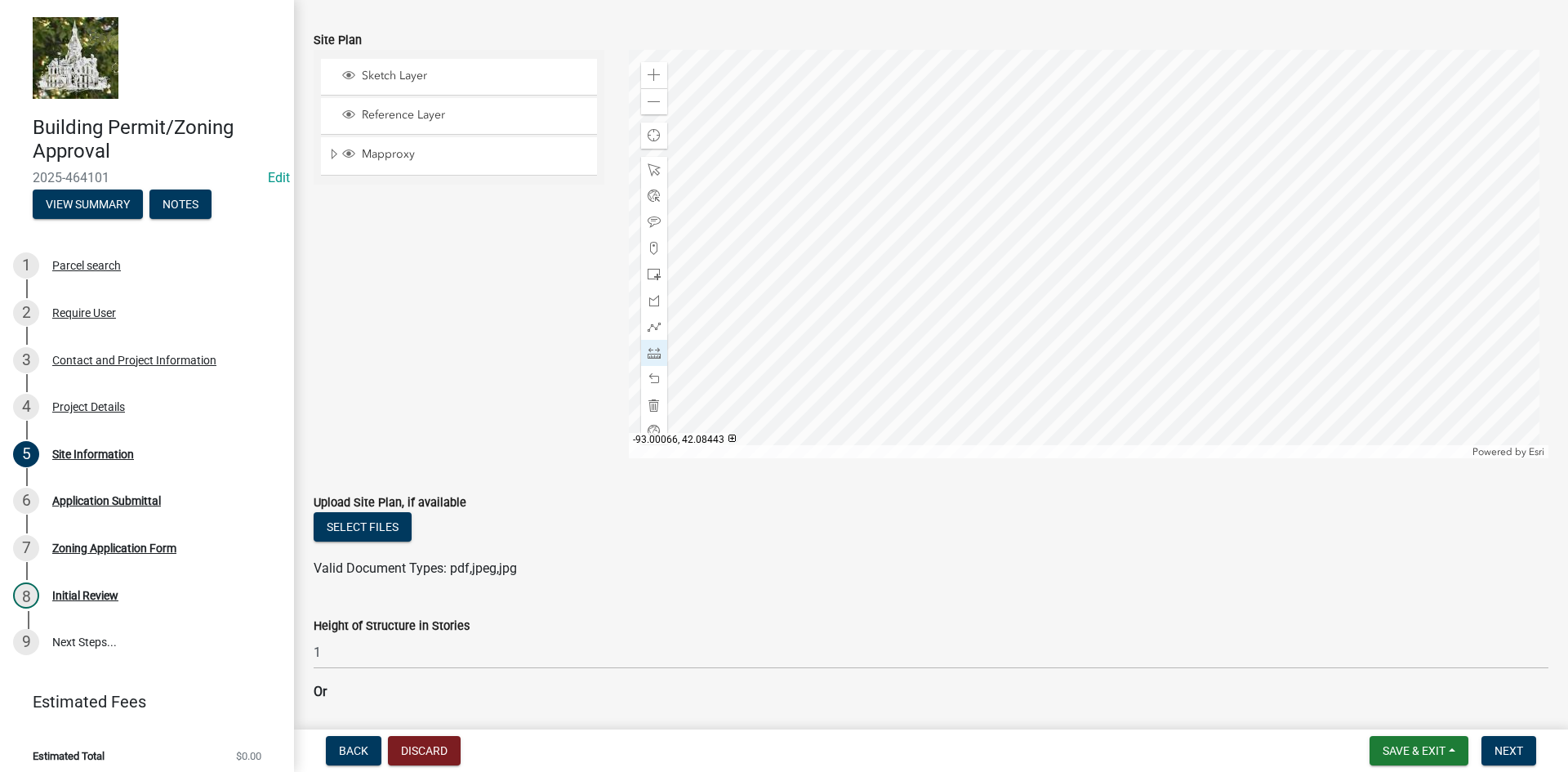
scroll to position [0, 0]
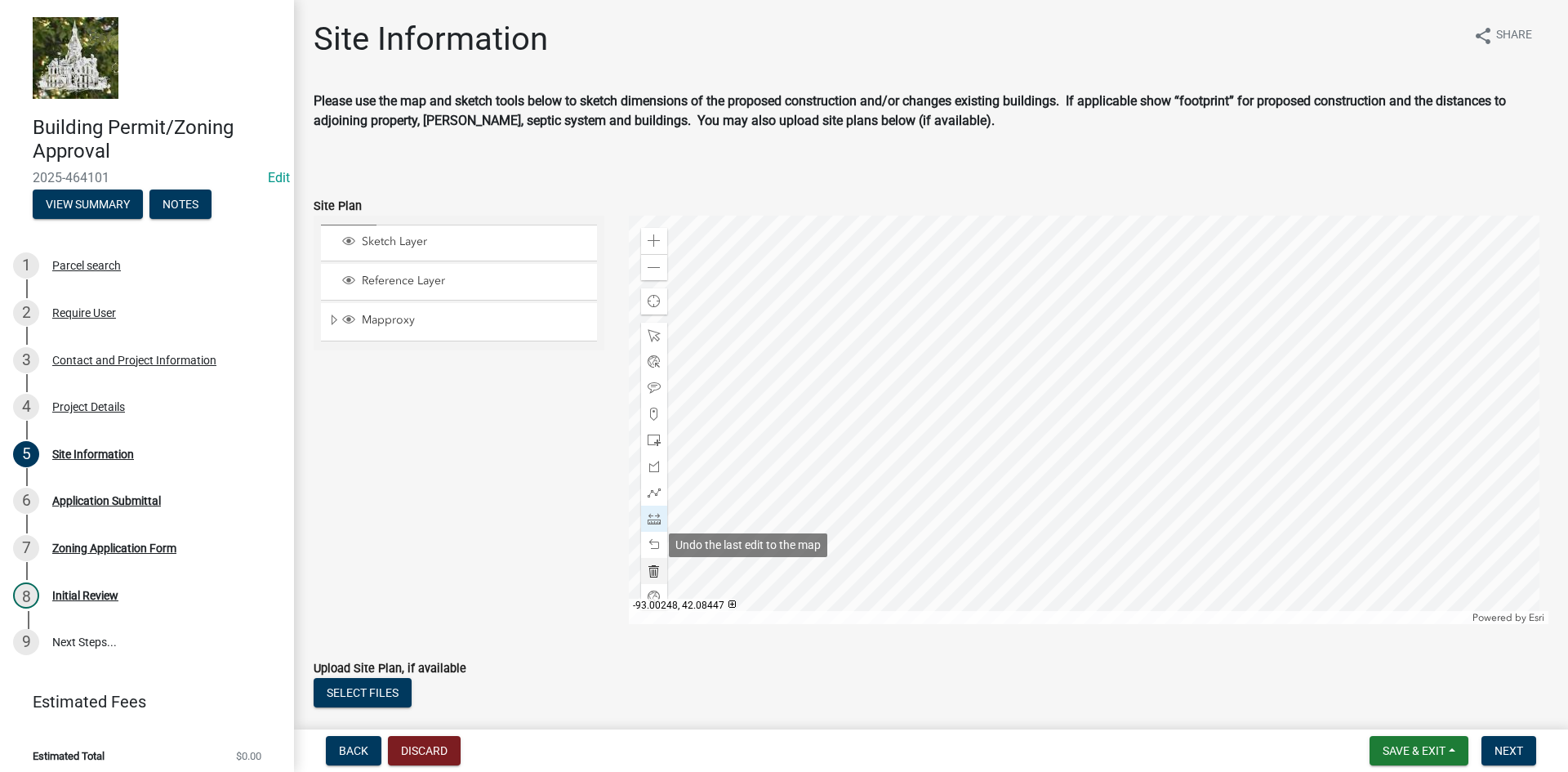
type input "147"
click at [652, 571] on span at bounding box center [654, 571] width 13 height 13
click at [1094, 408] on div at bounding box center [1089, 420] width 920 height 408
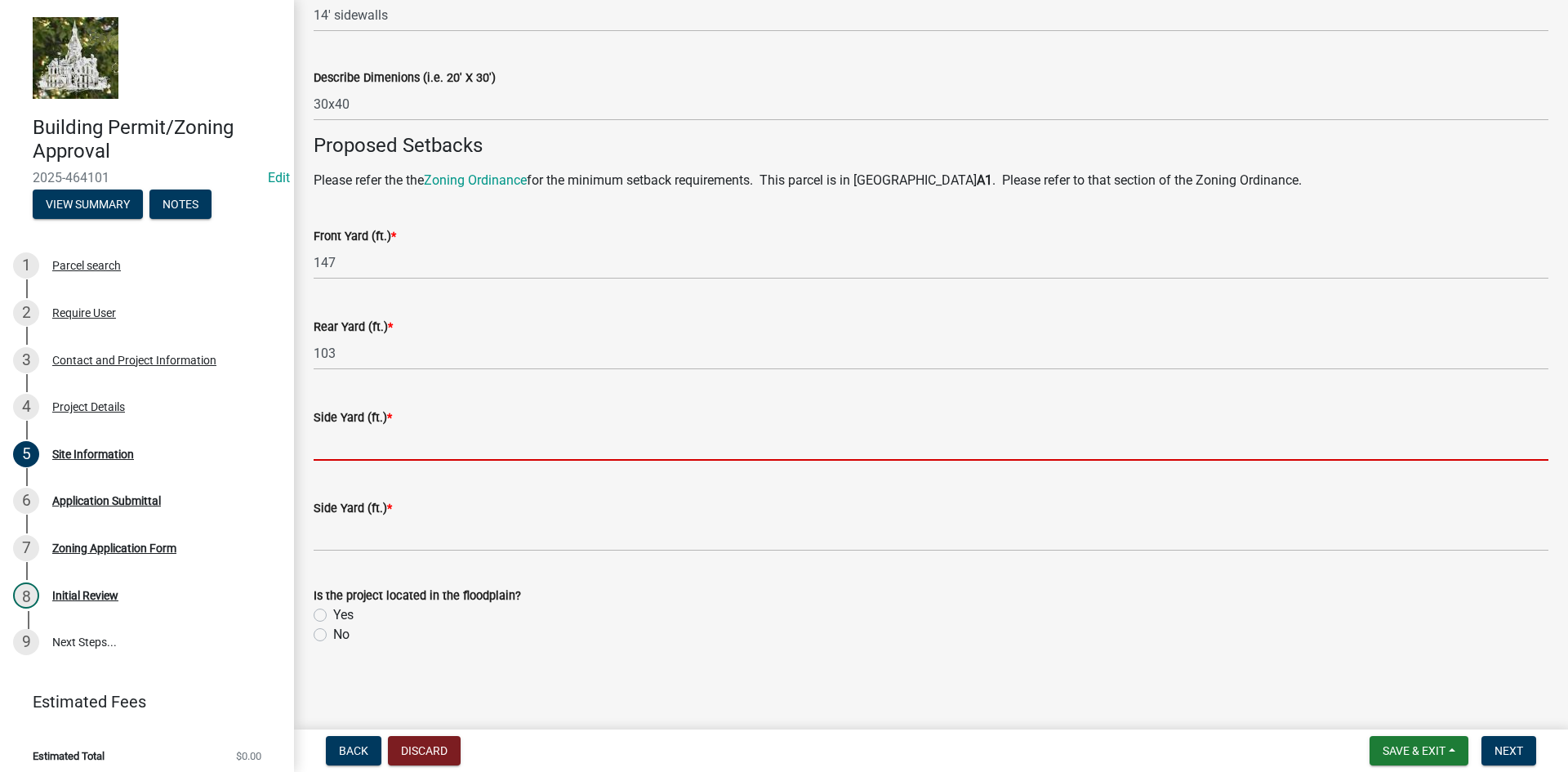
click at [391, 441] on input "text" at bounding box center [932, 444] width 1235 height 34
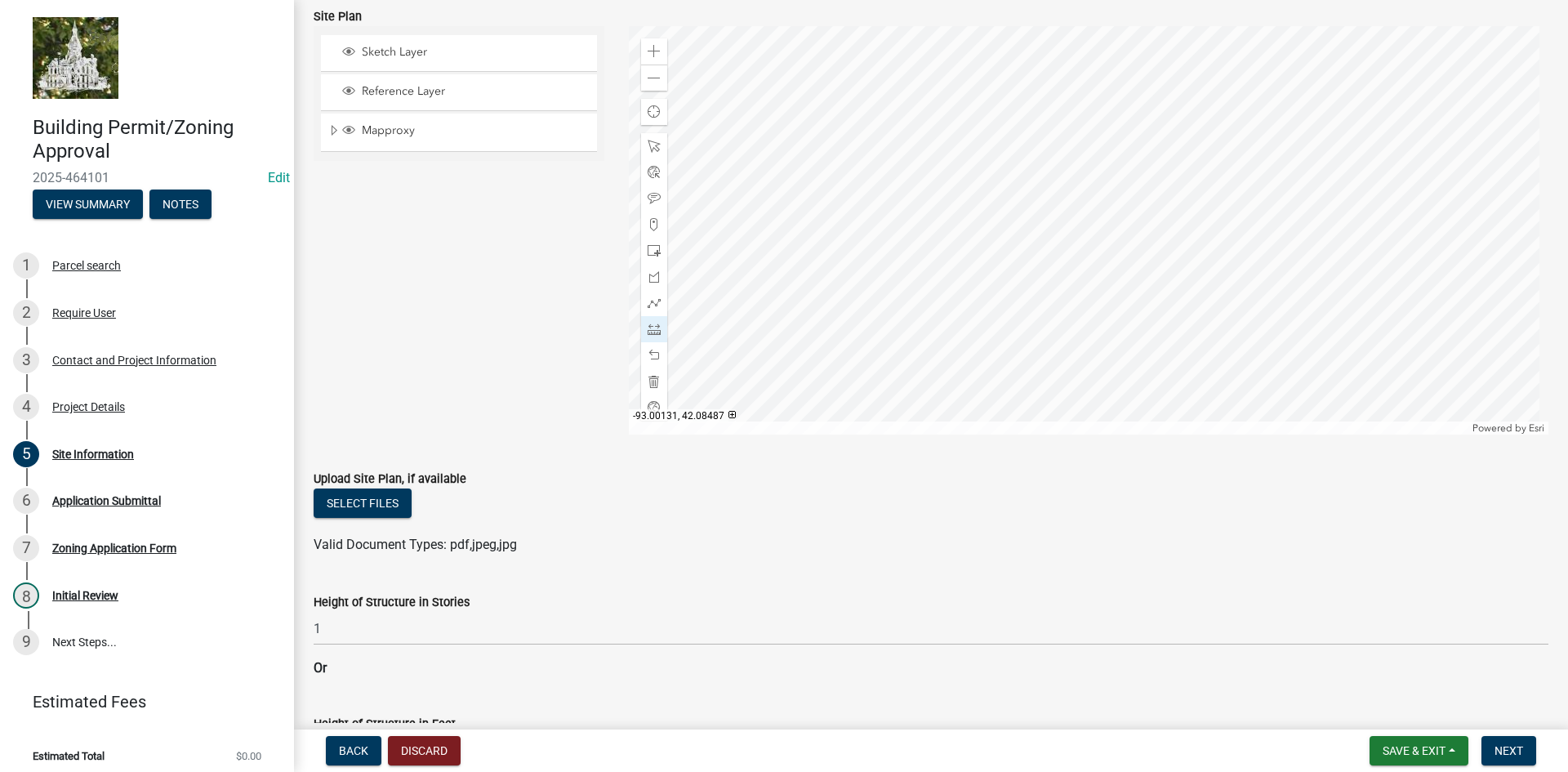
scroll to position [0, 0]
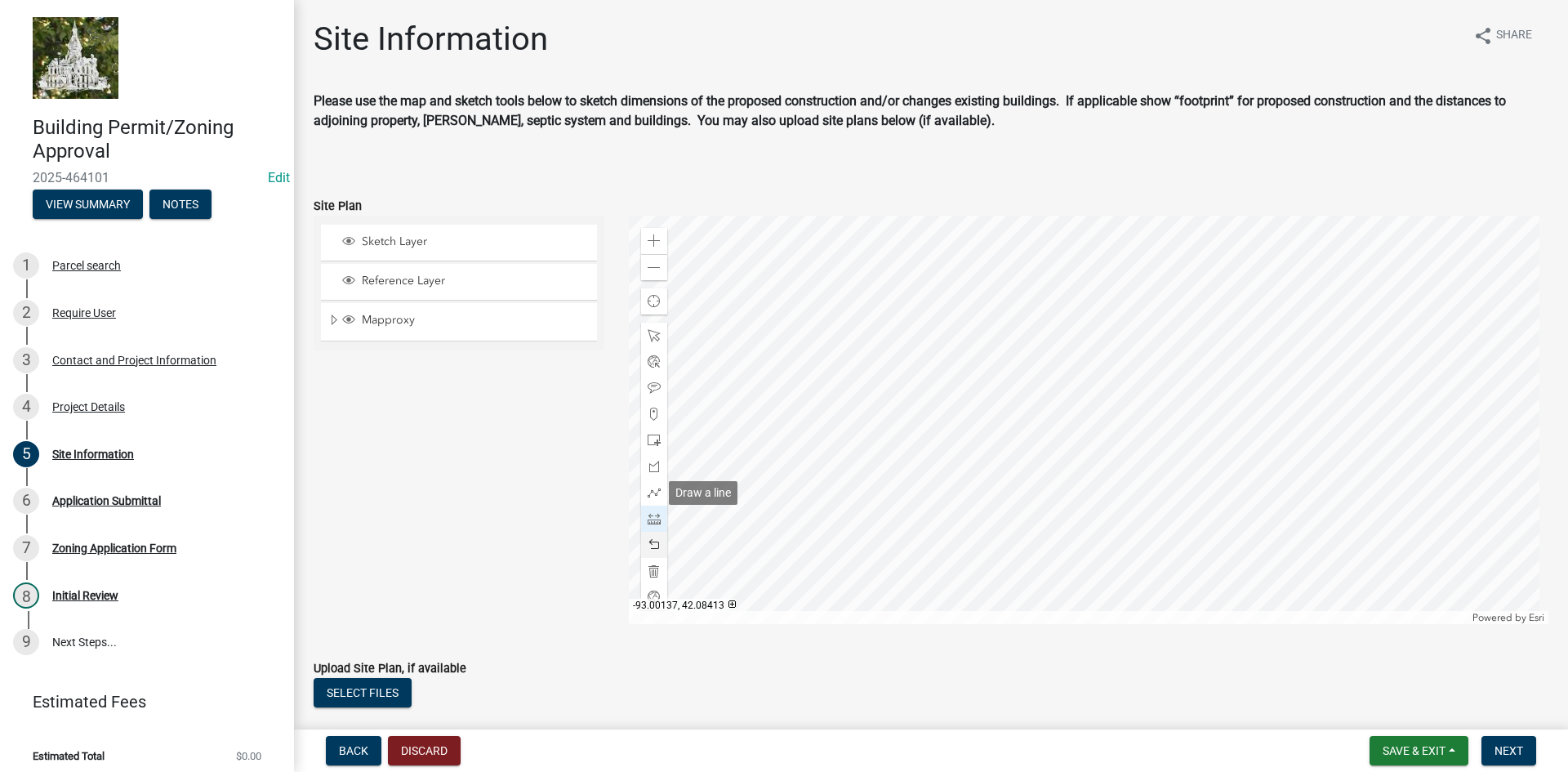
type input "145"
click at [650, 571] on span at bounding box center [654, 571] width 13 height 13
click at [650, 523] on span at bounding box center [654, 518] width 13 height 13
click at [1092, 466] on div at bounding box center [1089, 420] width 920 height 408
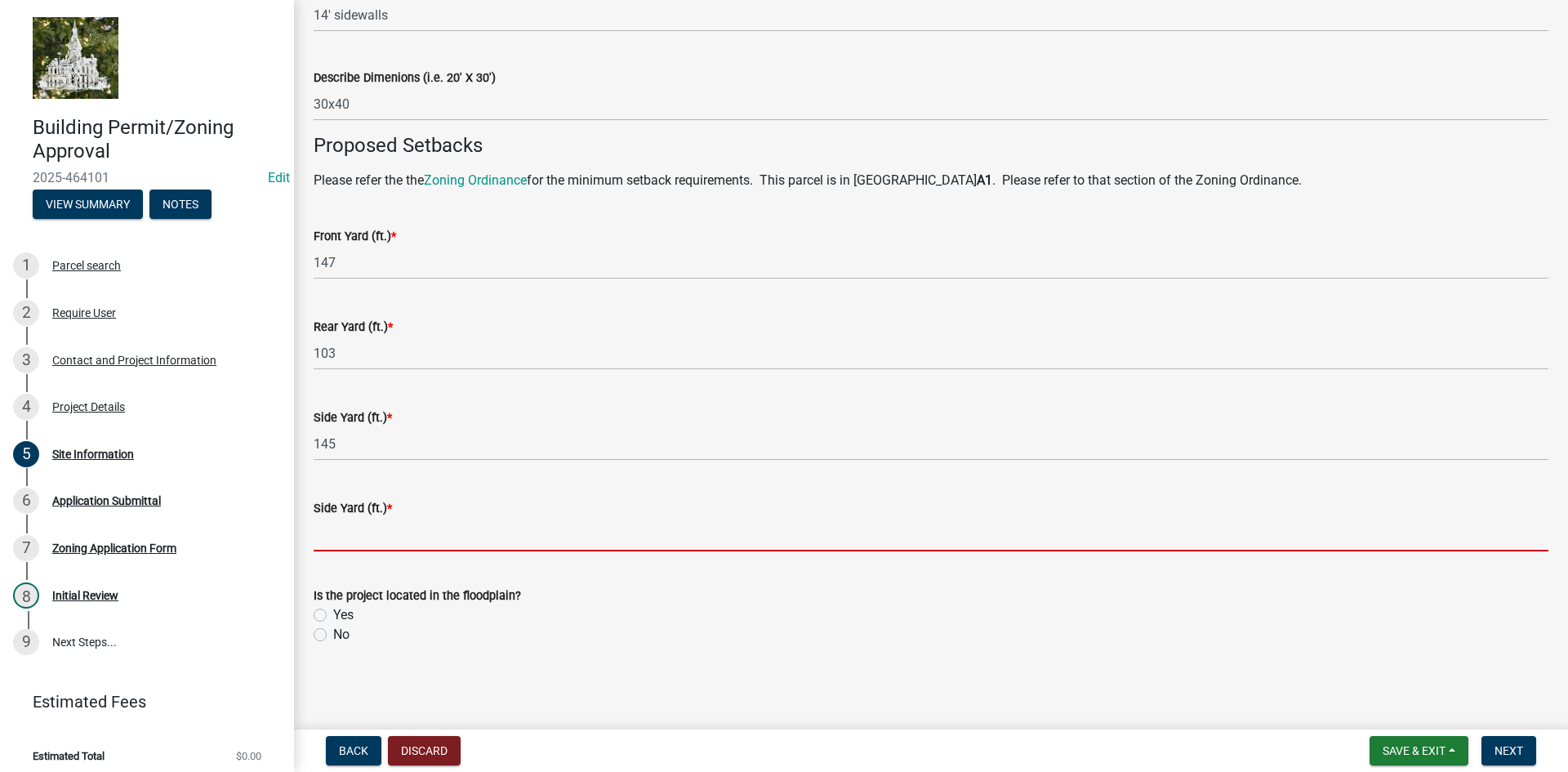
click at [349, 539] on input "text" at bounding box center [932, 534] width 1235 height 34
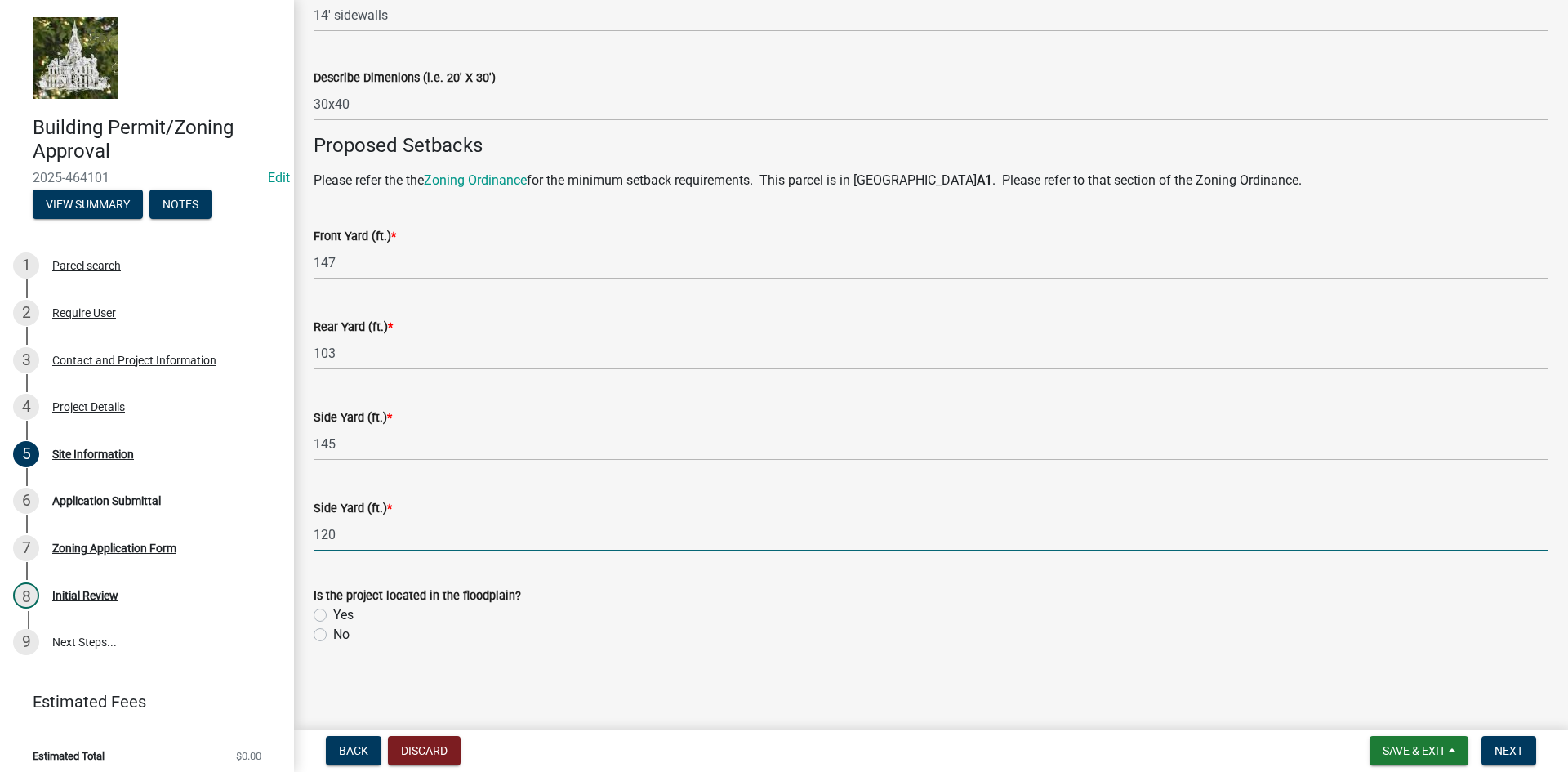
type input "120"
click at [334, 635] on label "No" at bounding box center [341, 634] width 16 height 20
click at [334, 635] on input "No" at bounding box center [338, 630] width 10 height 10
radio input "true"
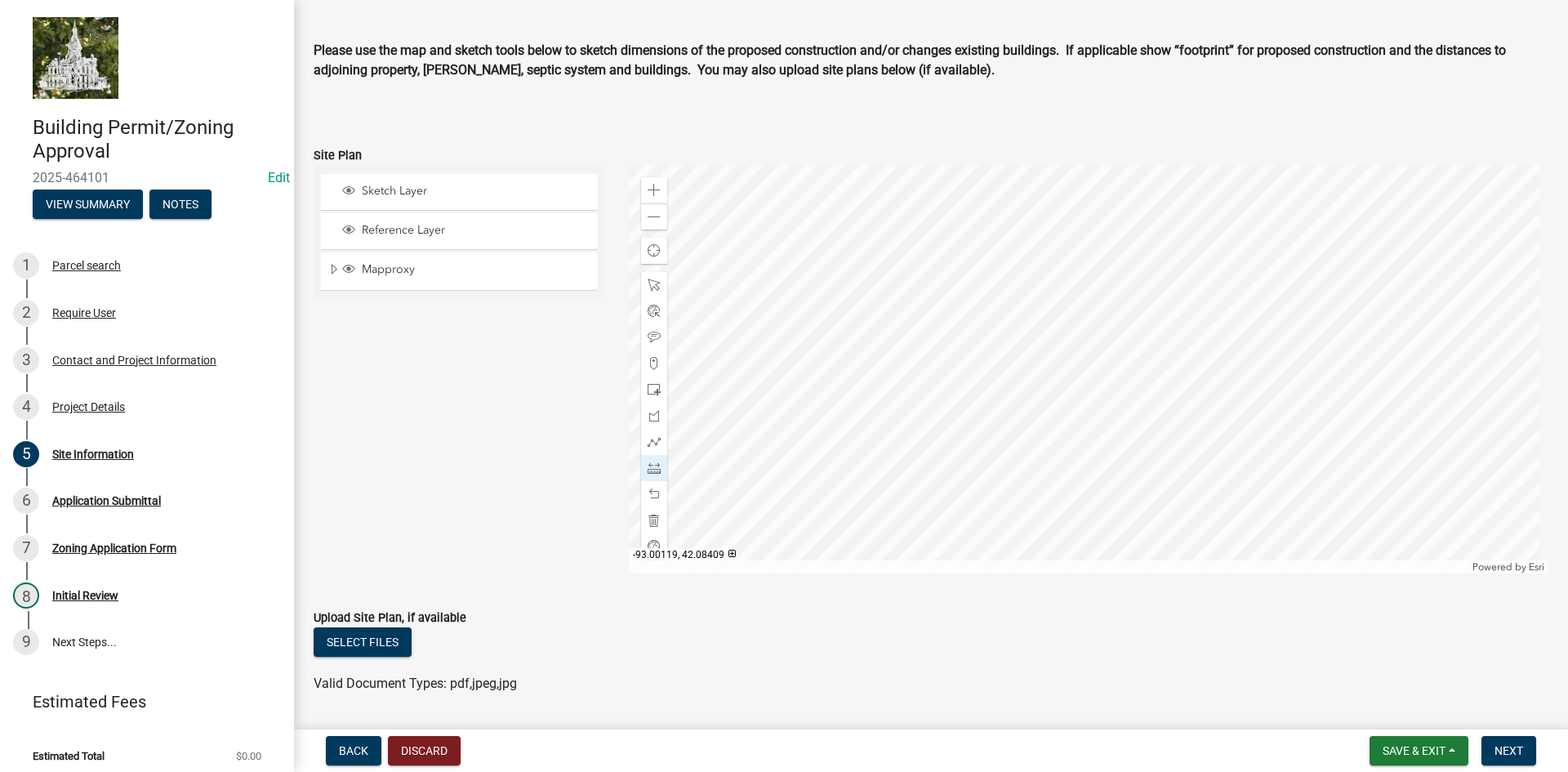
scroll to position [82, 0]
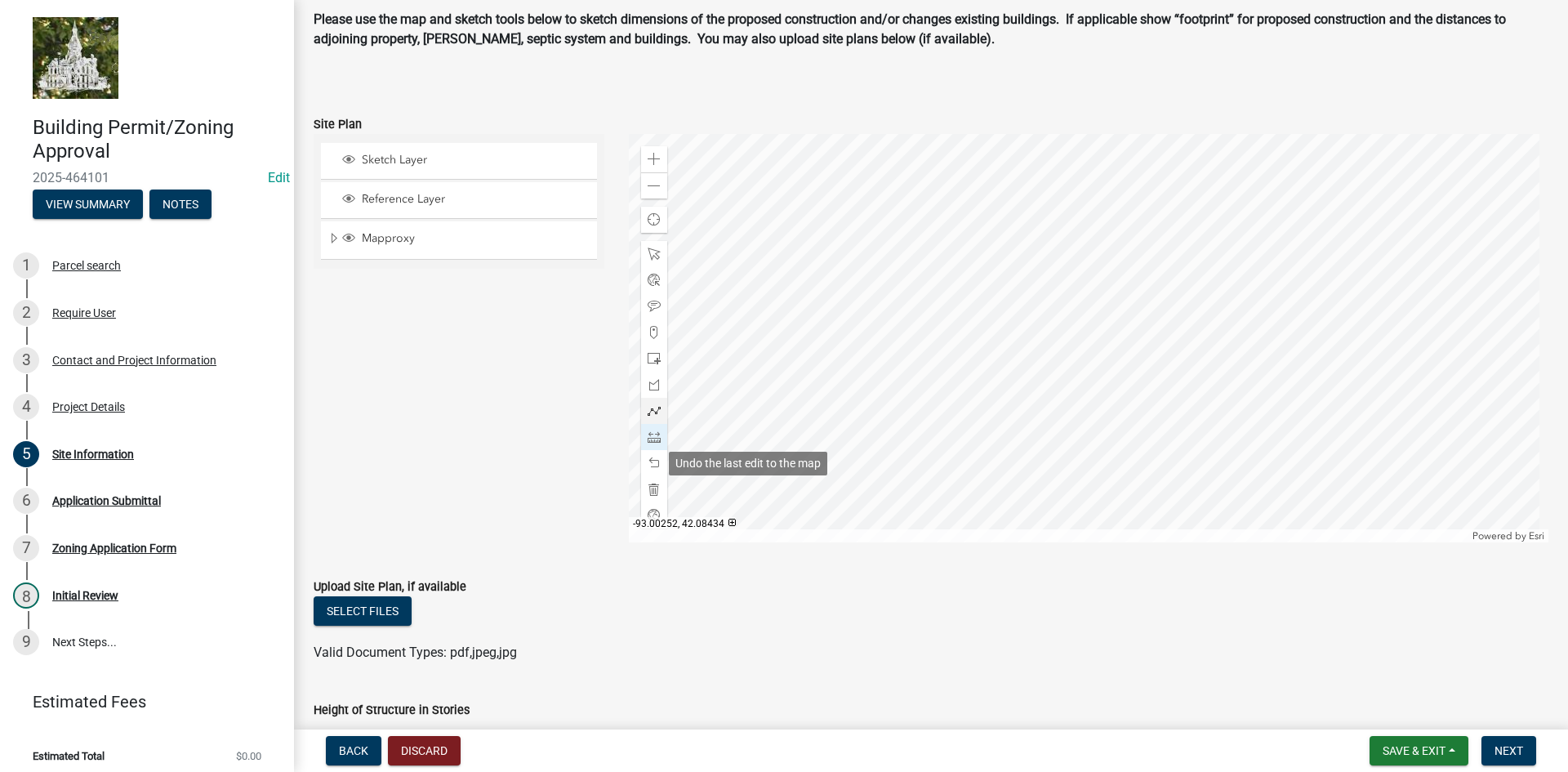
click at [648, 493] on span at bounding box center [654, 489] width 13 height 13
click at [651, 354] on span at bounding box center [654, 359] width 13 height 13
click at [1033, 384] on div at bounding box center [1089, 338] width 920 height 408
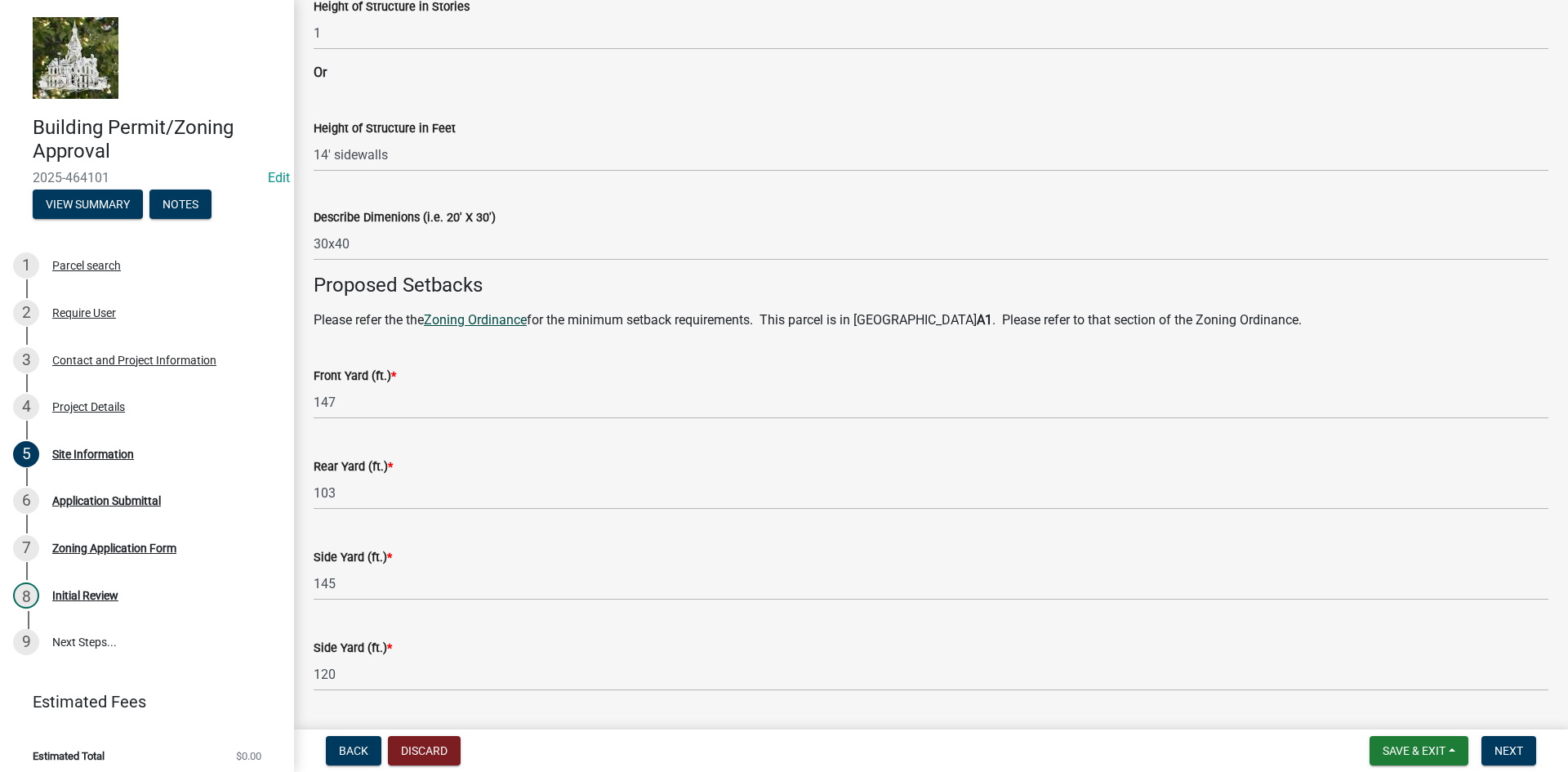
scroll to position [924, 0]
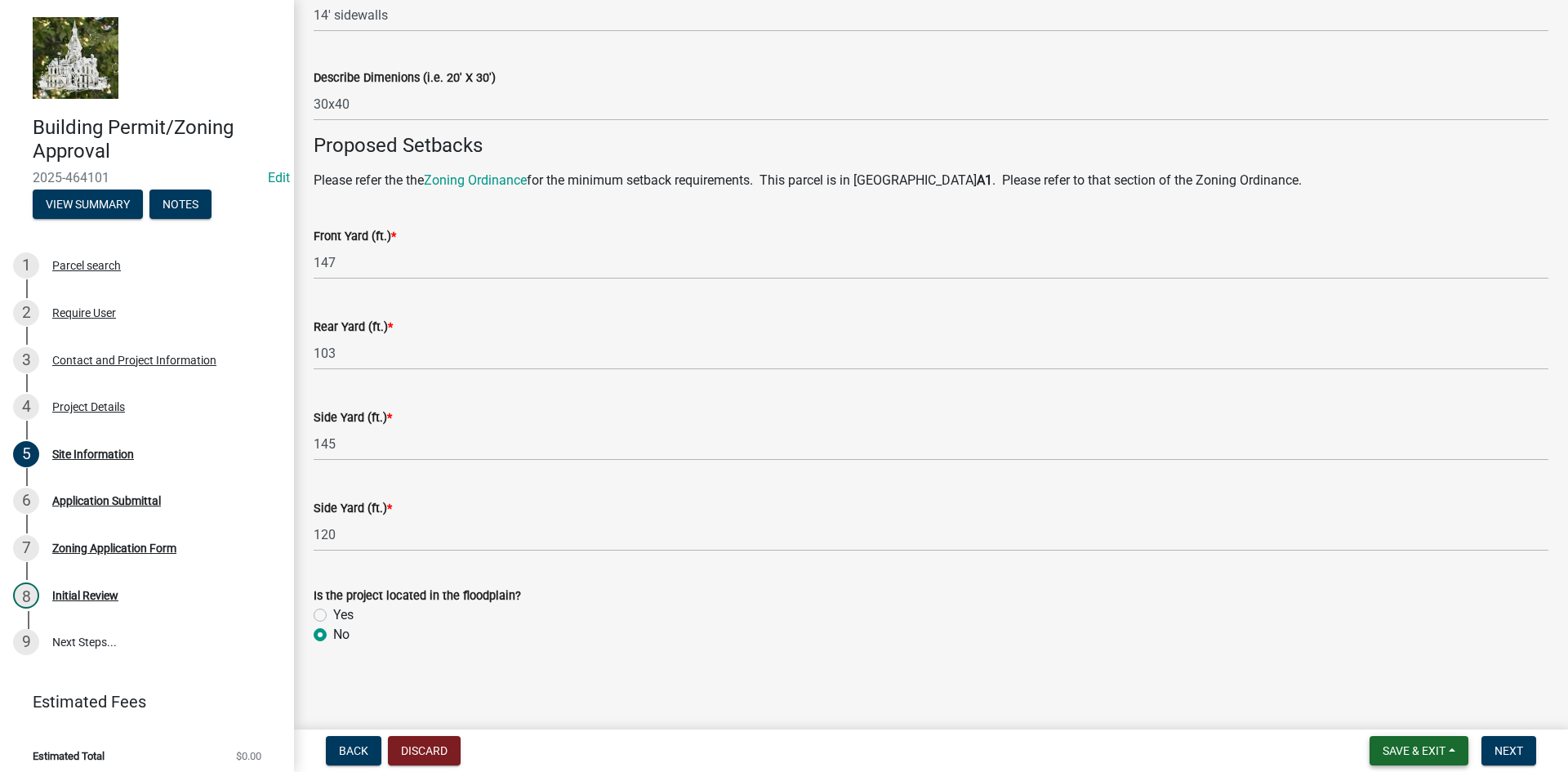
click at [1407, 749] on span "Save & Exit" at bounding box center [1413, 750] width 63 height 13
click at [1380, 663] on button "Save" at bounding box center [1402, 669] width 130 height 39
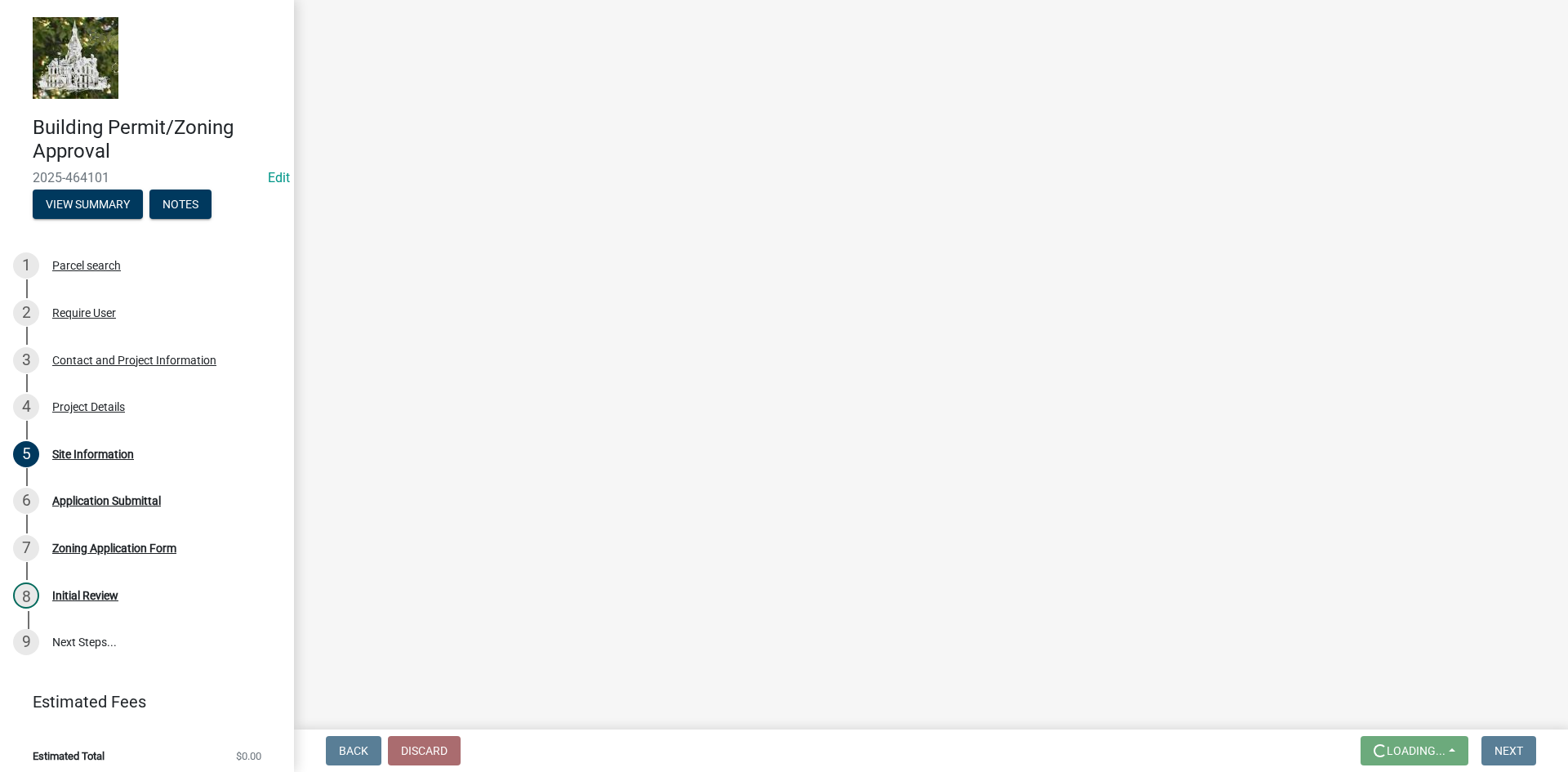
scroll to position [0, 0]
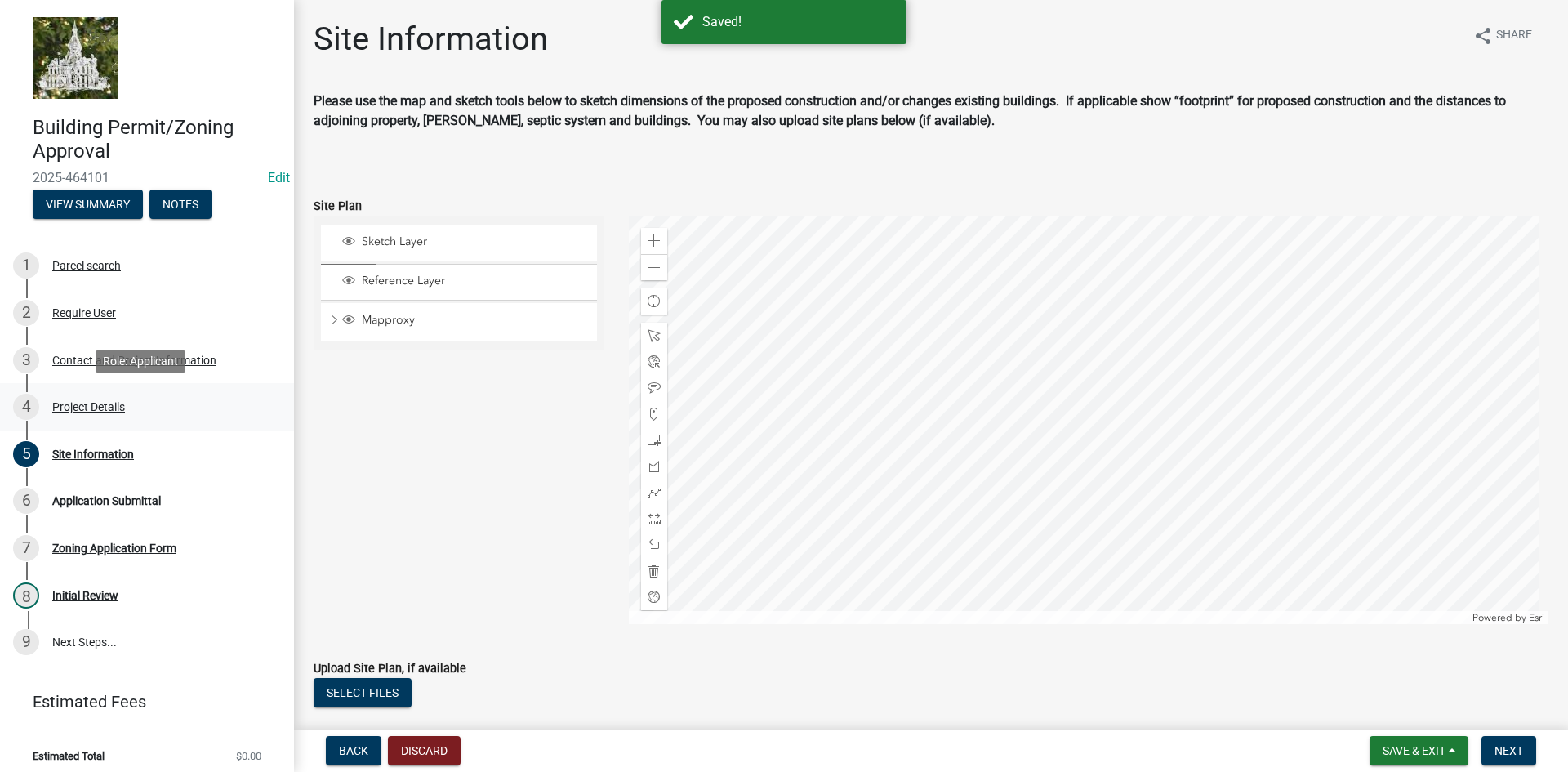
click at [92, 405] on div "Project Details" at bounding box center [89, 407] width 73 height 11
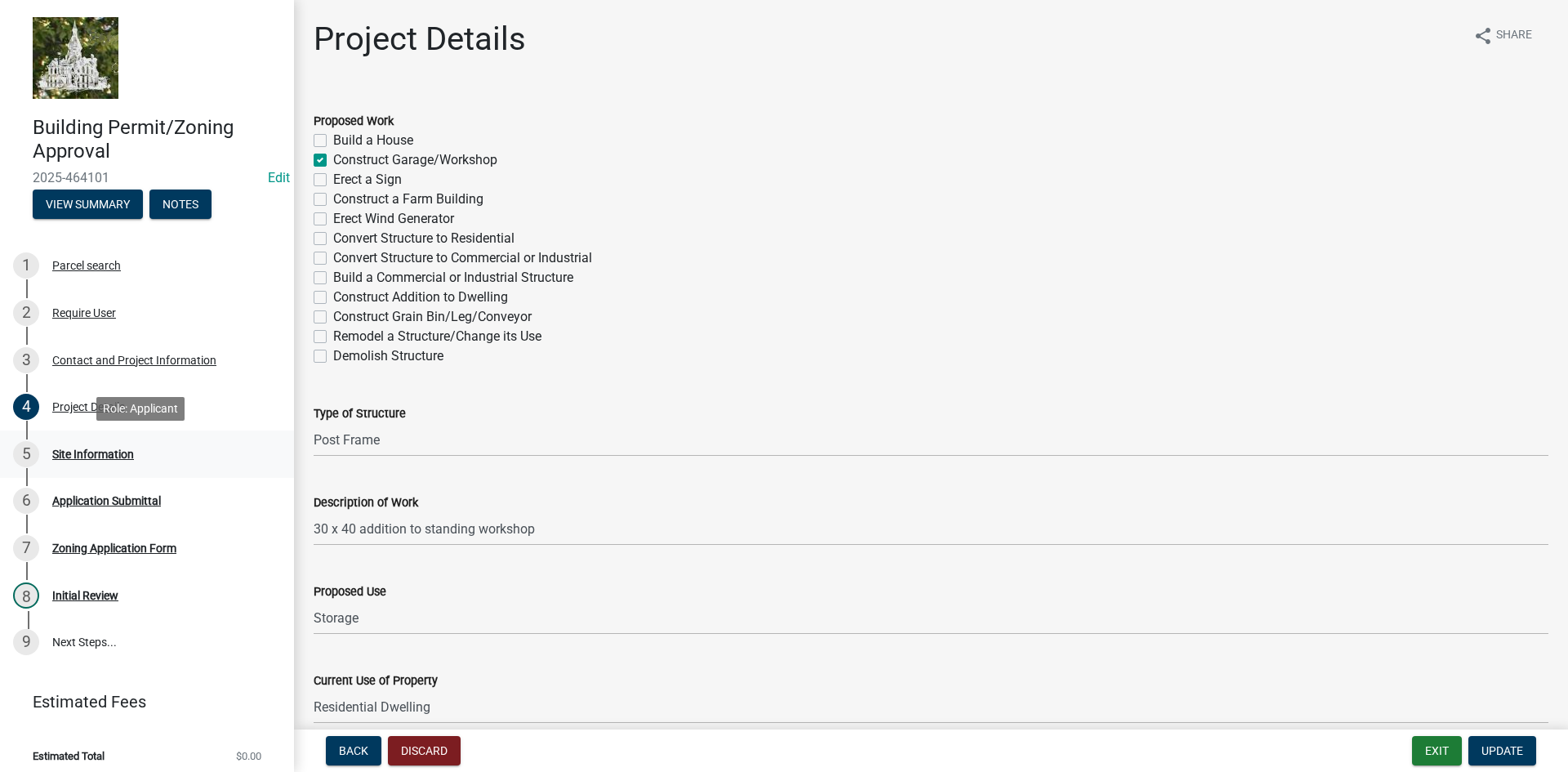
click at [93, 452] on div "Site Information" at bounding box center [93, 453] width 82 height 11
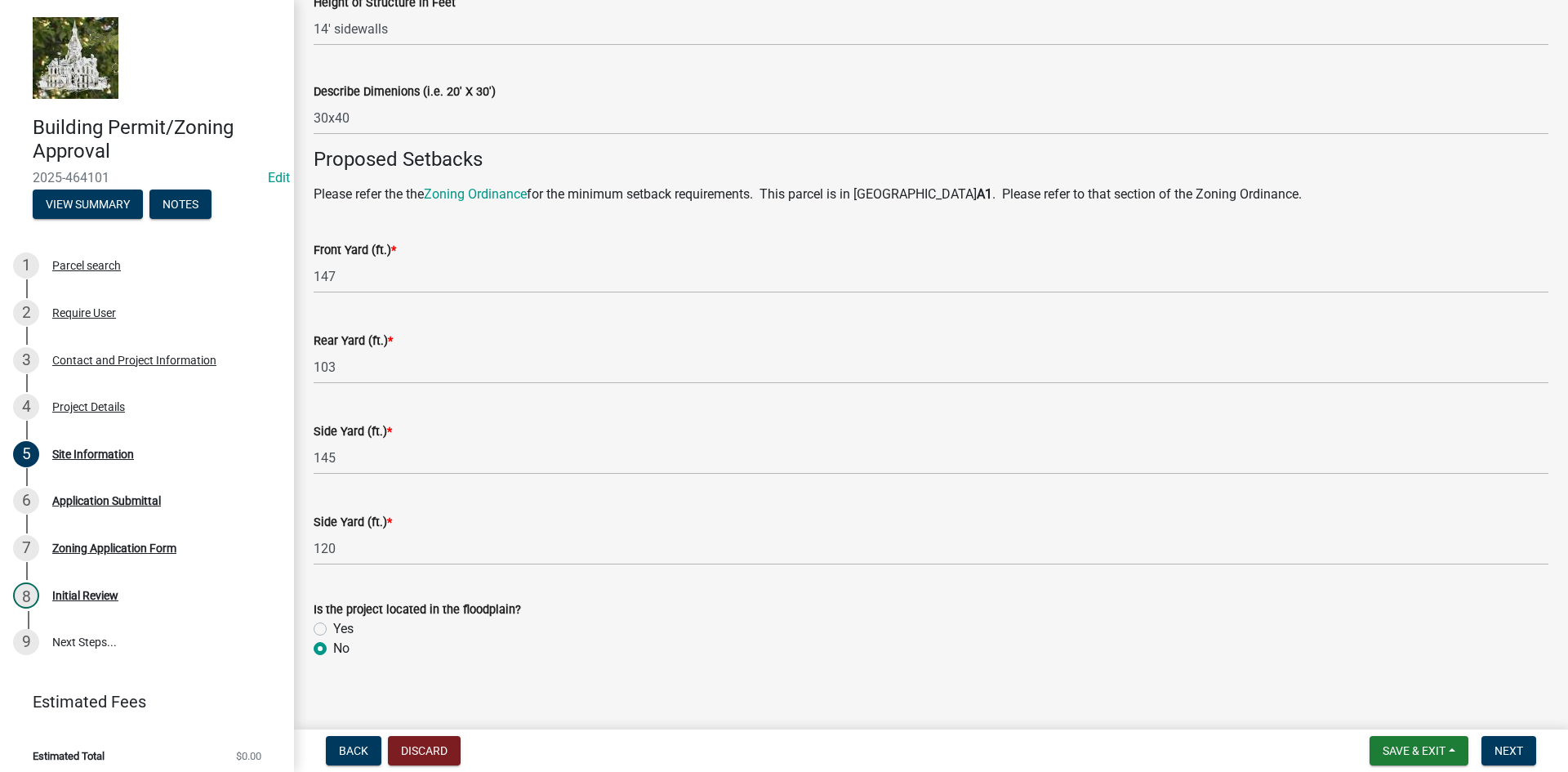
scroll to position [924, 0]
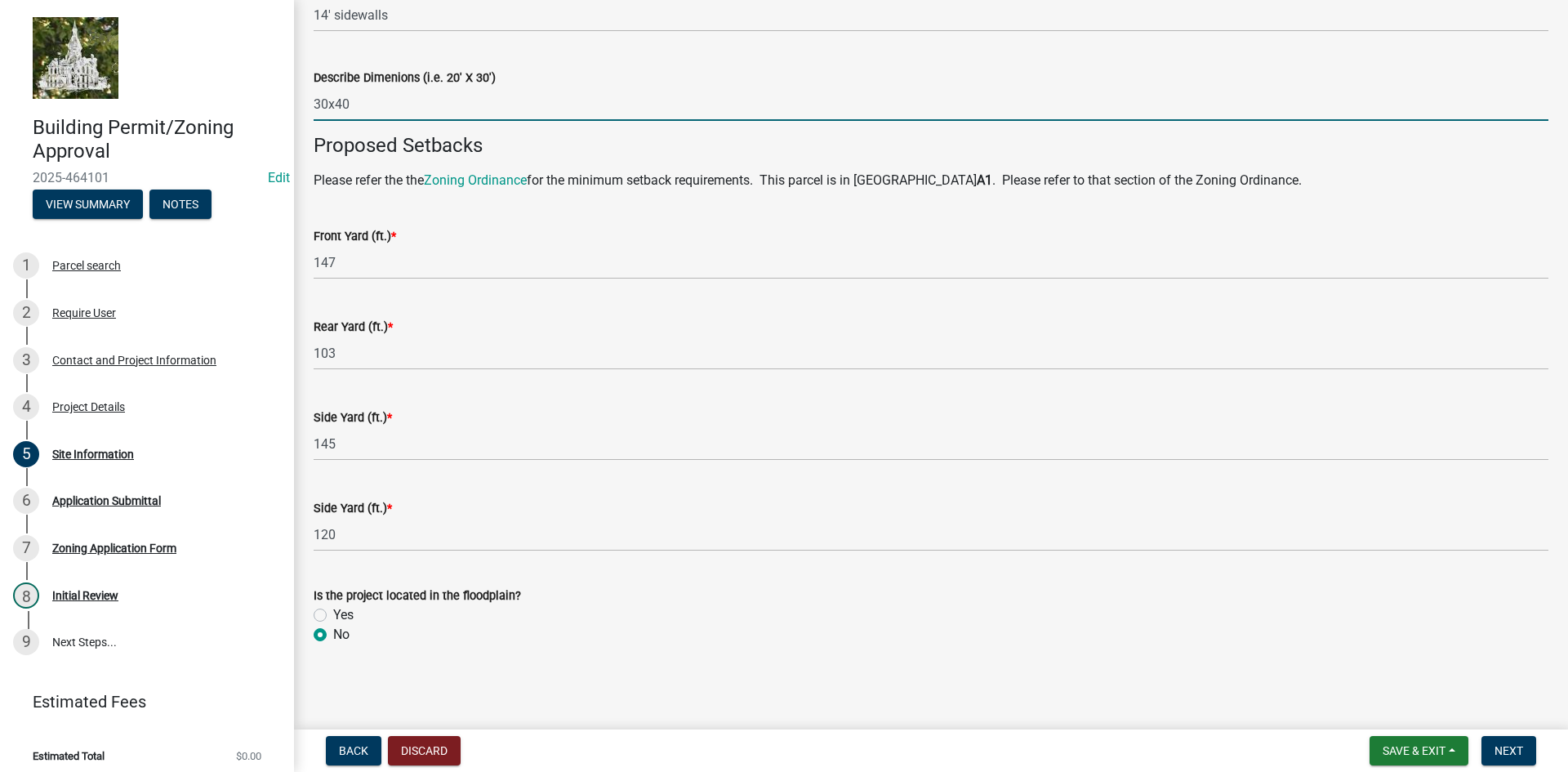
click at [329, 101] on input "30x40" at bounding box center [932, 104] width 1235 height 34
click at [370, 103] on input "30'x40" at bounding box center [932, 104] width 1235 height 34
type input "30'x40'"
click at [1502, 745] on span "Next" at bounding box center [1509, 750] width 29 height 13
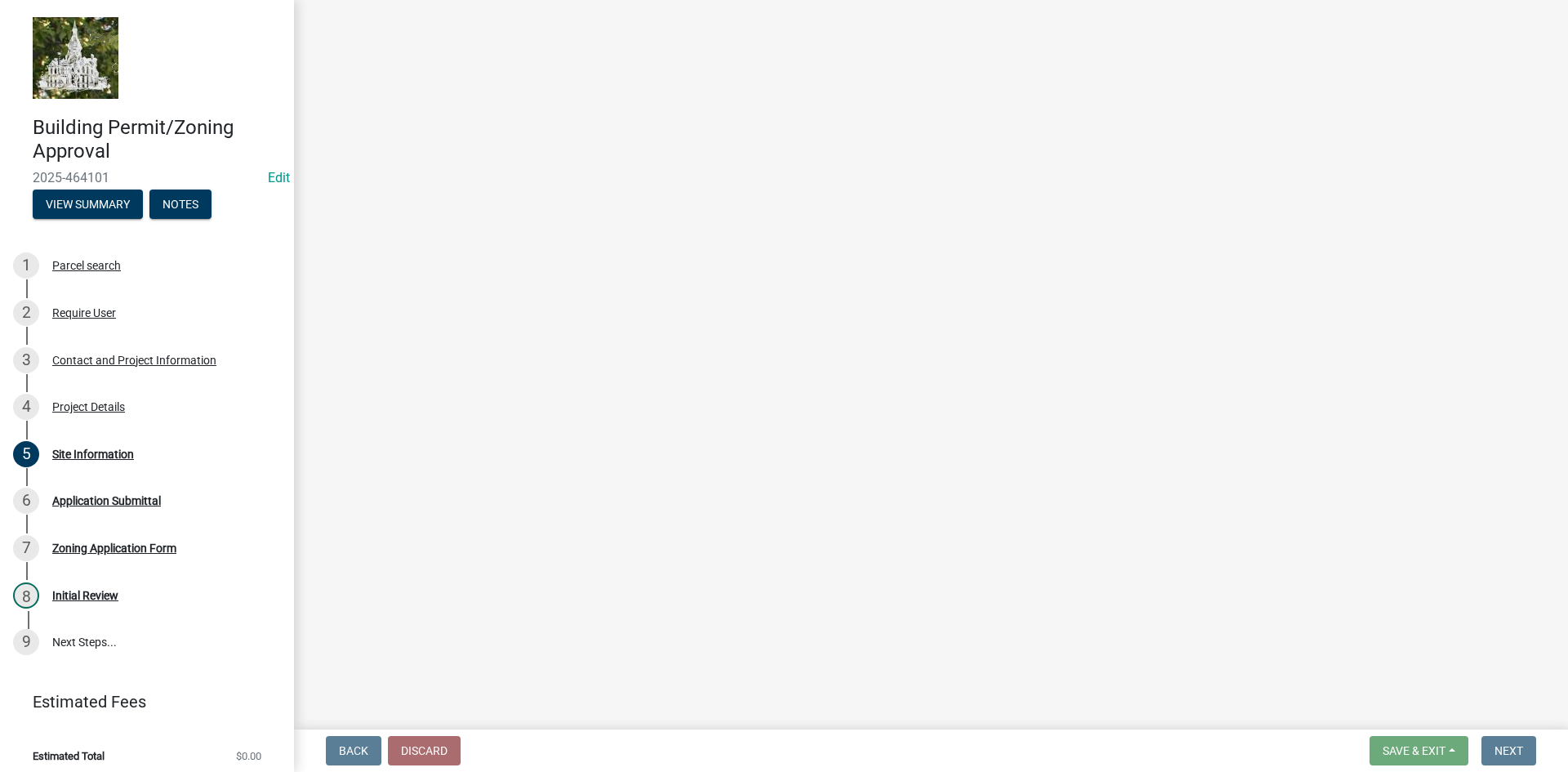
scroll to position [0, 0]
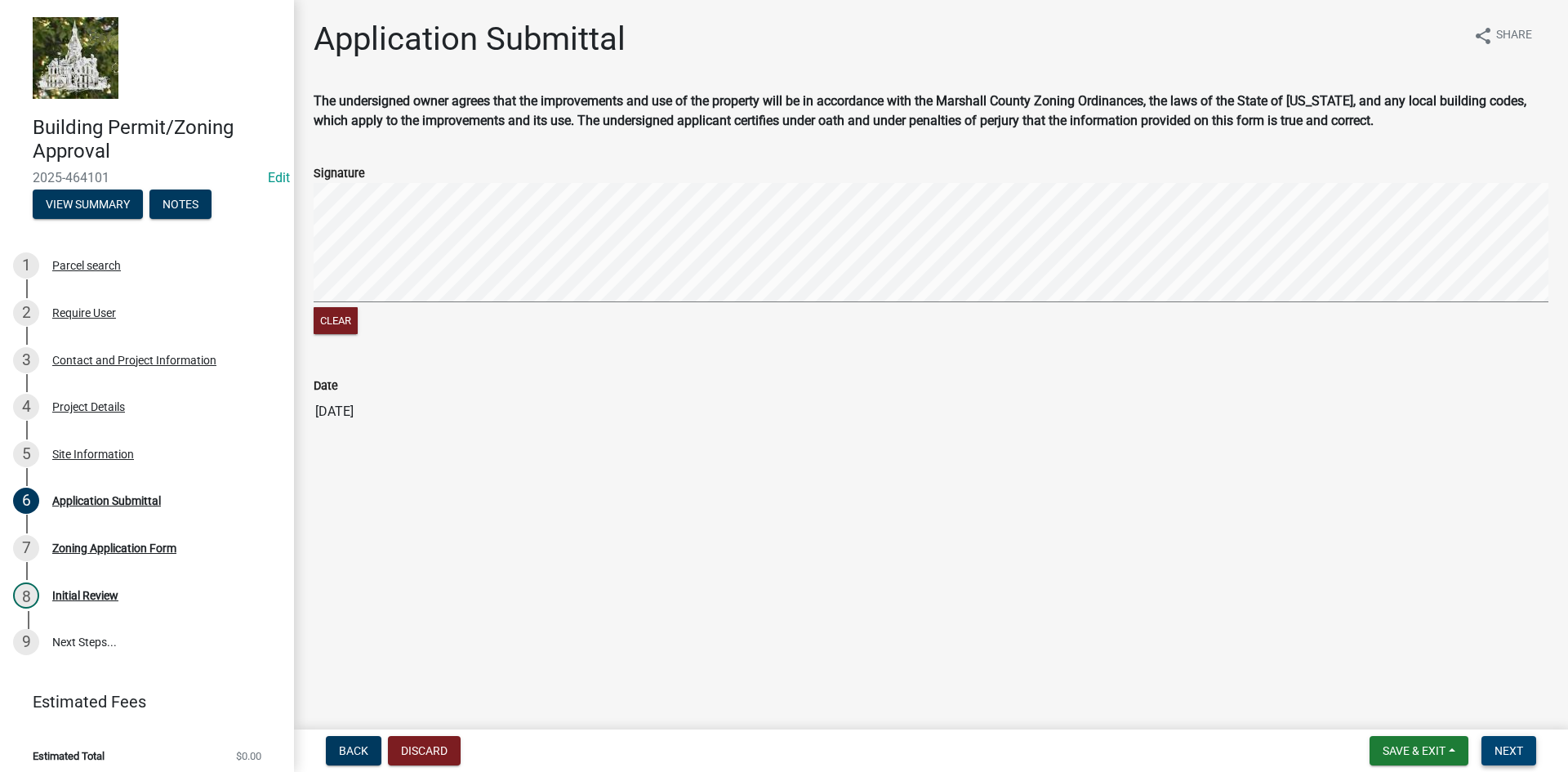
click at [1516, 750] on span "Next" at bounding box center [1509, 750] width 29 height 13
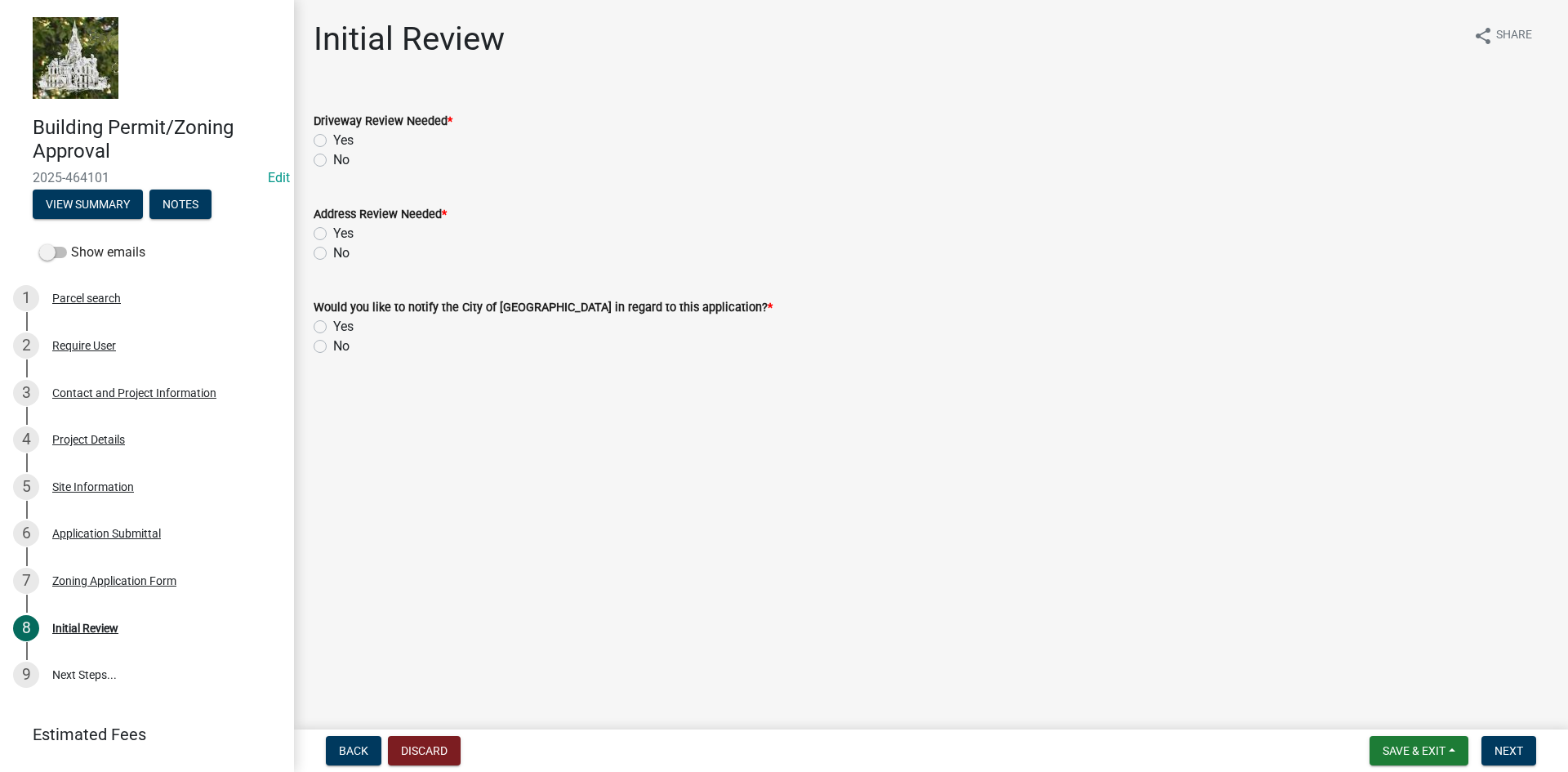
click at [334, 155] on label "No" at bounding box center [341, 159] width 16 height 20
click at [334, 155] on input "No" at bounding box center [338, 155] width 10 height 10
radio input "true"
click at [334, 255] on label "No" at bounding box center [341, 253] width 16 height 20
click at [334, 254] on input "No" at bounding box center [338, 248] width 10 height 10
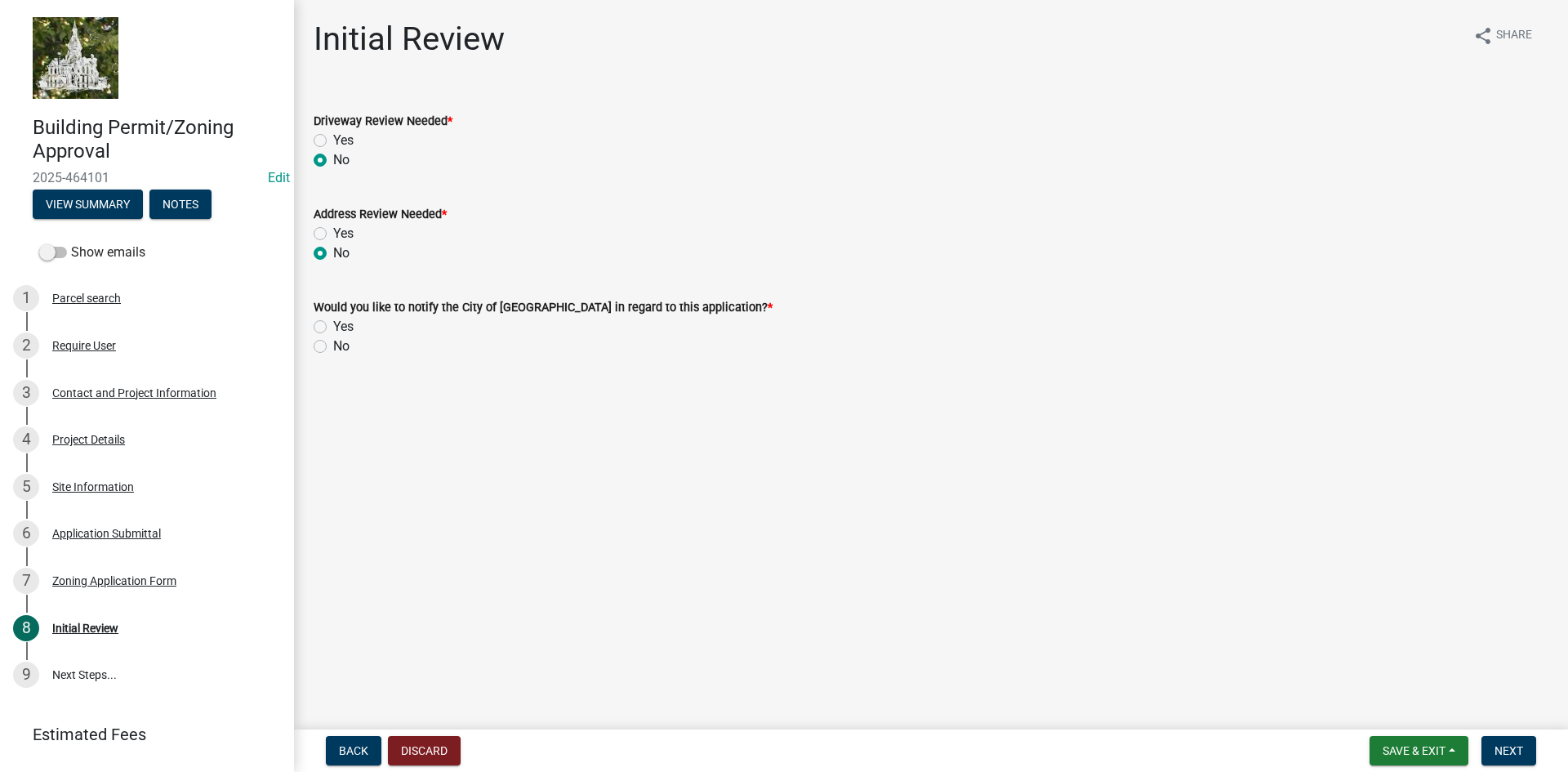
radio input "true"
click at [323, 352] on div "No" at bounding box center [932, 346] width 1235 height 20
click at [334, 346] on label "No" at bounding box center [341, 346] width 16 height 20
click at [334, 346] on input "No" at bounding box center [338, 341] width 10 height 10
radio input "true"
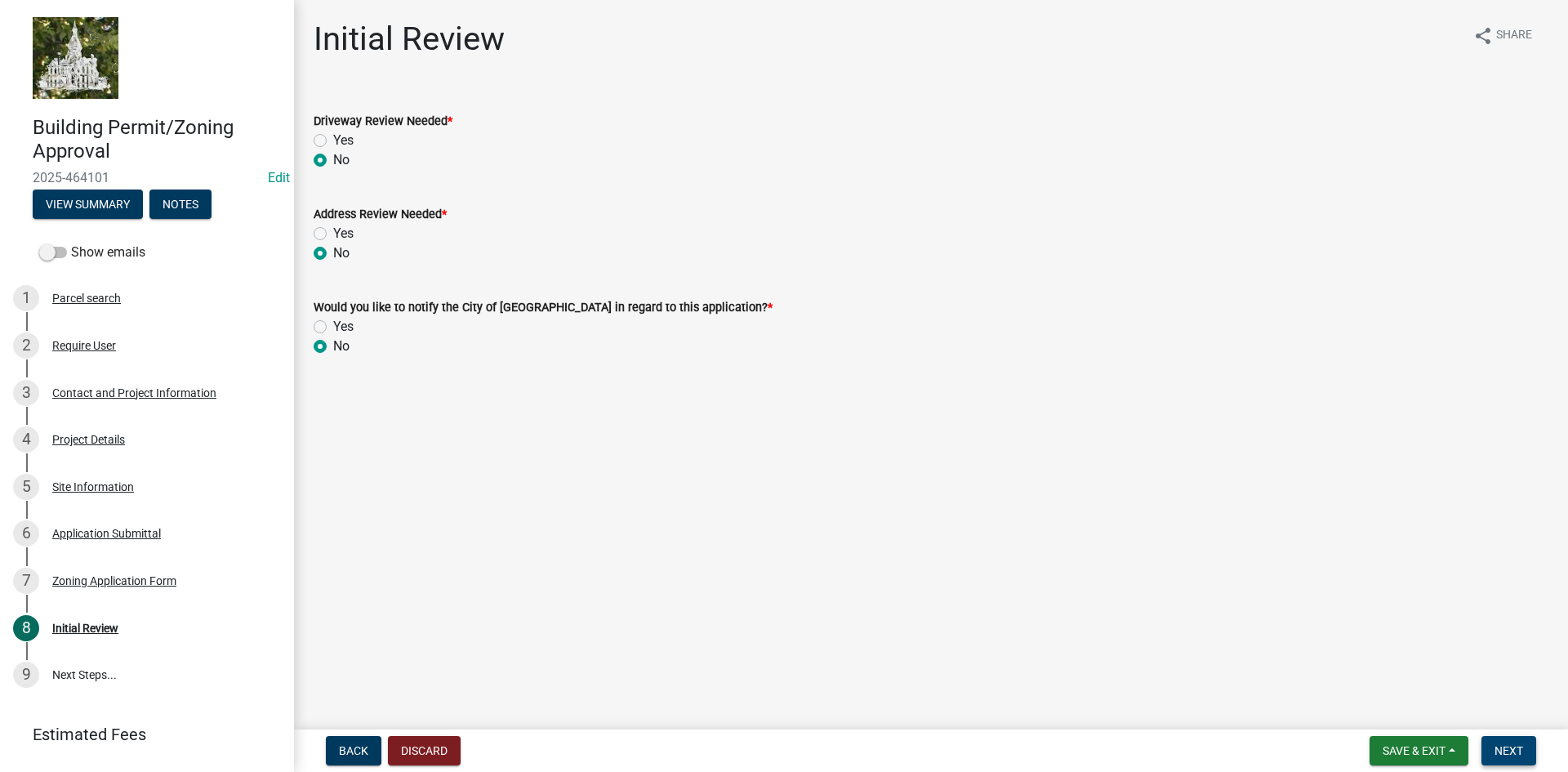
click at [1498, 750] on span "Next" at bounding box center [1509, 750] width 29 height 13
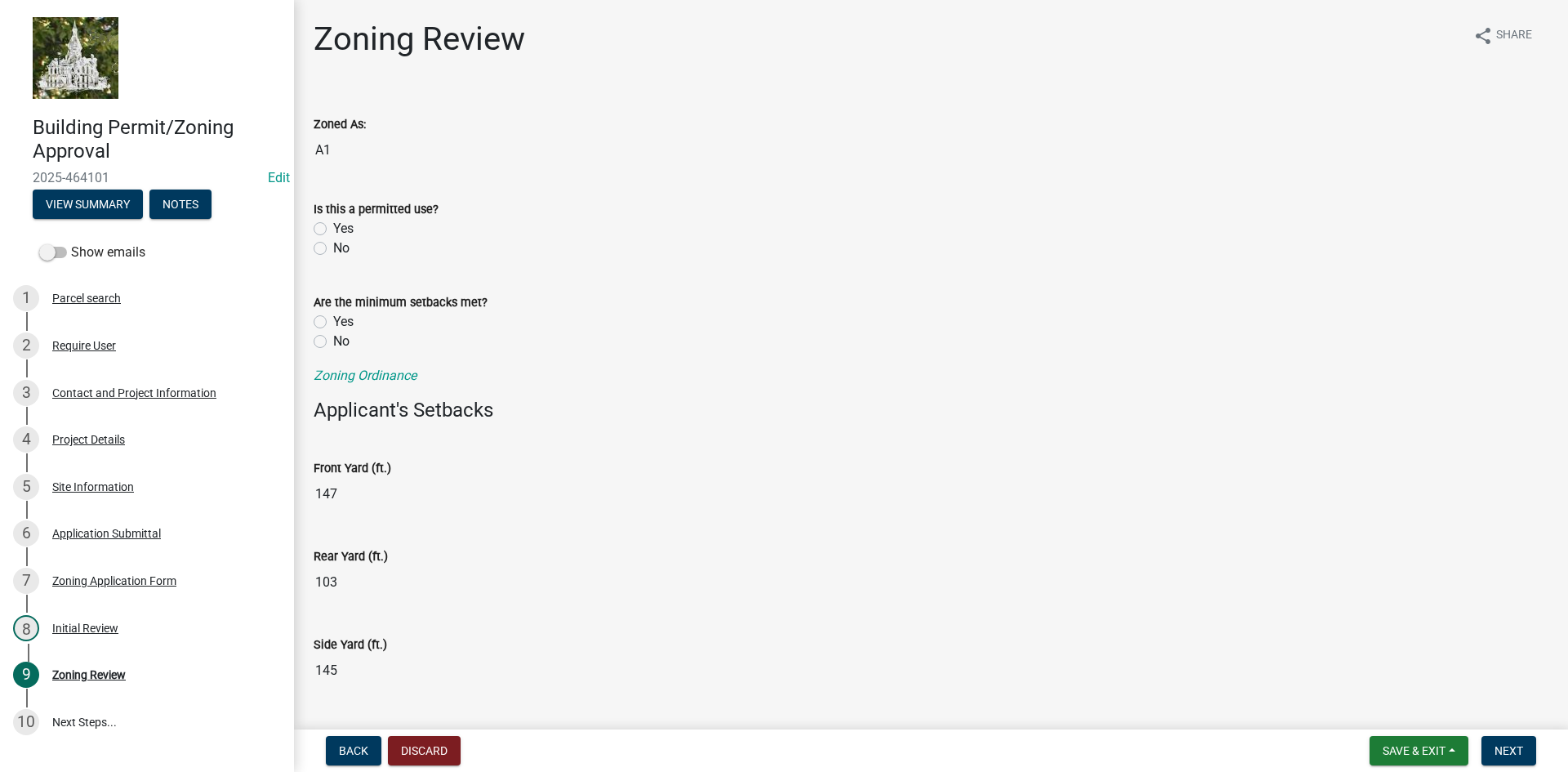
click at [334, 227] on label "Yes" at bounding box center [344, 229] width 21 height 20
click at [334, 227] on input "Yes" at bounding box center [338, 224] width 10 height 10
radio input "true"
click at [334, 320] on label "Yes" at bounding box center [344, 321] width 21 height 20
click at [334, 320] on input "Yes" at bounding box center [338, 317] width 10 height 10
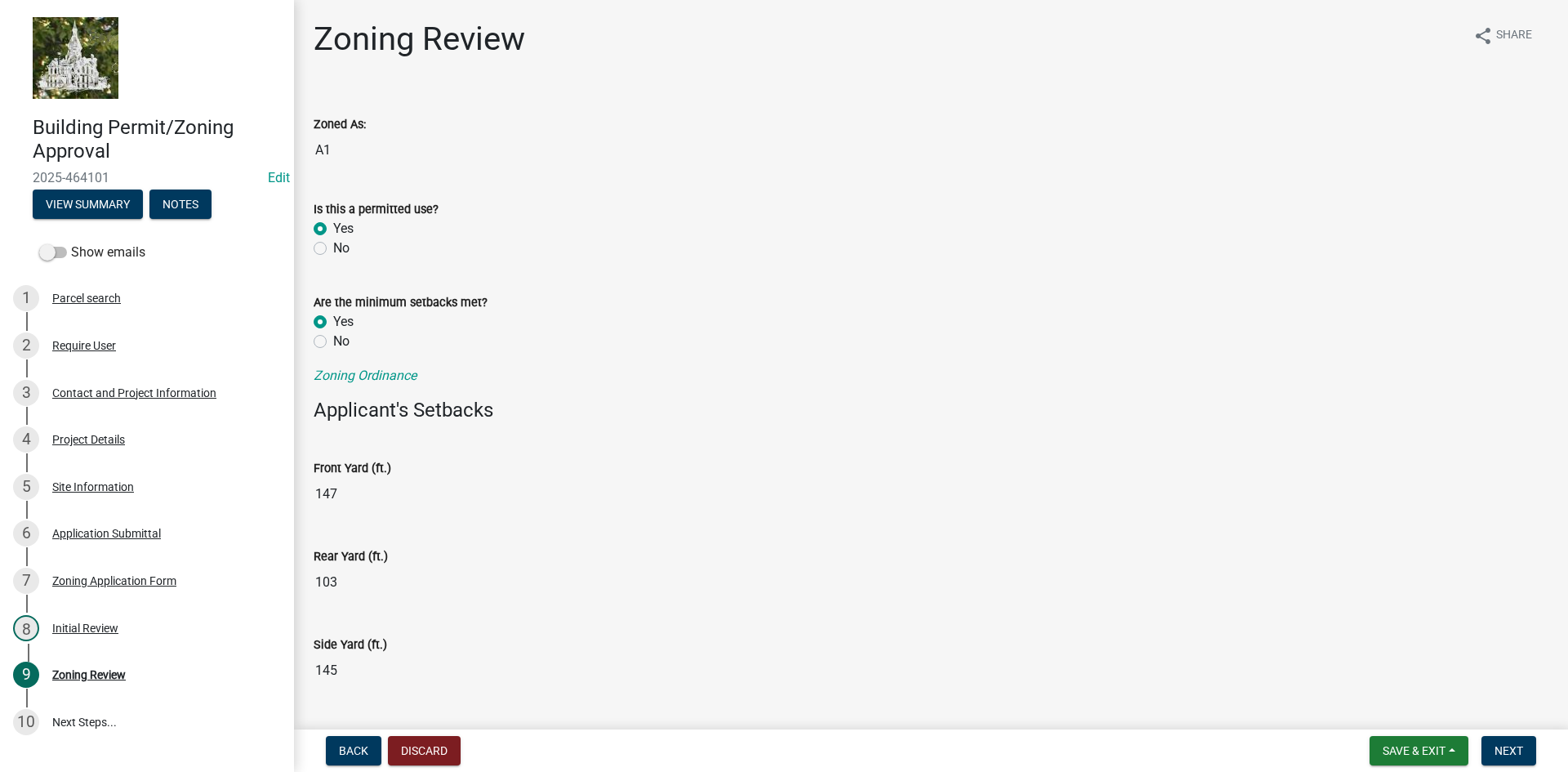
radio input "true"
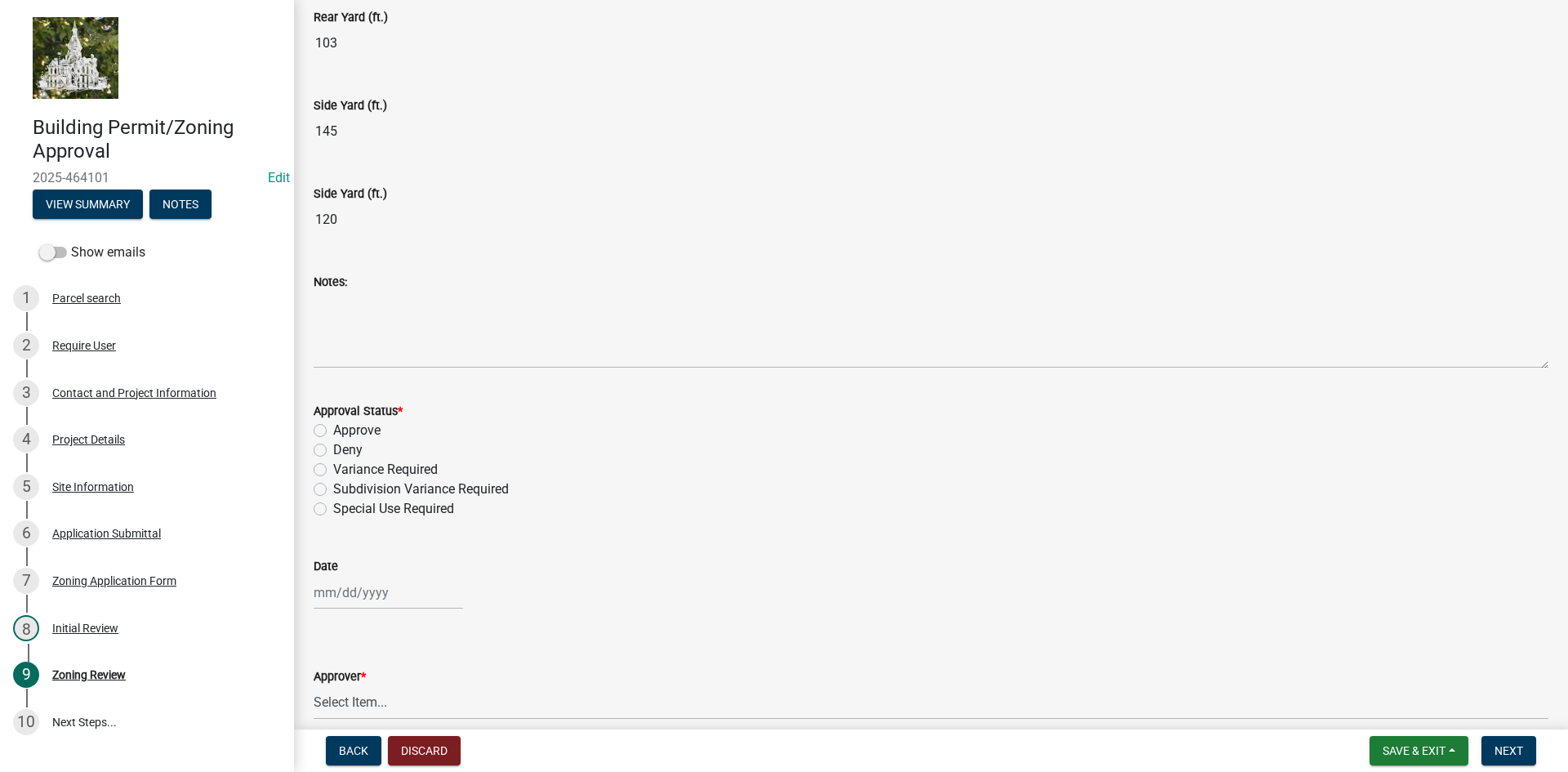
scroll to position [572, 0]
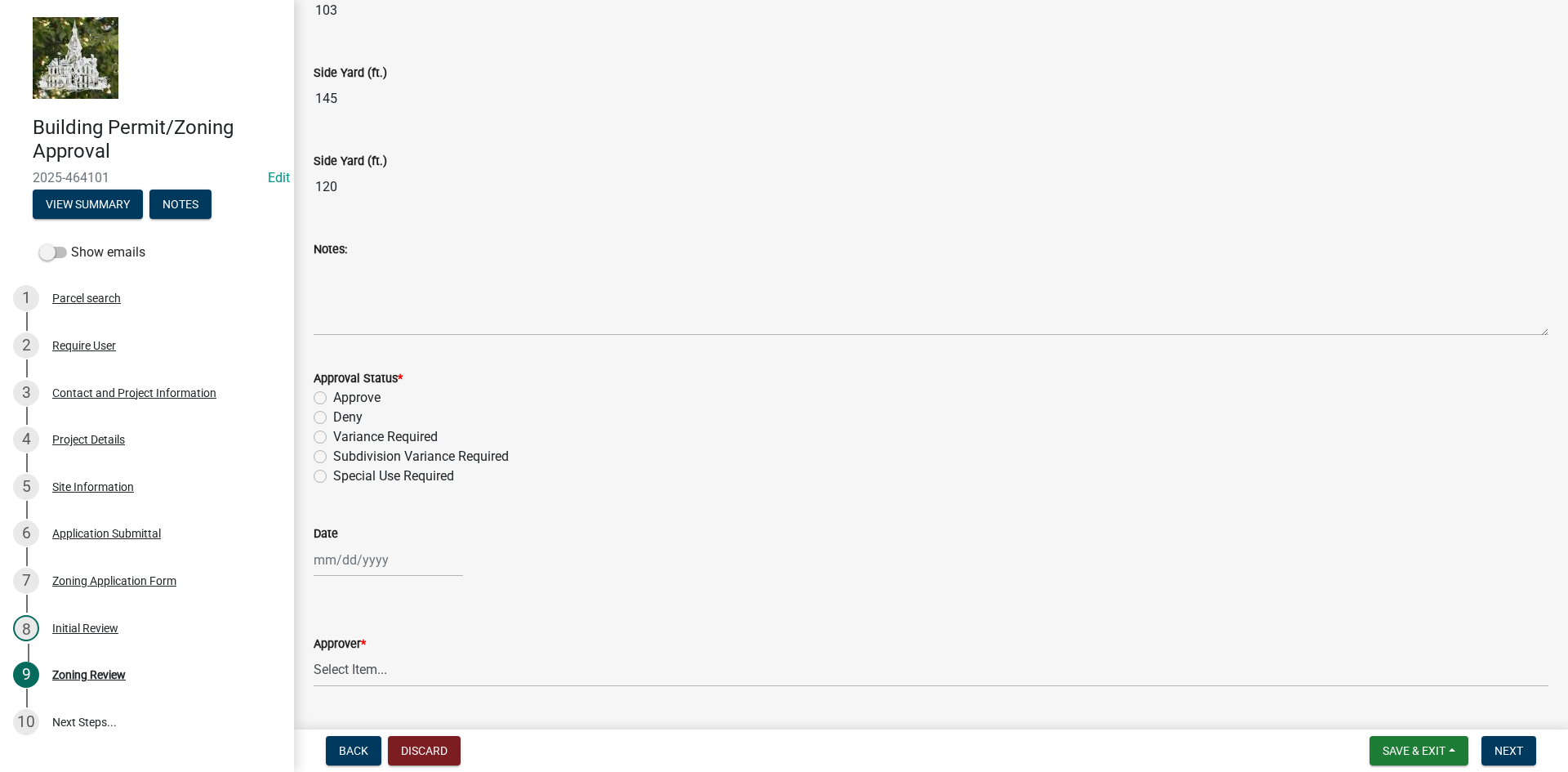
click at [334, 393] on label "Approve" at bounding box center [357, 397] width 48 height 20
click at [334, 393] on input "Approve" at bounding box center [338, 393] width 10 height 10
radio input "true"
click at [363, 553] on div at bounding box center [388, 560] width 149 height 34
select select "8"
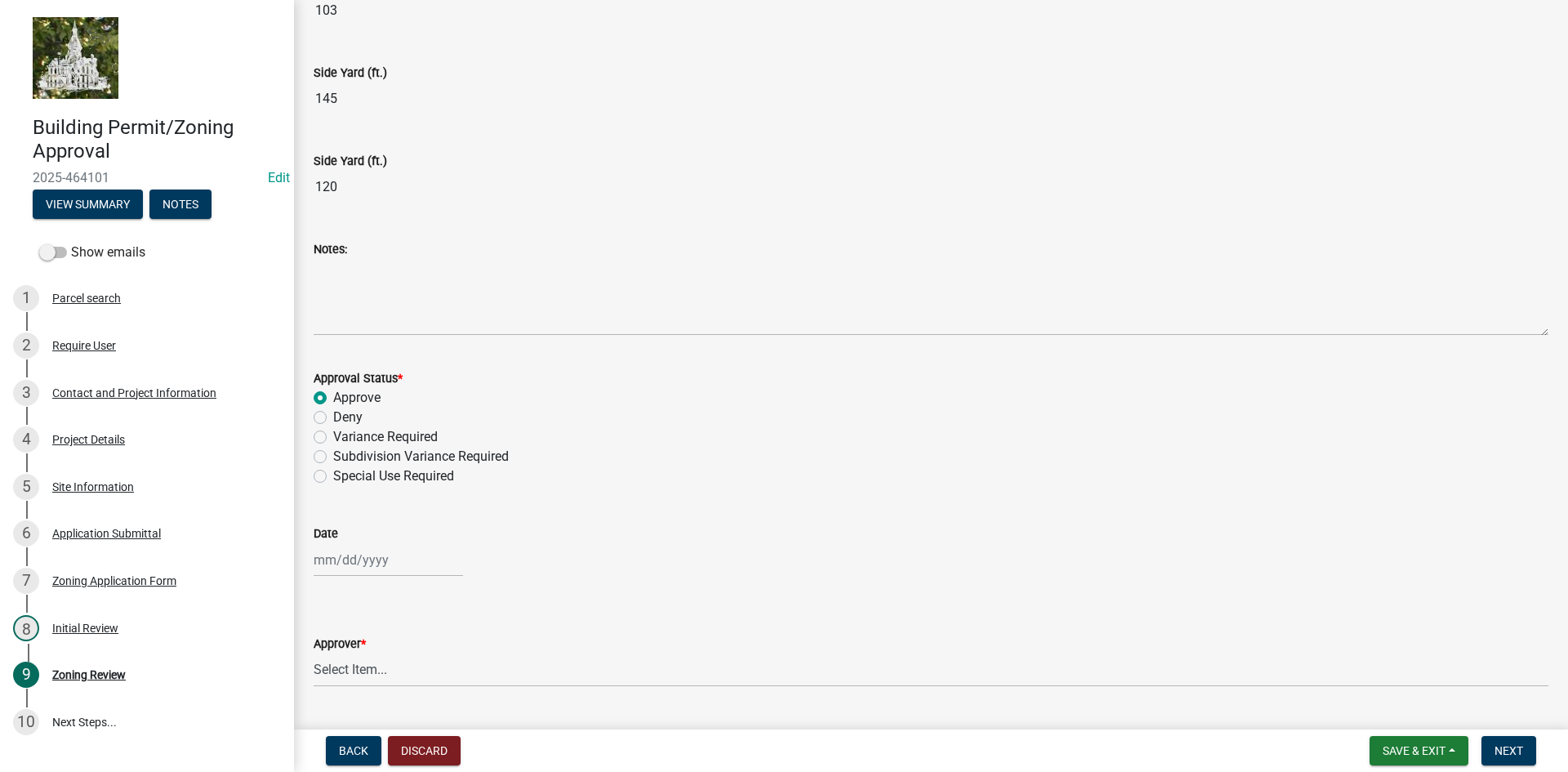
select select "2025"
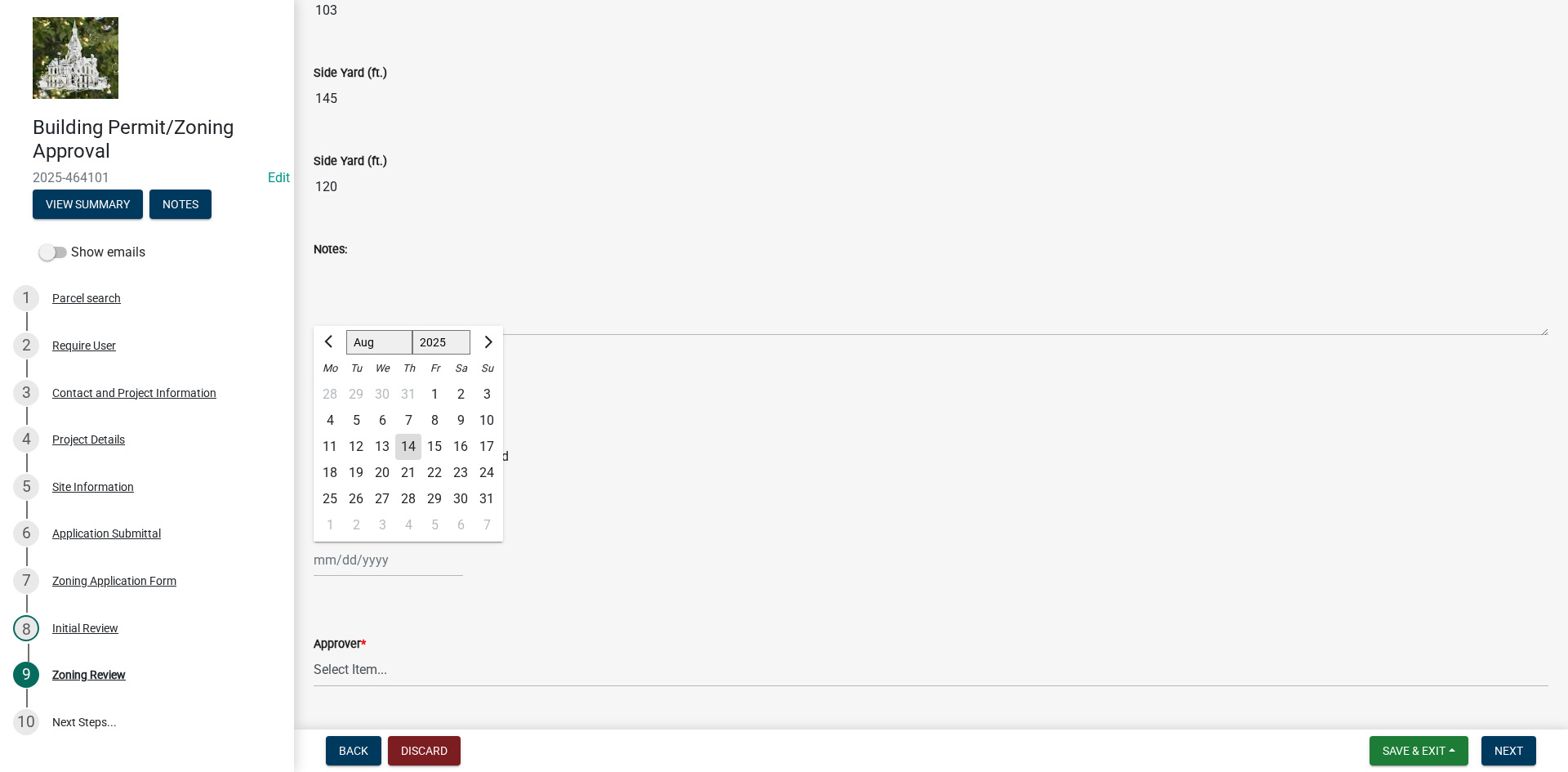
click at [410, 444] on div "14" at bounding box center [409, 447] width 26 height 26
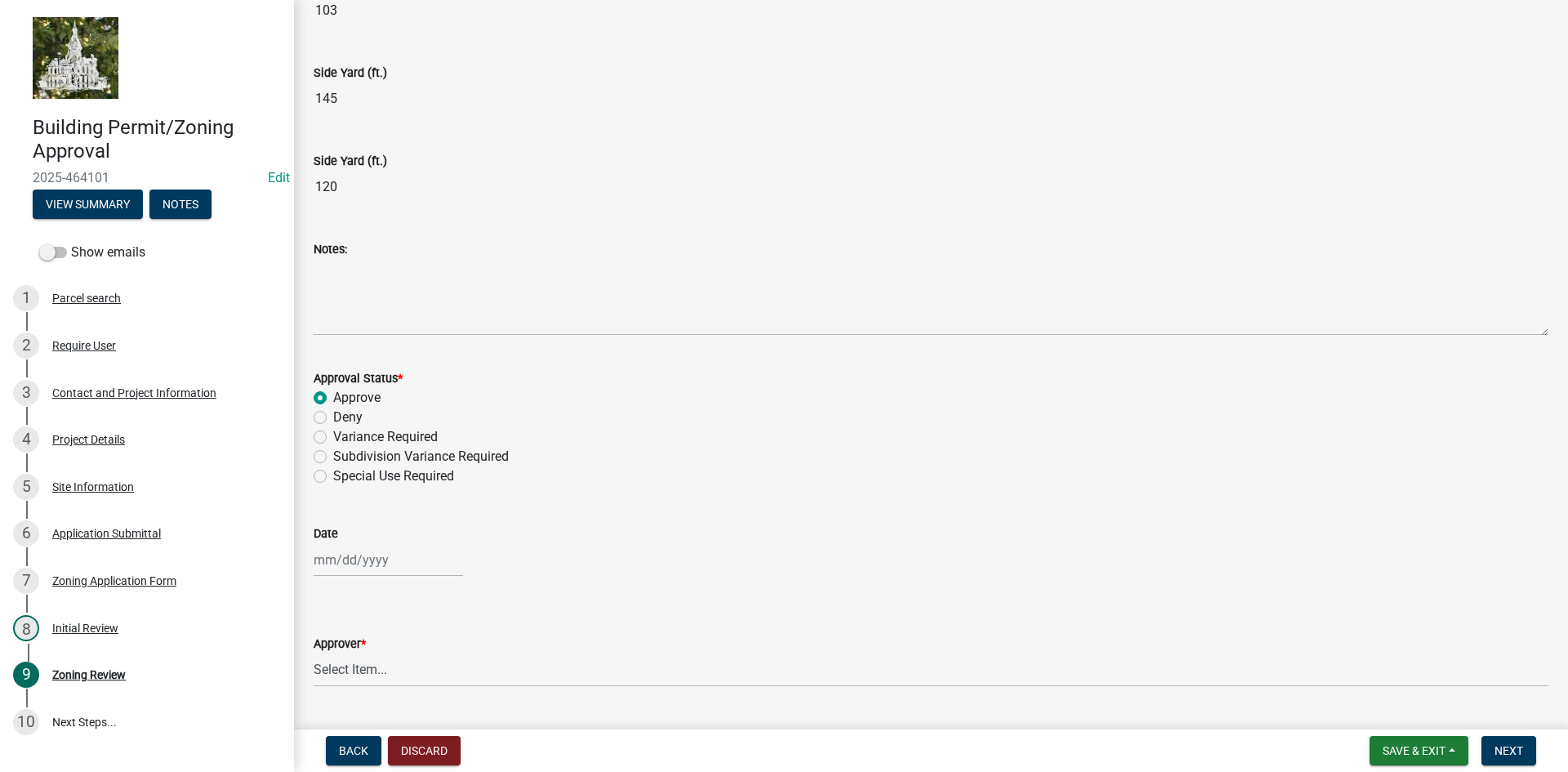
type input "[DATE]"
click at [361, 658] on select "Select Item... Tyler Kelley Taveis Stevens Todd Apfel" at bounding box center [932, 670] width 1235 height 34
click at [314, 653] on select "Select Item... Tyler Kelley Taveis Stevens Todd Apfel" at bounding box center [932, 670] width 1235 height 34
select select "61a96a0a-9003-40ca-83a4-3b4bdf05623d"
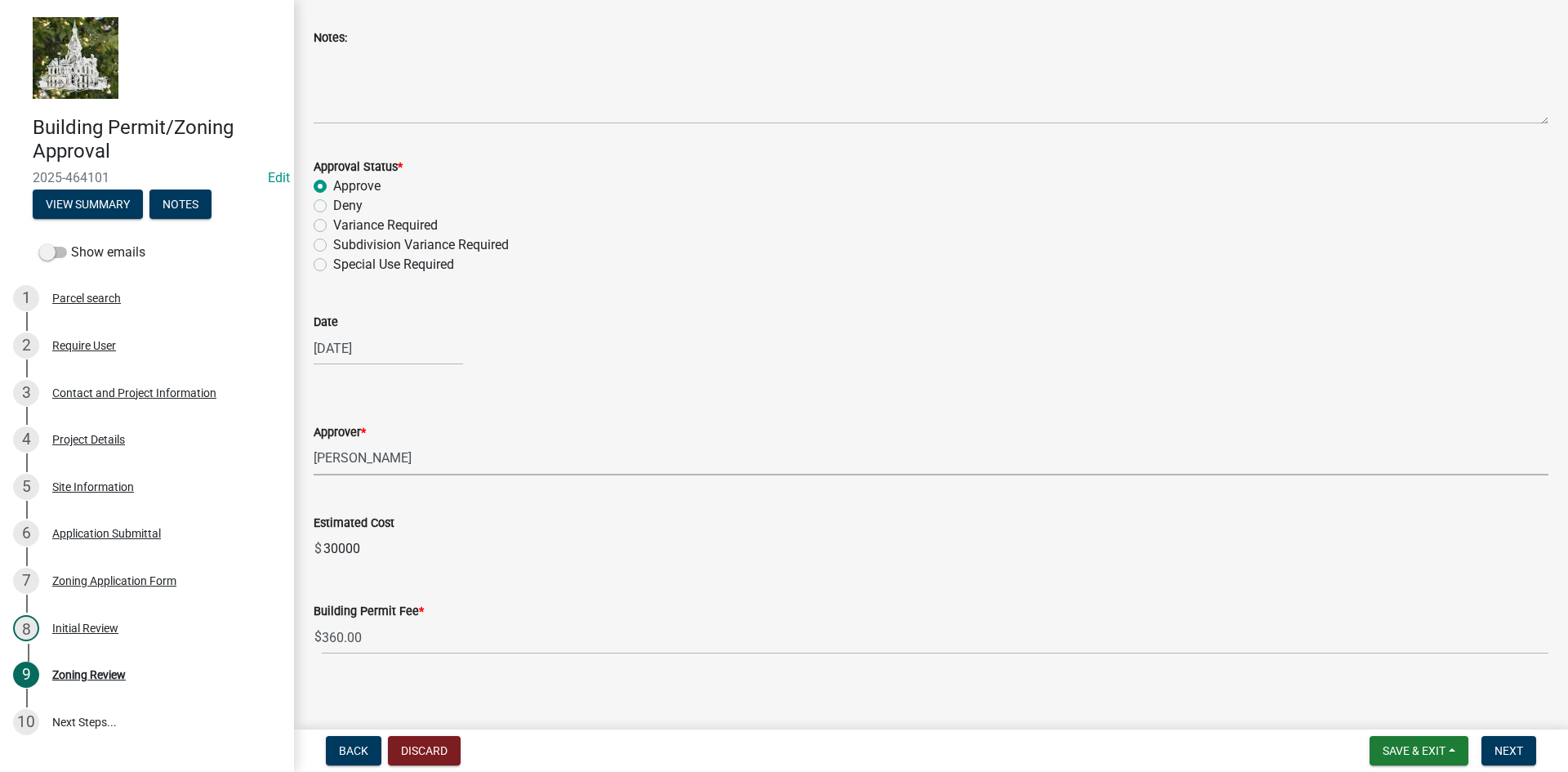
scroll to position [793, 0]
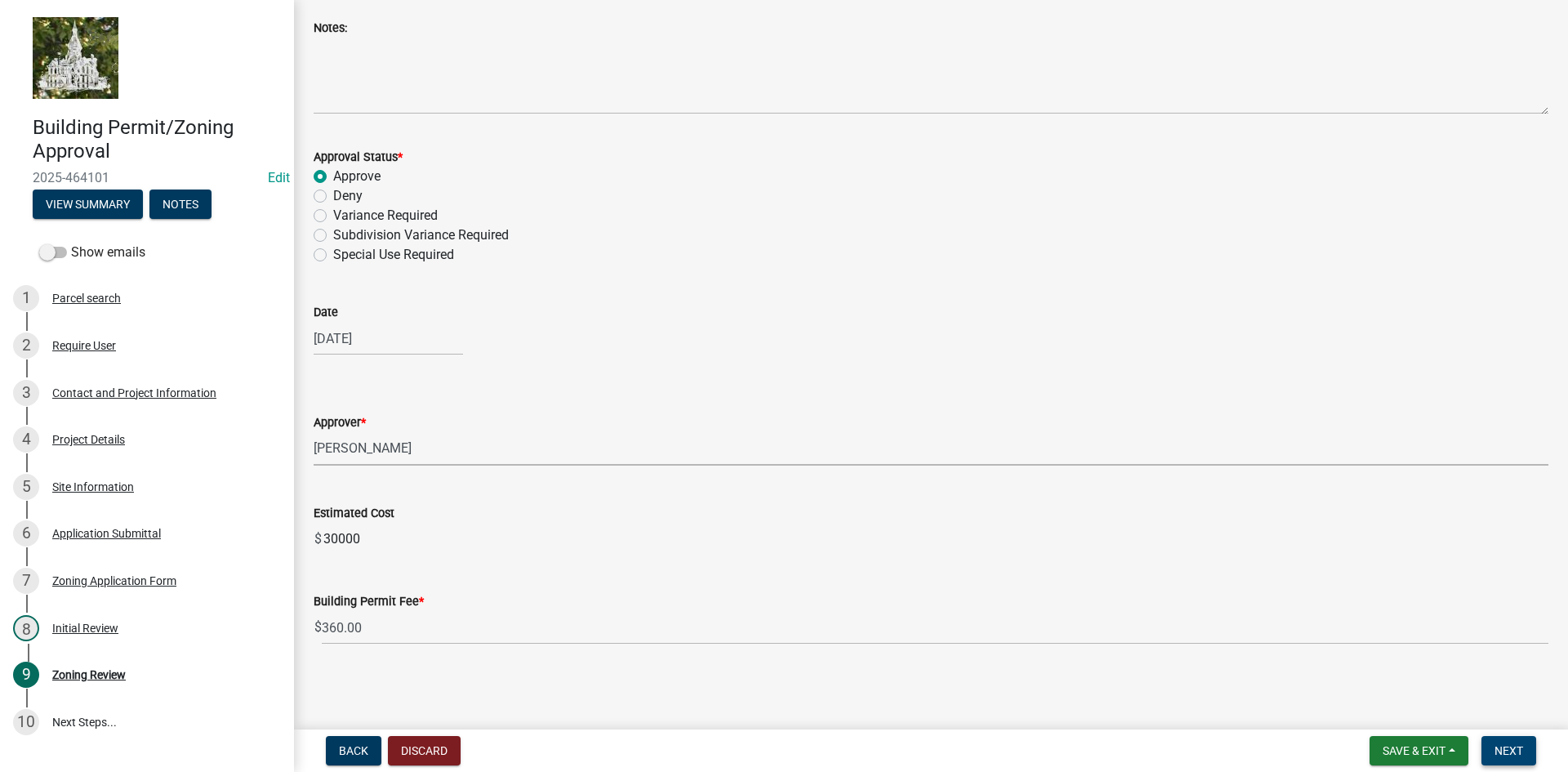
click at [1499, 745] on span "Next" at bounding box center [1509, 750] width 29 height 13
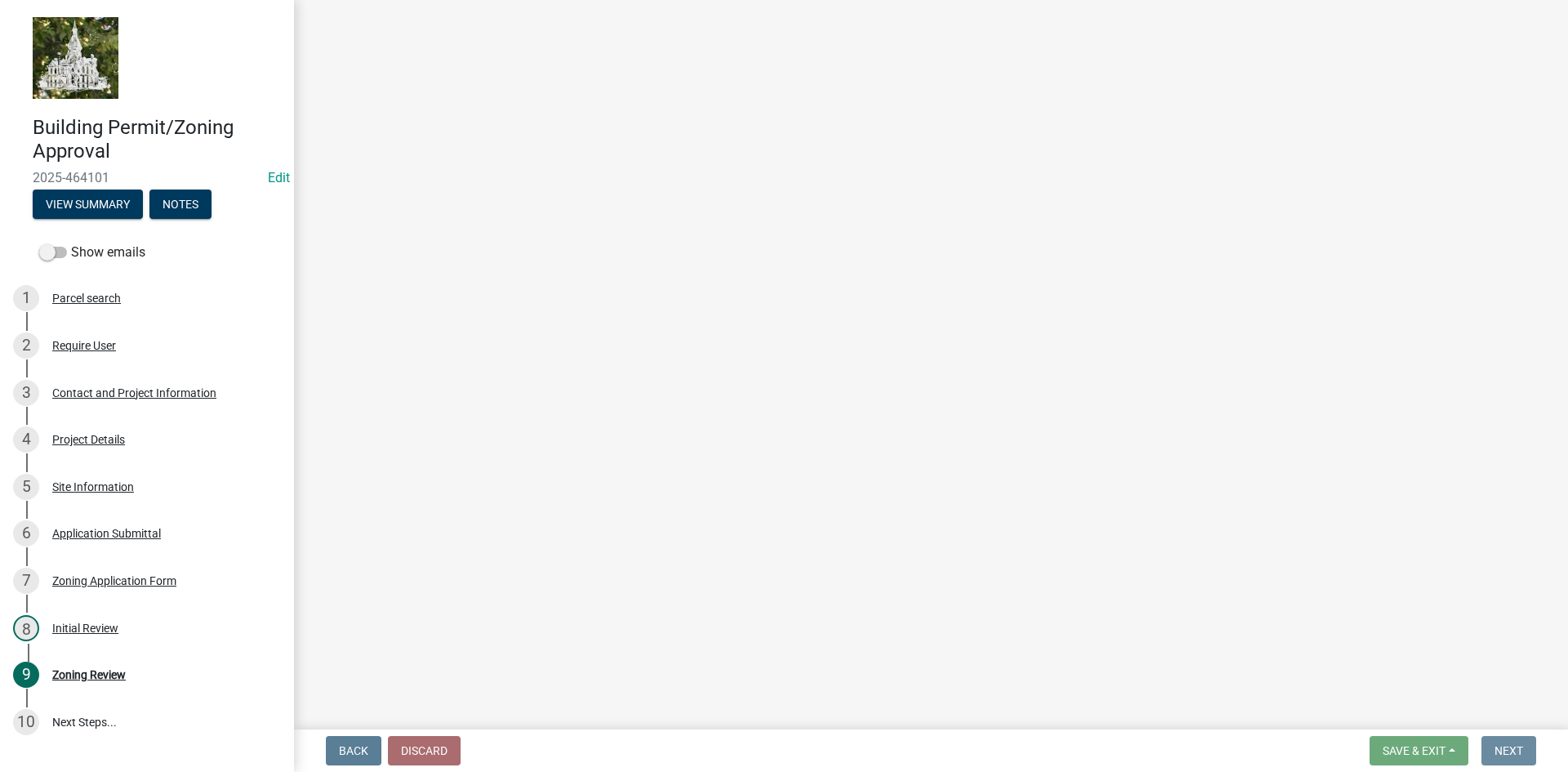
scroll to position [0, 0]
select select "3: 3"
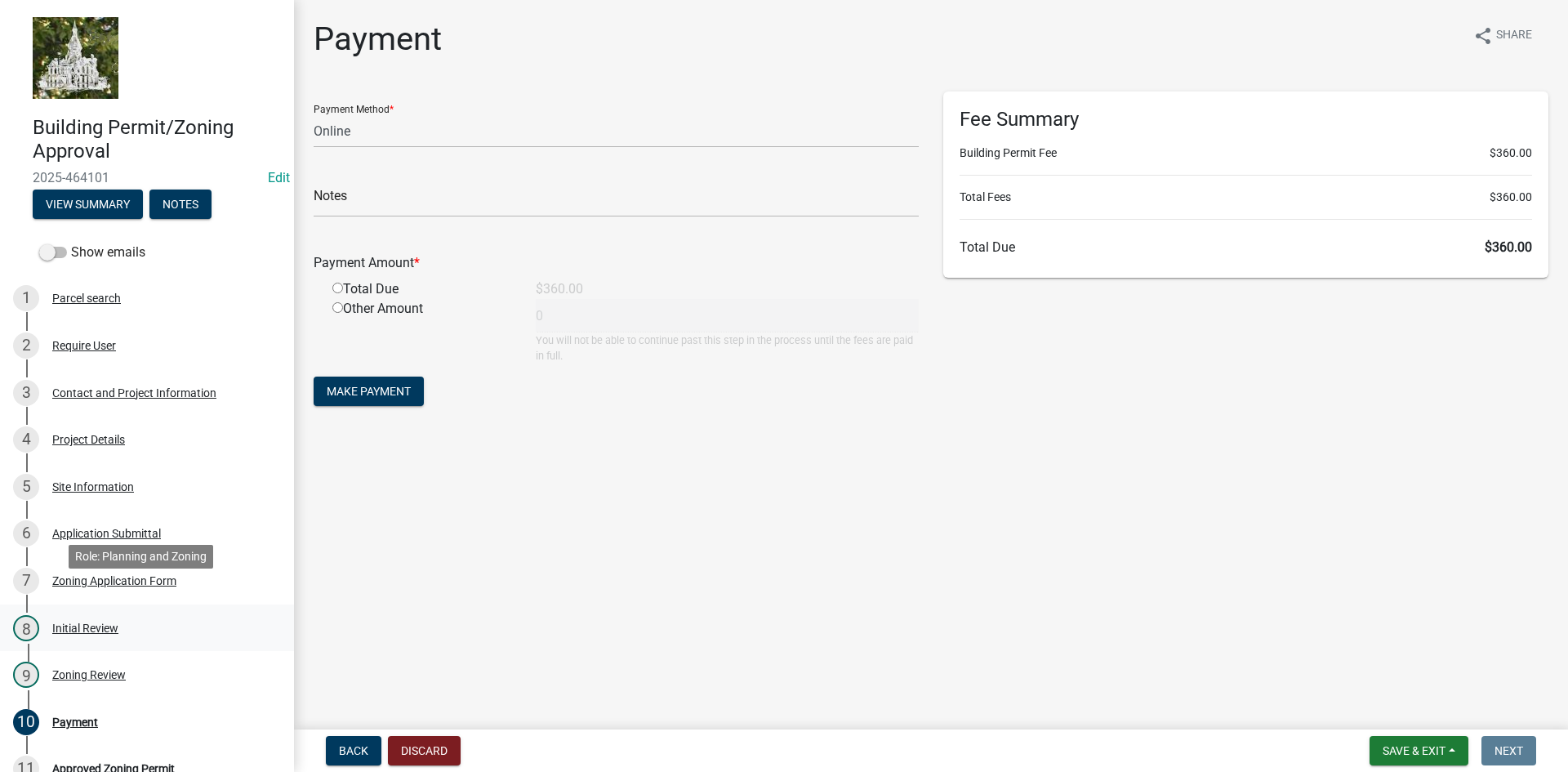
scroll to position [163, 0]
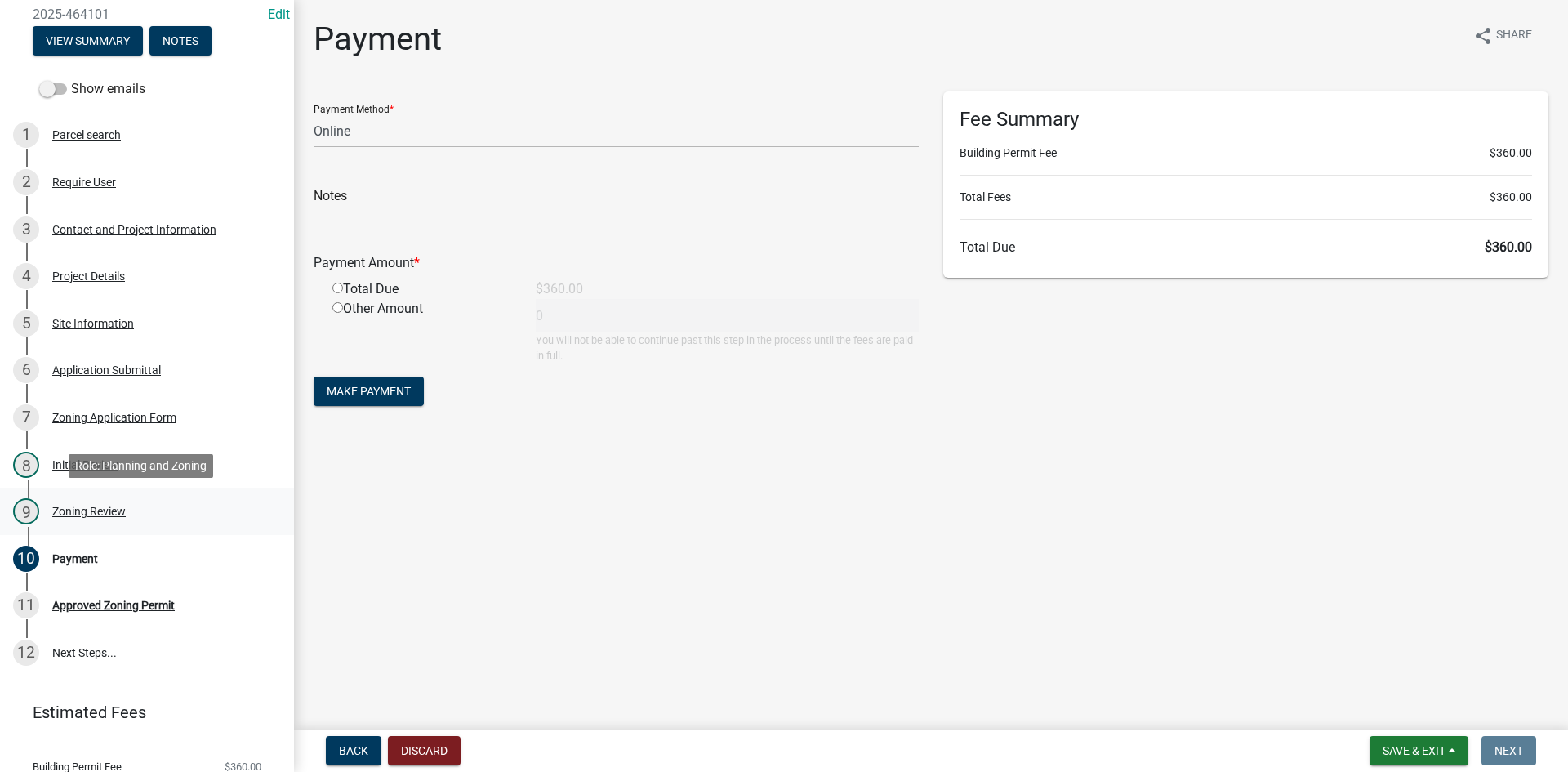
click at [85, 512] on div "Zoning Review" at bounding box center [89, 511] width 73 height 11
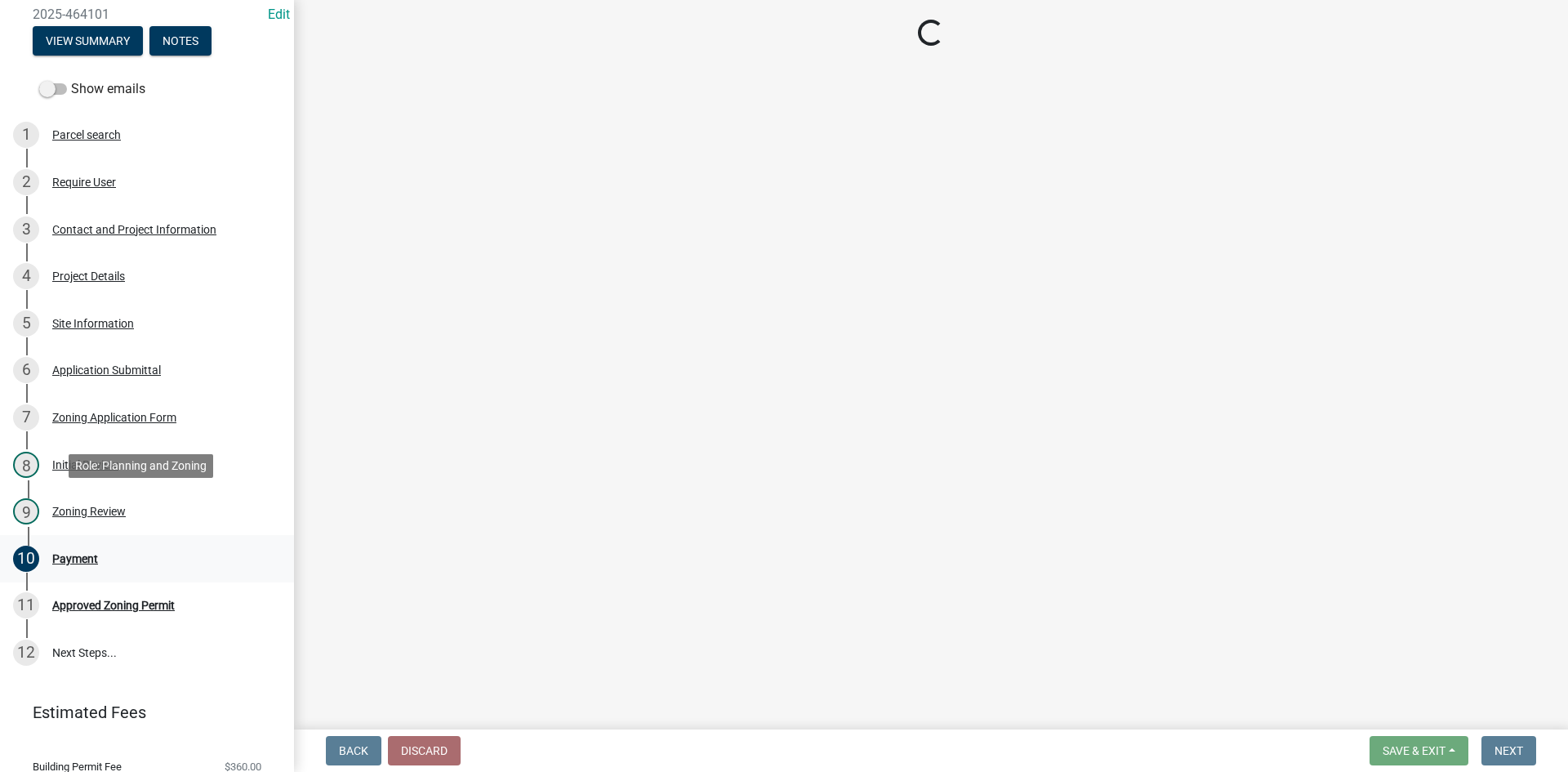
select select "61a96a0a-9003-40ca-83a4-3b4bdf05623d"
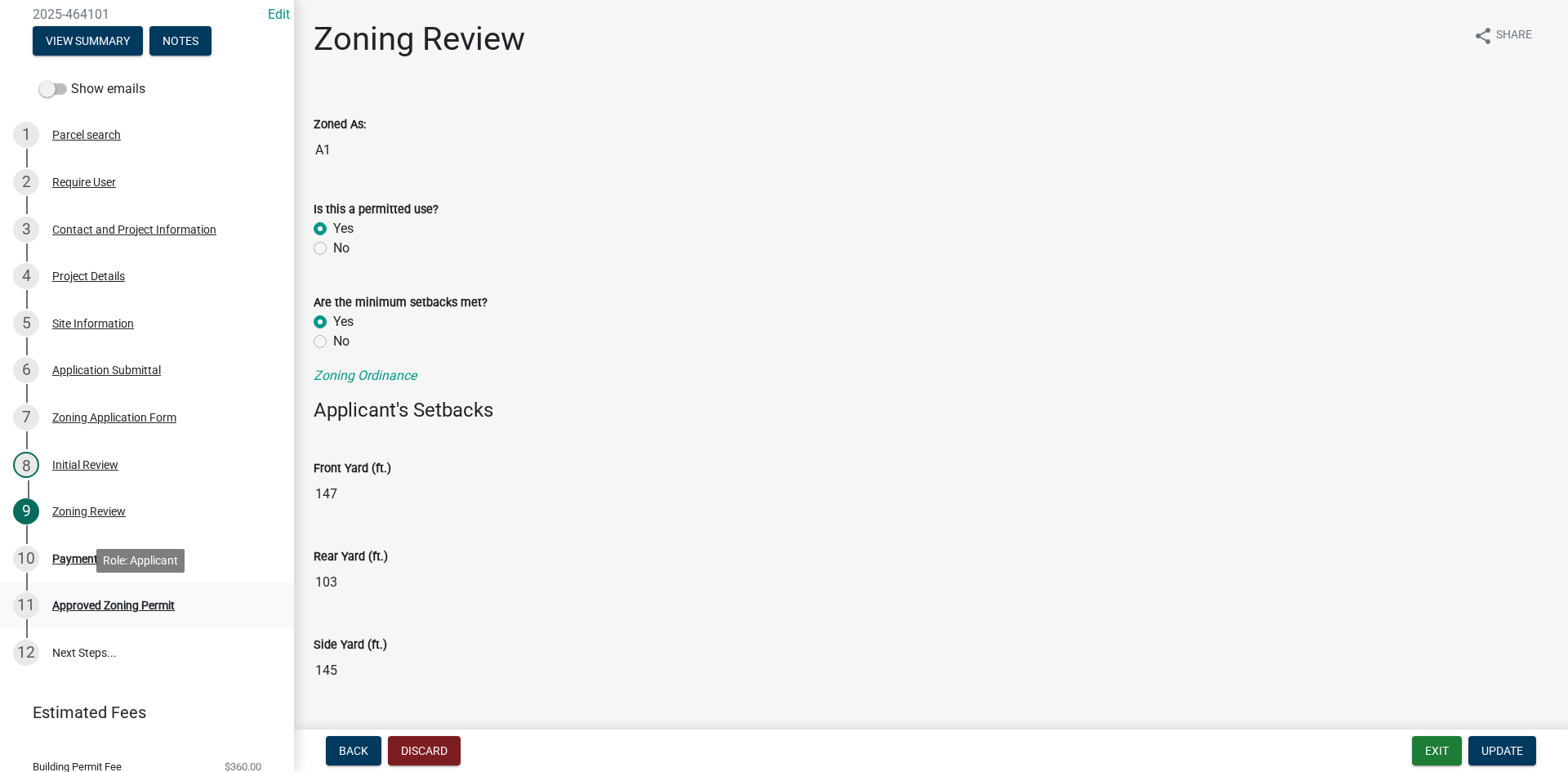
click at [99, 609] on div "Approved Zoning Permit" at bounding box center [113, 605] width 123 height 11
click at [72, 558] on div "Payment" at bounding box center [75, 558] width 46 height 11
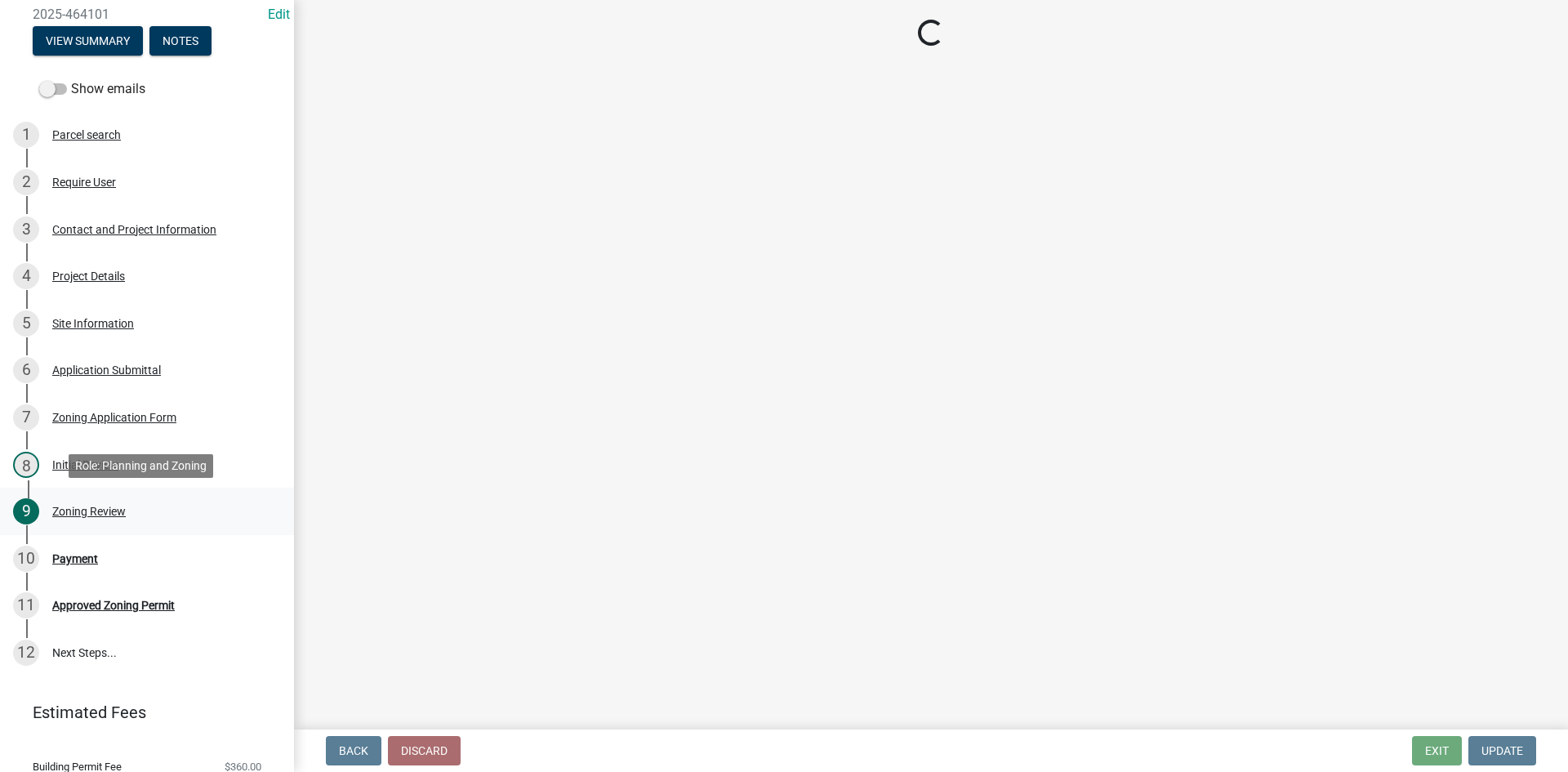
select select "3: 3"
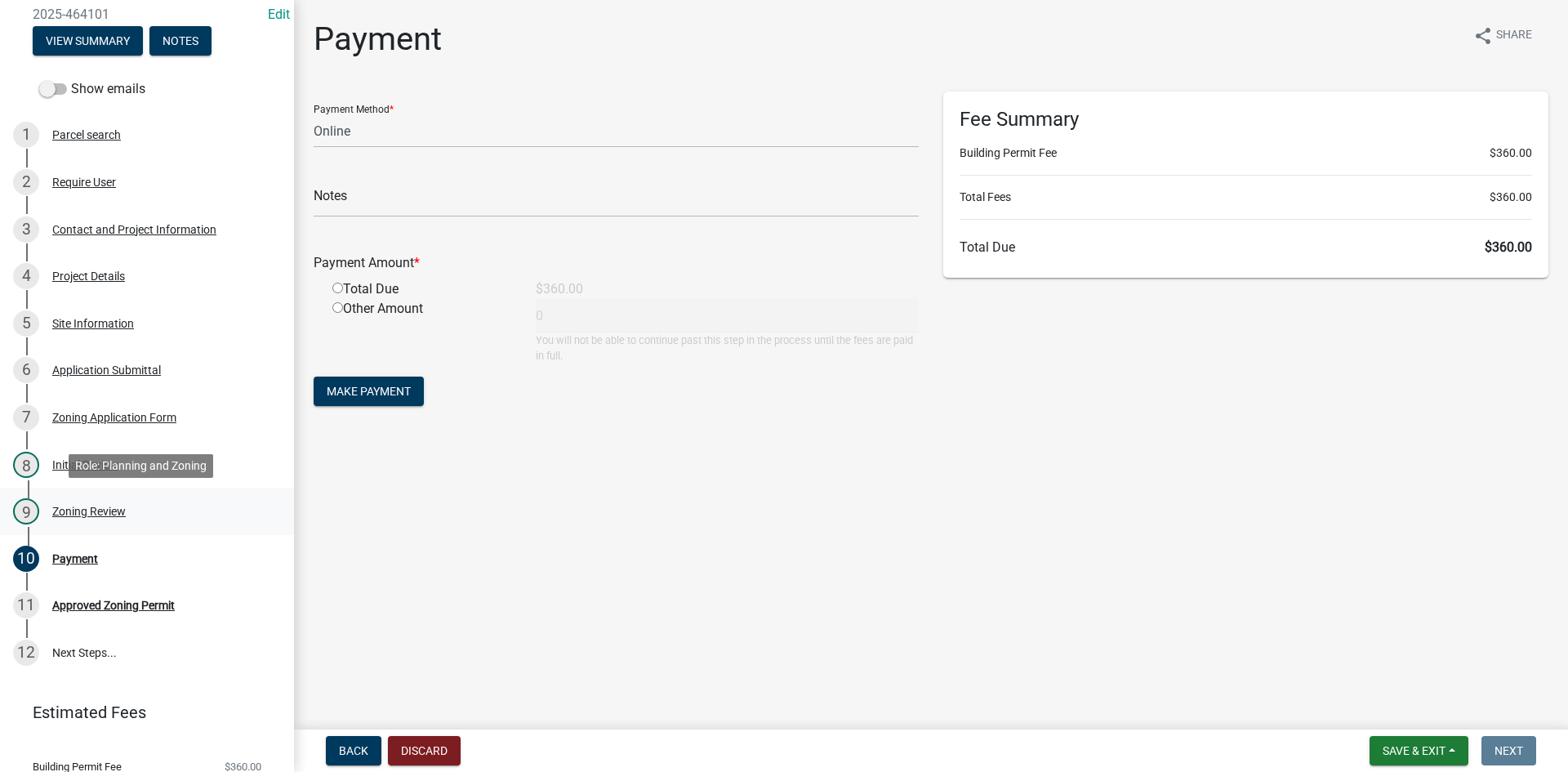
click at [72, 510] on div "Zoning Review" at bounding box center [89, 511] width 73 height 11
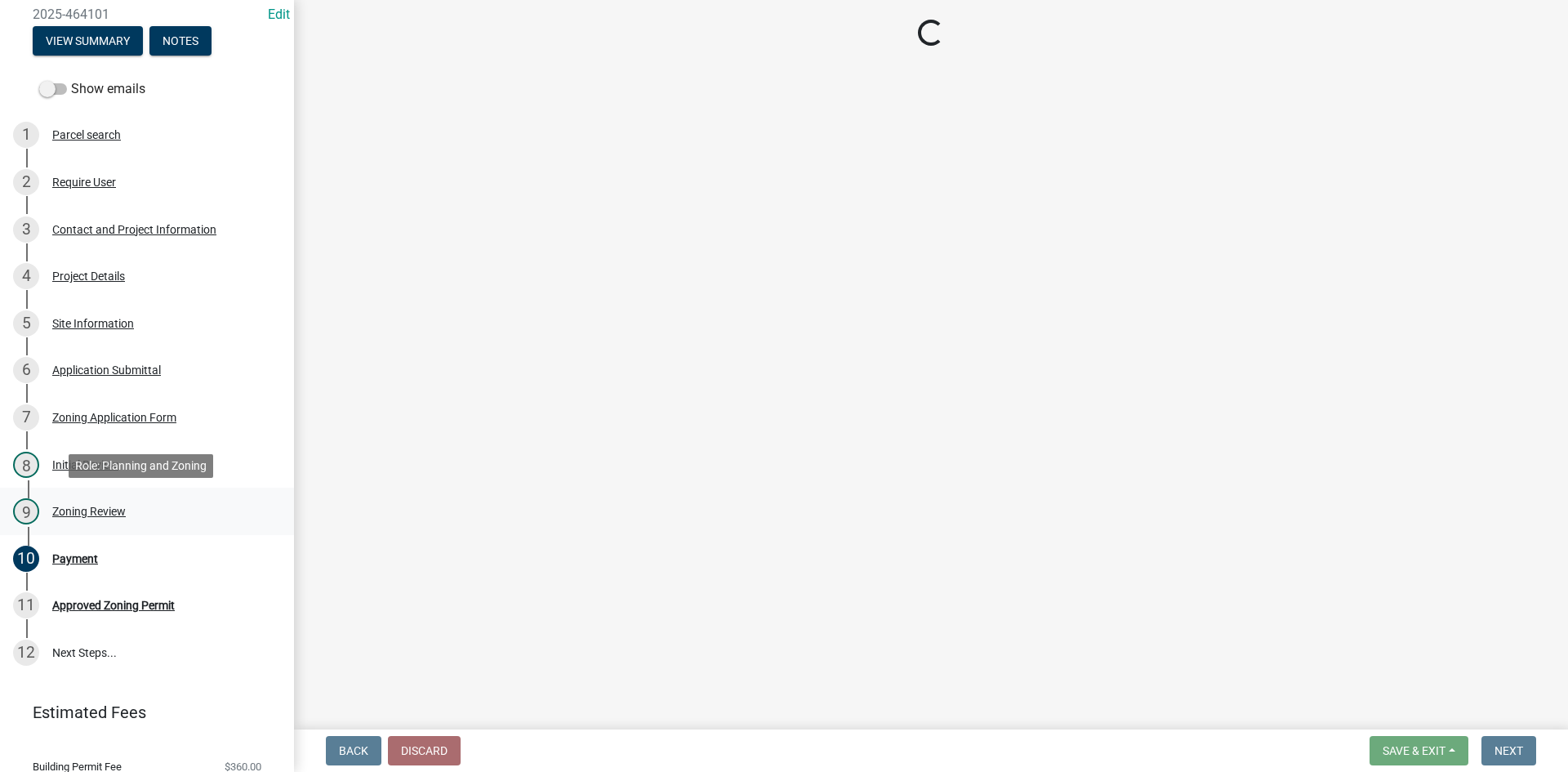
select select "61a96a0a-9003-40ca-83a4-3b4bdf05623d"
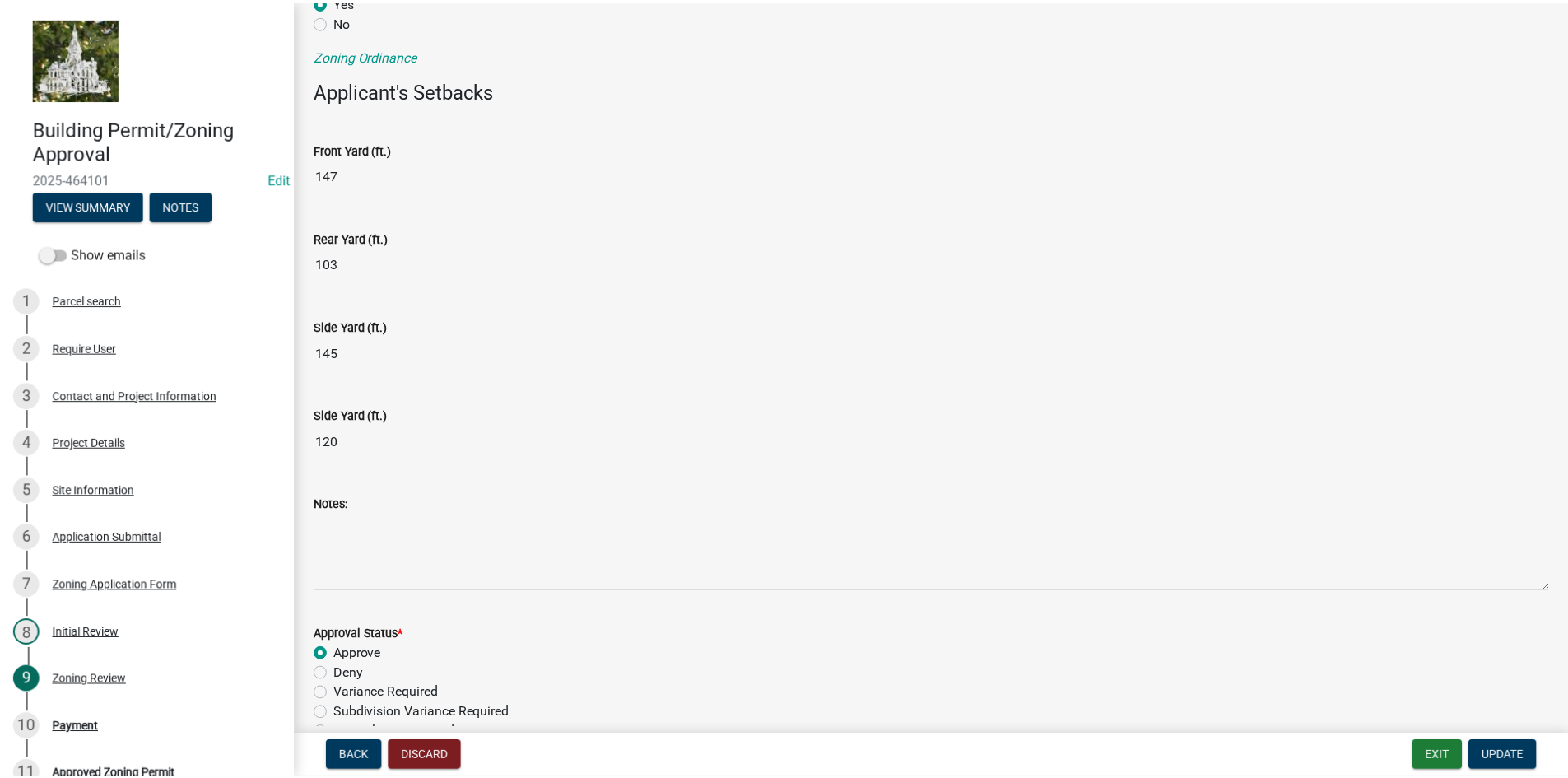
scroll to position [82, 0]
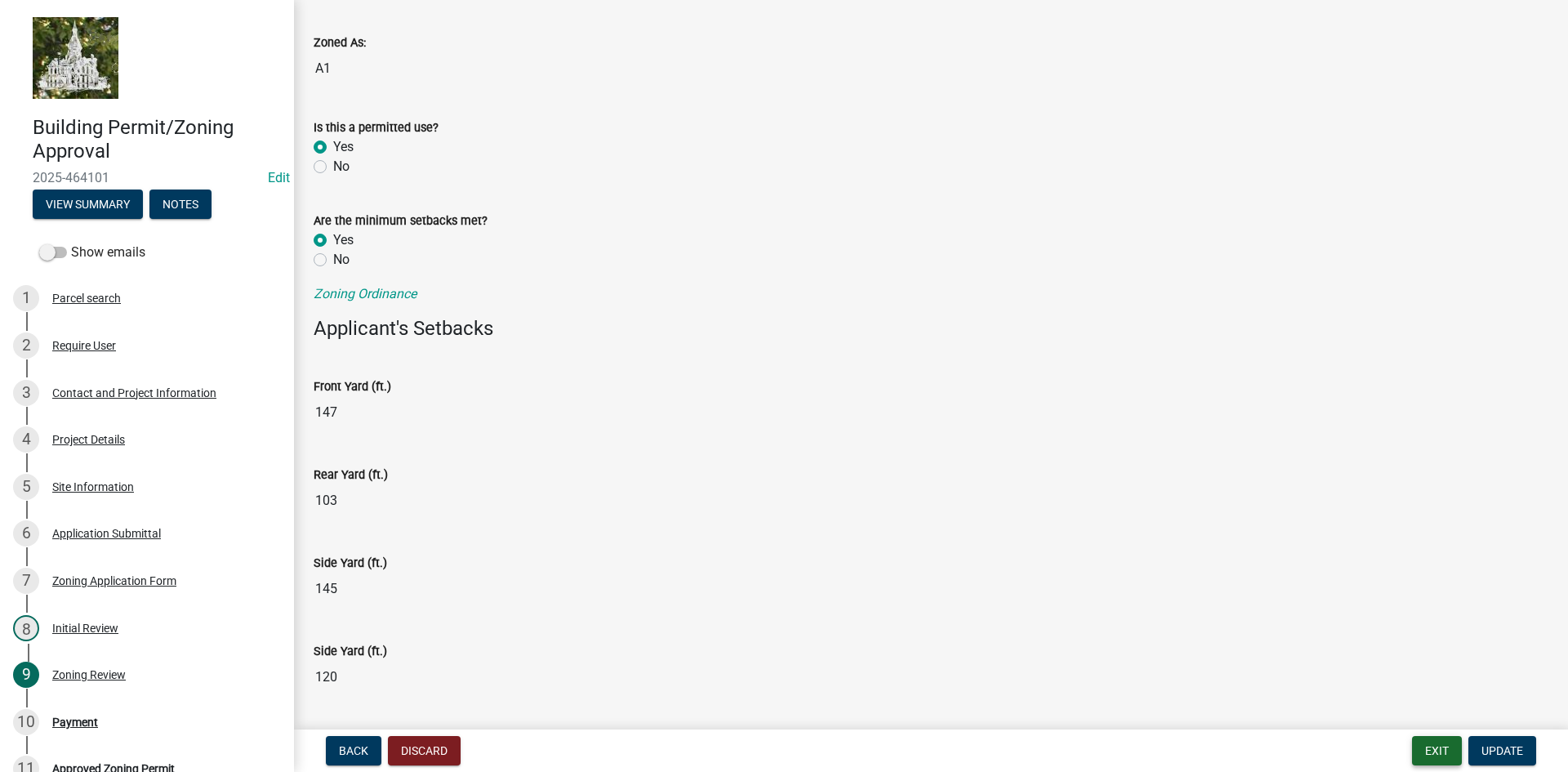
click at [1431, 752] on button "Exit" at bounding box center [1437, 750] width 50 height 29
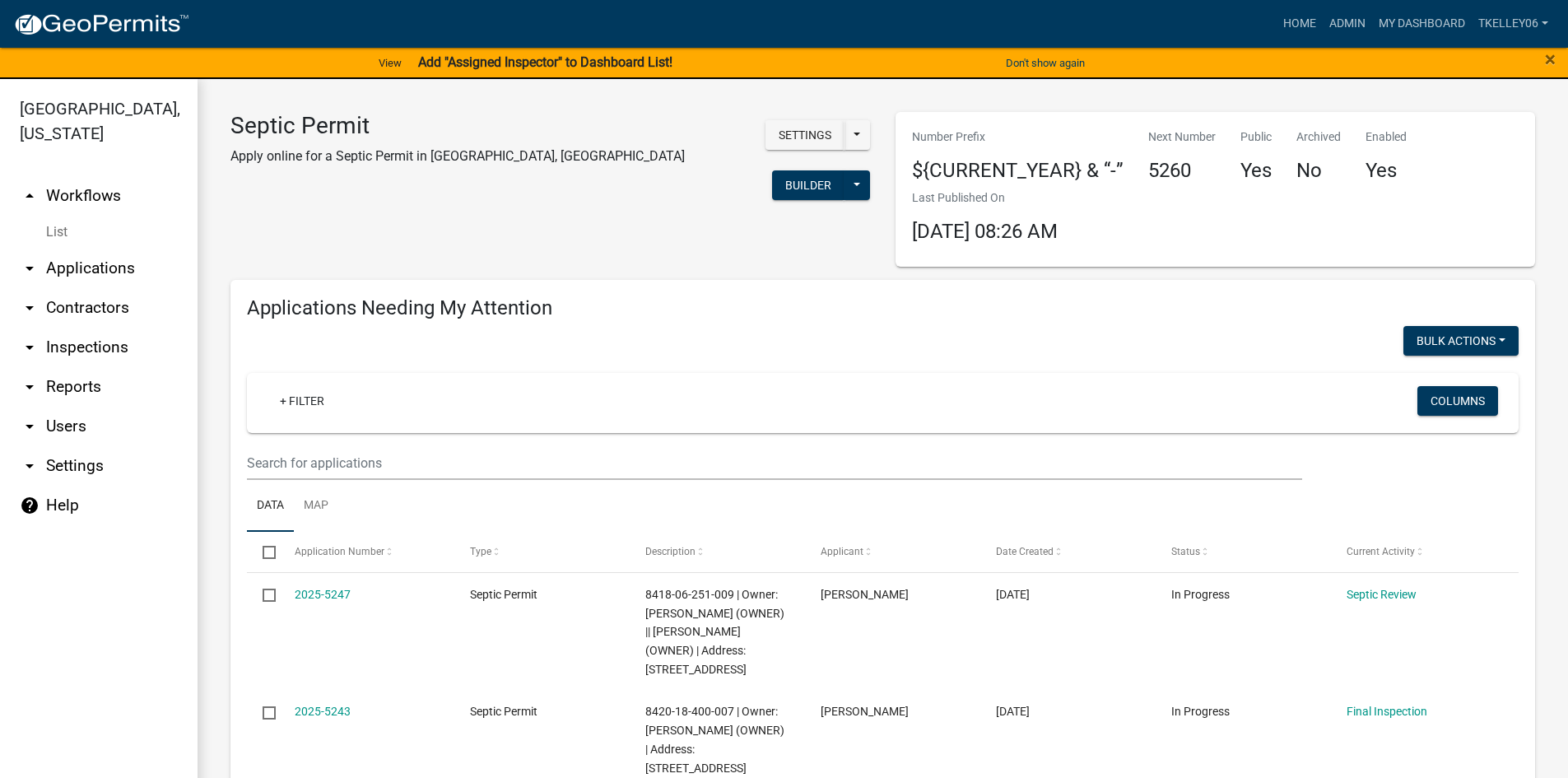
select select "3: 100"
click at [1299, 16] on link "Home" at bounding box center [1300, 24] width 46 height 31
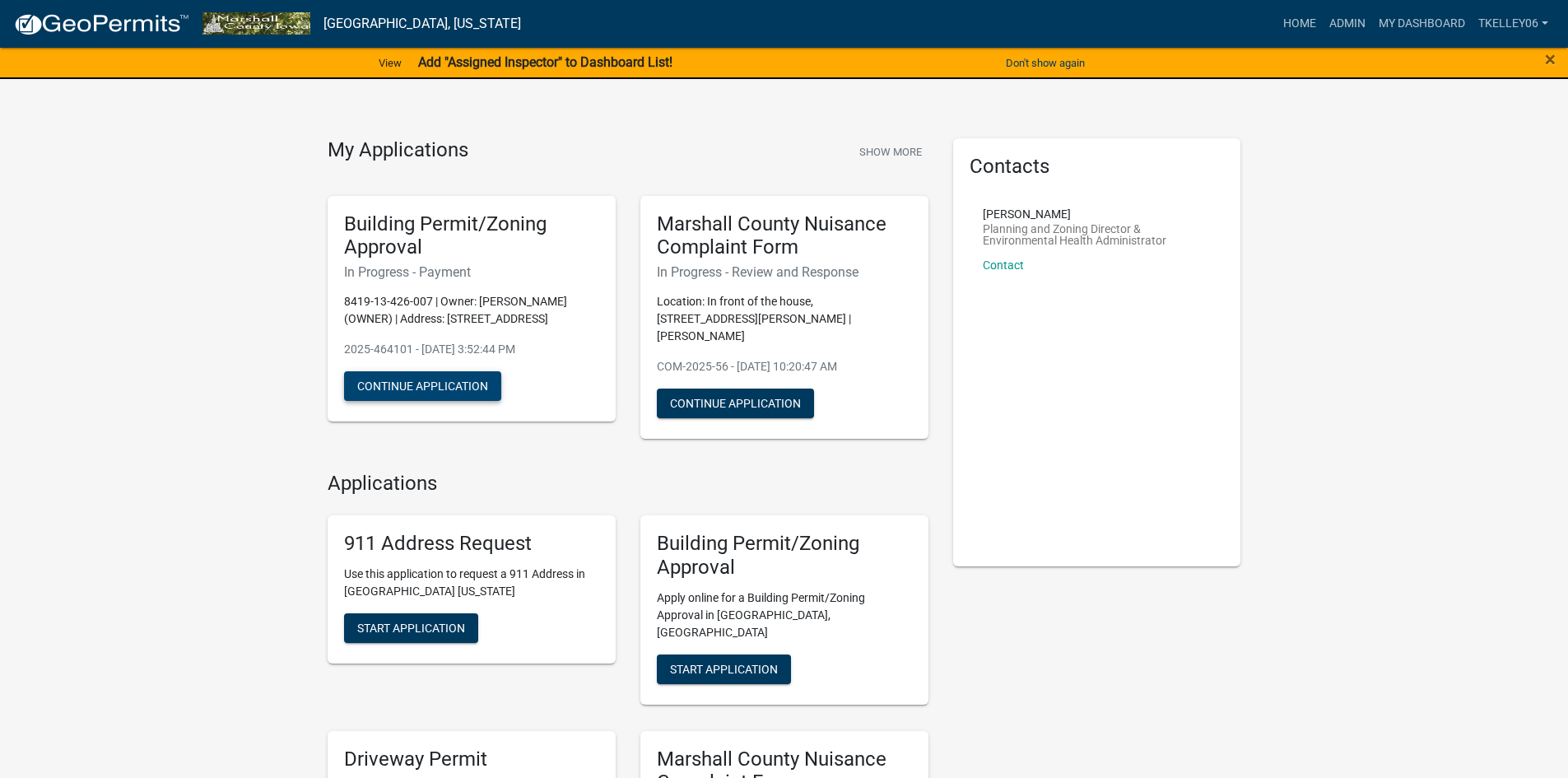
click at [431, 400] on button "Continue Application" at bounding box center [422, 385] width 157 height 29
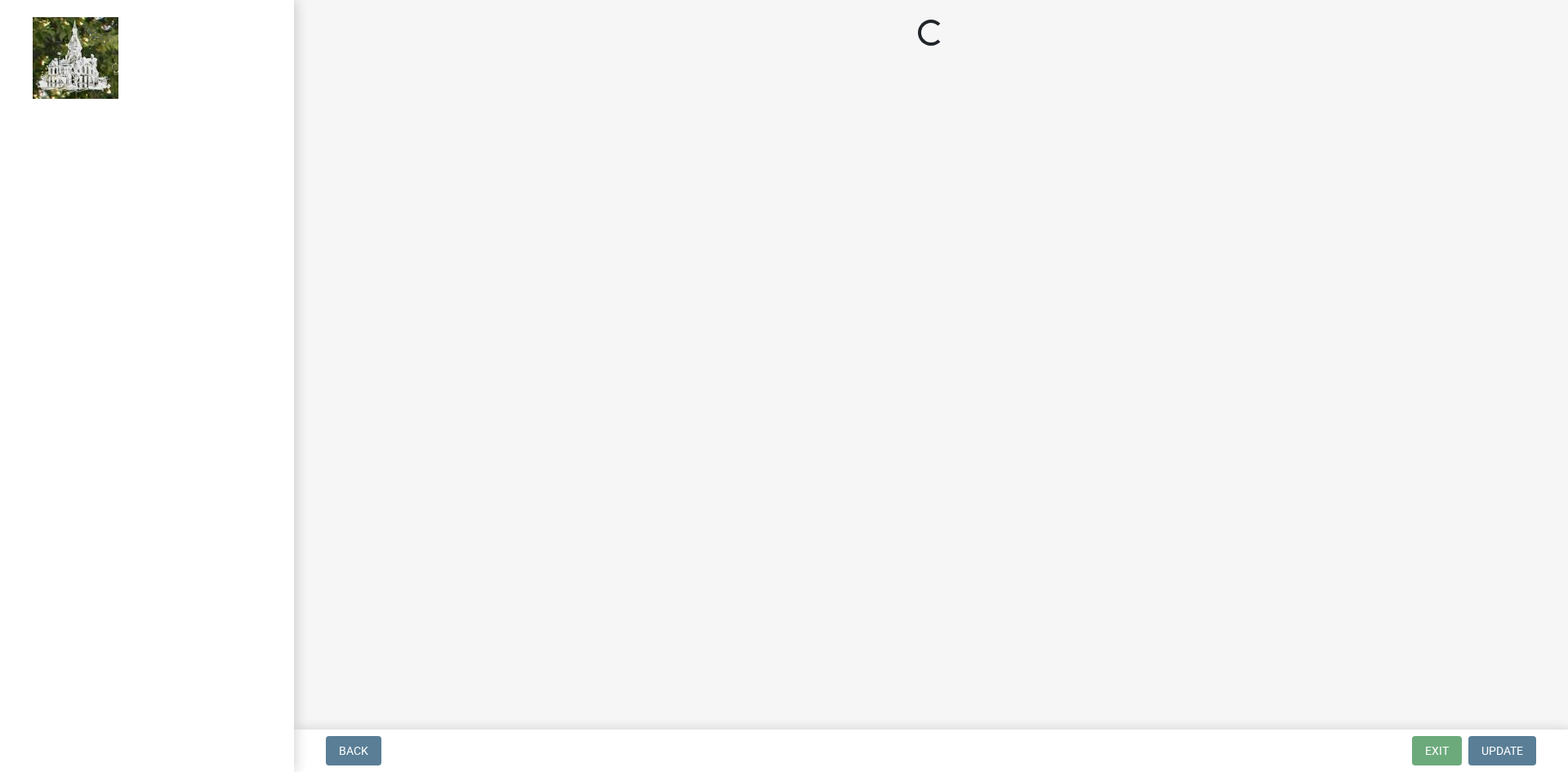
select select "3: 3"
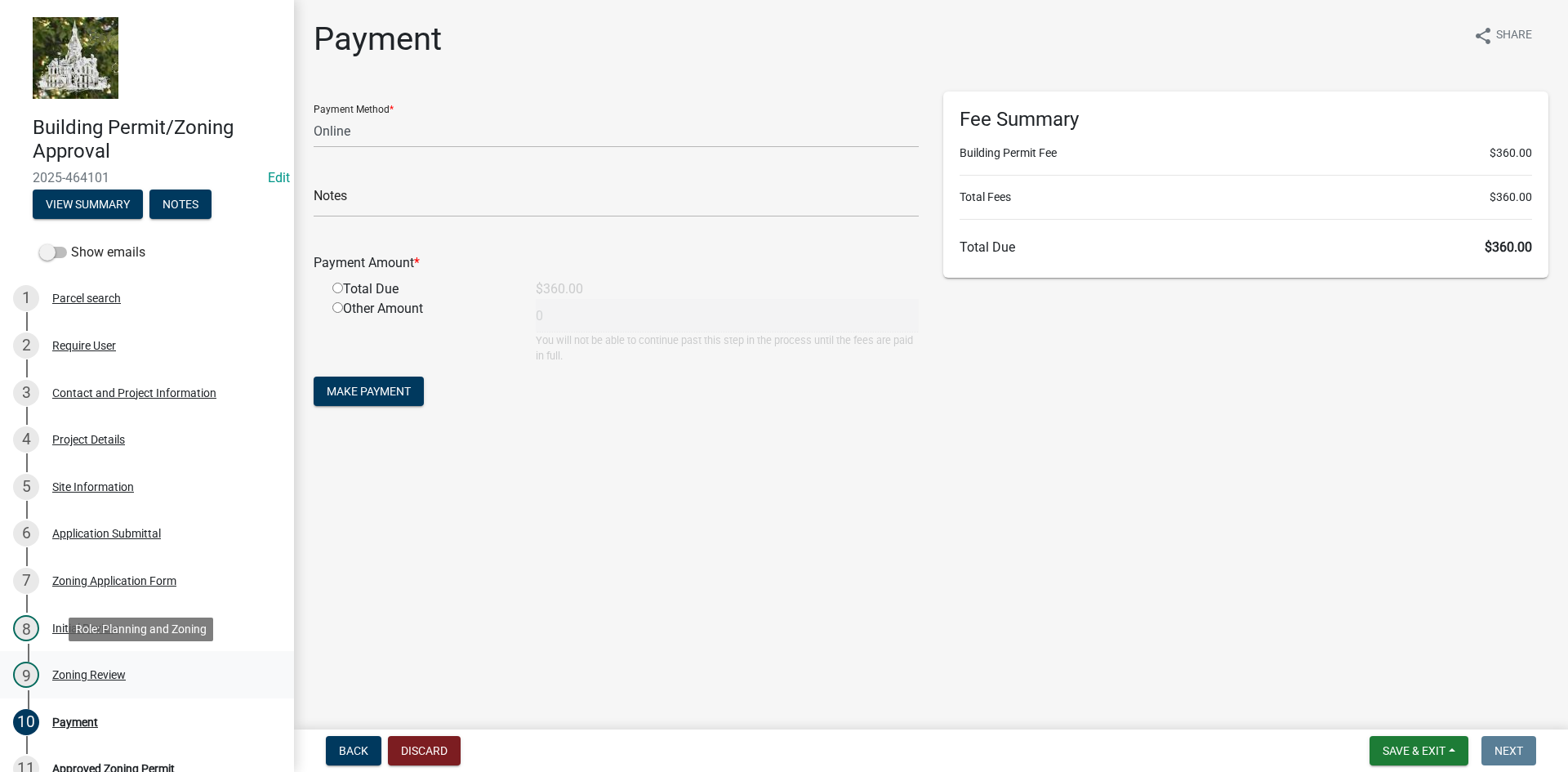
click at [94, 670] on div "Zoning Review" at bounding box center [89, 675] width 73 height 11
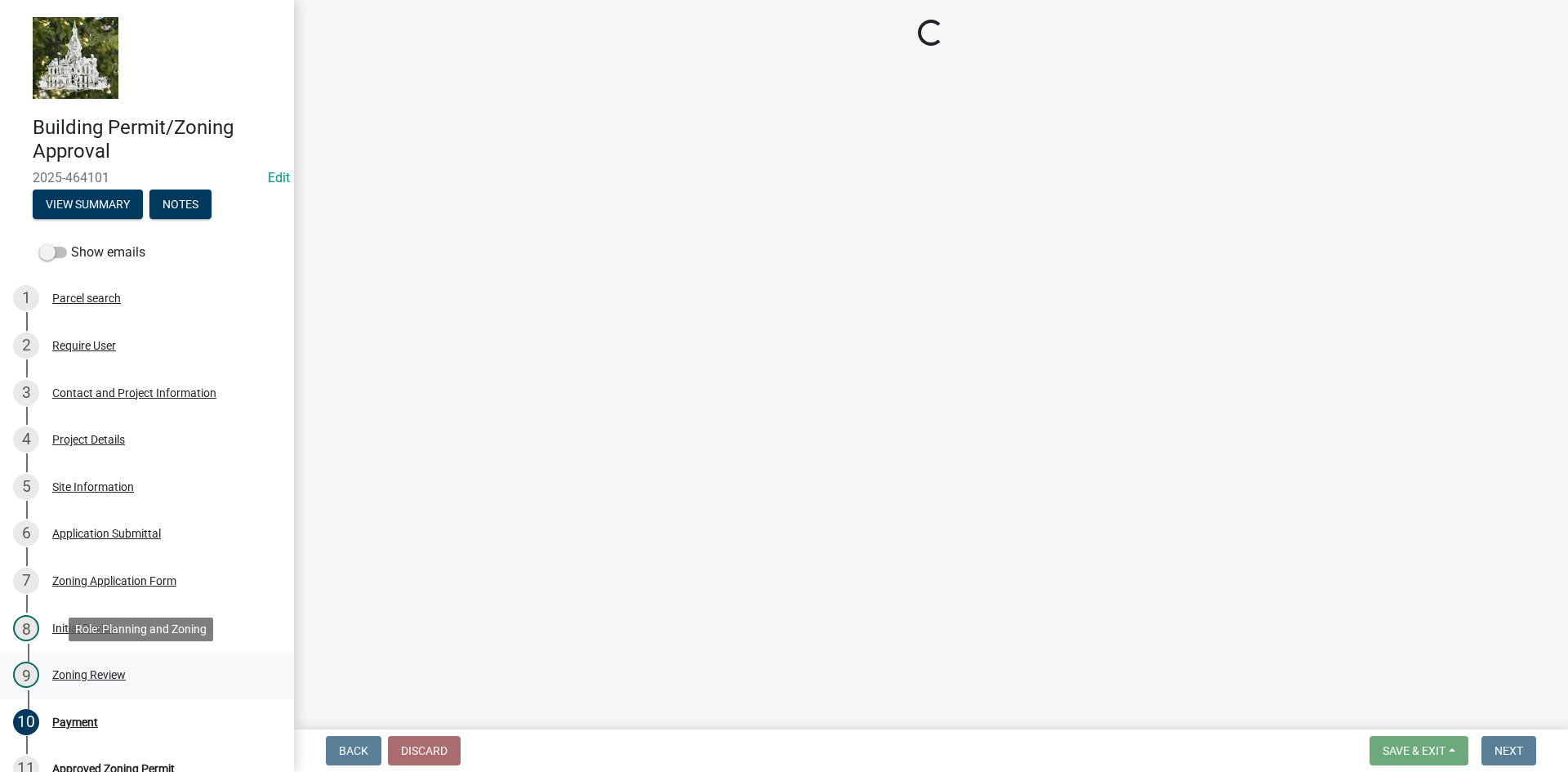
select select "61a96a0a-9003-40ca-83a4-3b4bdf05623d"
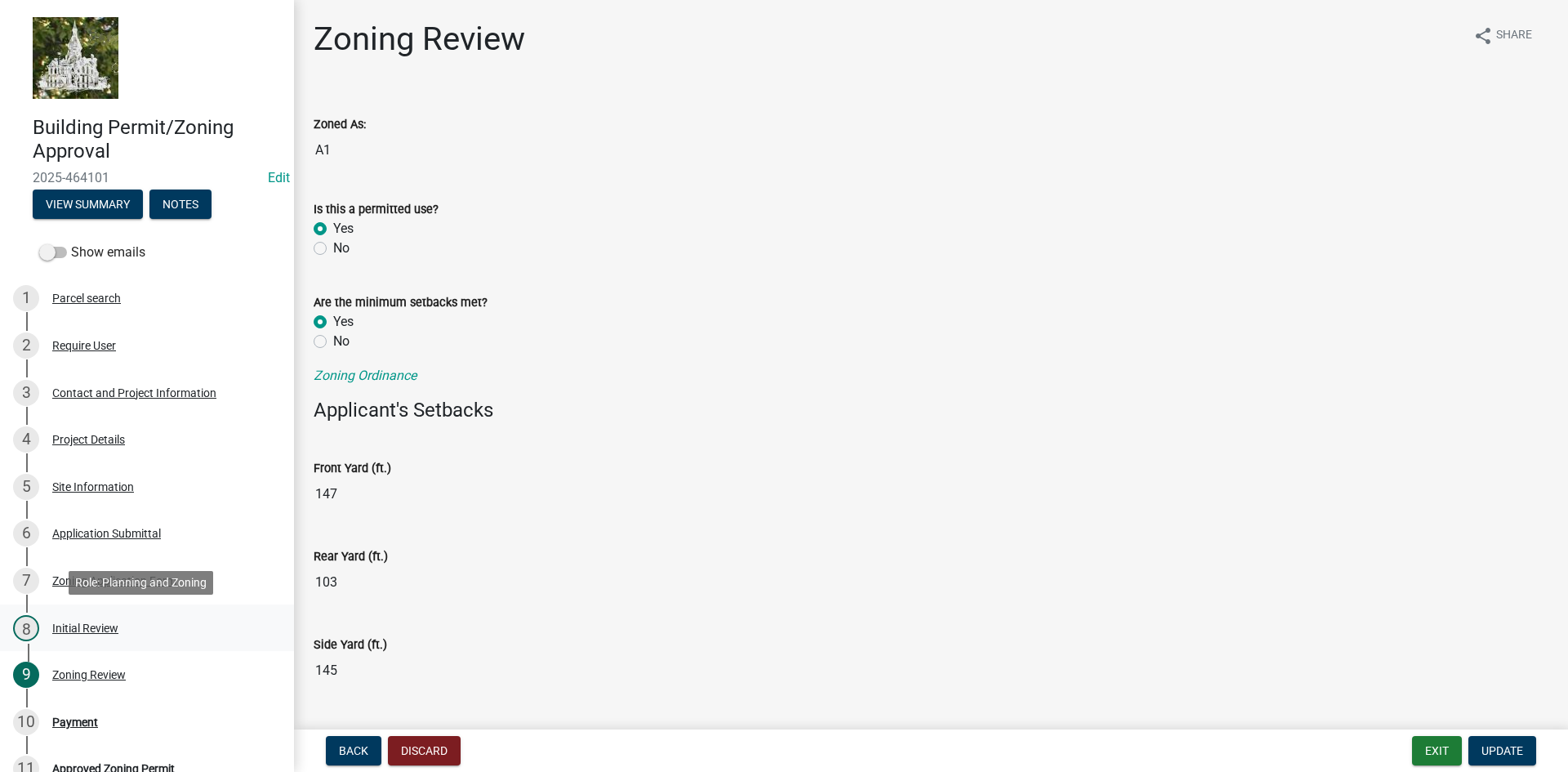
click at [87, 627] on div "Initial Review" at bounding box center [85, 628] width 67 height 11
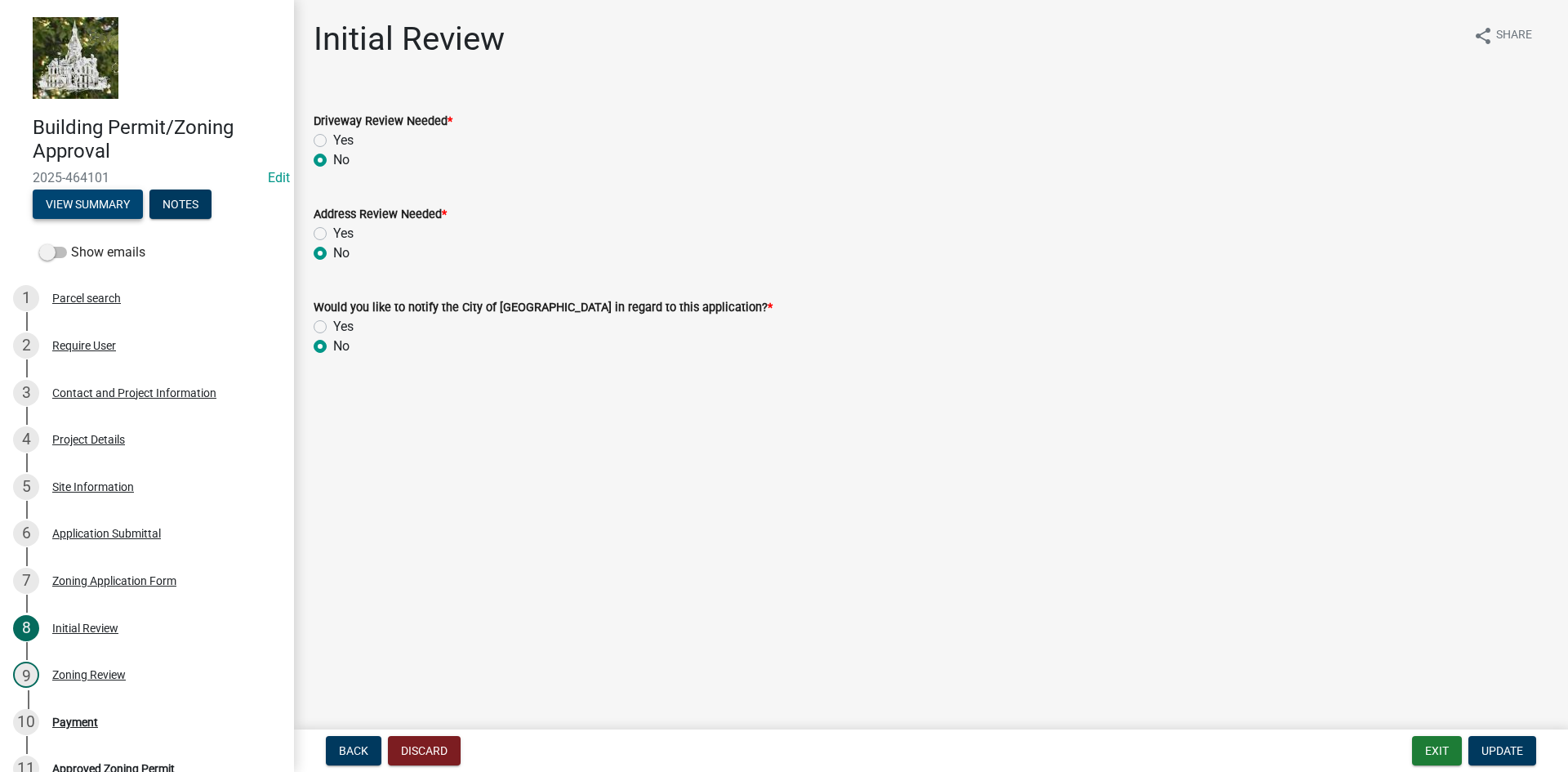
click at [89, 204] on button "View Summary" at bounding box center [88, 203] width 111 height 29
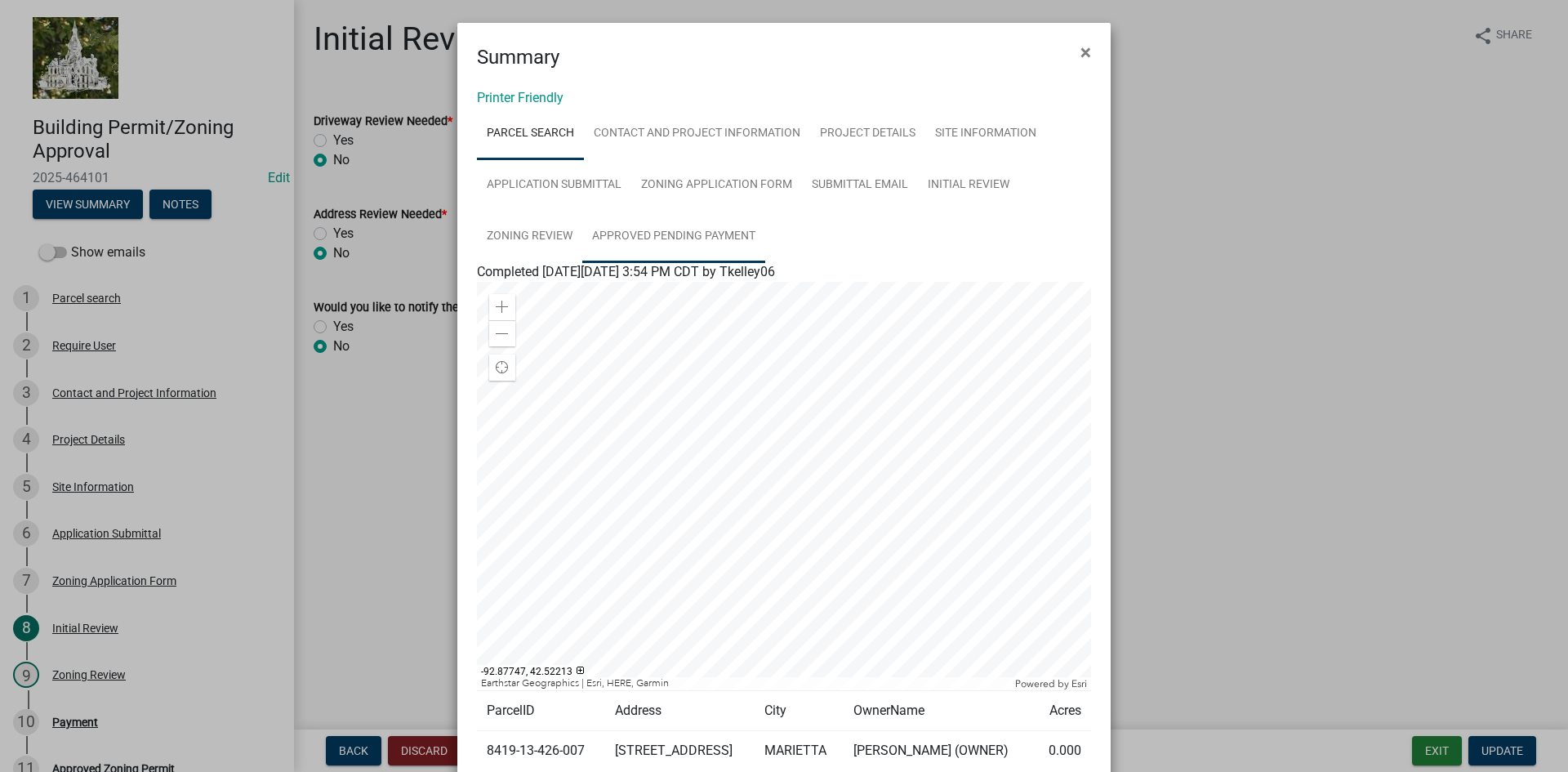
click at [663, 233] on link "Approved Pending Payment" at bounding box center [673, 237] width 183 height 52
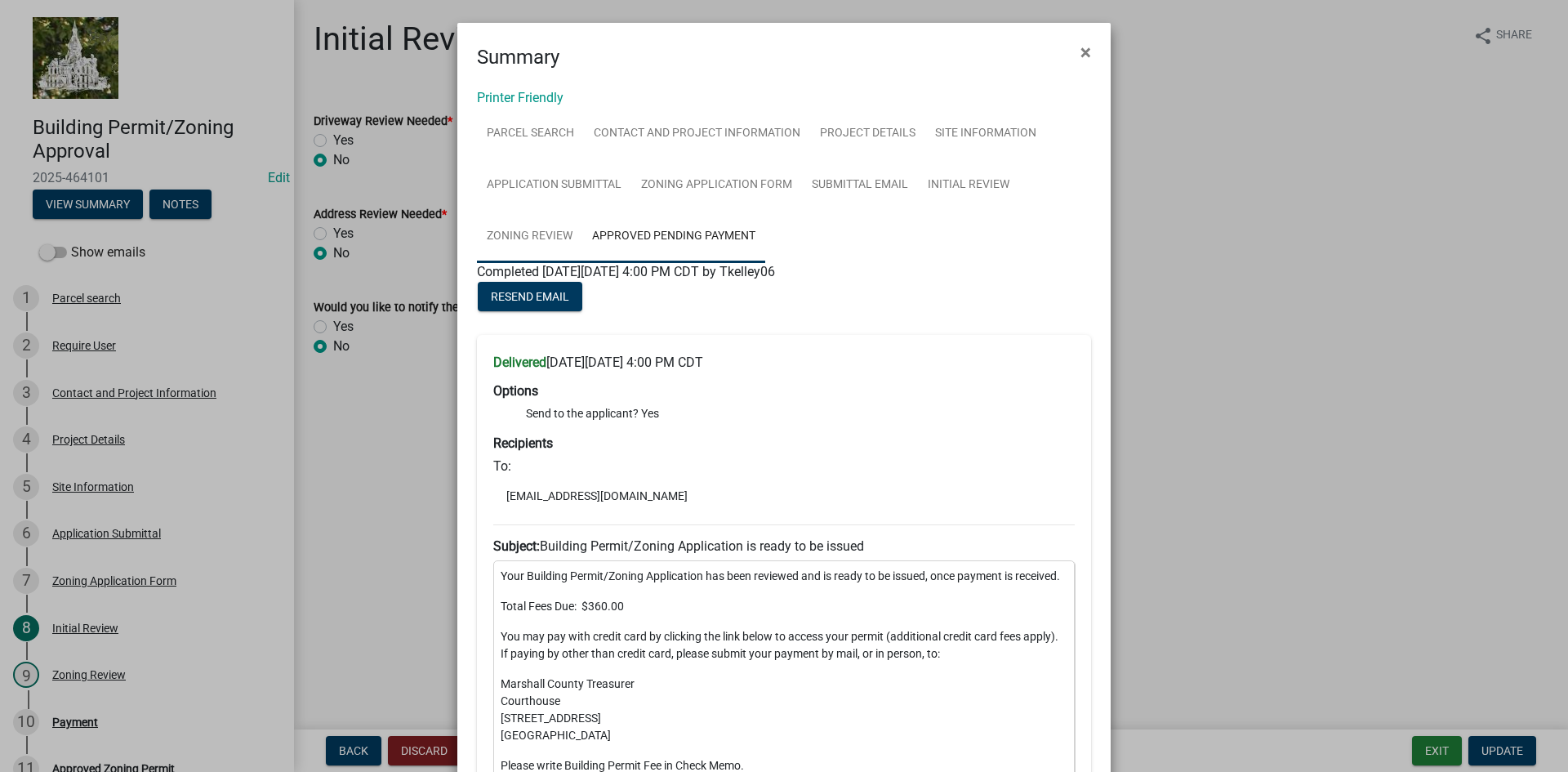
click at [533, 227] on link "Zoning Review" at bounding box center [530, 237] width 105 height 52
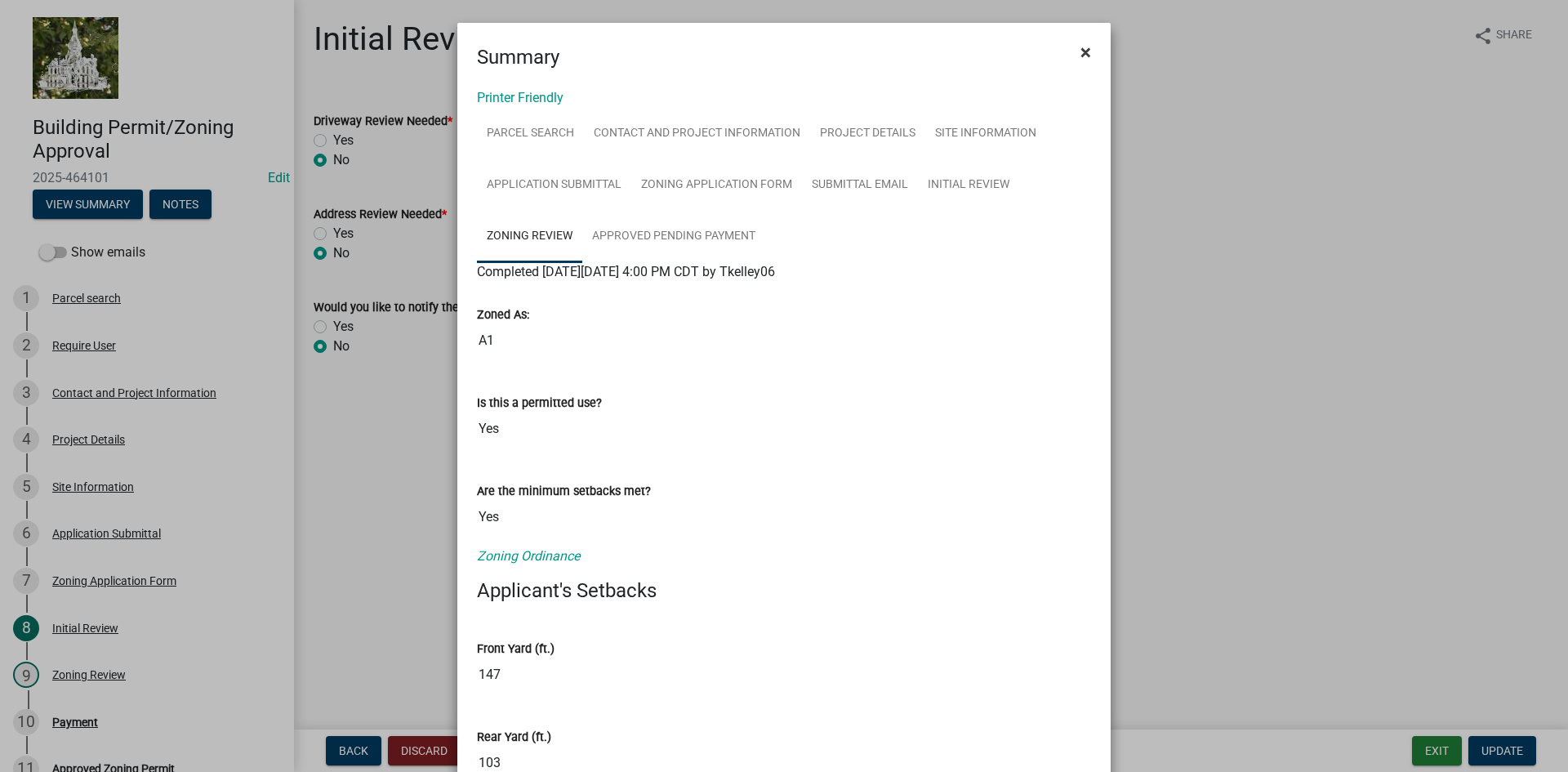
click at [1083, 43] on span "×" at bounding box center [1085, 52] width 10 height 22
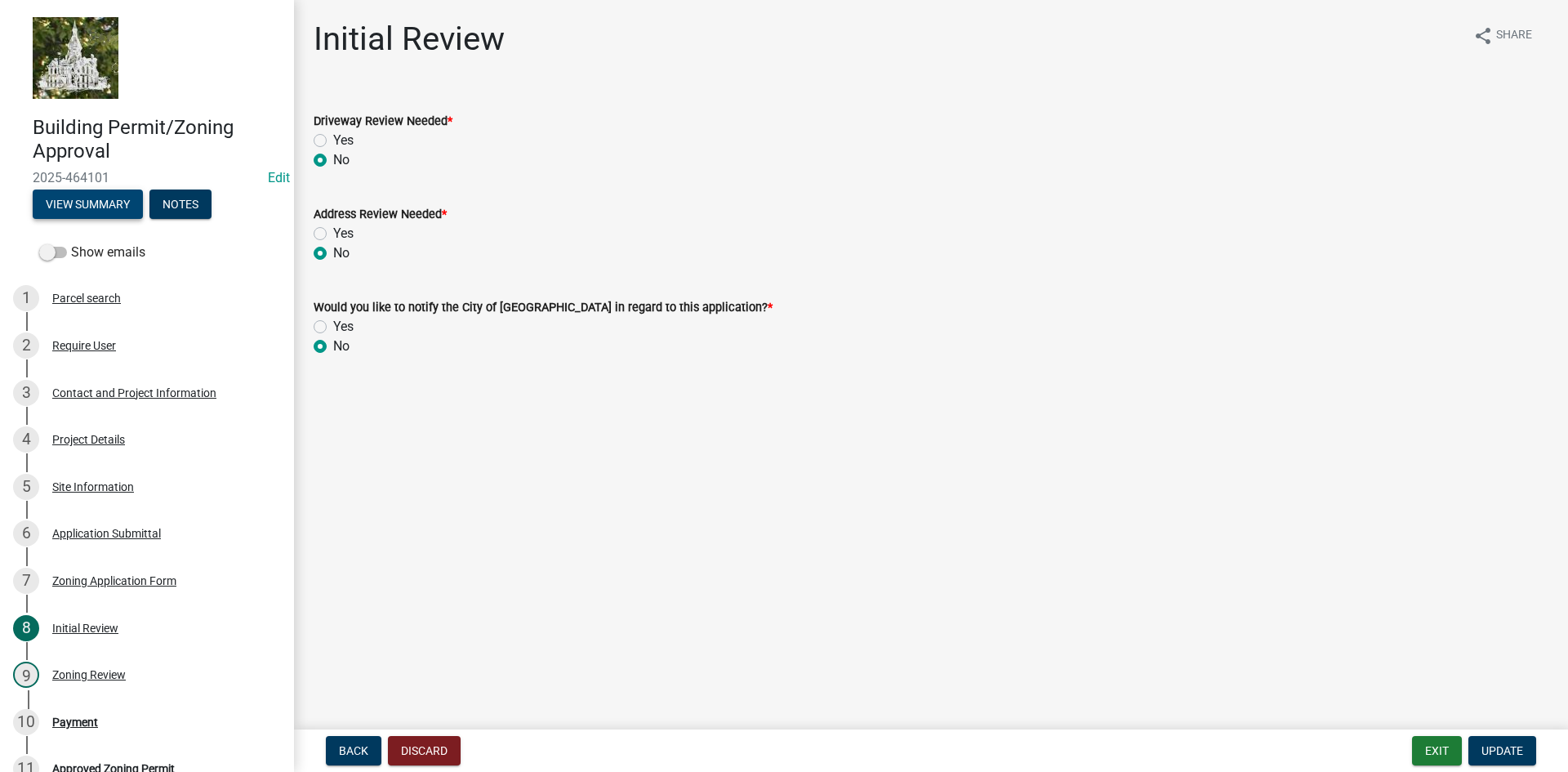
click at [91, 198] on button "View Summary" at bounding box center [88, 203] width 111 height 29
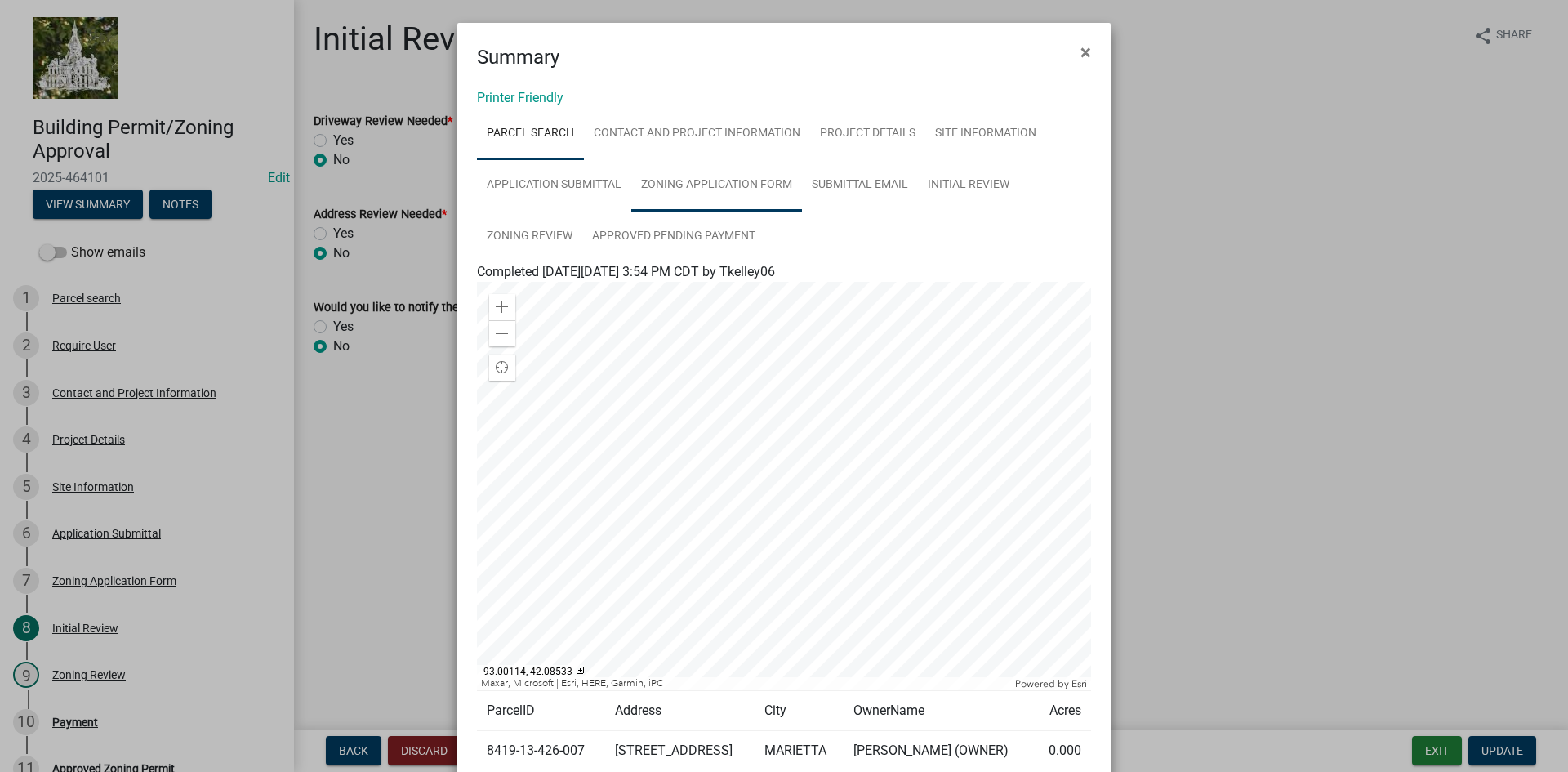
click at [746, 185] on link "Zoning Application Form" at bounding box center [717, 186] width 171 height 52
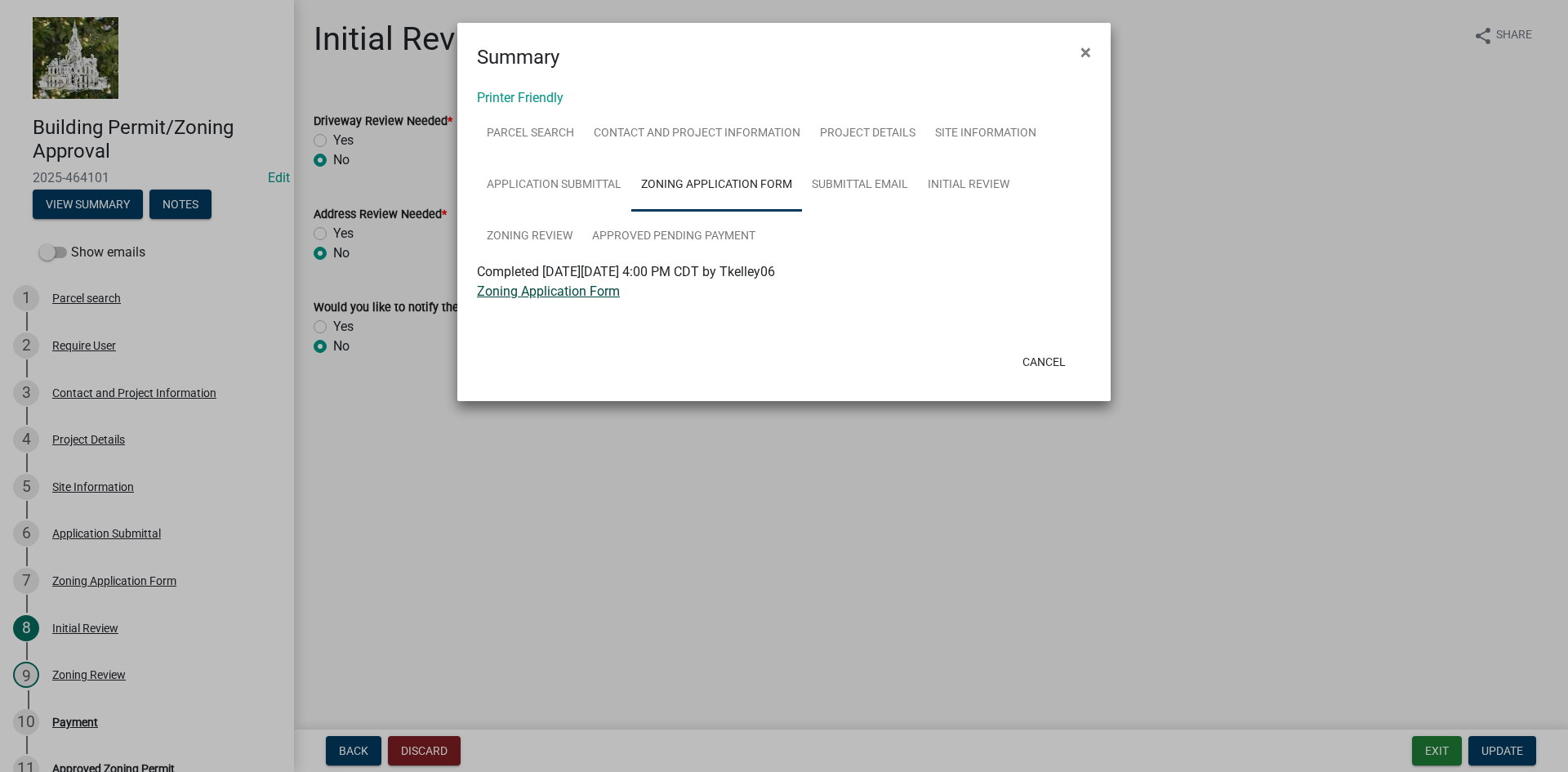
click at [579, 296] on link "Zoning Application Form" at bounding box center [548, 290] width 143 height 16
click at [669, 225] on link "Approved Pending Payment" at bounding box center [673, 237] width 183 height 52
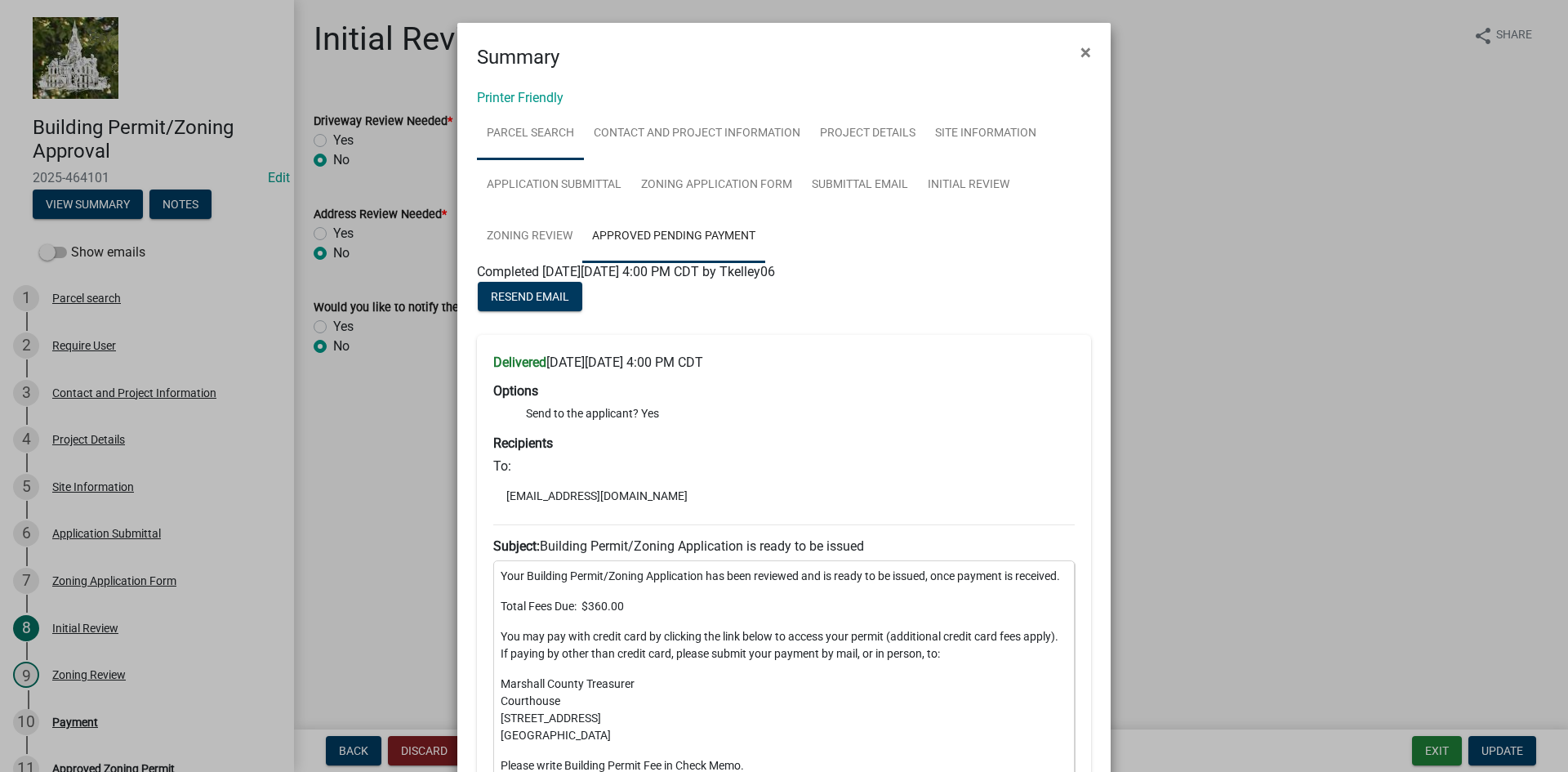
click at [545, 138] on link "Parcel search" at bounding box center [530, 134] width 107 height 52
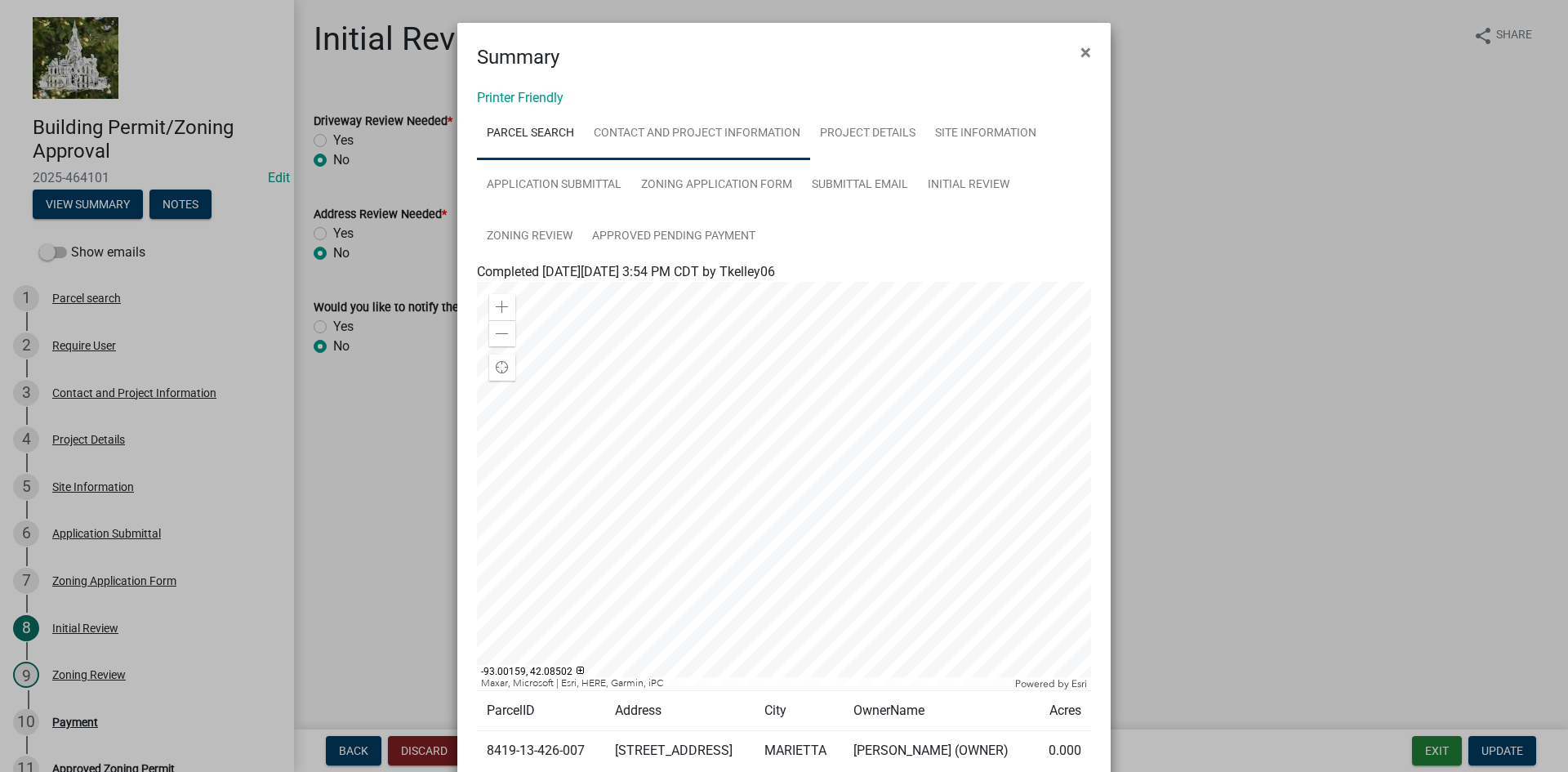
click at [699, 135] on link "Contact and Project Information" at bounding box center [696, 134] width 226 height 52
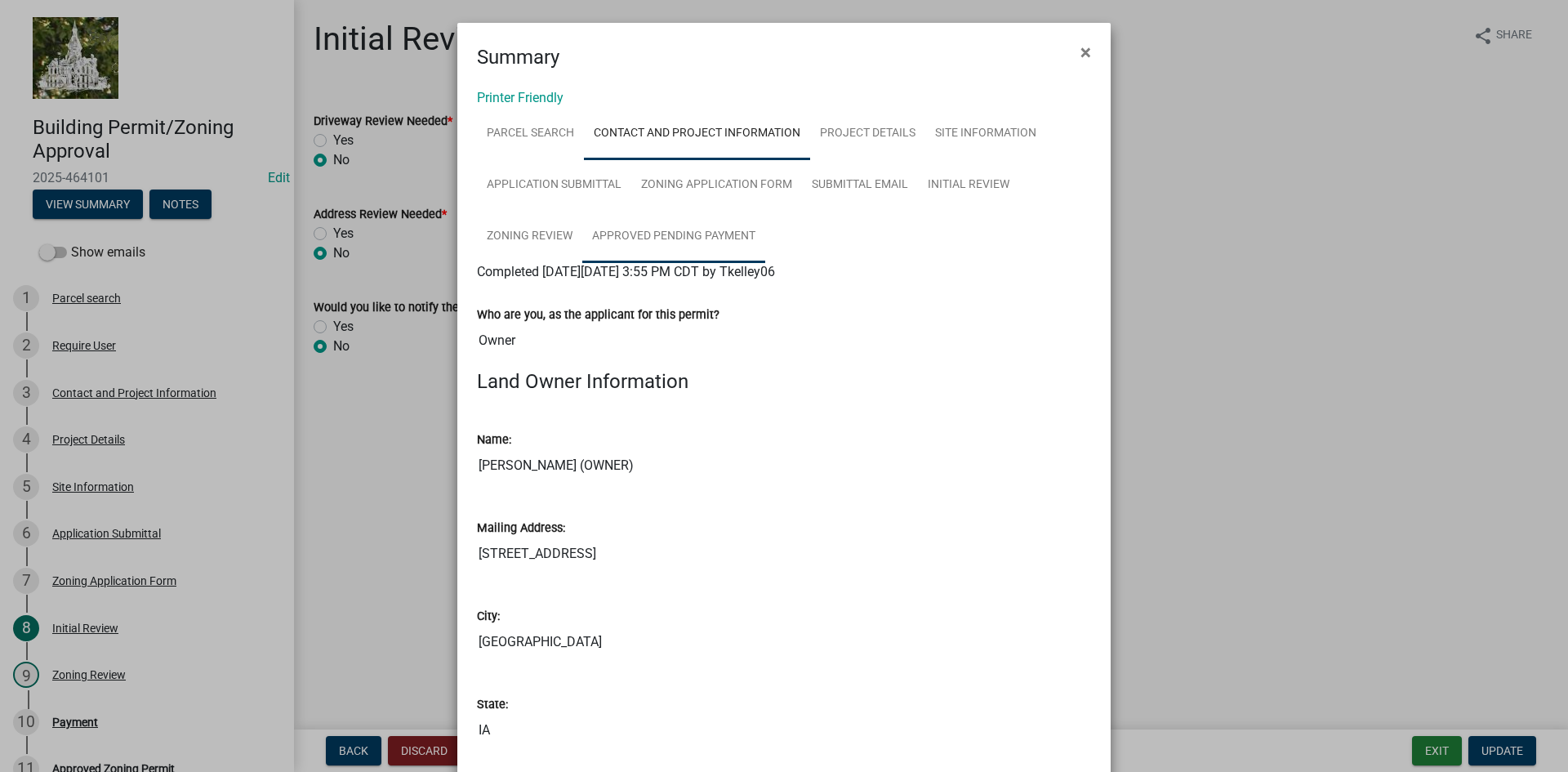
click at [633, 233] on link "Approved Pending Payment" at bounding box center [673, 237] width 183 height 52
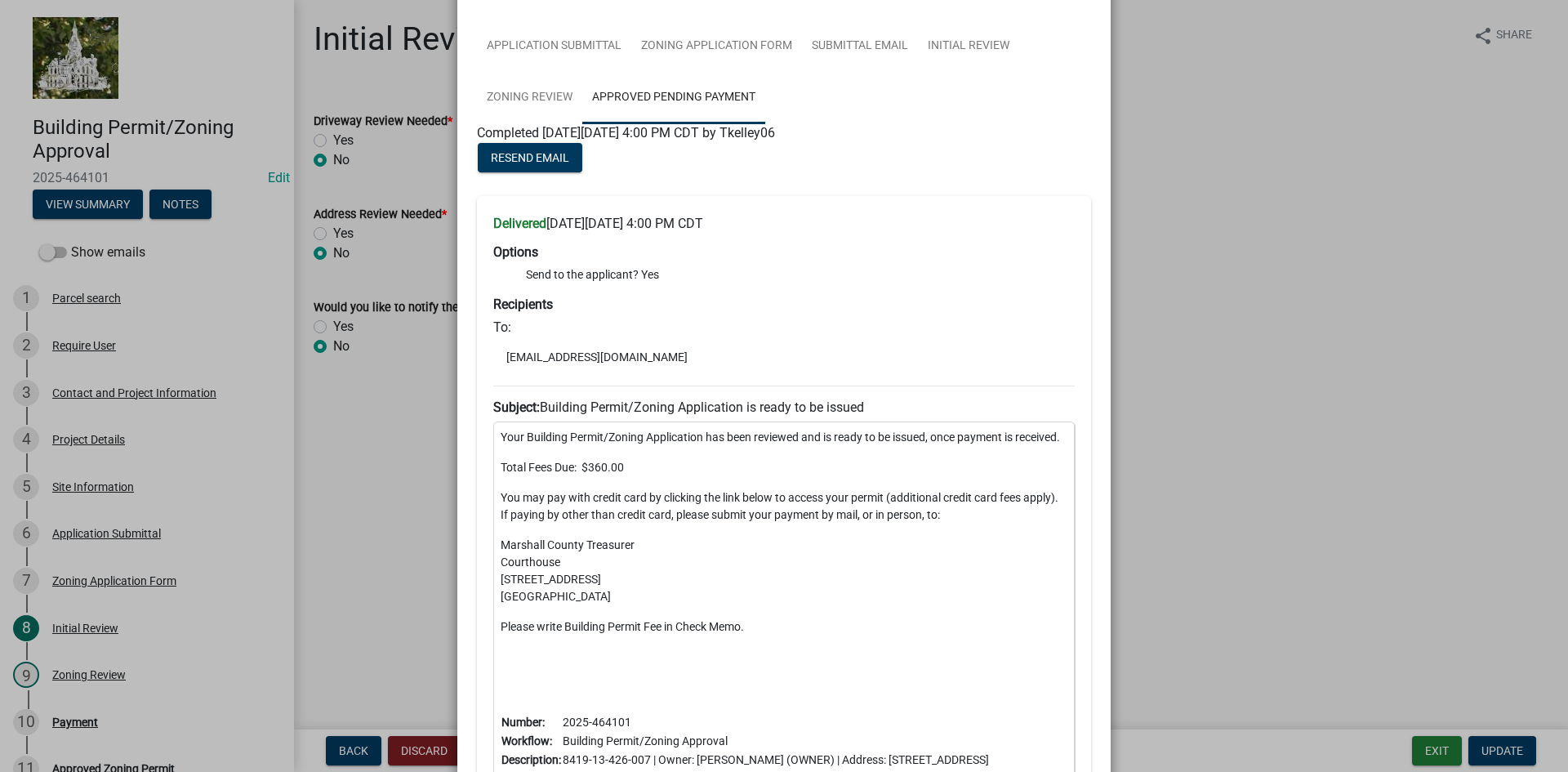
scroll to position [327, 0]
